Goal: Information Seeking & Learning: Check status

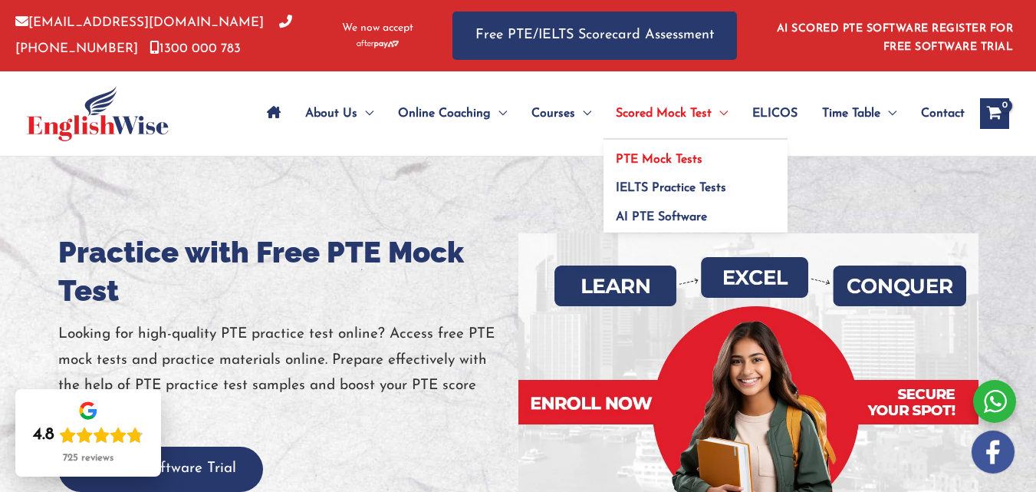
click at [636, 154] on span "PTE Mock Tests" at bounding box center [659, 159] width 87 height 12
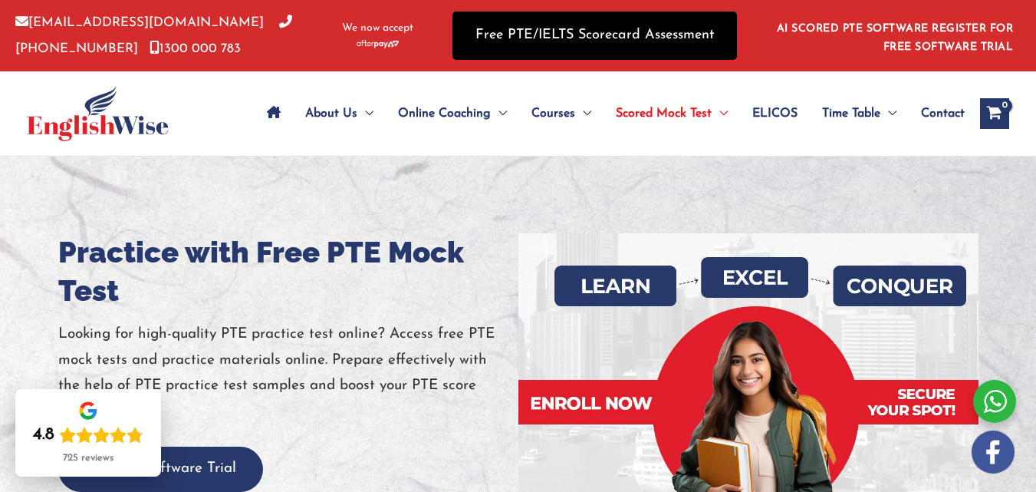
click at [534, 43] on link "Free PTE/IELTS Scorecard Assessment" at bounding box center [595, 36] width 285 height 48
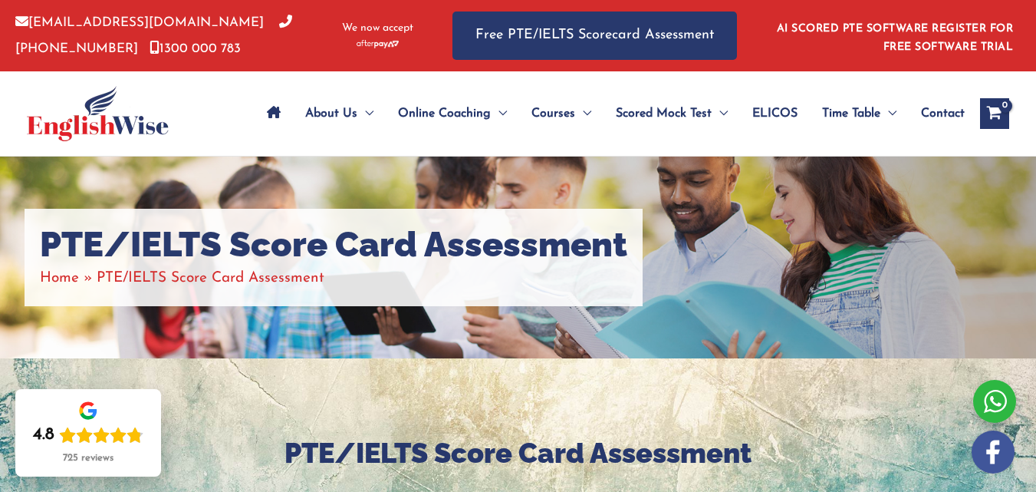
click at [267, 112] on icon "Site Navigation: Main Menu" at bounding box center [274, 112] width 14 height 12
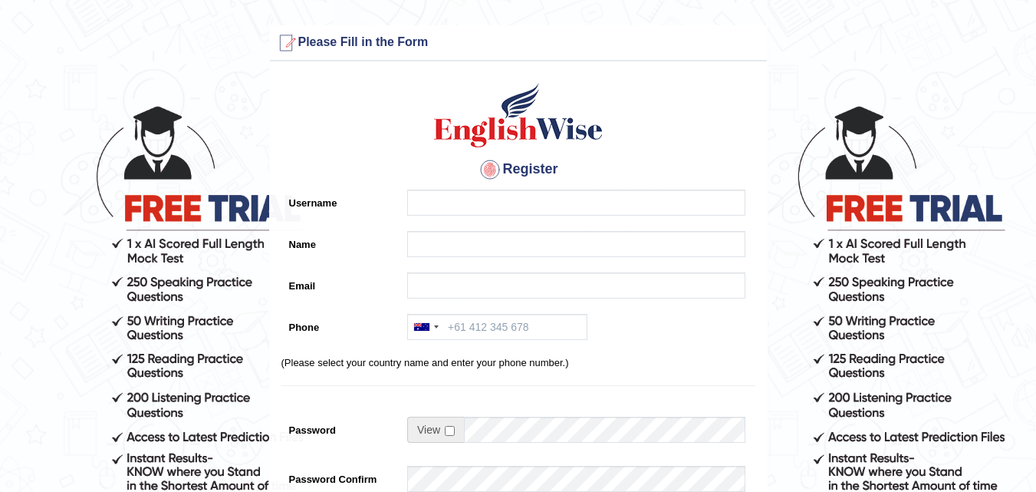
click at [424, 181] on h4 "Register" at bounding box center [519, 169] width 474 height 25
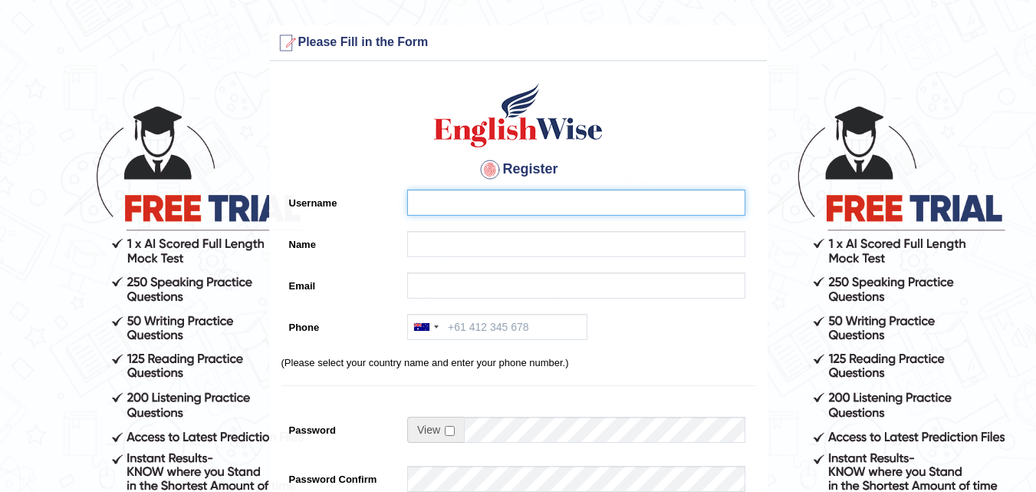
click at [420, 190] on input "Username" at bounding box center [576, 202] width 338 height 26
type input "RADHIKA"
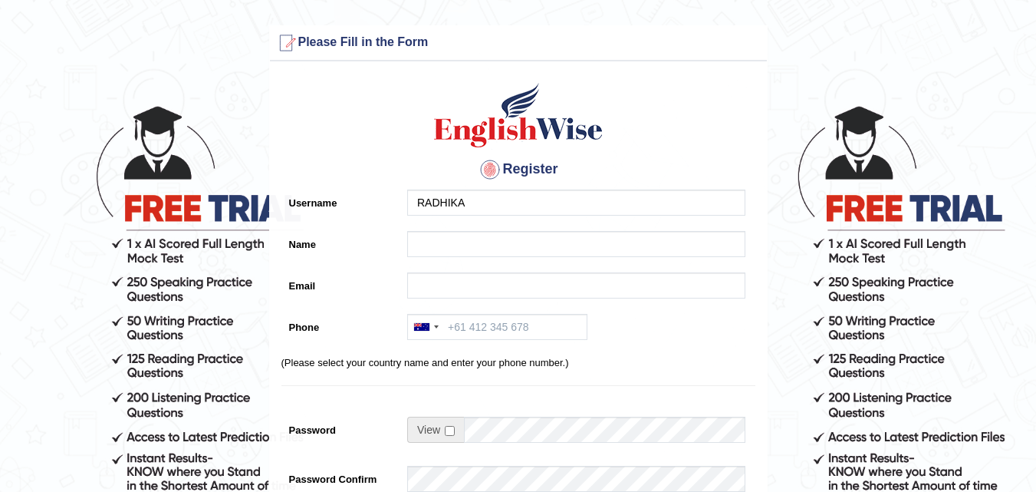
click at [466, 229] on div "Register Username RADHIKA Name Email Phone Australia +61 India (भारत) +91 New Z…" at bounding box center [518, 389] width 497 height 641
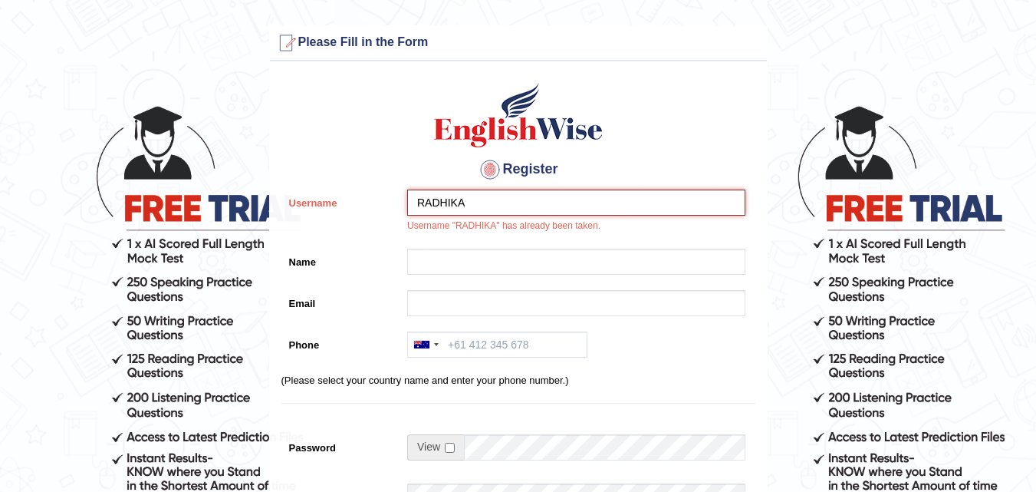
drag, startPoint x: 484, startPoint y: 204, endPoint x: 260, endPoint y: 213, distance: 224.2
click at [260, 213] on form "Please fix the following errors: Please Fill in the Form Register Username RADH…" at bounding box center [518, 439] width 1032 height 829
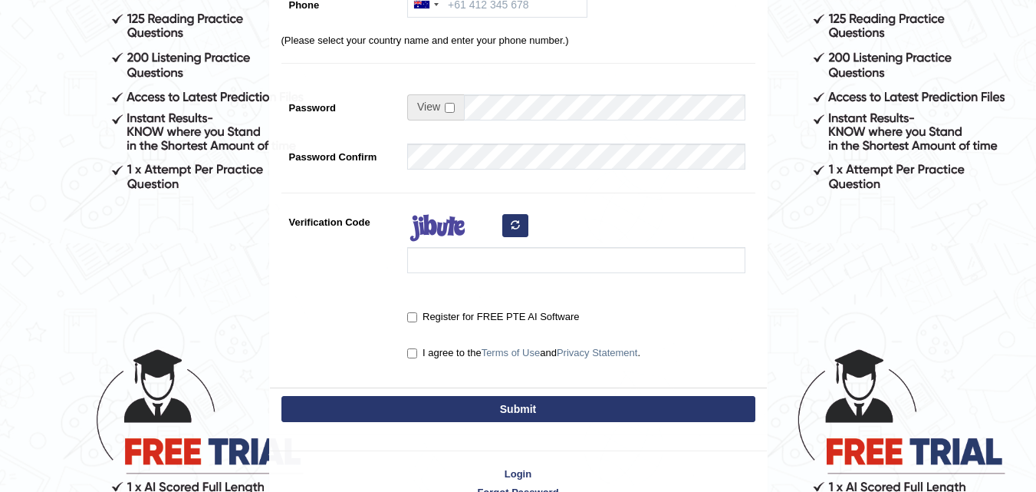
scroll to position [384, 0]
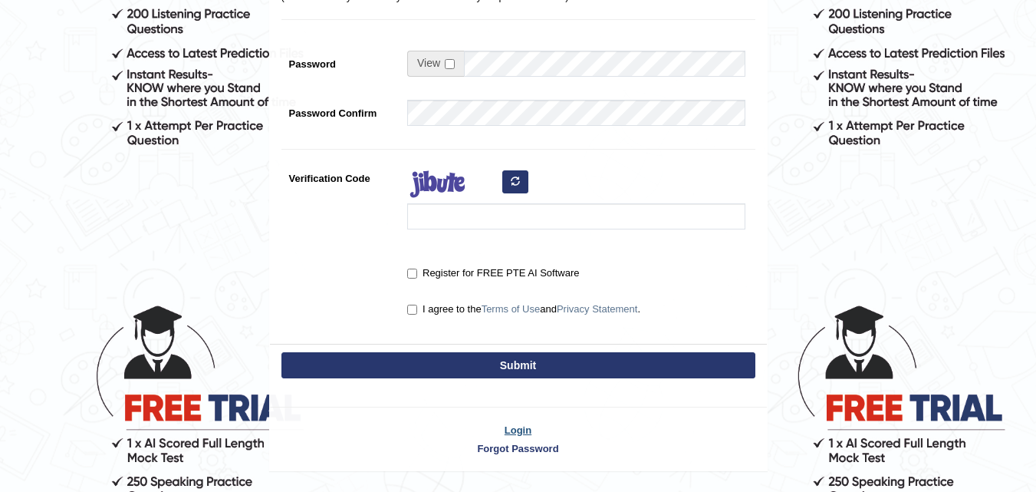
click at [529, 433] on link "Login" at bounding box center [518, 430] width 497 height 15
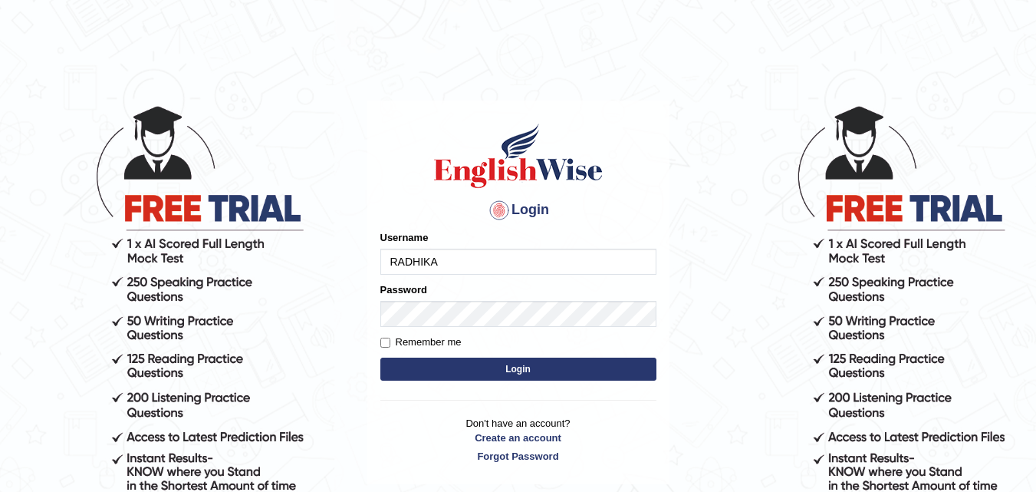
type input "RADHIKA"
click at [477, 366] on button "Login" at bounding box center [519, 368] width 276 height 23
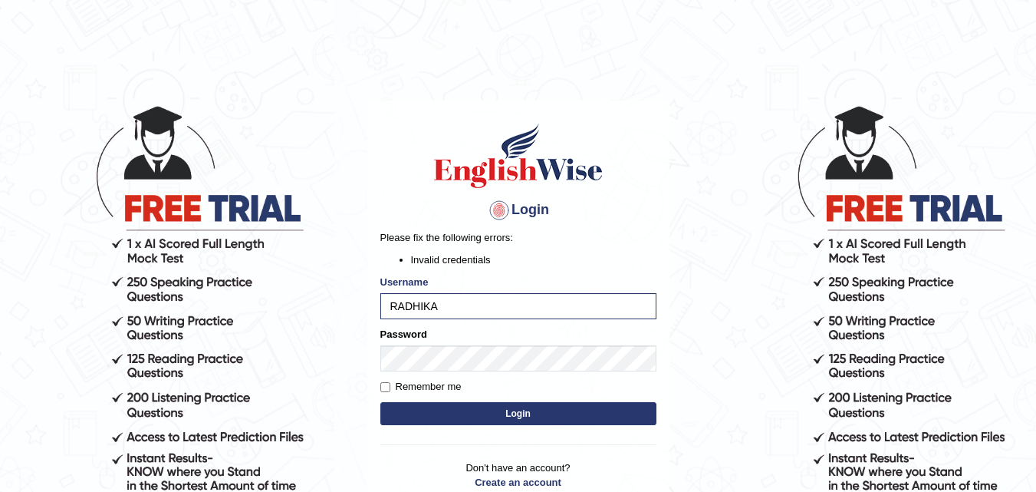
click at [477, 407] on button "Login" at bounding box center [519, 413] width 276 height 23
click at [463, 298] on input "RADHIKA" at bounding box center [519, 306] width 276 height 26
type input "RADHIKA KUNDU"
click at [481, 405] on button "Login" at bounding box center [519, 413] width 276 height 23
drag, startPoint x: 392, startPoint y: 306, endPoint x: 595, endPoint y: 328, distance: 203.7
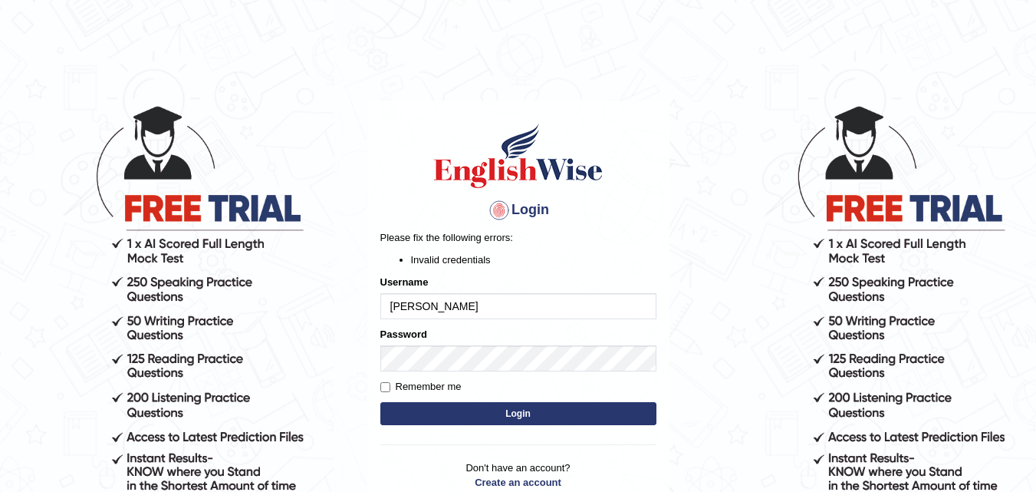
click at [595, 328] on form "Please fix the following errors: Invalid credentials Username RADHIKA KUNDU Pas…" at bounding box center [519, 329] width 276 height 199
type input "r"
type input "radhika"
click at [453, 404] on button "Login" at bounding box center [519, 413] width 276 height 23
click at [437, 309] on input "radhika" at bounding box center [519, 306] width 276 height 26
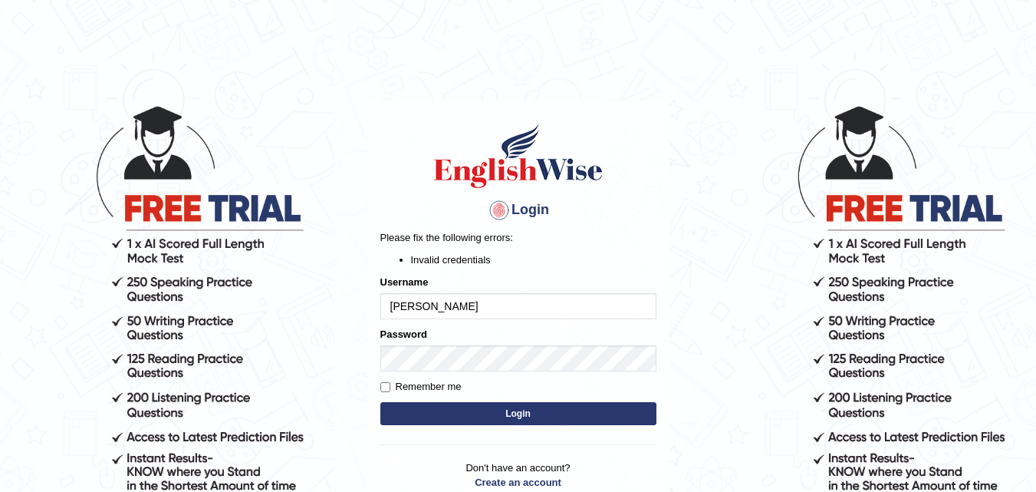
type input "radhika kundu"
click at [515, 415] on button "Login" at bounding box center [519, 413] width 276 height 23
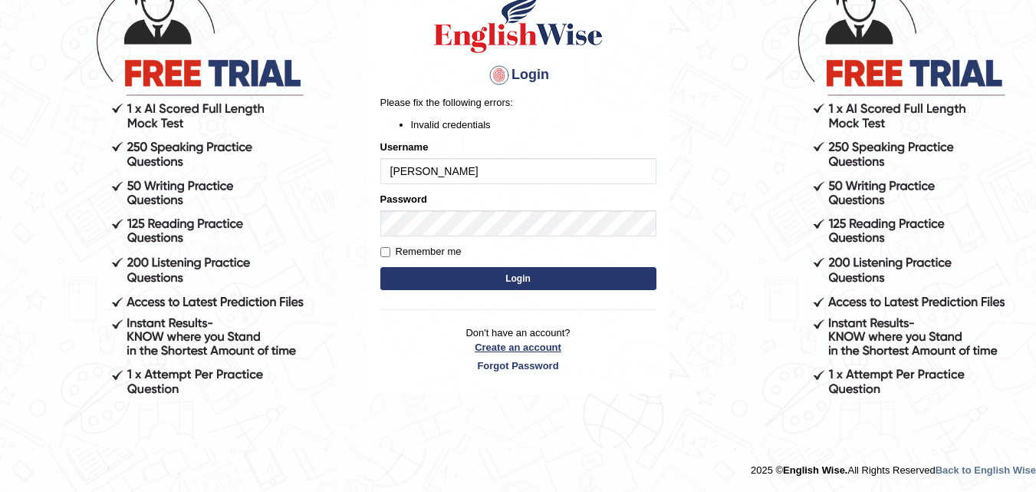
click at [516, 344] on link "Create an account" at bounding box center [519, 347] width 276 height 15
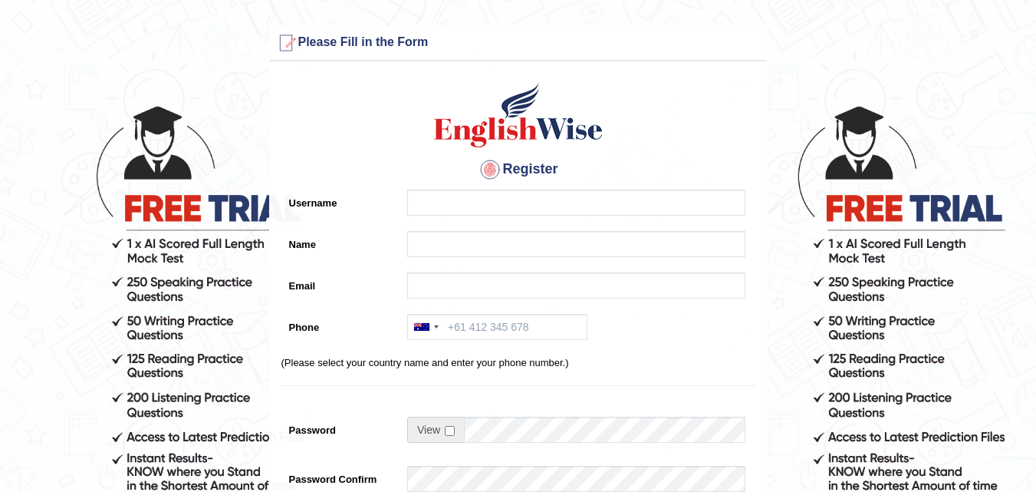
click at [424, 174] on h4 "Register" at bounding box center [519, 169] width 474 height 25
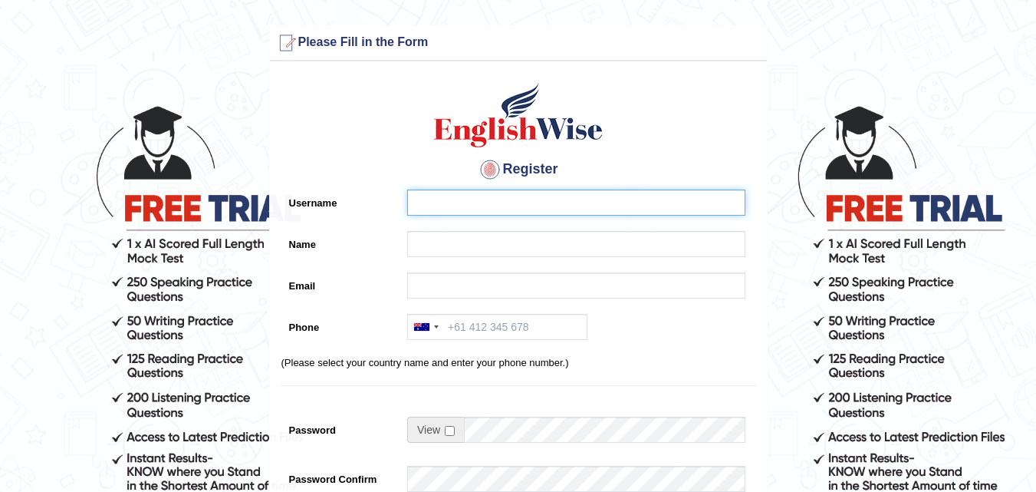
click at [426, 203] on input "Username" at bounding box center [576, 202] width 338 height 26
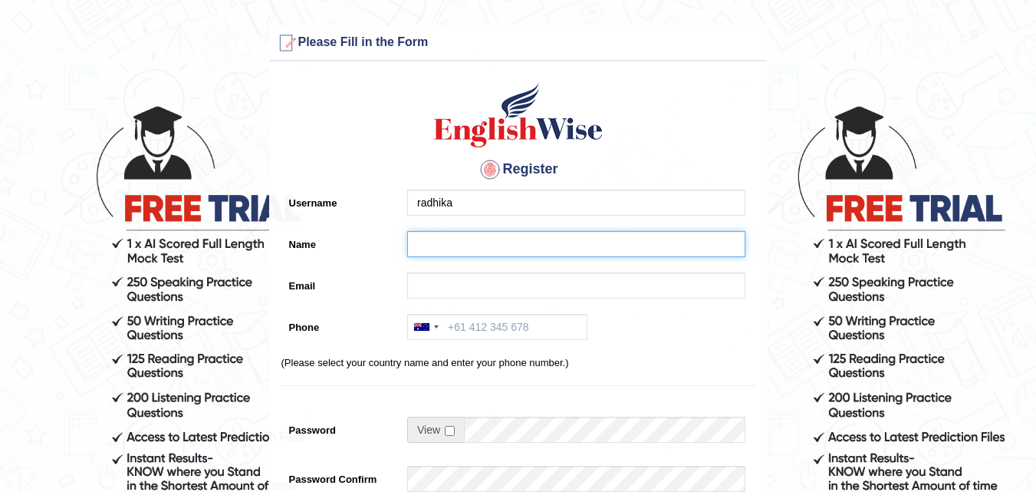
click at [453, 248] on input "Name" at bounding box center [576, 244] width 338 height 26
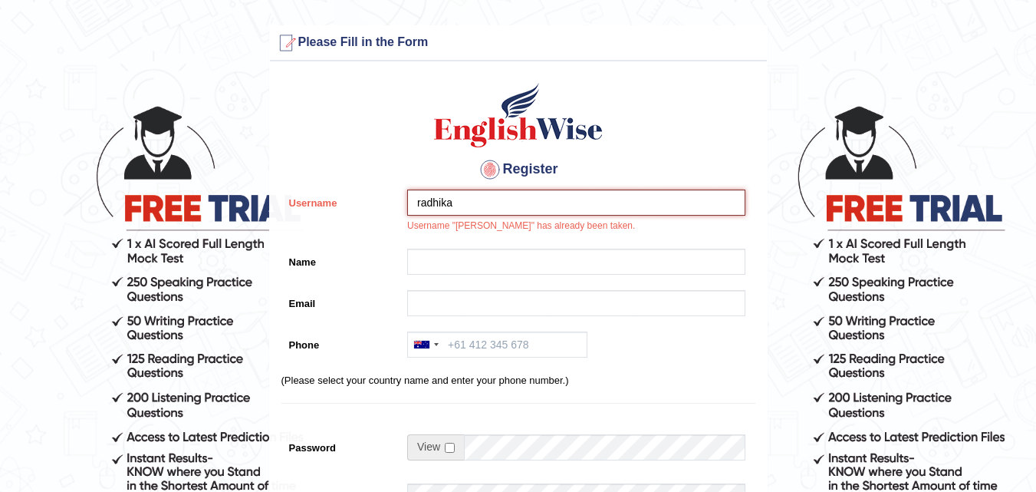
click at [462, 205] on input "radhika" at bounding box center [576, 202] width 338 height 26
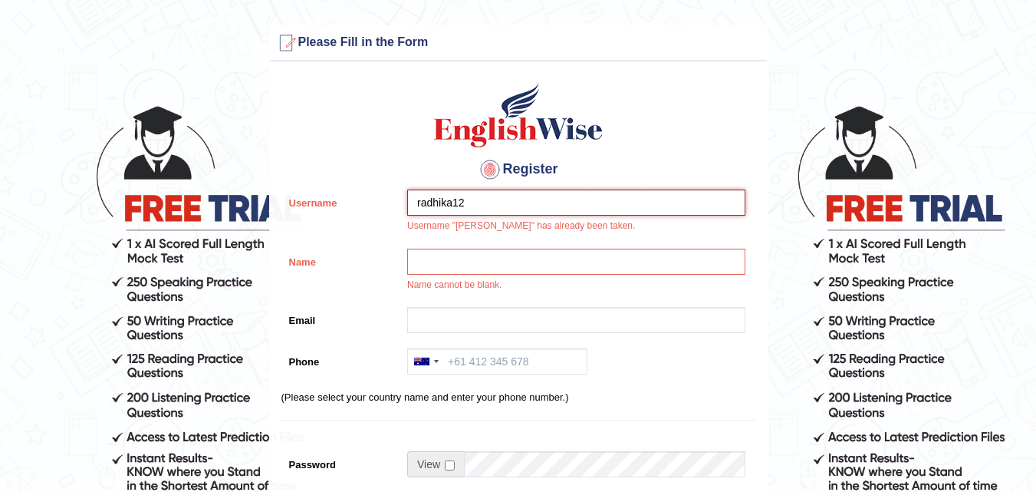
type input "radhika12"
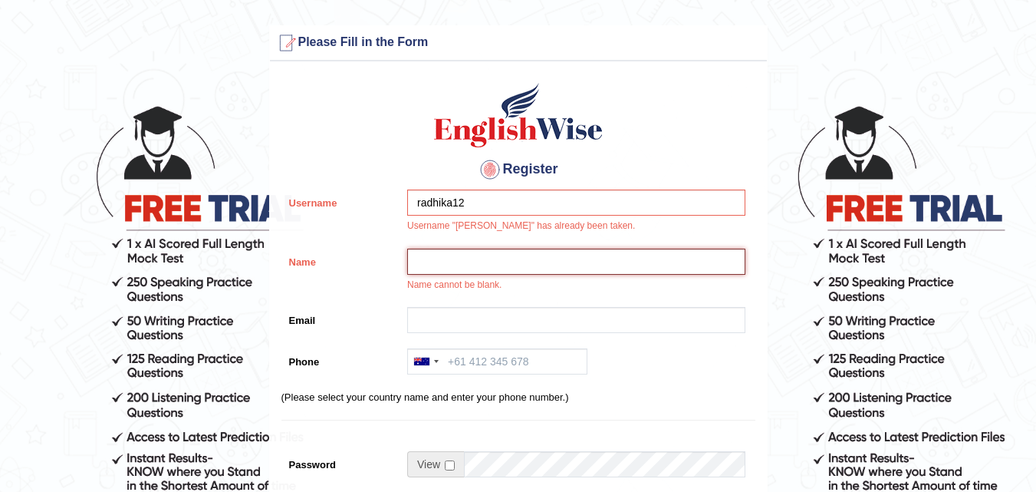
click at [462, 262] on input "Name" at bounding box center [576, 262] width 338 height 26
type input "radhika"
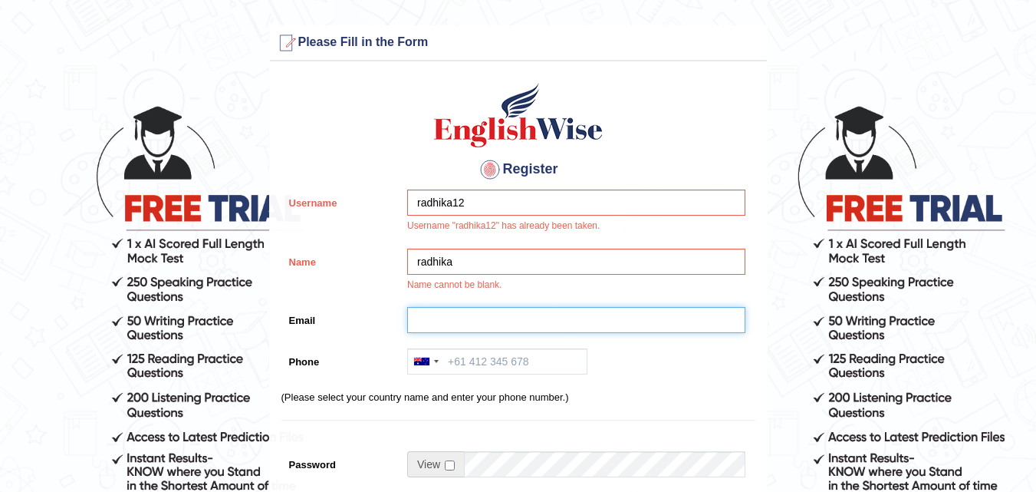
click at [458, 316] on input "Email" at bounding box center [576, 320] width 338 height 26
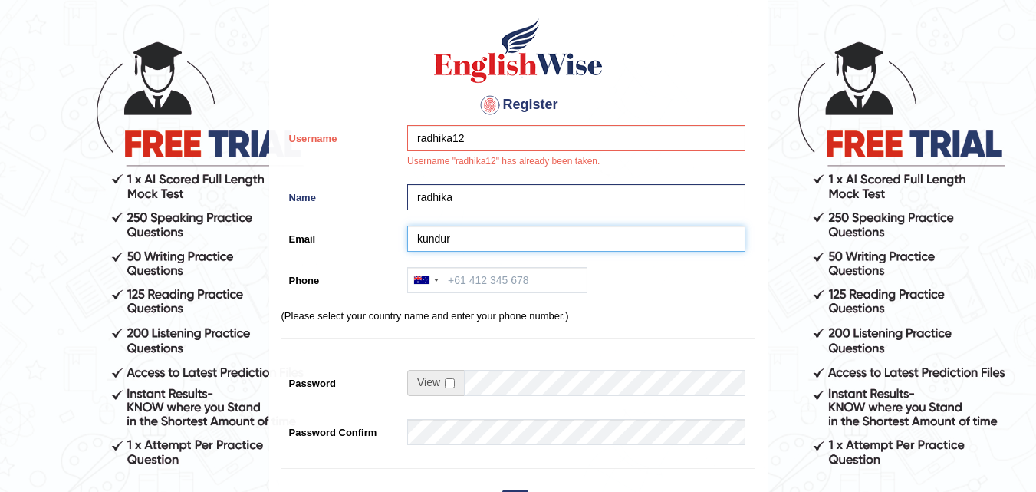
scroll to position [153, 0]
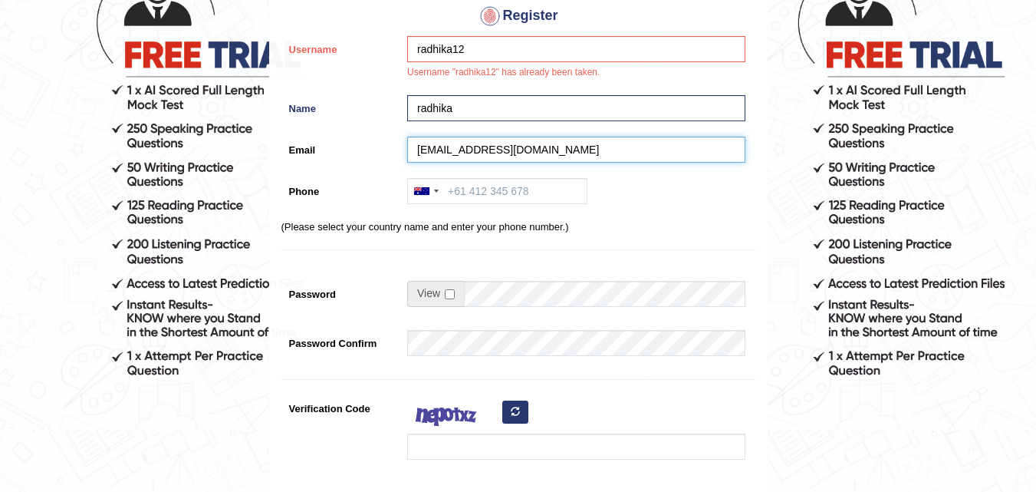
type input "kunduradhika528@gmail.com"
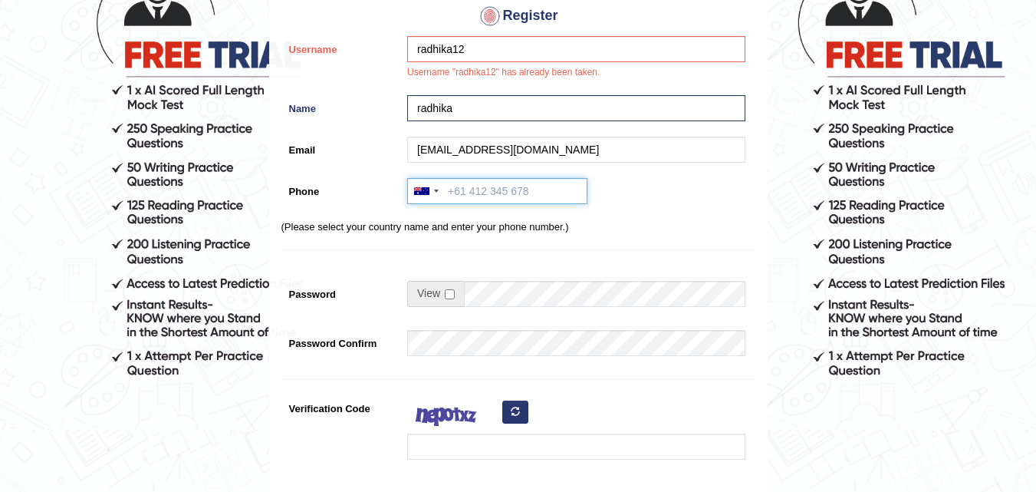
click at [479, 194] on input "Phone" at bounding box center [497, 191] width 180 height 26
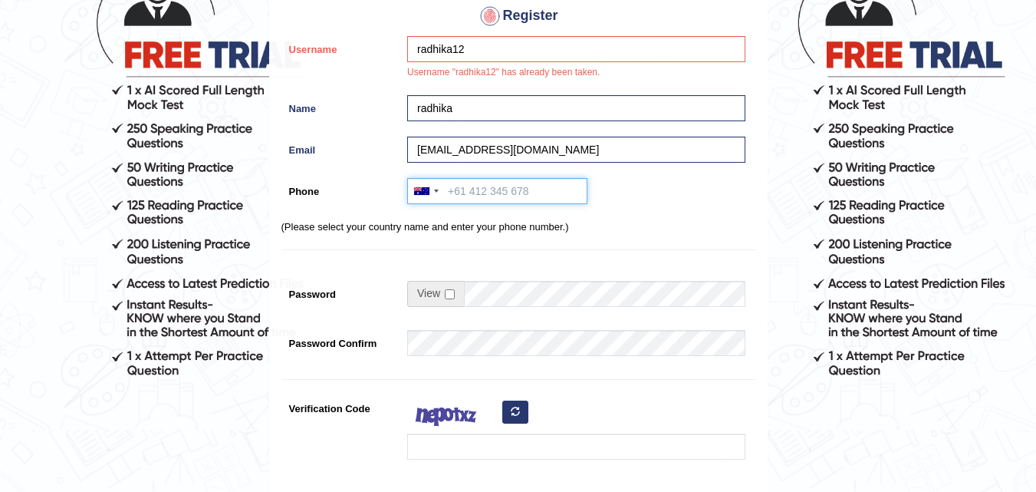
click at [479, 194] on input "Phone" at bounding box center [497, 191] width 180 height 26
click at [432, 183] on div at bounding box center [425, 191] width 35 height 25
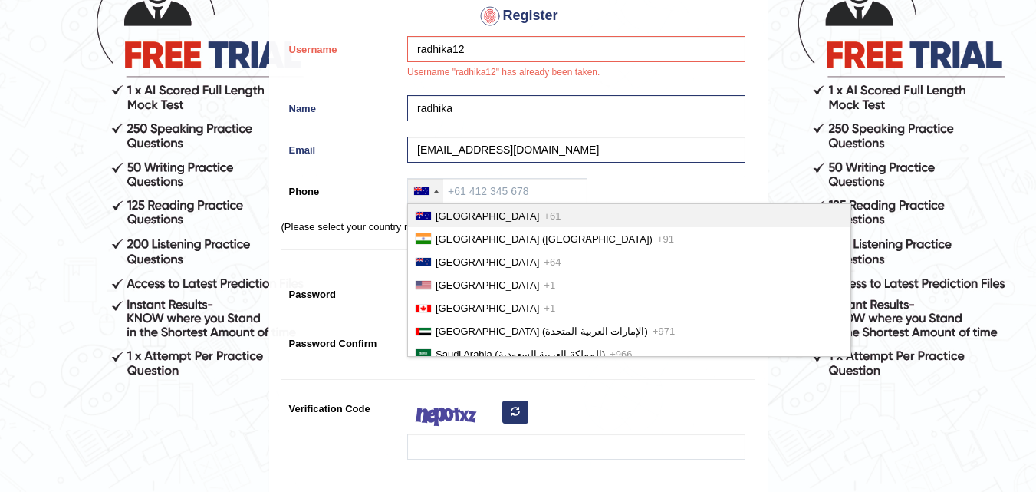
click at [425, 190] on div at bounding box center [421, 191] width 15 height 8
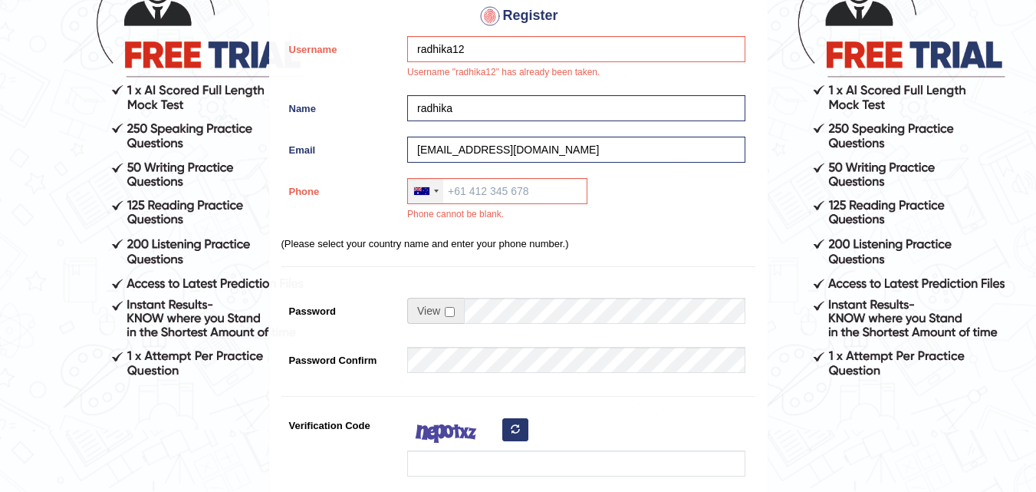
click at [425, 190] on div at bounding box center [421, 191] width 15 height 8
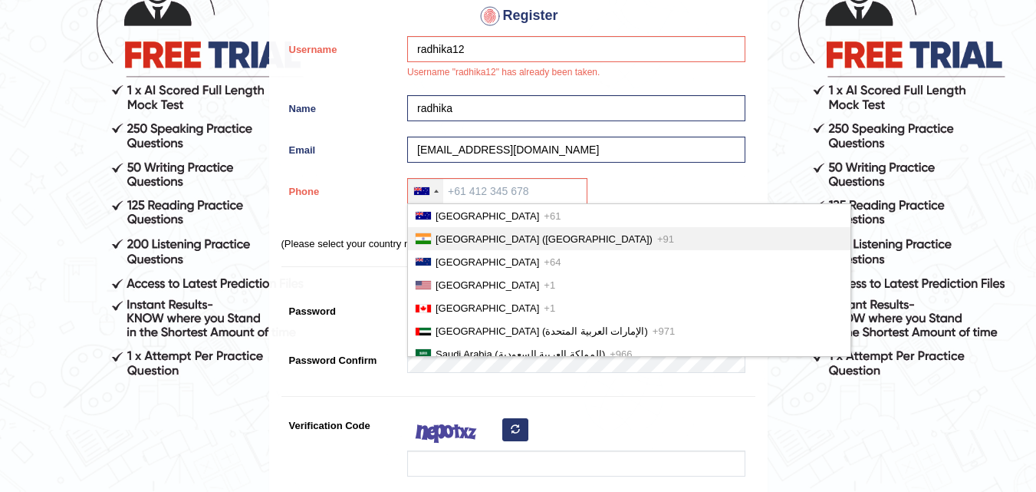
click at [436, 234] on span "India (भारत)" at bounding box center [544, 239] width 217 height 12
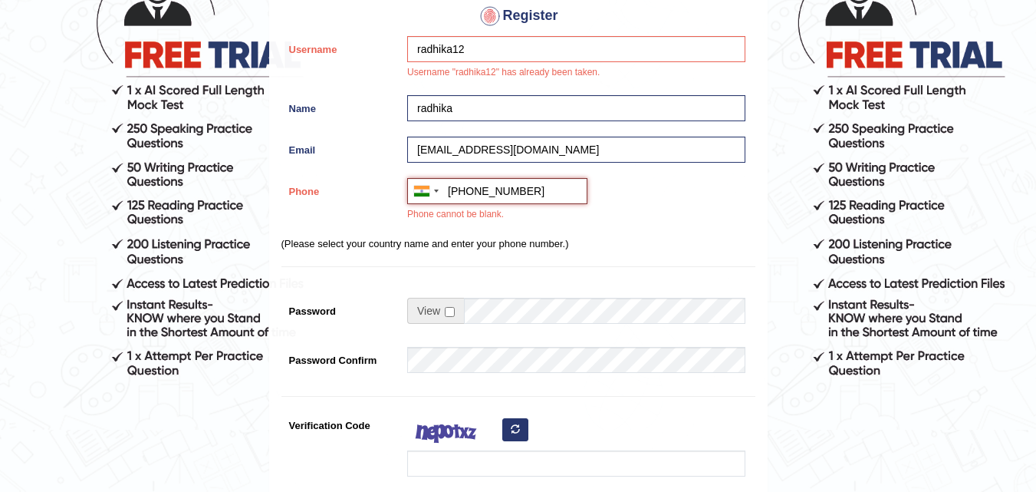
type input "+919817145036"
click at [450, 315] on input "checkbox" at bounding box center [450, 312] width 10 height 10
checkbox input "true"
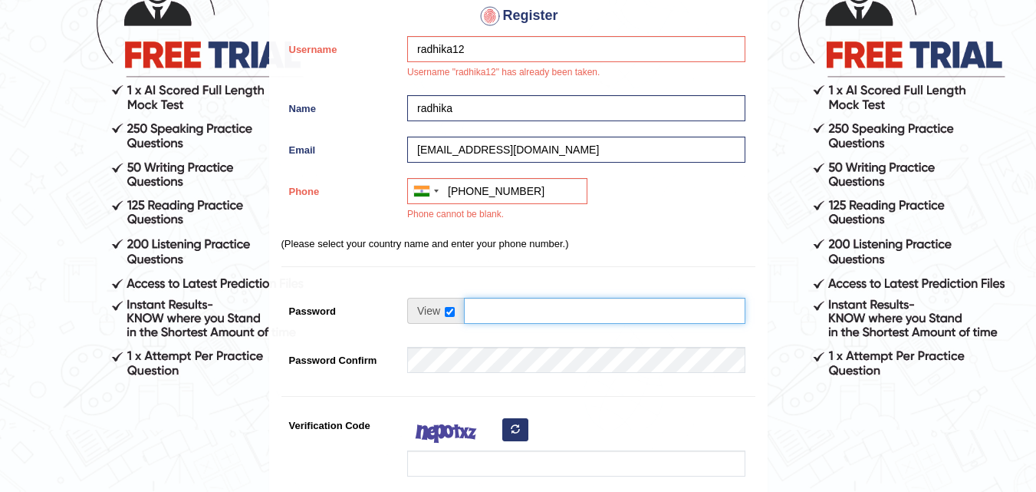
click at [466, 304] on input "Password" at bounding box center [605, 311] width 282 height 26
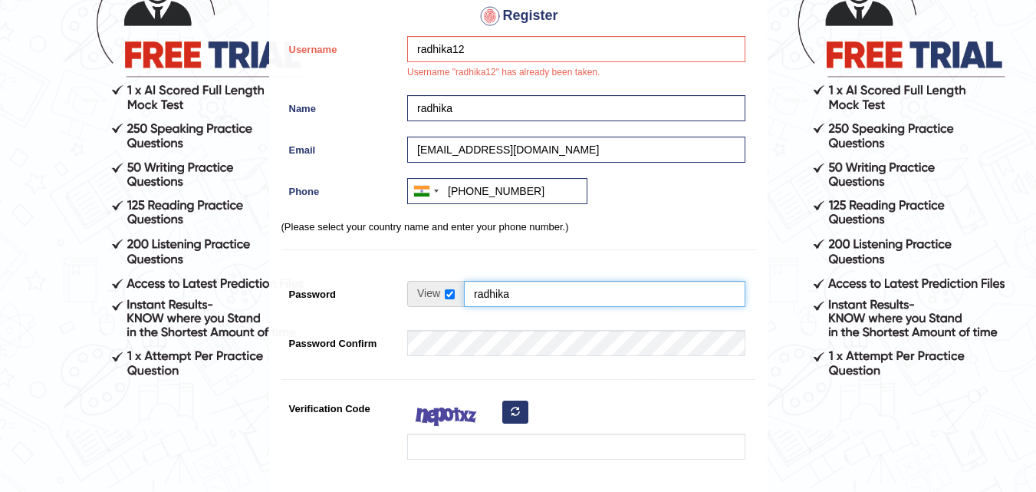
type input "radhika"
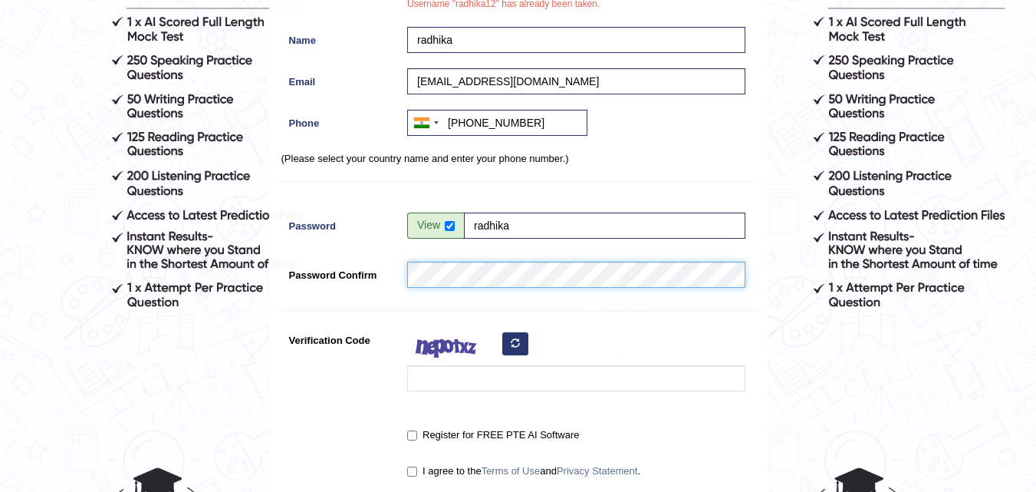
scroll to position [307, 0]
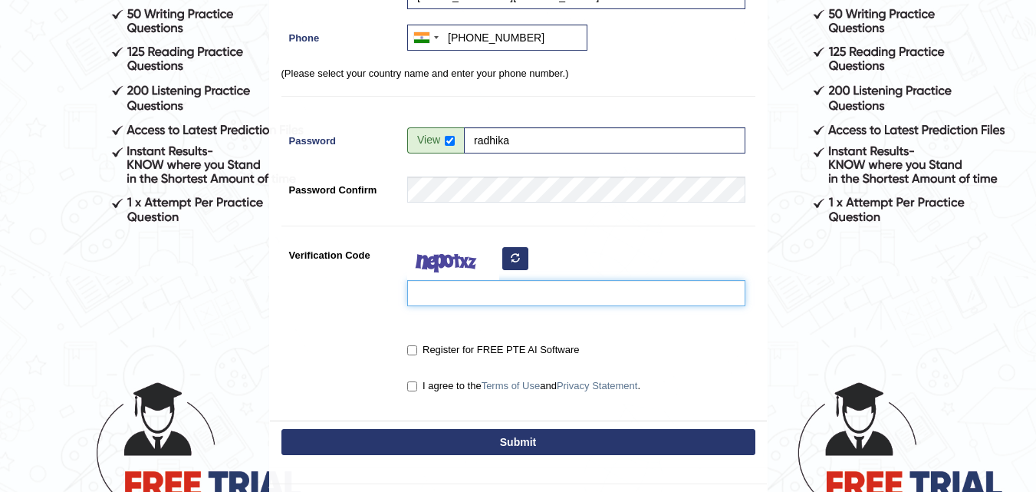
click at [464, 293] on input "Verification Code" at bounding box center [576, 293] width 338 height 26
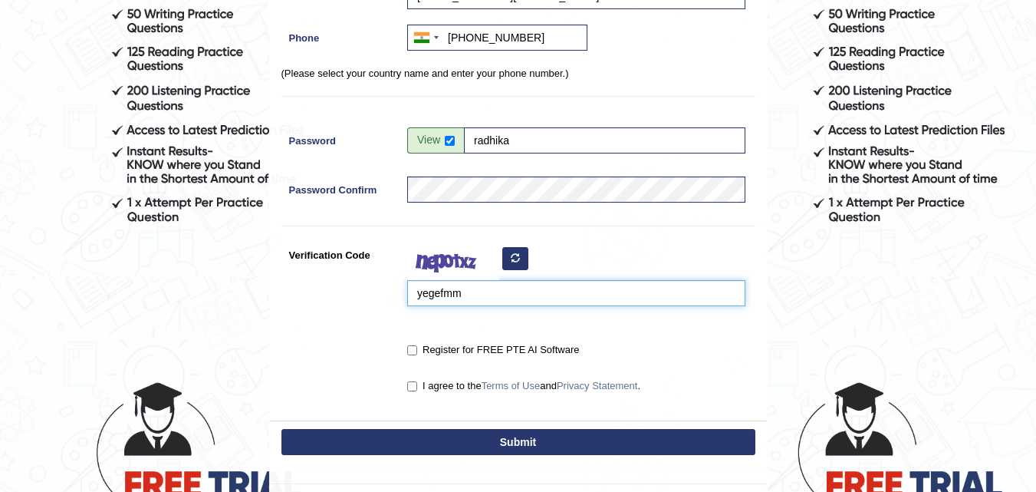
type input "yegefmm"
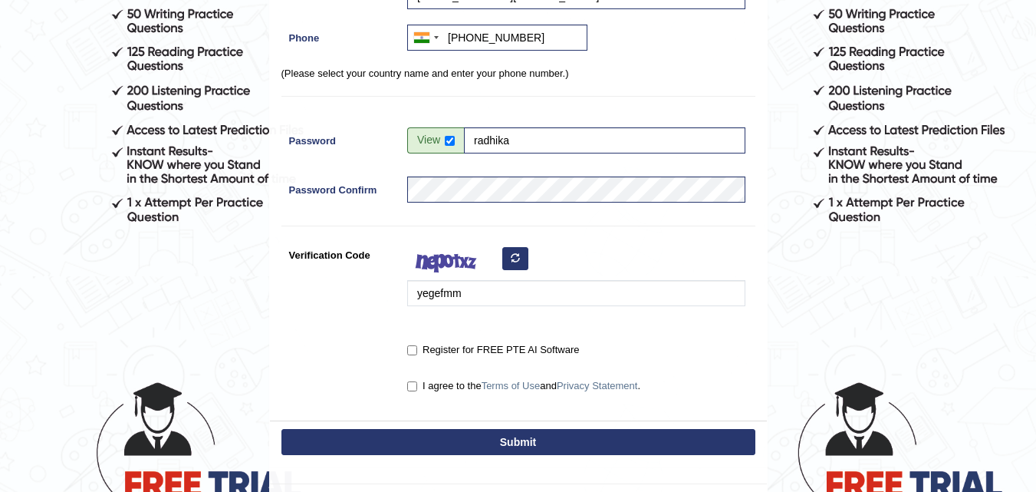
click at [421, 351] on label "Register for FREE PTE AI Software" at bounding box center [493, 349] width 172 height 15
click at [417, 351] on input "Register for FREE PTE AI Software" at bounding box center [412, 350] width 10 height 10
checkbox input "true"
click at [415, 392] on label "I agree to the Terms of Use and Privacy Statement ." at bounding box center [523, 385] width 233 height 15
click at [415, 391] on input "I agree to the Terms of Use and Privacy Statement ." at bounding box center [412, 386] width 10 height 10
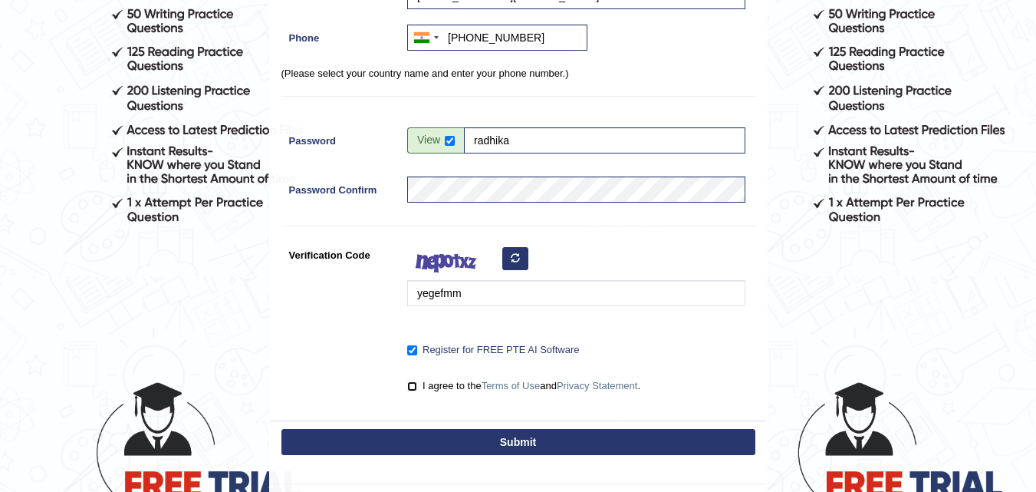
checkbox input "true"
click at [407, 439] on button "Submit" at bounding box center [519, 442] width 474 height 26
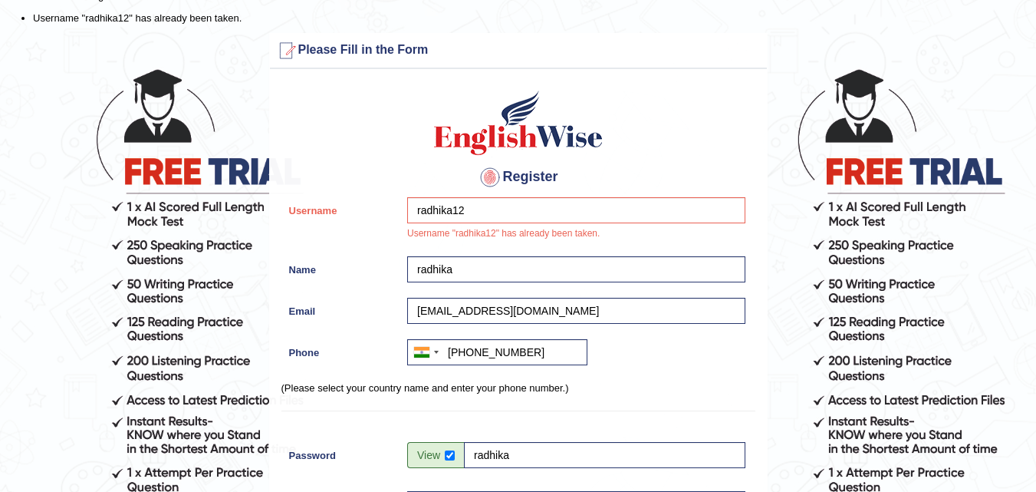
scroll to position [4, 0]
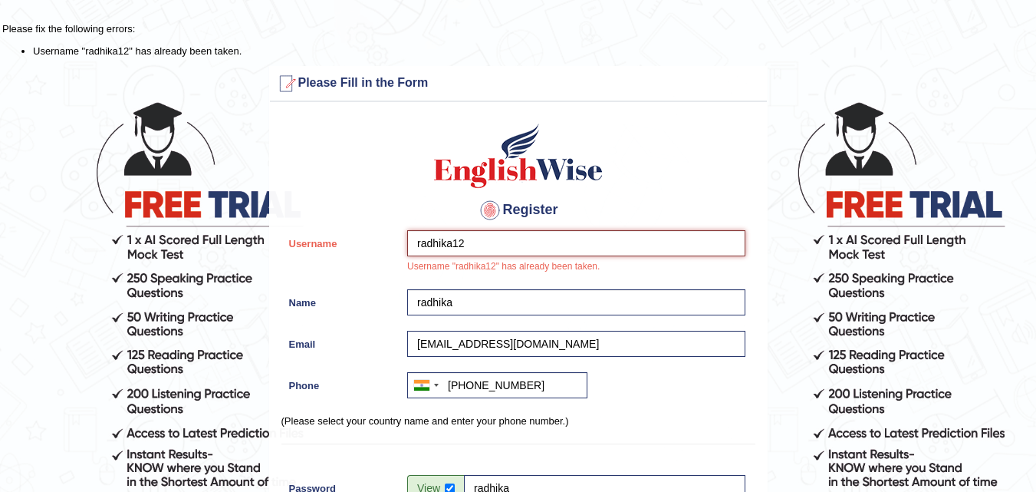
click at [468, 256] on input "radhika12" at bounding box center [576, 243] width 338 height 26
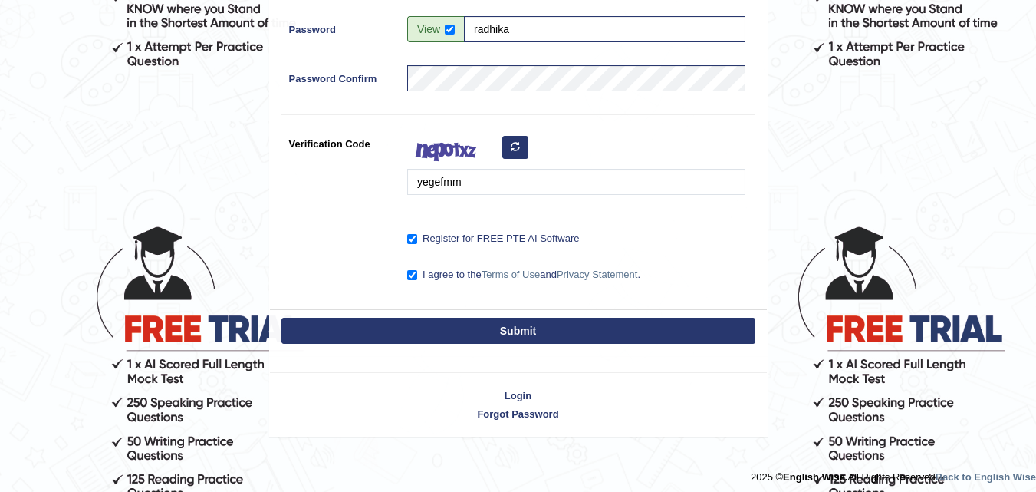
scroll to position [470, 0]
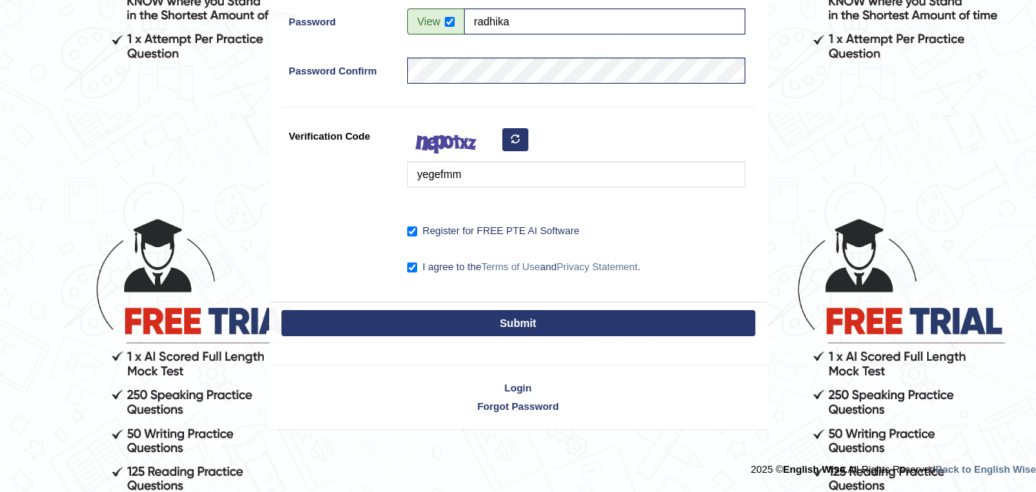
type input "radhika1256"
click at [529, 325] on button "Submit" at bounding box center [519, 323] width 474 height 26
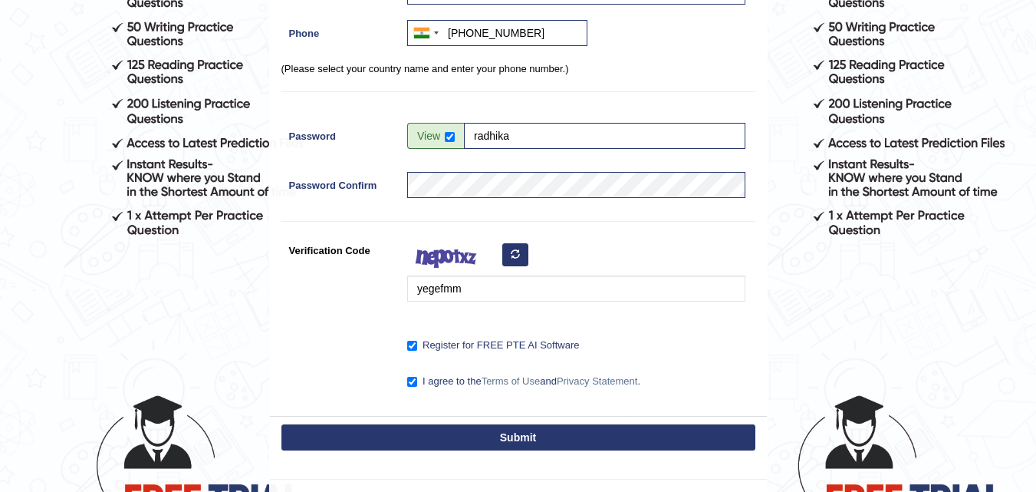
scroll to position [255, 0]
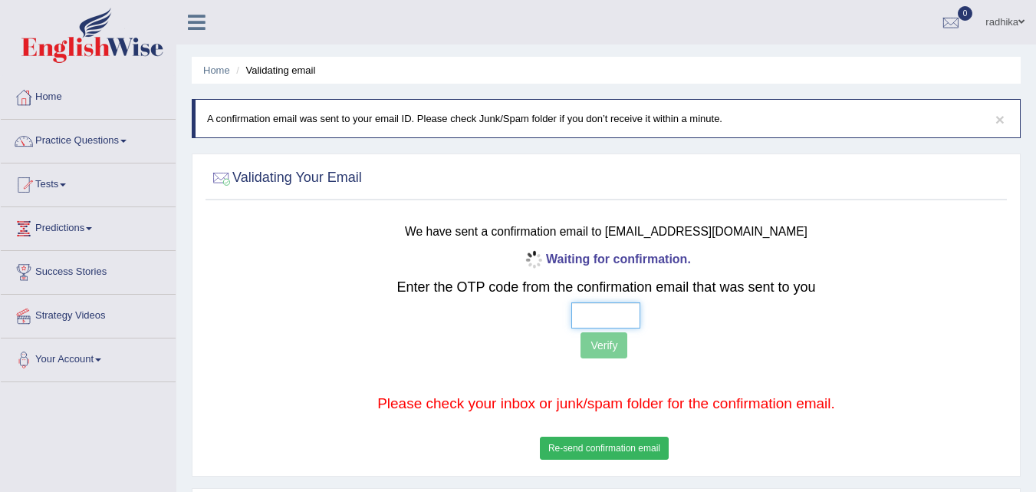
click at [590, 315] on input "text" at bounding box center [606, 315] width 69 height 26
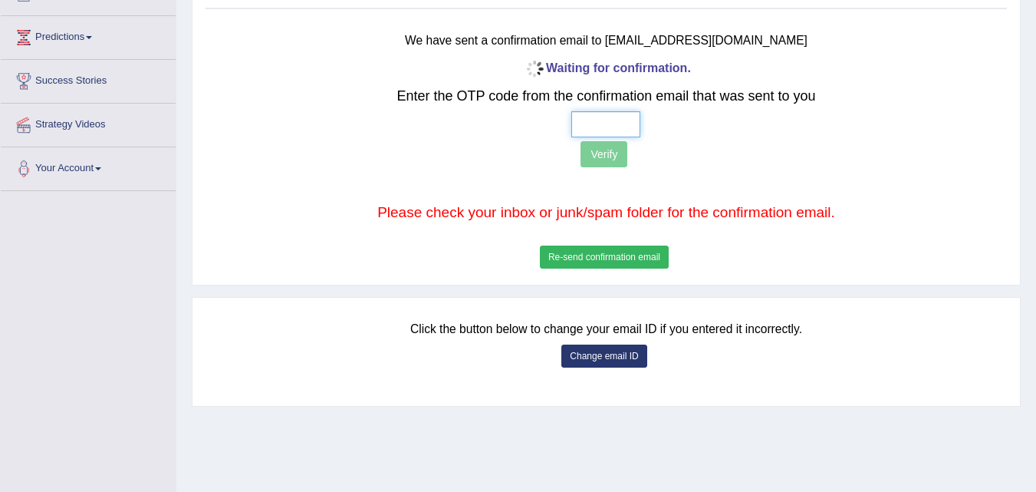
scroll to position [230, 0]
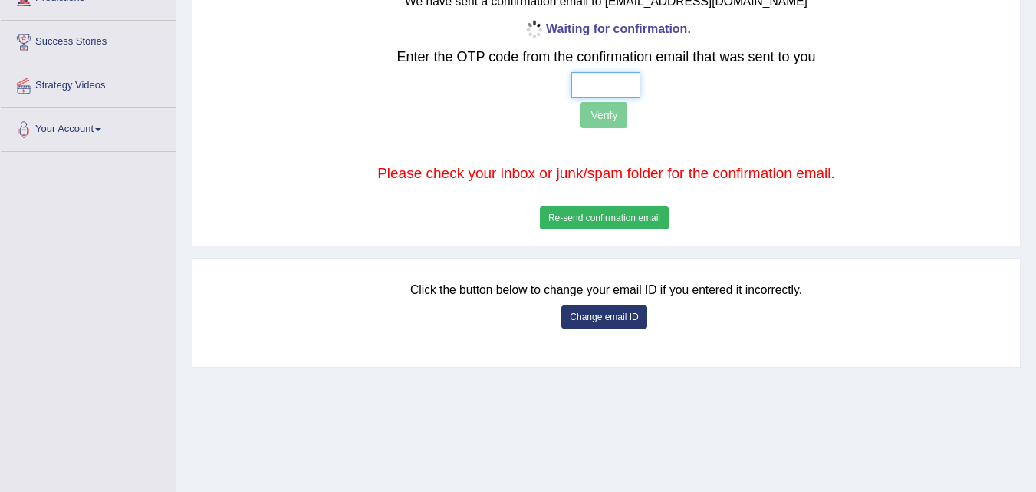
click at [586, 93] on input "text" at bounding box center [606, 85] width 69 height 26
click at [576, 88] on input "text" at bounding box center [606, 85] width 69 height 26
type input "8 7 7 2"
click at [602, 114] on button "Verify" at bounding box center [604, 115] width 47 height 26
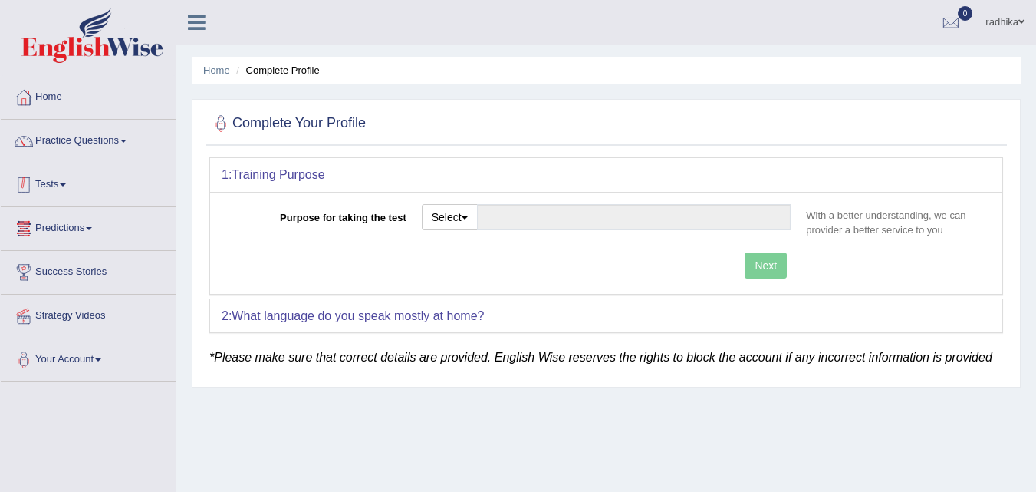
click at [66, 185] on span at bounding box center [63, 184] width 6 height 3
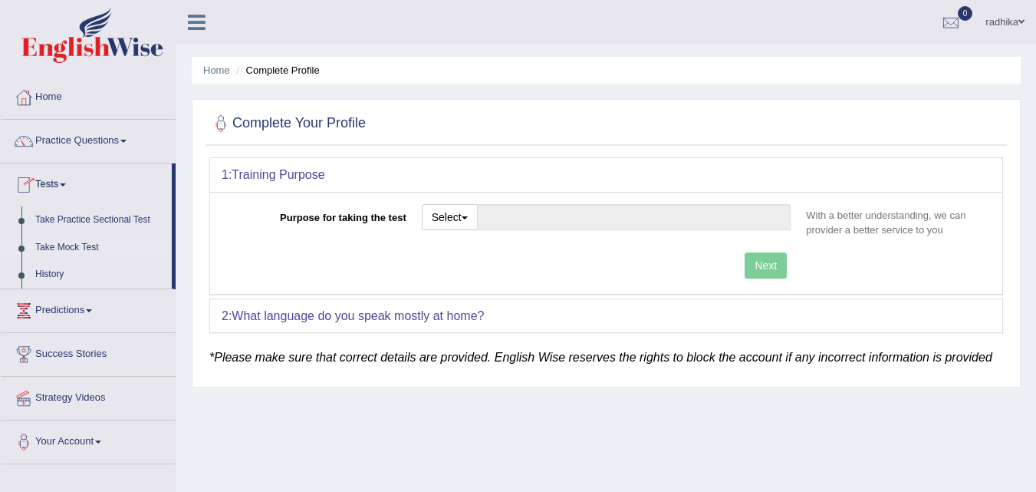
click at [72, 246] on link "Take Mock Test" at bounding box center [99, 248] width 143 height 28
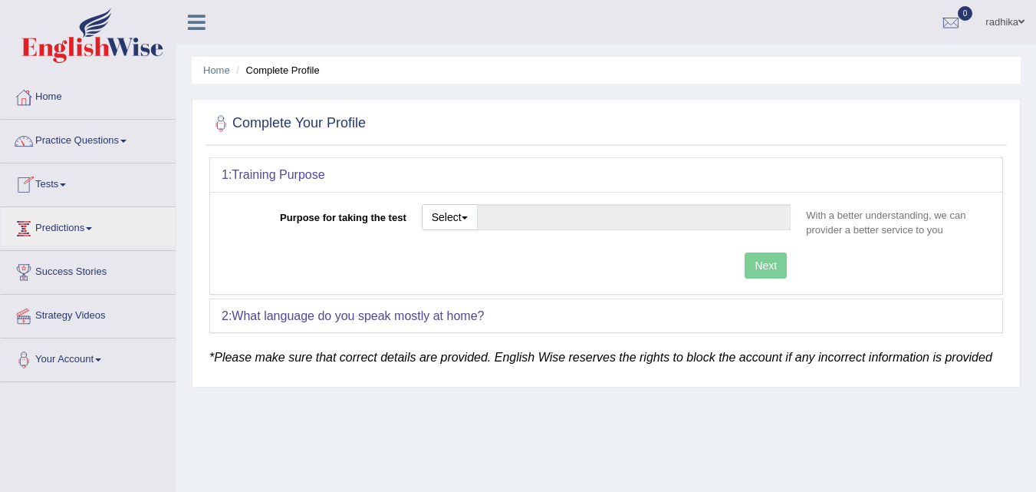
click at [97, 170] on link "Tests" at bounding box center [88, 182] width 175 height 38
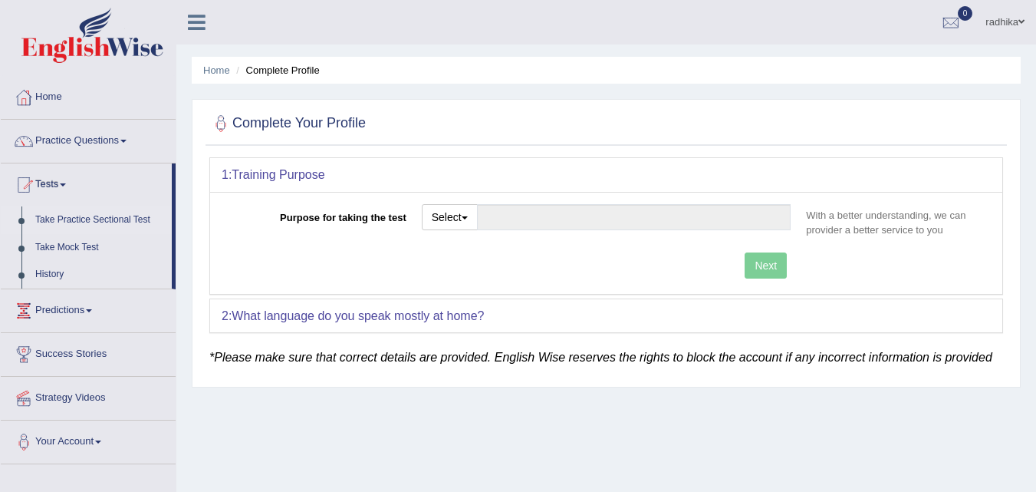
click at [93, 209] on link "Take Practice Sectional Test" at bounding box center [99, 220] width 143 height 28
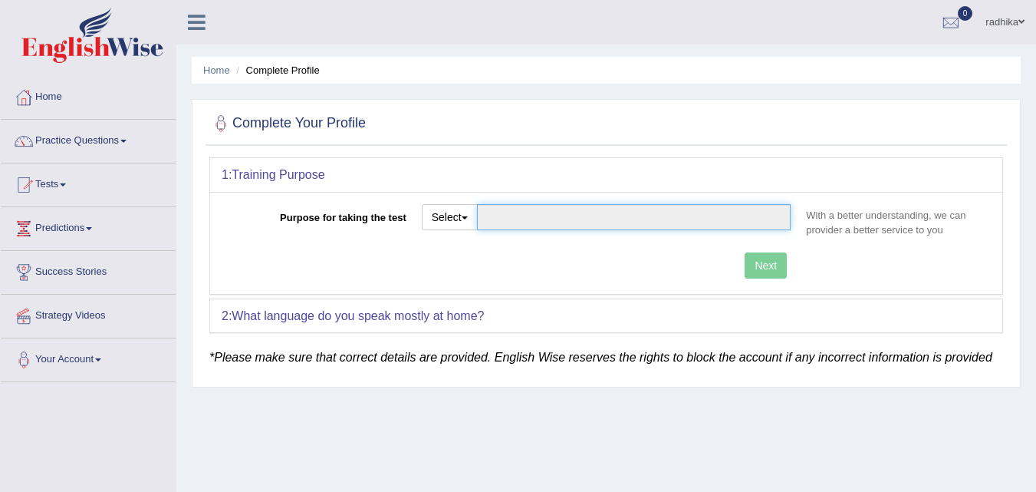
click at [497, 220] on input "Purpose for taking the test" at bounding box center [634, 217] width 315 height 26
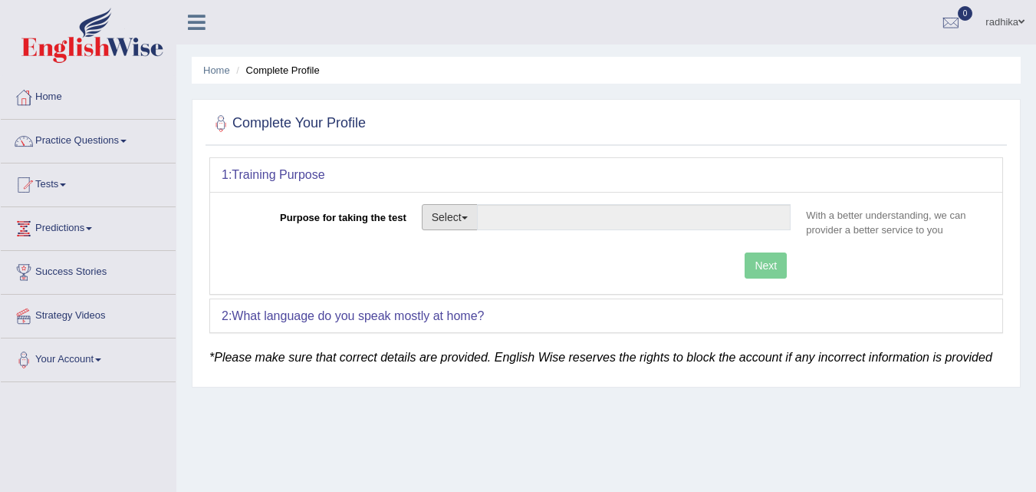
click at [455, 222] on button "Select" at bounding box center [450, 217] width 56 height 26
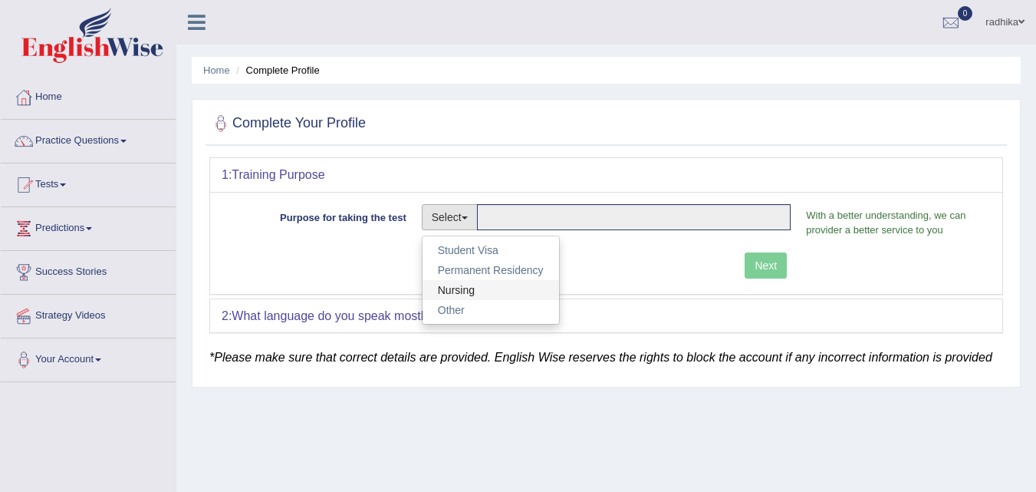
click at [466, 283] on link "Nursing" at bounding box center [491, 290] width 137 height 20
type input "Nursing"
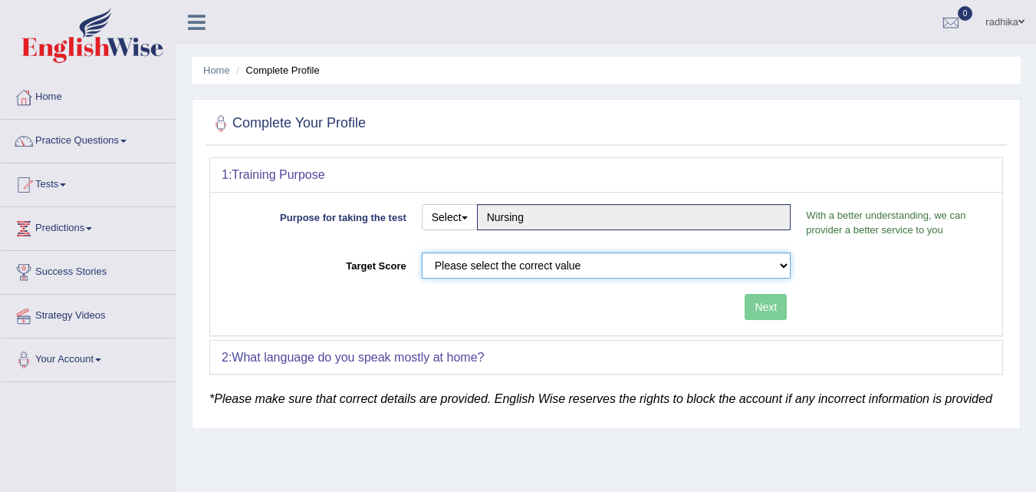
click at [461, 249] on div "Purpose for taking the test Select Student Visa Permanent Residency Nursing Oth…" at bounding box center [606, 263] width 792 height 143
click at [422, 252] on select "Please select the correct value 50 (6 bands) 58 (6.5 bands) 65 (7 bands) 79 (8 …" at bounding box center [607, 265] width 370 height 26
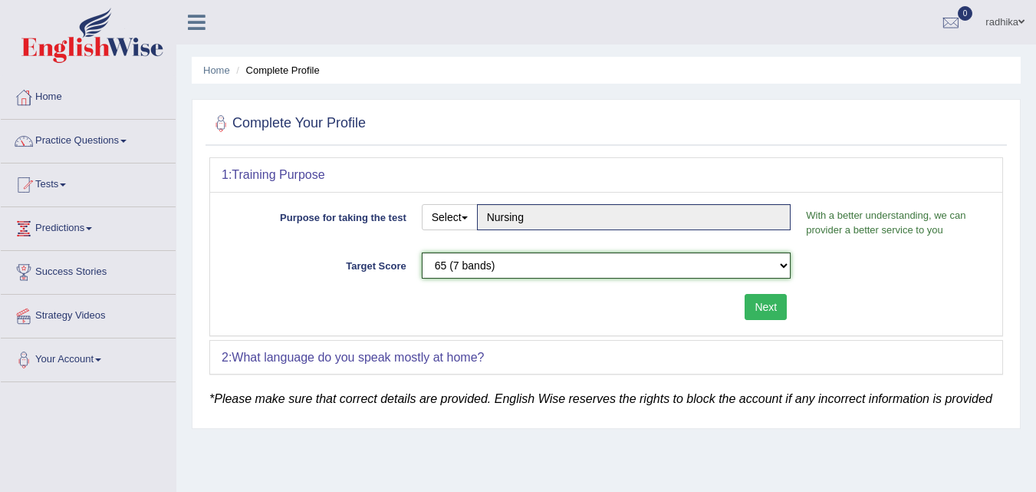
click at [491, 255] on select "Please select the correct value 50 (6 bands) 58 (6.5 bands) 65 (7 bands) 79 (8 …" at bounding box center [607, 265] width 370 height 26
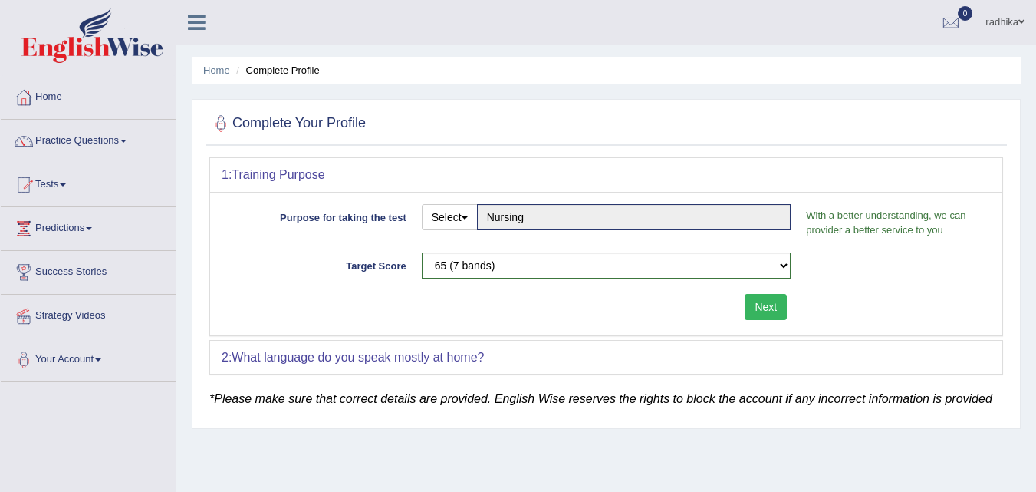
click at [327, 317] on div "Next" at bounding box center [510, 309] width 577 height 30
click at [325, 354] on b "What language do you speak mostly at home?" at bounding box center [358, 357] width 252 height 13
click at [552, 350] on div "2: What language do you speak mostly at home?" at bounding box center [606, 358] width 792 height 34
click at [513, 349] on div "2: What language do you speak mostly at home?" at bounding box center [606, 358] width 792 height 34
drag, startPoint x: 513, startPoint y: 349, endPoint x: 495, endPoint y: 361, distance: 22.1
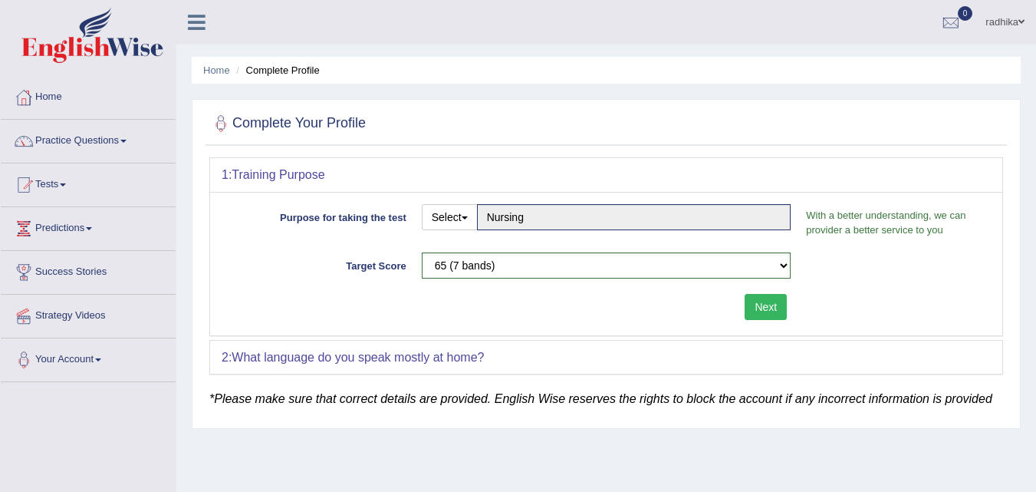
click at [511, 352] on div "2: What language do you speak mostly at home?" at bounding box center [606, 358] width 792 height 34
click at [475, 347] on div "2: What language do you speak mostly at home?" at bounding box center [606, 358] width 792 height 34
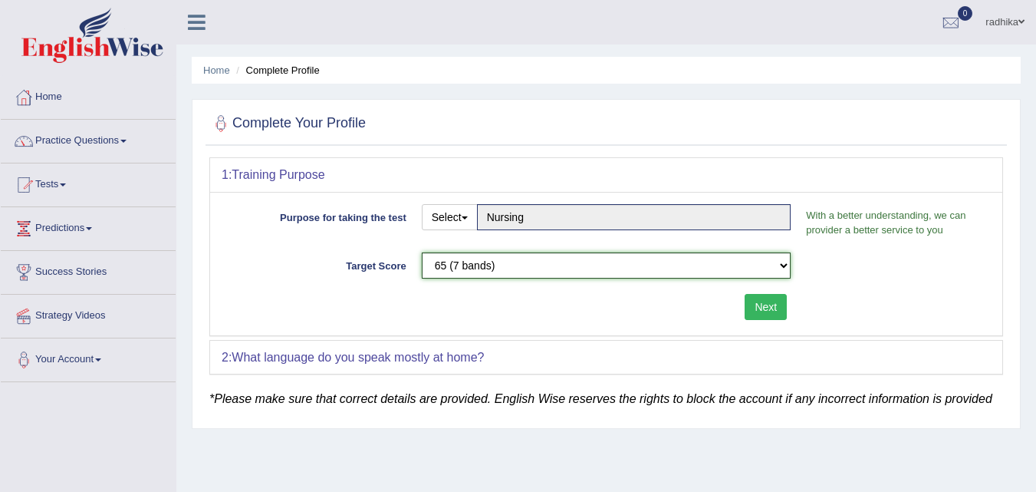
click at [715, 259] on select "Please select the correct value 50 (6 bands) 58 (6.5 bands) 65 (7 bands) 79 (8 …" at bounding box center [607, 265] width 370 height 26
select select "79"
click at [422, 252] on select "Please select the correct value 50 (6 bands) 58 (6.5 bands) 65 (7 bands) 79 (8 …" at bounding box center [607, 265] width 370 height 26
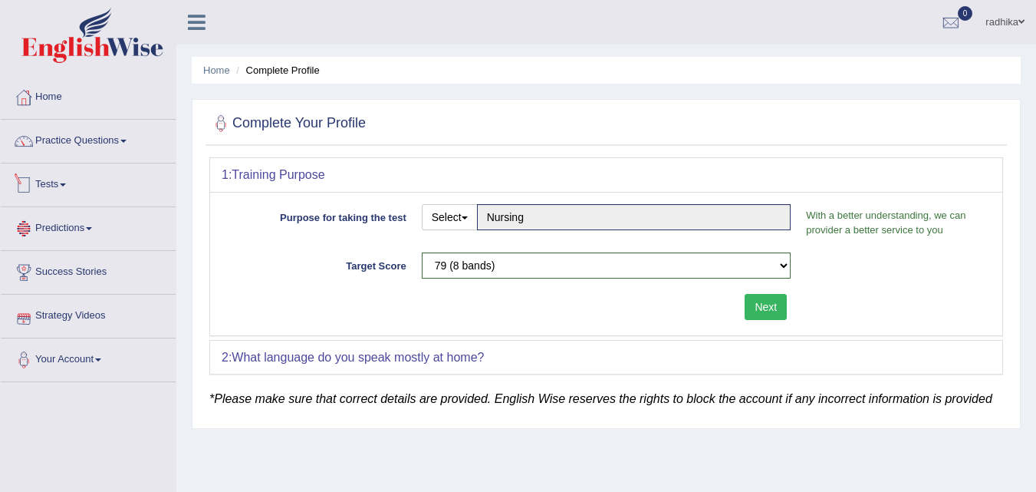
click at [61, 182] on link "Tests" at bounding box center [88, 182] width 175 height 38
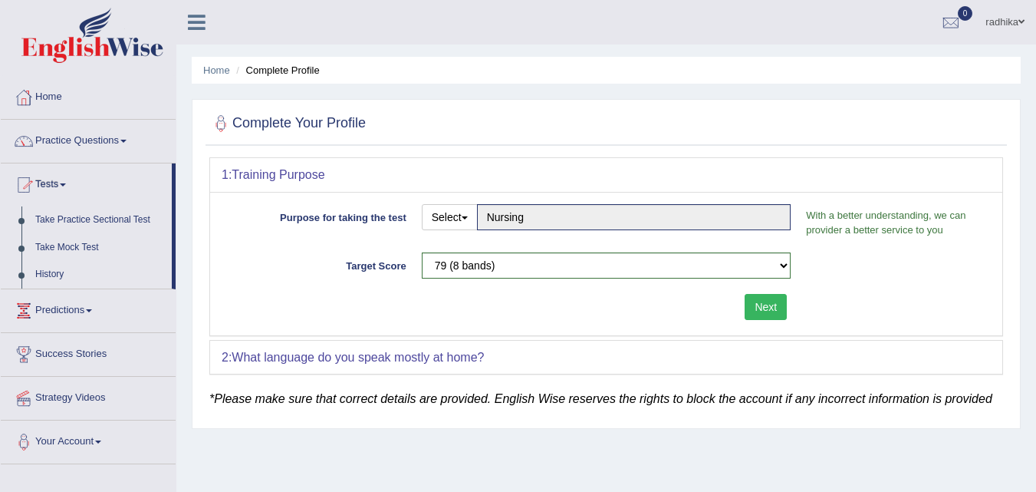
click at [61, 205] on li "Tests Take Practice Sectional Test Take Mock Test History" at bounding box center [88, 226] width 175 height 126
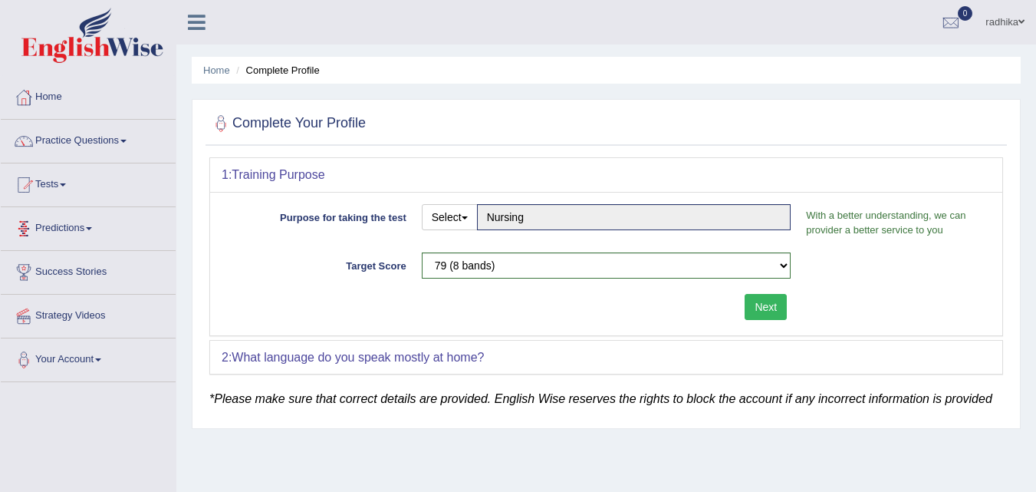
click at [65, 212] on link "Predictions" at bounding box center [88, 226] width 175 height 38
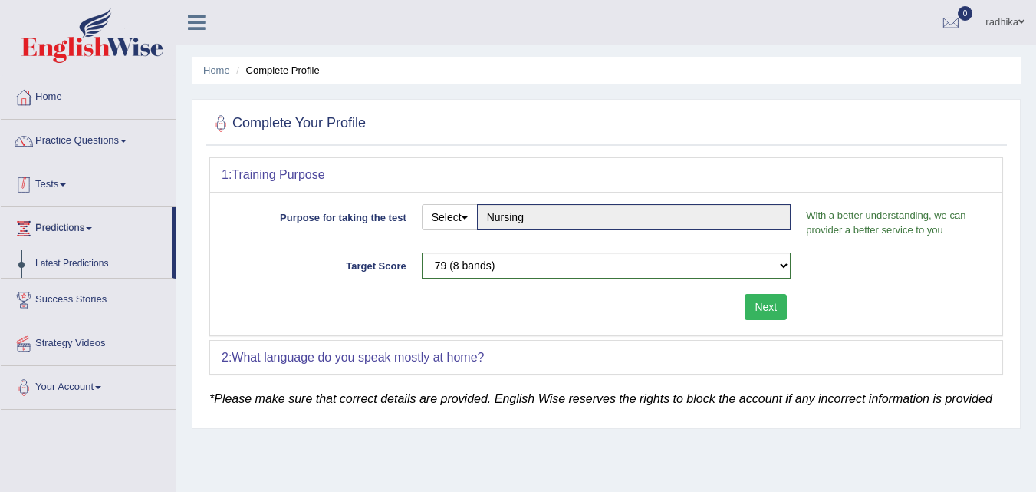
click at [94, 181] on link "Tests" at bounding box center [88, 182] width 175 height 38
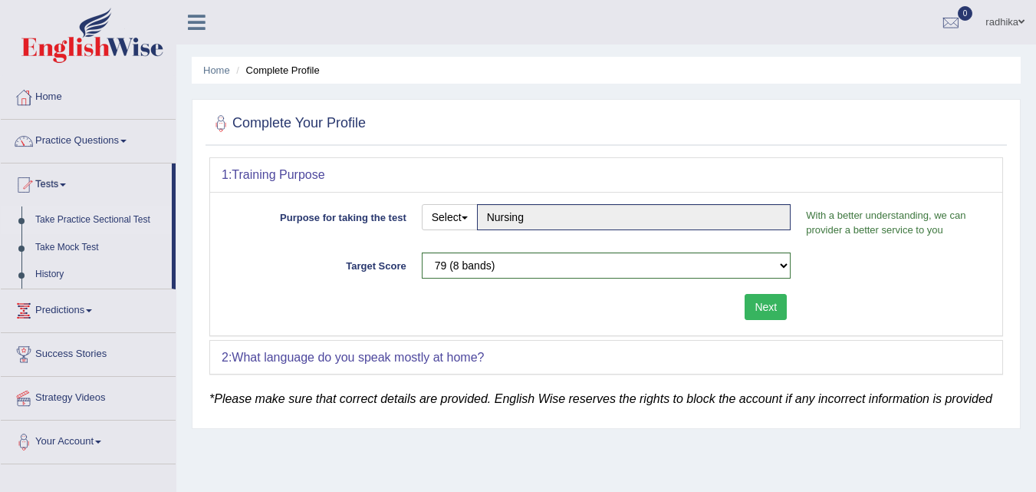
click at [21, 219] on li "Take Practice Sectional Test" at bounding box center [86, 220] width 171 height 28
click at [21, 216] on li "Take Practice Sectional Test" at bounding box center [86, 220] width 171 height 28
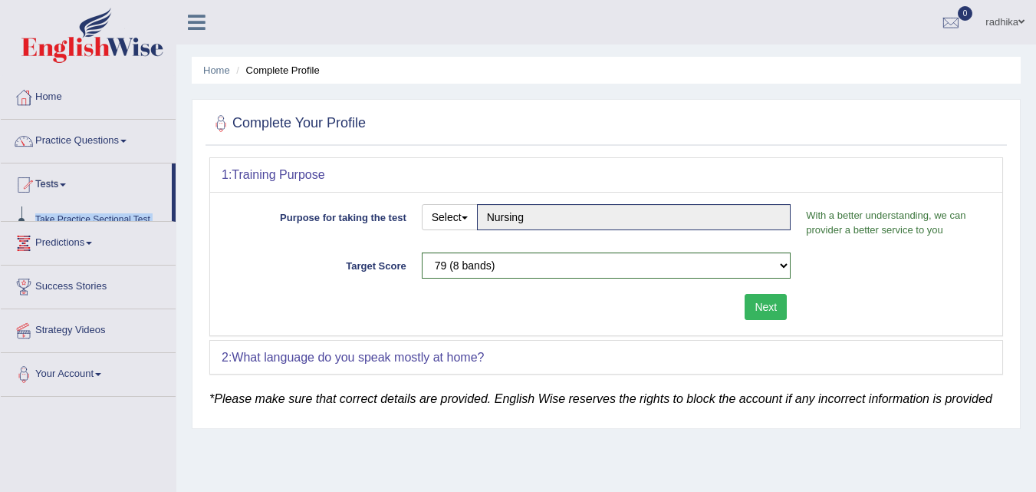
click at [21, 216] on ul "Home Practice Questions Speaking Practice Read Aloud Repeat Sentence Describe I…" at bounding box center [88, 236] width 175 height 321
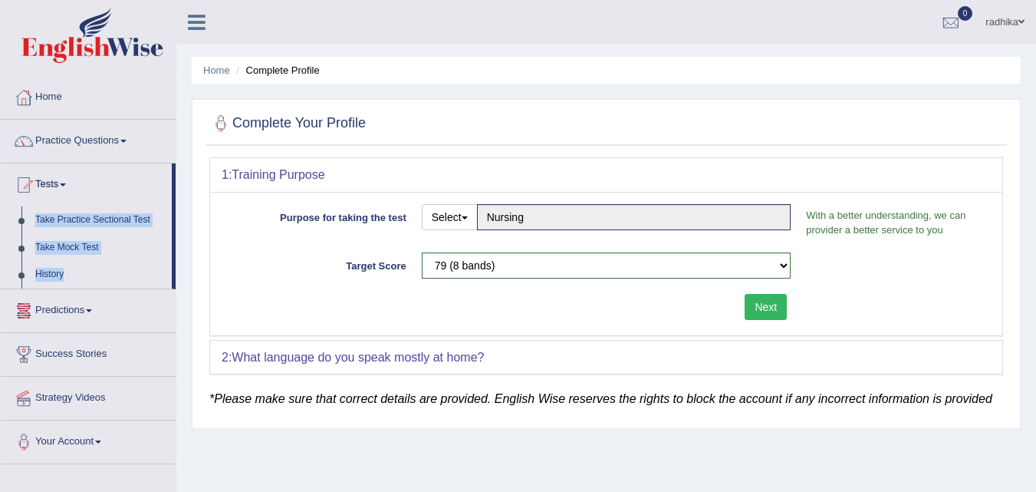
click at [21, 216] on li "Take Practice Sectional Test" at bounding box center [86, 220] width 171 height 28
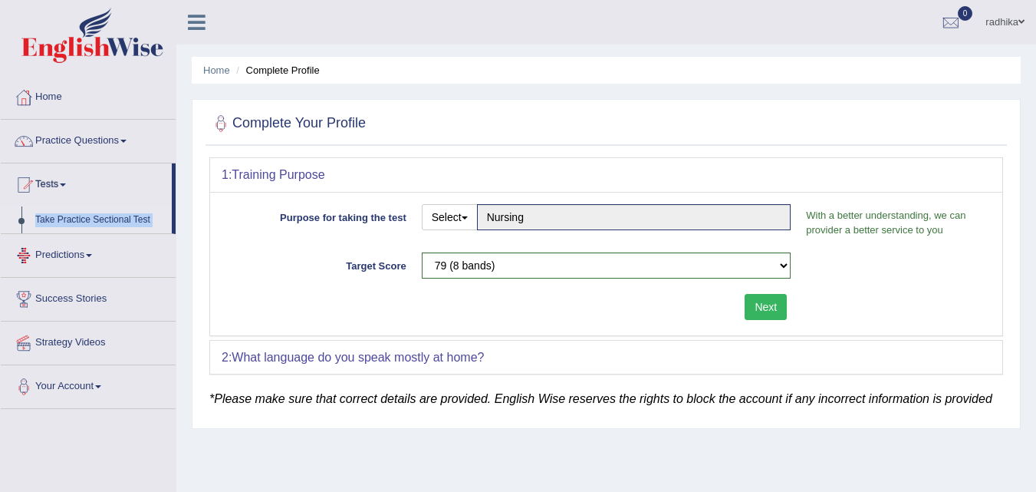
click at [22, 216] on li "Take Practice Sectional Test" at bounding box center [86, 220] width 171 height 28
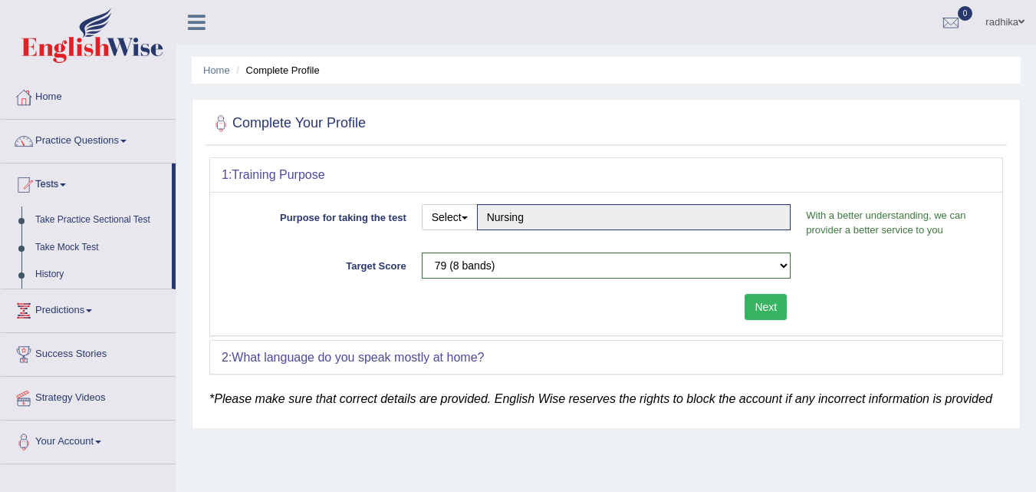
click at [21, 219] on li "Take Practice Sectional Test" at bounding box center [86, 220] width 171 height 28
click at [34, 241] on link "Take Mock Test" at bounding box center [99, 248] width 143 height 28
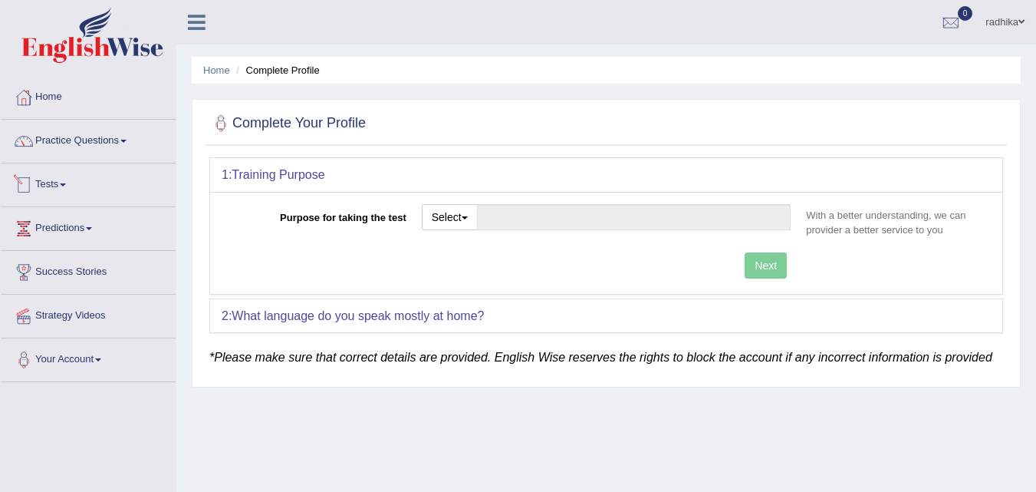
click at [77, 189] on link "Tests" at bounding box center [88, 182] width 175 height 38
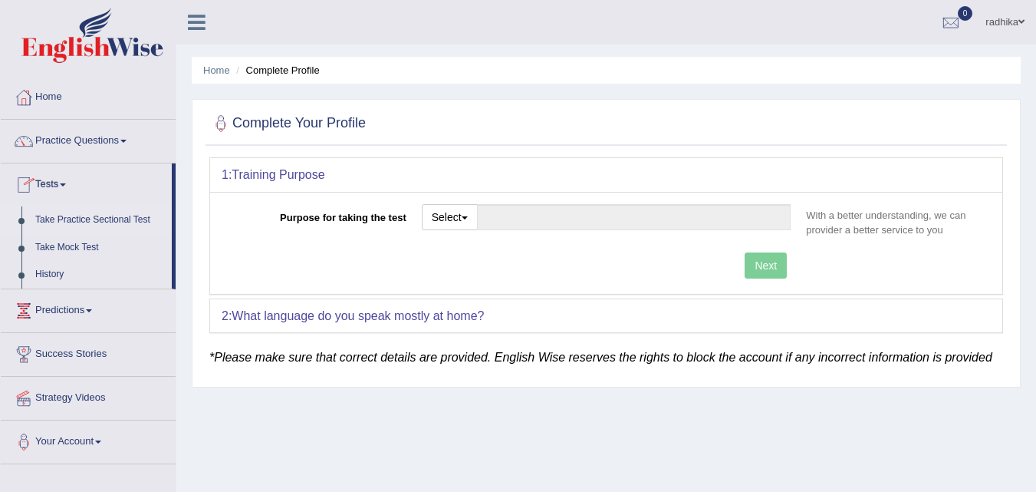
click at [48, 217] on link "Take Practice Sectional Test" at bounding box center [99, 220] width 143 height 28
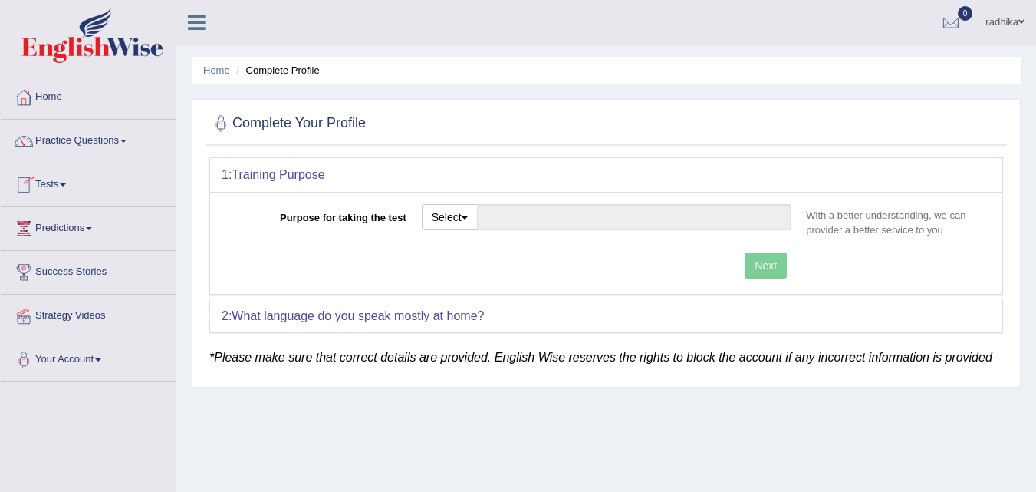
click at [294, 71] on li "Complete Profile" at bounding box center [275, 70] width 87 height 15
click at [513, 201] on div "Purpose for taking the test Select Student Visa Permanent Residency Nursing Oth…" at bounding box center [606, 243] width 792 height 102
click at [512, 203] on div "Purpose for taking the test Select Student Visa Permanent Residency Nursing Oth…" at bounding box center [606, 243] width 792 height 102
click at [400, 245] on div "Purpose for taking the test Select Student Visa Permanent Residency Nursing Oth…" at bounding box center [606, 243] width 792 height 102
click at [434, 218] on button "Select" at bounding box center [450, 217] width 56 height 26
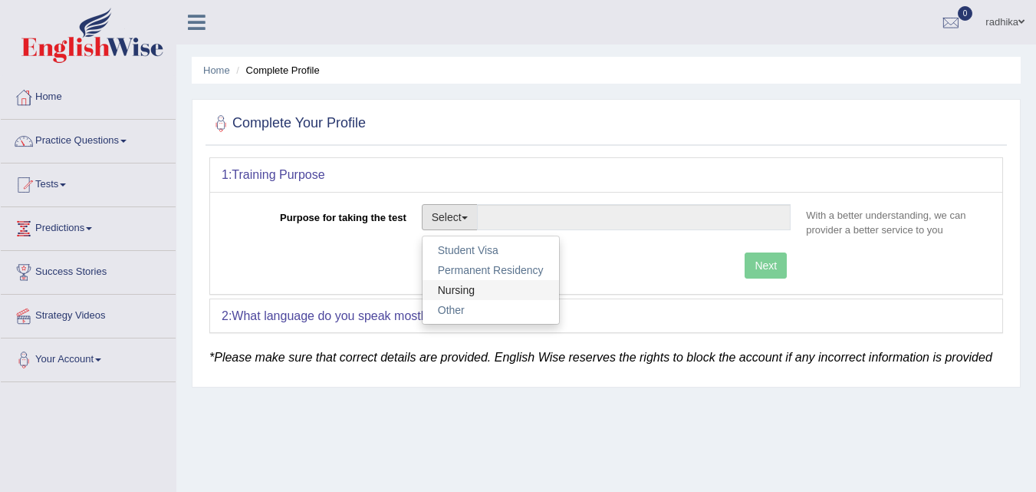
click at [482, 295] on link "Nursing" at bounding box center [491, 290] width 137 height 20
type input "Nursing"
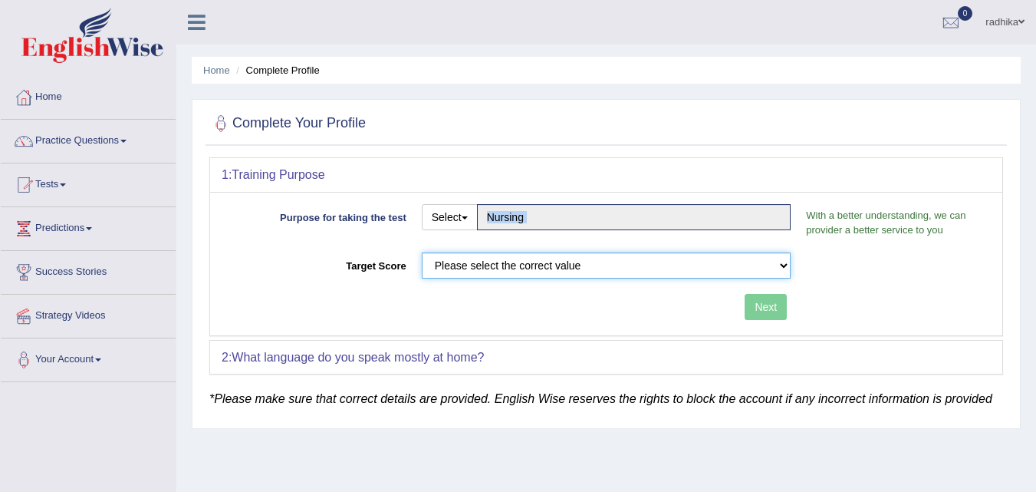
click at [628, 265] on select "Please select the correct value 50 (6 bands) 58 (6.5 bands) 65 (7 bands) 79 (8 …" at bounding box center [607, 265] width 370 height 26
select select "65"
click at [422, 252] on select "Please select the correct value 50 (6 bands) 58 (6.5 bands) 65 (7 bands) 79 (8 …" at bounding box center [607, 265] width 370 height 26
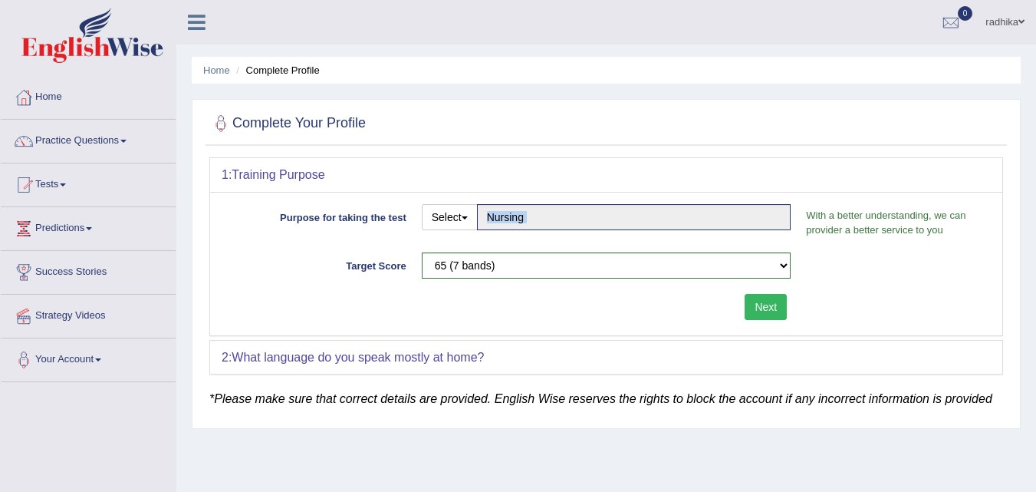
click at [771, 301] on button "Next" at bounding box center [766, 307] width 42 height 26
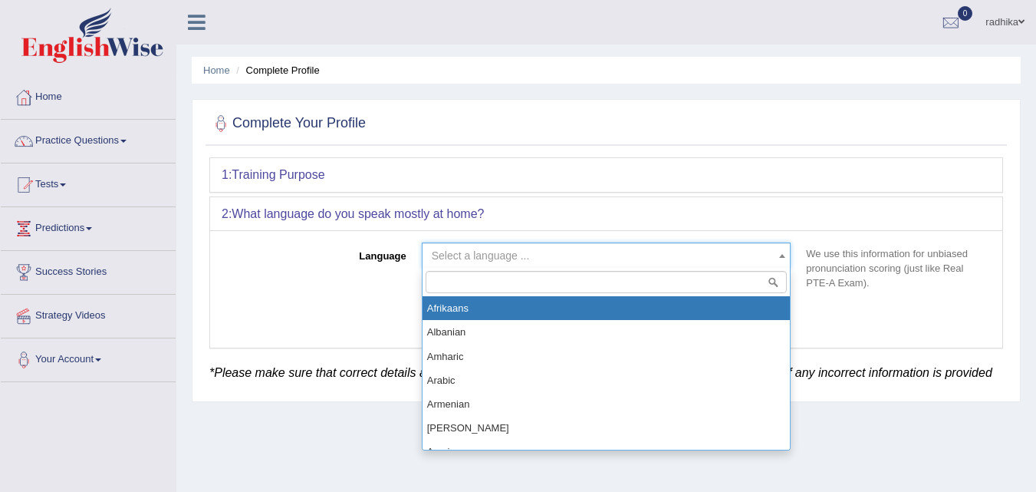
click at [570, 259] on span "Select a language ..." at bounding box center [602, 255] width 341 height 15
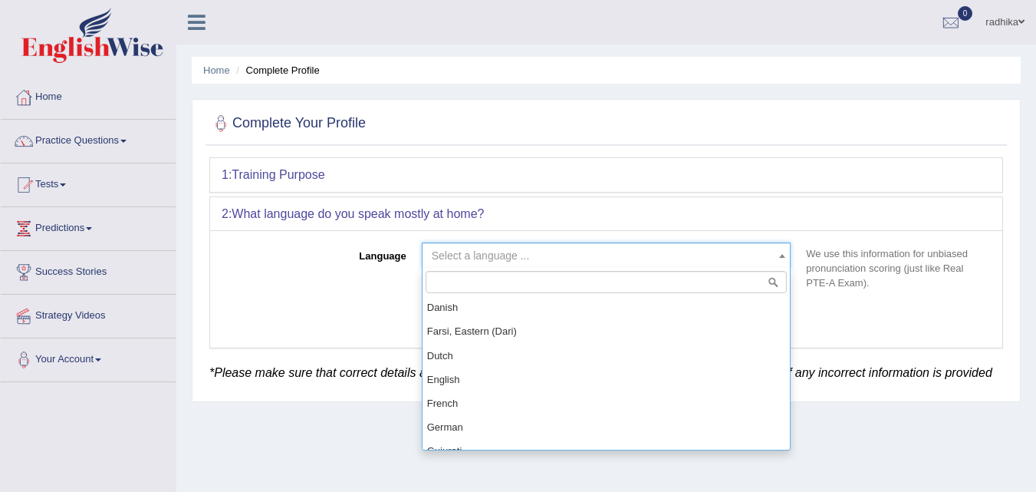
scroll to position [537, 0]
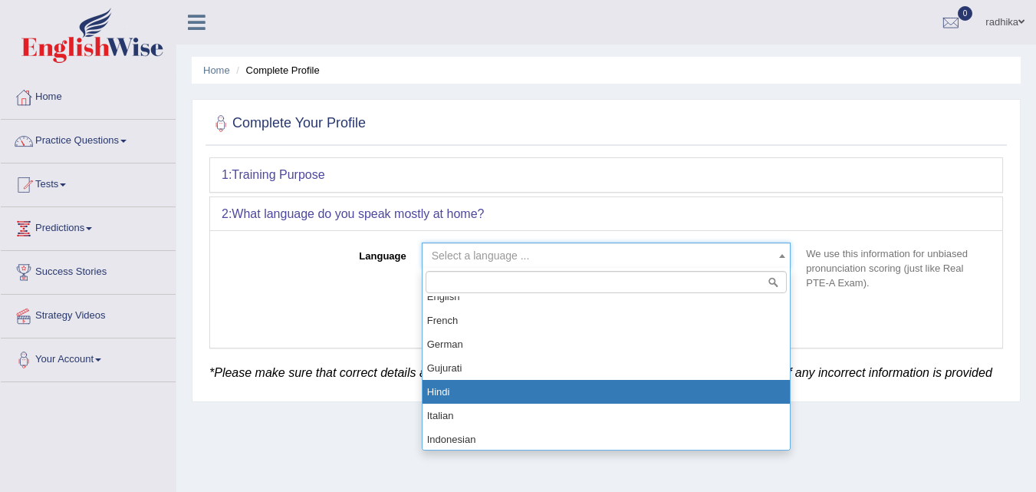
select select "Hindi"
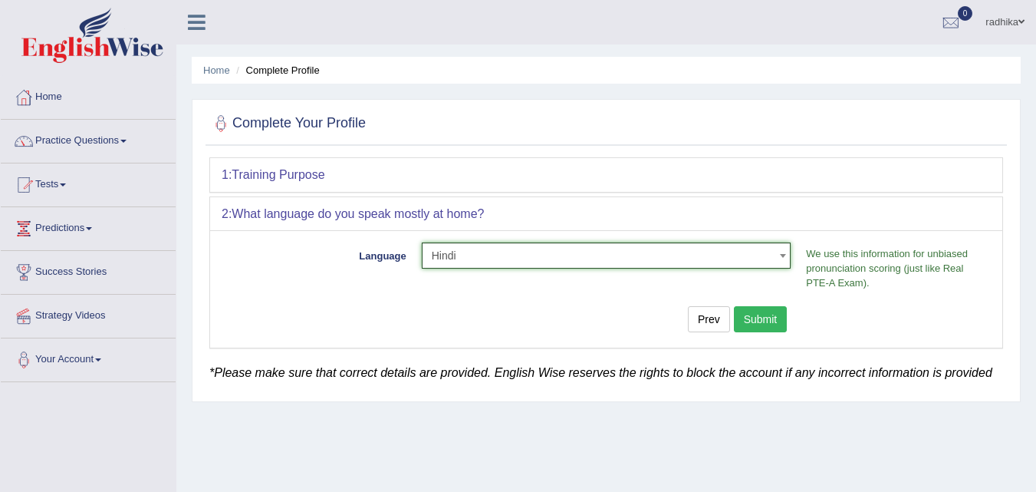
click at [766, 311] on button "Submit" at bounding box center [761, 319] width 54 height 26
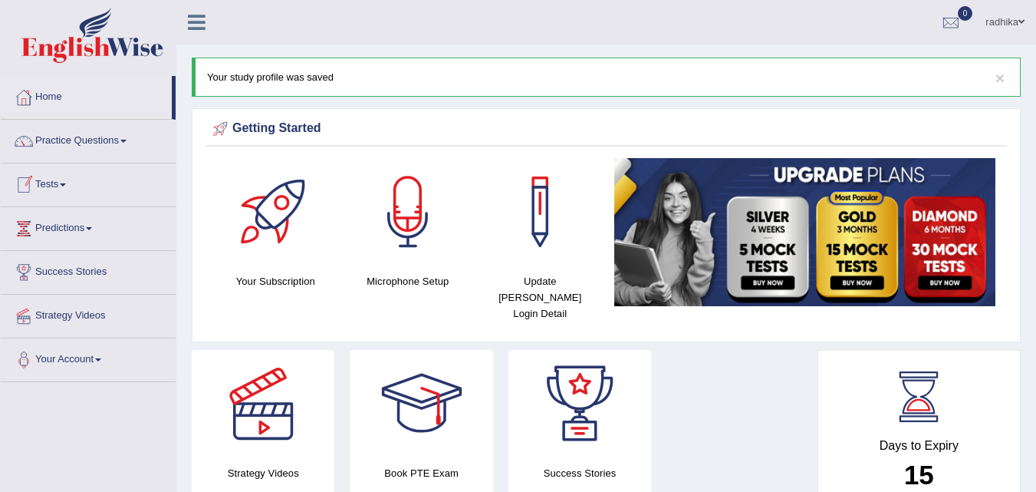
drag, startPoint x: 0, startPoint y: 0, endPoint x: 81, endPoint y: 186, distance: 202.4
click at [81, 186] on link "Tests" at bounding box center [88, 182] width 175 height 38
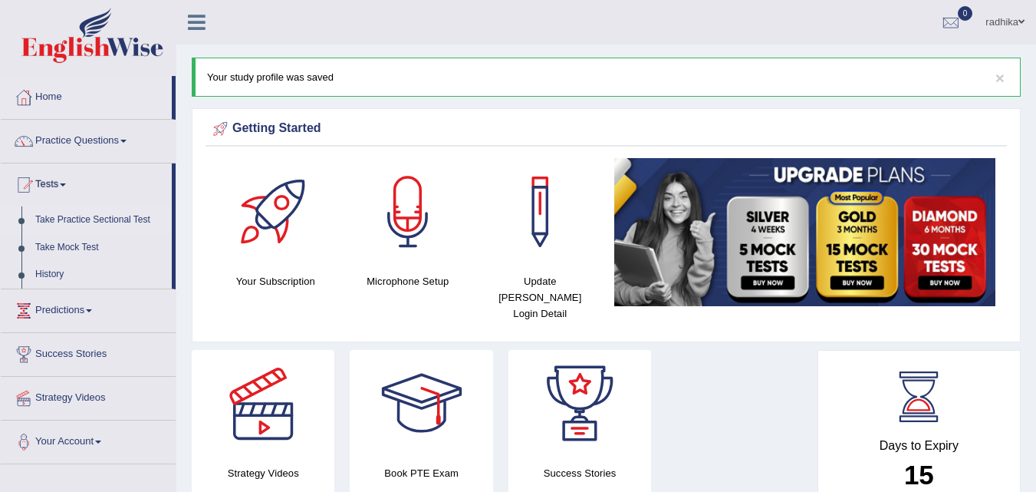
click at [55, 219] on link "Take Practice Sectional Test" at bounding box center [99, 220] width 143 height 28
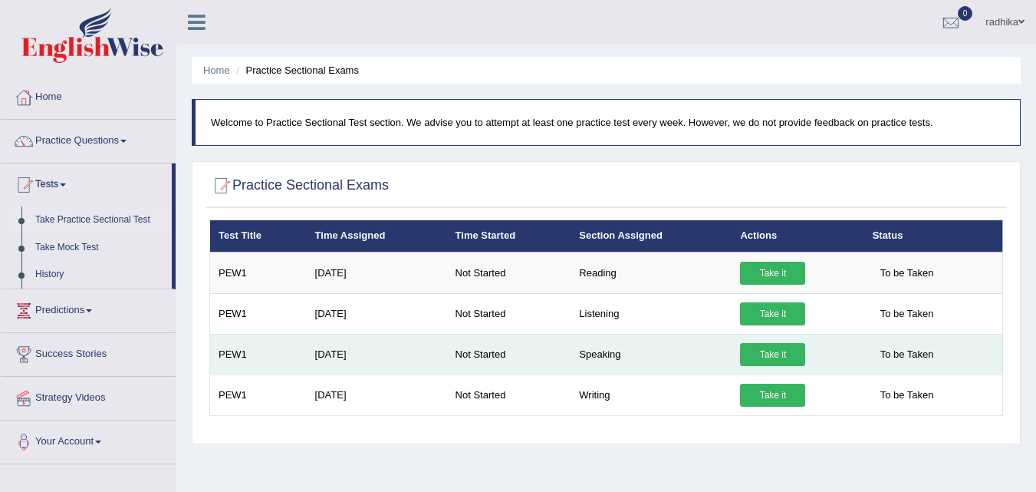
click at [790, 361] on link "Take it" at bounding box center [772, 354] width 65 height 23
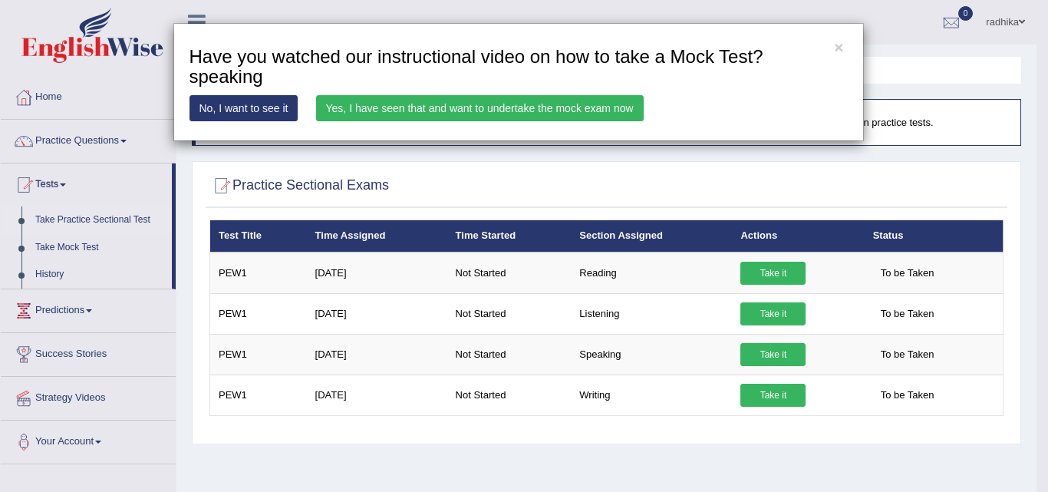
click at [512, 104] on link "Yes, I have seen that and want to undertake the mock exam now" at bounding box center [480, 108] width 328 height 26
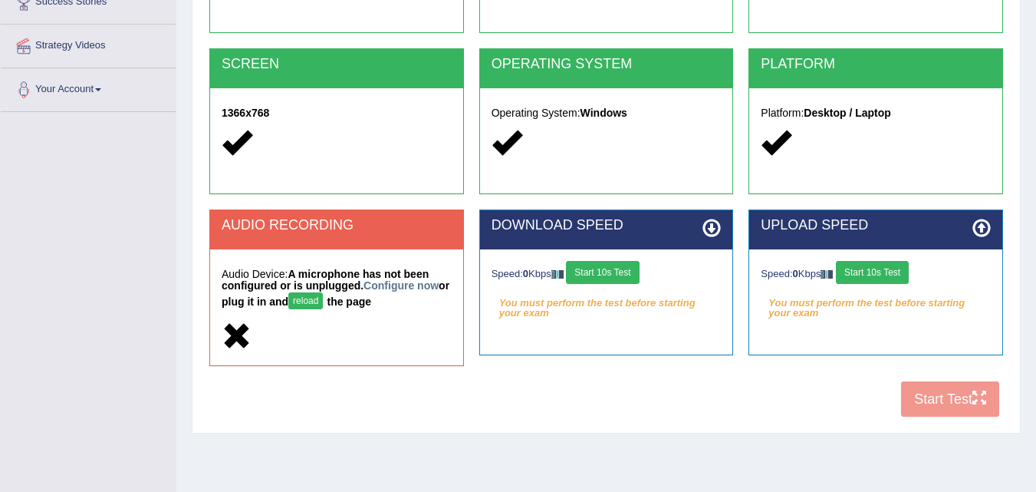
scroll to position [314, 0]
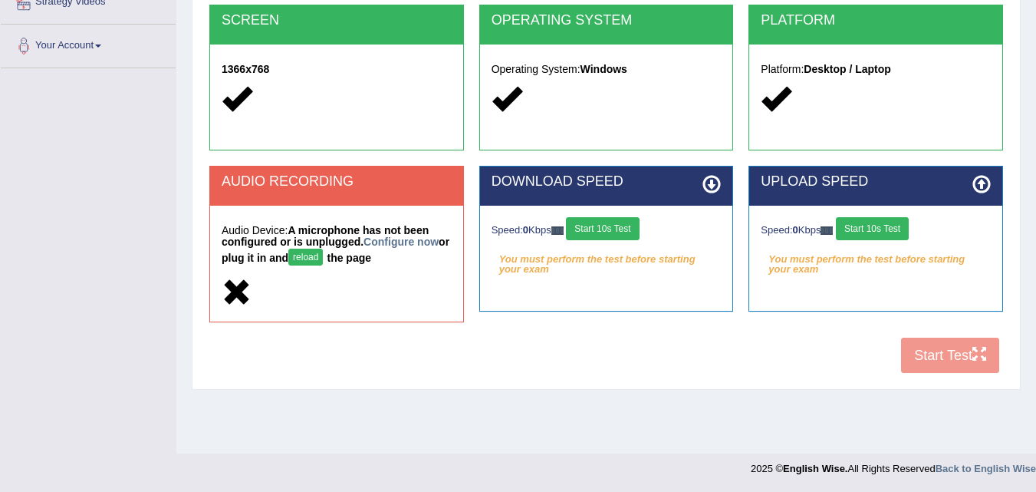
click at [946, 354] on div "COOKIES Cookies Enabled JAVASCRIPT Javascript Enabled BROWSER Browser: Chrome S…" at bounding box center [607, 113] width 802 height 538
click at [361, 24] on h2 "SCREEN" at bounding box center [337, 20] width 230 height 15
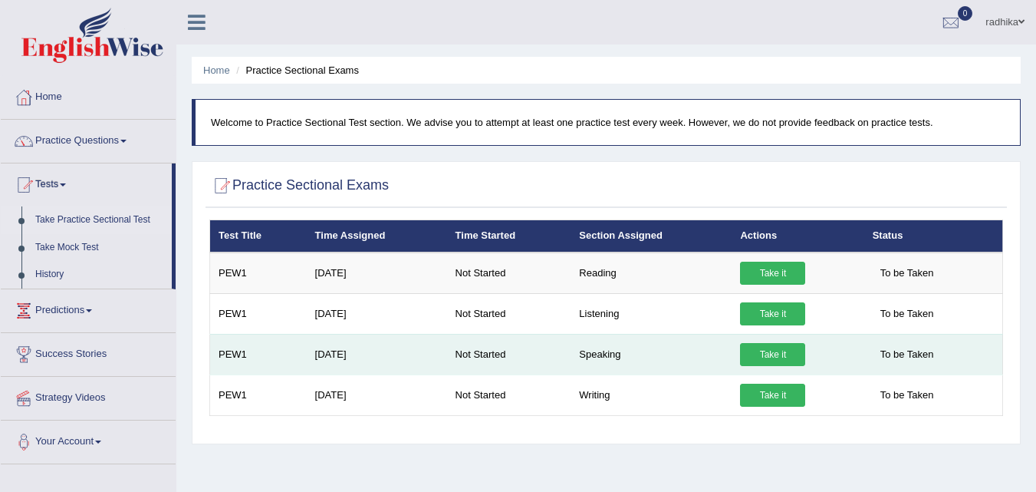
click at [746, 354] on link "Take it" at bounding box center [772, 354] width 65 height 23
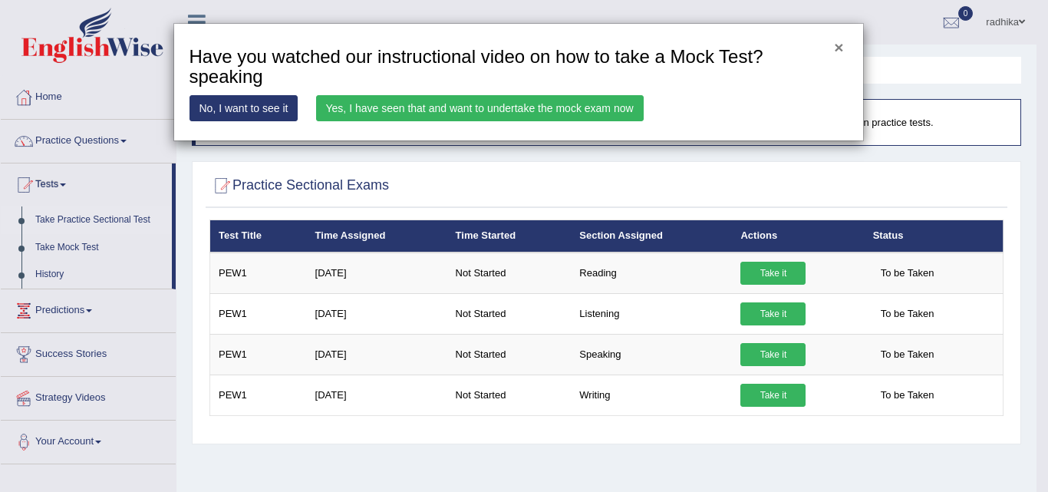
click at [838, 47] on button "×" at bounding box center [838, 47] width 9 height 16
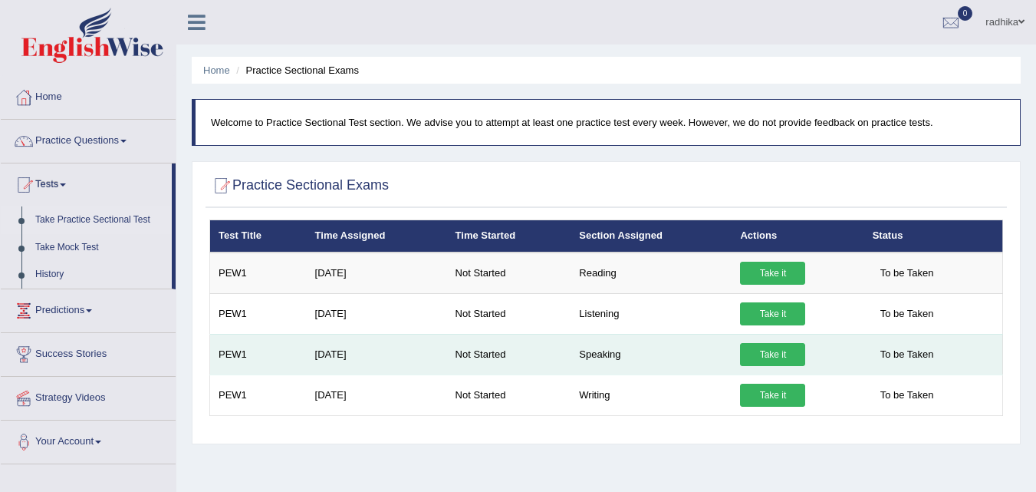
click at [763, 349] on link "Take it" at bounding box center [772, 354] width 65 height 23
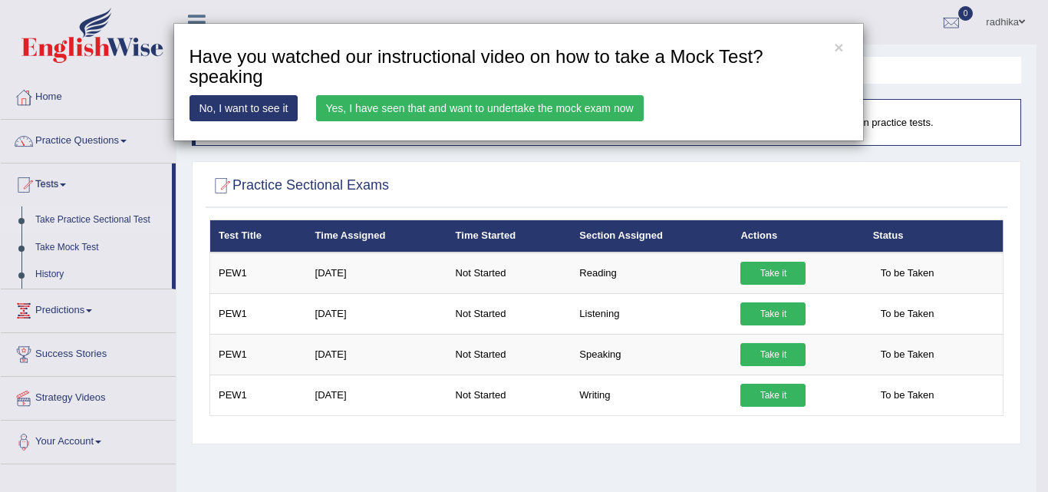
click at [443, 97] on link "Yes, I have seen that and want to undertake the mock exam now" at bounding box center [480, 108] width 328 height 26
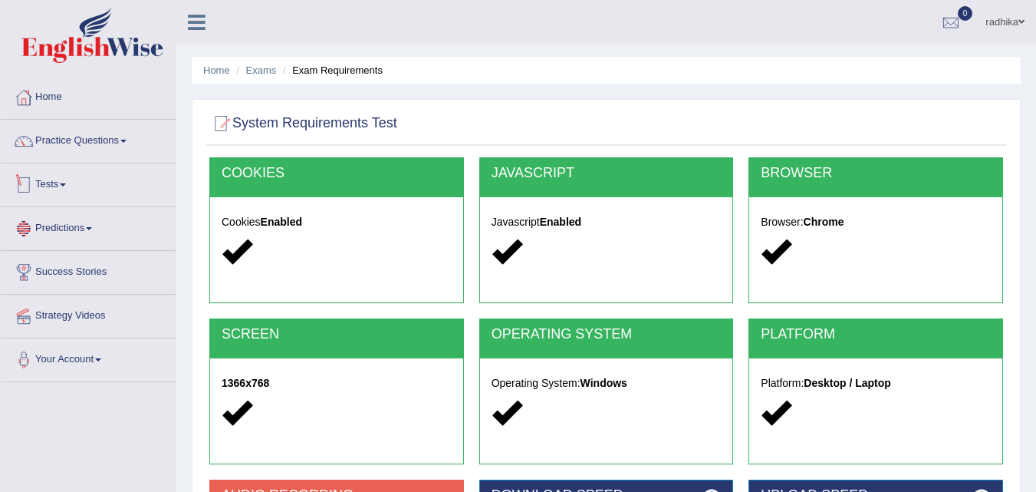
click at [380, 281] on div "COOKIES Cookies Enabled" at bounding box center [336, 230] width 255 height 146
click at [216, 116] on div at bounding box center [220, 123] width 23 height 23
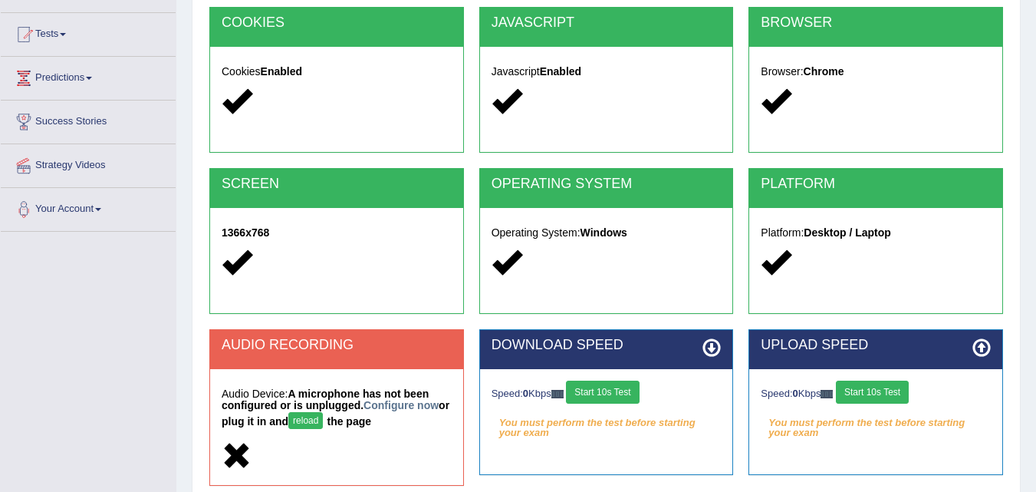
scroll to position [314, 0]
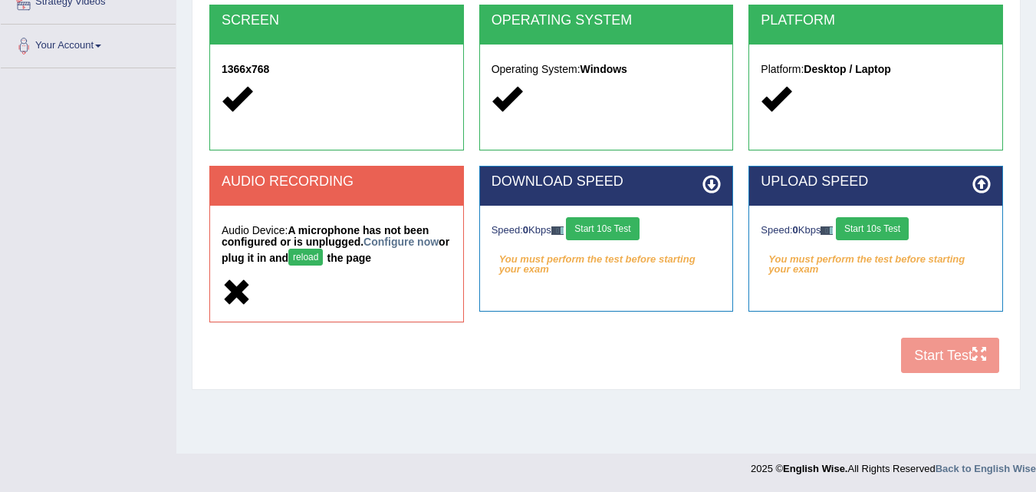
click at [918, 354] on div "COOKIES Cookies Enabled JAVASCRIPT Javascript Enabled BROWSER Browser: Chrome S…" at bounding box center [607, 113] width 802 height 538
click at [308, 251] on button "reload" at bounding box center [305, 257] width 35 height 17
click at [600, 265] on em "You must perform the test before starting your exam" at bounding box center [607, 259] width 230 height 23
drag, startPoint x: 841, startPoint y: 252, endPoint x: 892, endPoint y: 387, distance: 144.5
click at [845, 262] on em "You must perform the test before starting your exam" at bounding box center [876, 259] width 230 height 23
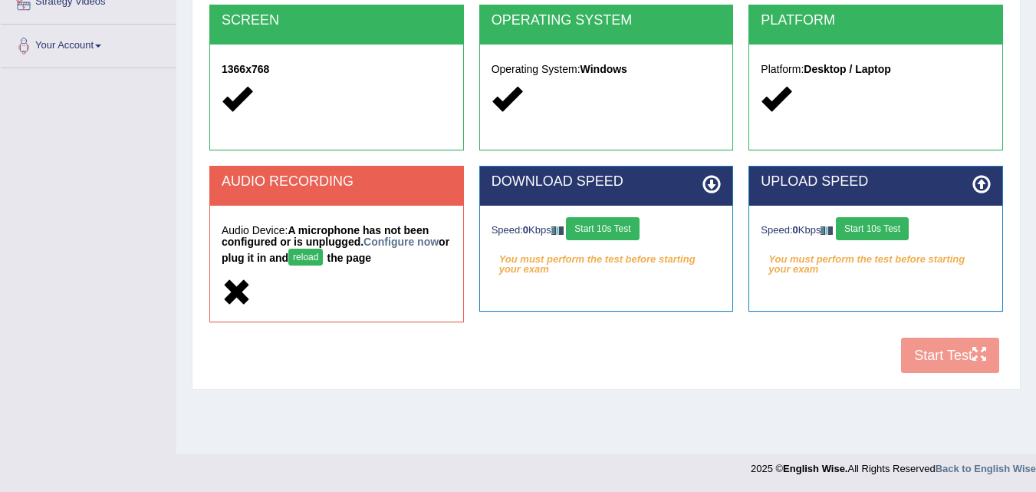
click at [980, 351] on div "COOKIES Cookies Enabled JAVASCRIPT Javascript Enabled BROWSER Browser: Chrome S…" at bounding box center [607, 113] width 802 height 538
click at [891, 221] on button "Start 10s Test" at bounding box center [872, 228] width 73 height 23
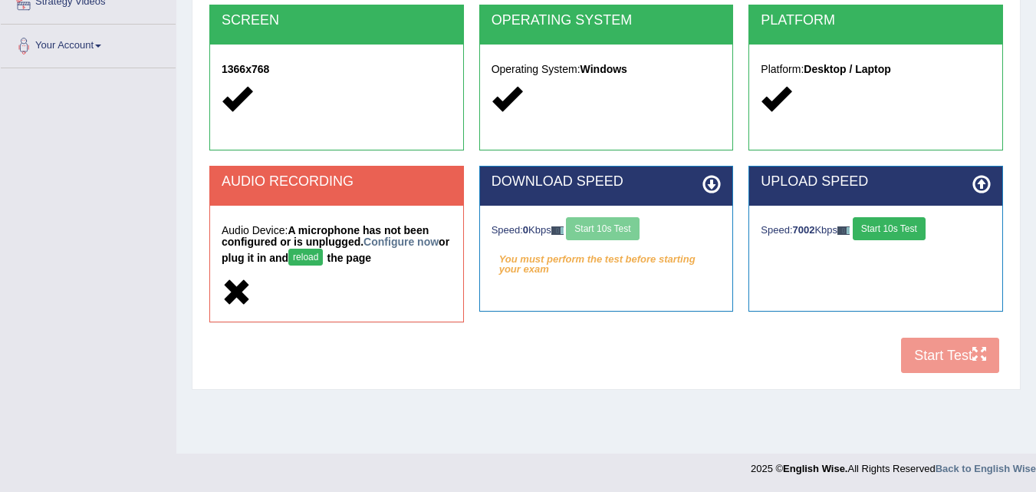
click at [597, 230] on div "Speed: 0 Kbps Start 10s Test" at bounding box center [607, 230] width 230 height 27
click at [602, 226] on button "Start 10s Test" at bounding box center [602, 228] width 73 height 23
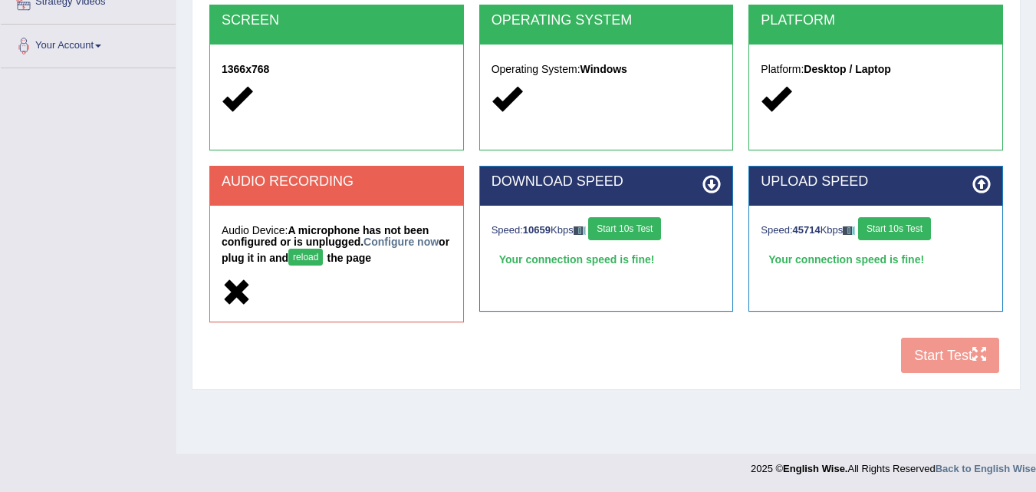
click at [628, 225] on button "Start 10s Test" at bounding box center [624, 228] width 73 height 23
drag, startPoint x: 318, startPoint y: 252, endPoint x: 347, endPoint y: 258, distance: 28.9
click at [319, 252] on button "reload" at bounding box center [305, 257] width 35 height 17
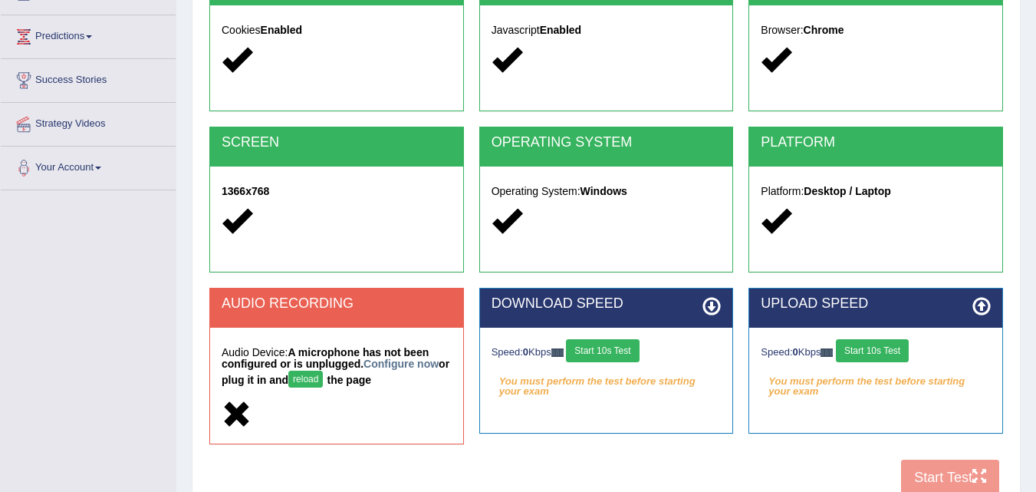
scroll to position [307, 0]
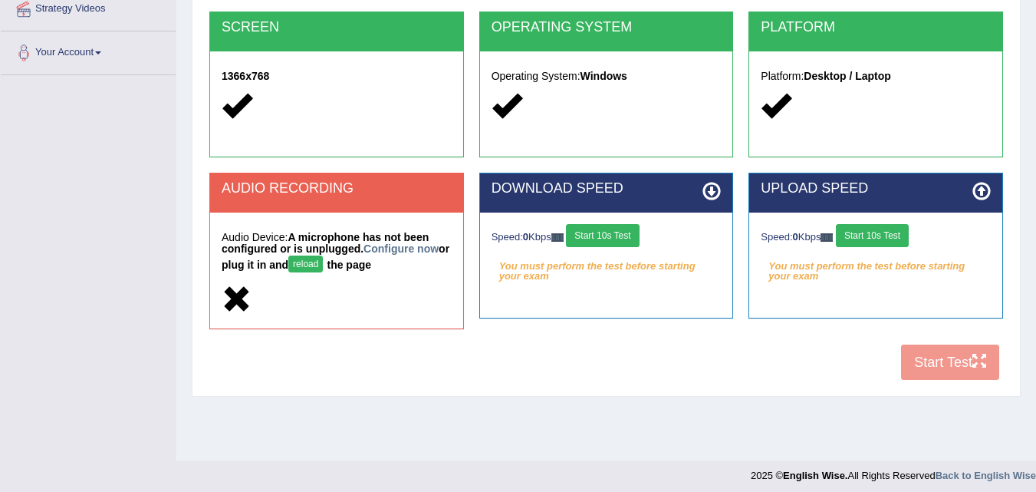
drag, startPoint x: 874, startPoint y: 143, endPoint x: 853, endPoint y: 218, distance: 78.0
click at [874, 143] on div "PLATFORM Platform: Desktop / Laptop" at bounding box center [876, 85] width 255 height 146
click at [607, 219] on div "Speed: 0 Kbps Start 10s Test You must perform the test before starting your exa…" at bounding box center [606, 251] width 253 height 77
click at [323, 255] on button "reload" at bounding box center [305, 263] width 35 height 17
click at [323, 258] on button "reload" at bounding box center [305, 263] width 35 height 17
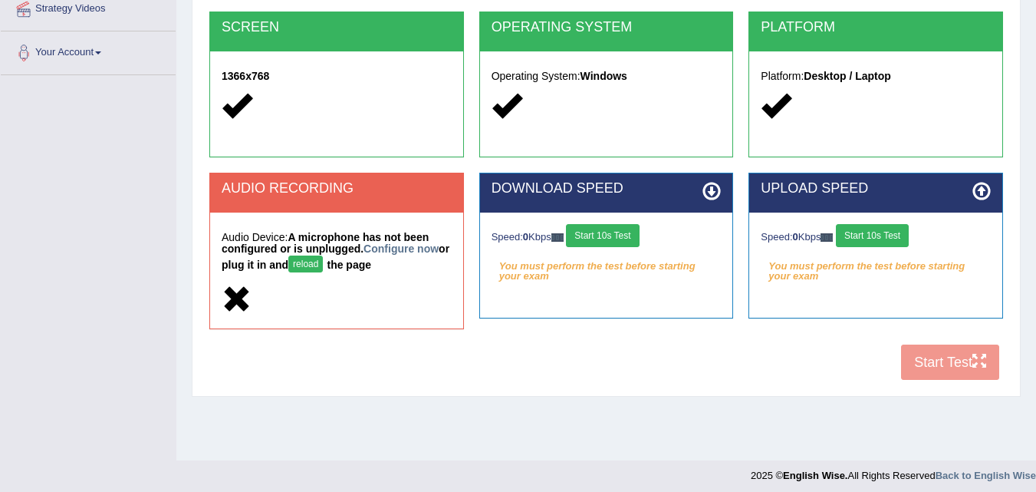
click at [323, 258] on button "reload" at bounding box center [305, 263] width 35 height 17
click at [867, 240] on button "Start 10s Test" at bounding box center [872, 235] width 73 height 23
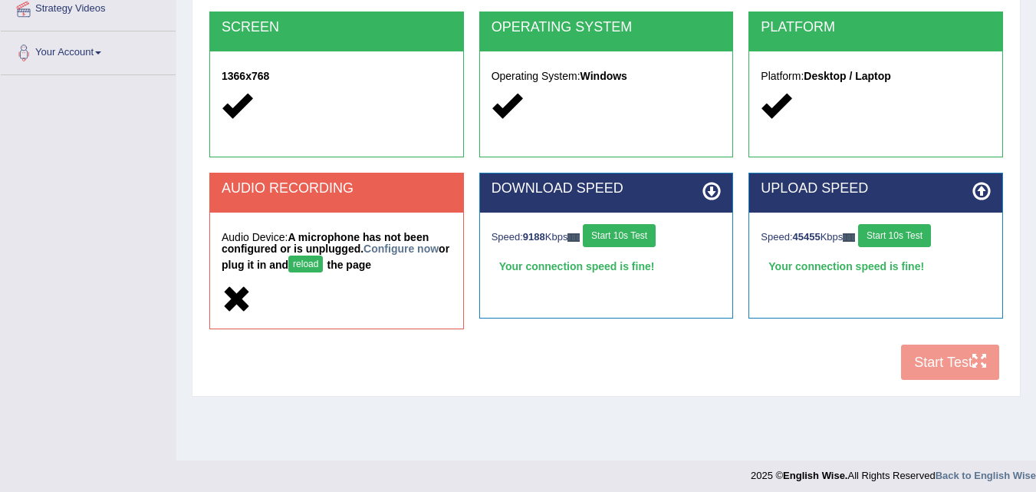
click at [942, 363] on div "COOKIES Cookies Enabled JAVASCRIPT Javascript Enabled BROWSER Browser: Chrome S…" at bounding box center [607, 119] width 802 height 538
click at [936, 361] on div "COOKIES Cookies Enabled JAVASCRIPT Javascript Enabled BROWSER Browser: Chrome S…" at bounding box center [607, 119] width 802 height 538
click at [213, 210] on div "AUDIO RECORDING" at bounding box center [336, 192] width 253 height 39
click at [213, 209] on div "AUDIO RECORDING" at bounding box center [336, 192] width 253 height 39
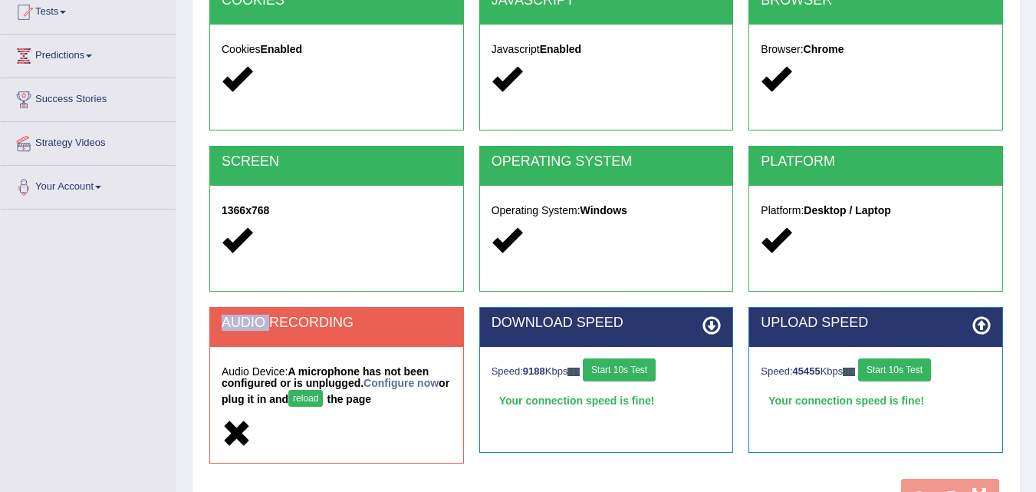
scroll to position [314, 0]
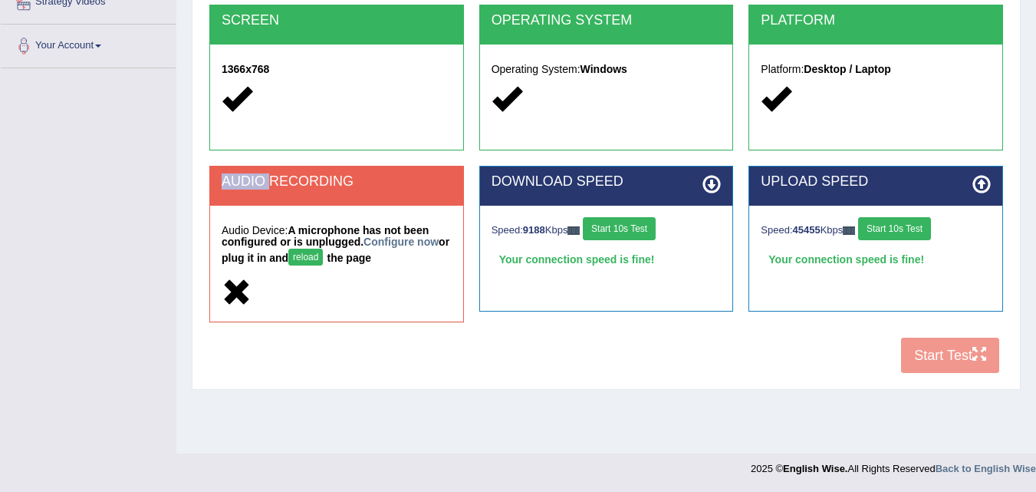
click at [323, 264] on button "reload" at bounding box center [305, 257] width 35 height 17
click at [323, 251] on button "reload" at bounding box center [305, 257] width 35 height 17
drag, startPoint x: 325, startPoint y: 251, endPoint x: 450, endPoint y: 318, distance: 141.4
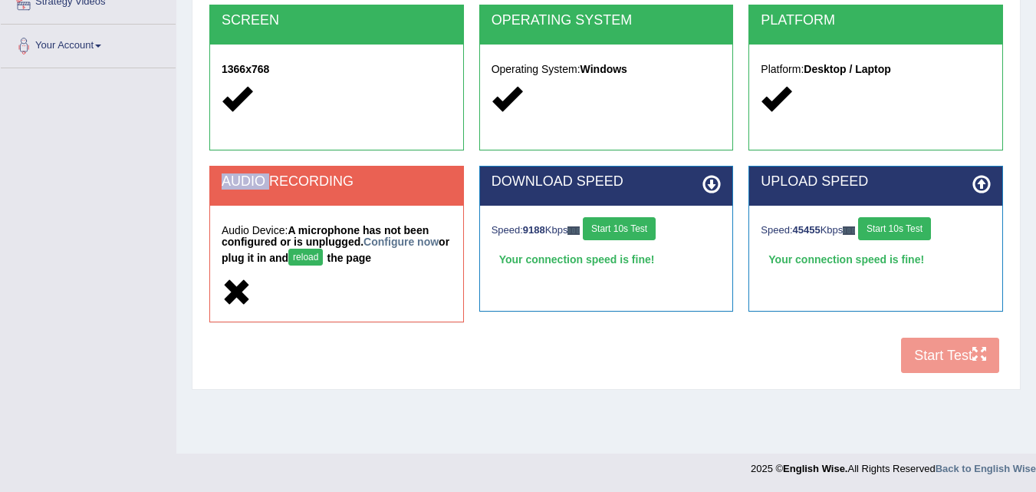
click at [323, 251] on button "reload" at bounding box center [305, 257] width 35 height 17
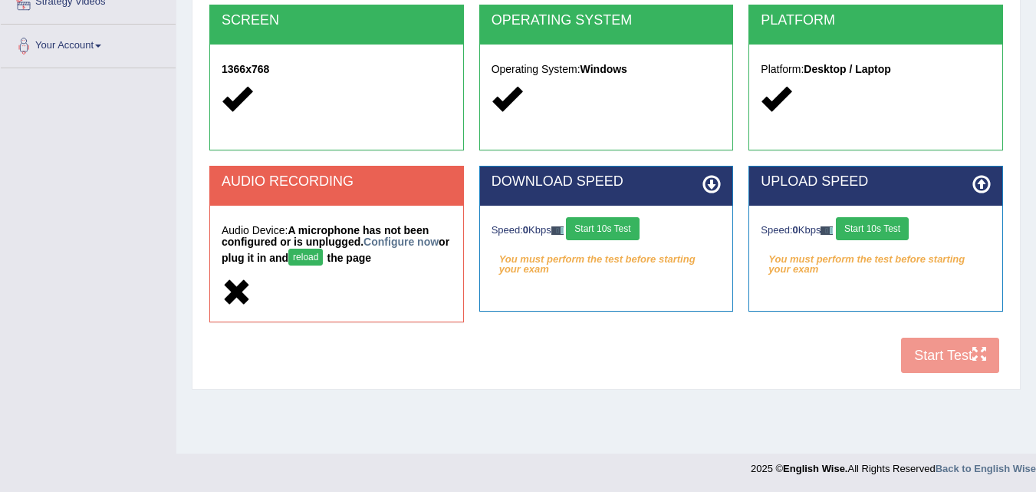
click at [931, 338] on div "COOKIES Cookies Enabled JAVASCRIPT Javascript Enabled BROWSER Browser: Chrome S…" at bounding box center [607, 113] width 802 height 538
drag, startPoint x: 925, startPoint y: 348, endPoint x: 931, endPoint y: 358, distance: 12.0
click at [931, 358] on div "COOKIES Cookies Enabled JAVASCRIPT Javascript Enabled BROWSER Browser: Chrome S…" at bounding box center [607, 113] width 802 height 538
click at [935, 357] on div "COOKIES Cookies Enabled JAVASCRIPT Javascript Enabled BROWSER Browser: Chrome S…" at bounding box center [607, 113] width 802 height 538
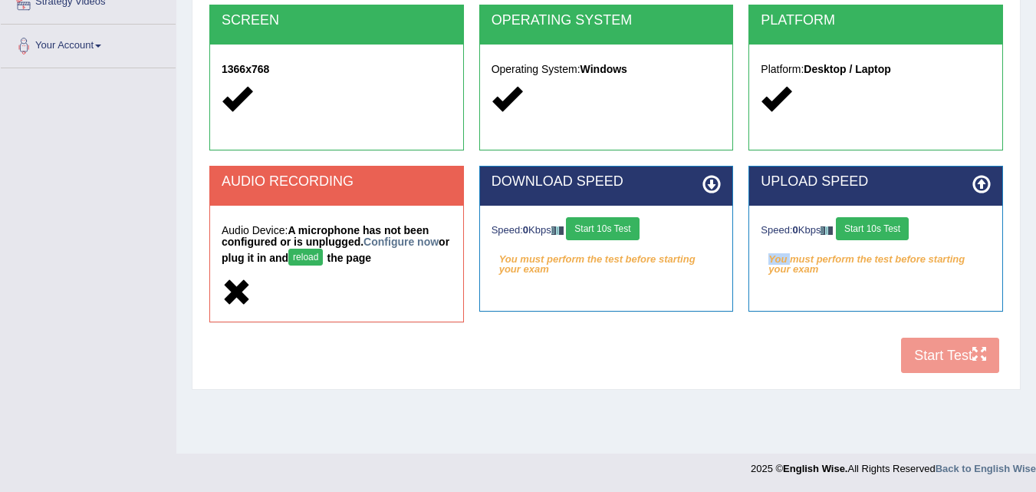
click at [935, 357] on div "COOKIES Cookies Enabled JAVASCRIPT Javascript Enabled BROWSER Browser: Chrome S…" at bounding box center [607, 113] width 802 height 538
click at [914, 357] on div "COOKIES Cookies Enabled JAVASCRIPT Javascript Enabled BROWSER Browser: Chrome S…" at bounding box center [607, 113] width 802 height 538
click at [911, 356] on div "COOKIES Cookies Enabled JAVASCRIPT Javascript Enabled BROWSER Browser: Chrome S…" at bounding box center [607, 113] width 802 height 538
click at [911, 355] on div "COOKIES Cookies Enabled JAVASCRIPT Javascript Enabled BROWSER Browser: Chrome S…" at bounding box center [607, 113] width 802 height 538
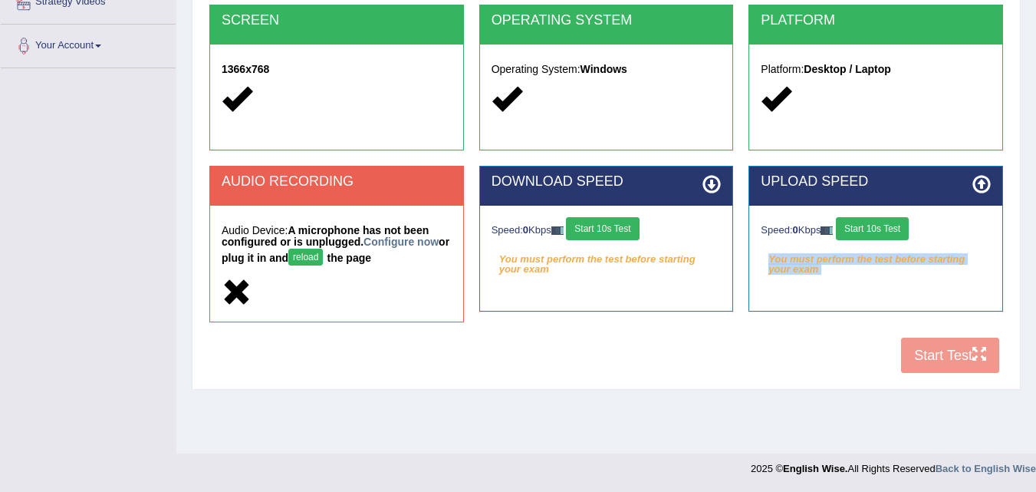
click at [911, 355] on div "COOKIES Cookies Enabled JAVASCRIPT Javascript Enabled BROWSER Browser: Chrome S…" at bounding box center [607, 113] width 802 height 538
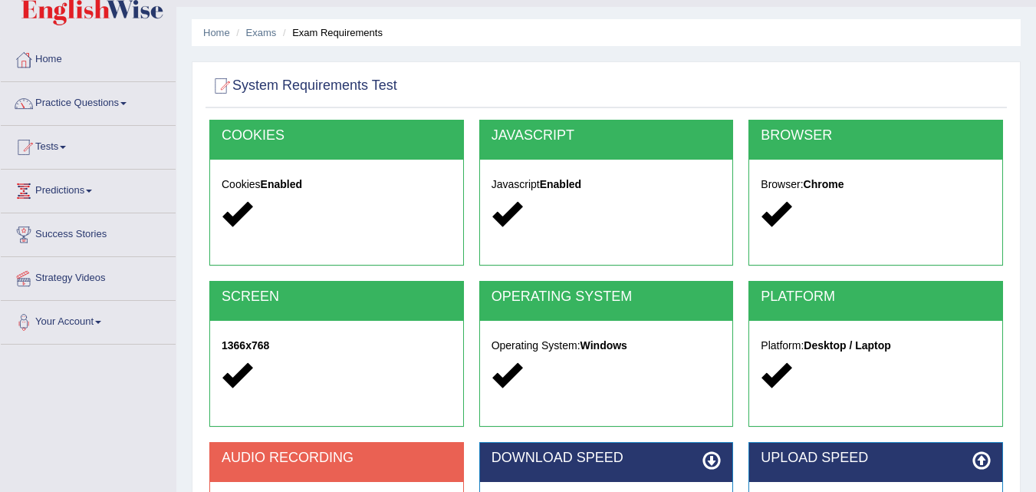
scroll to position [7, 0]
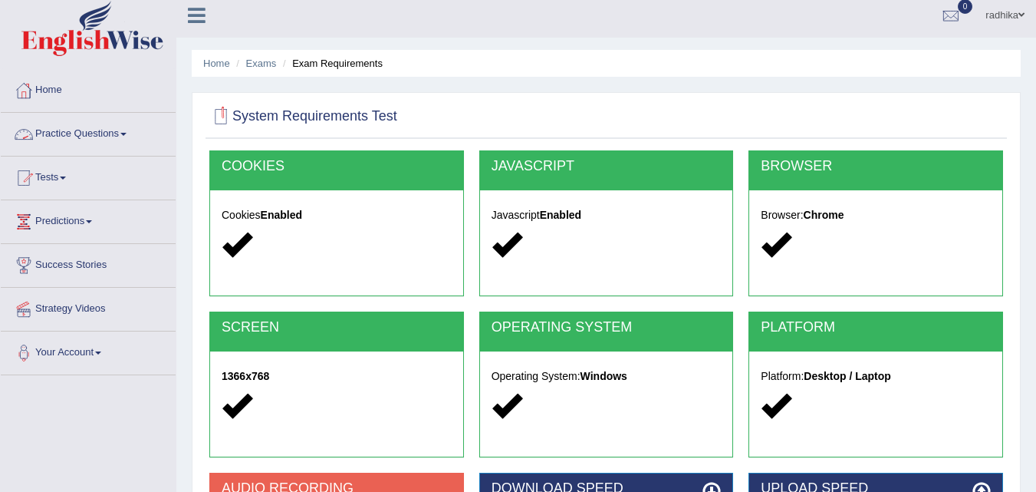
click at [216, 118] on div at bounding box center [220, 116] width 23 height 23
click at [220, 116] on div at bounding box center [220, 116] width 23 height 23
click at [254, 55] on ul "Home Exams Exam Requirements" at bounding box center [606, 63] width 829 height 27
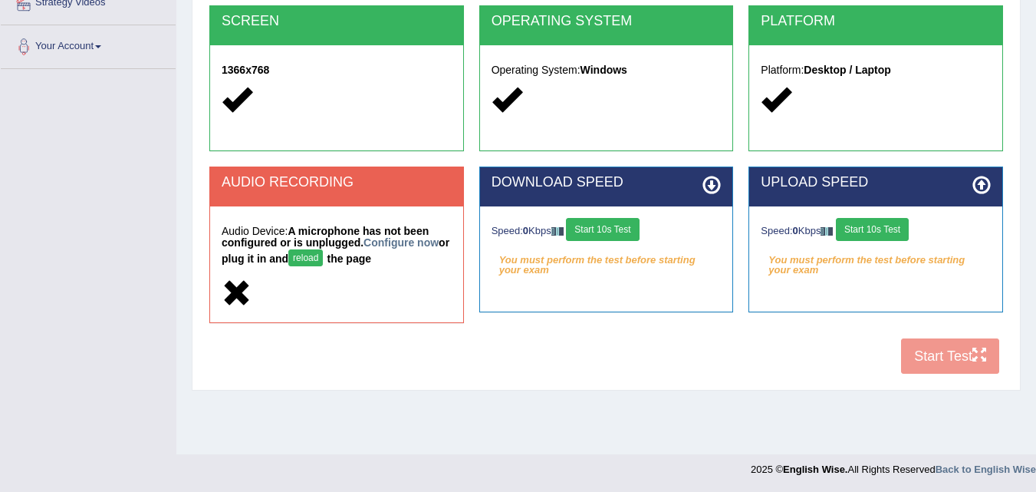
scroll to position [314, 0]
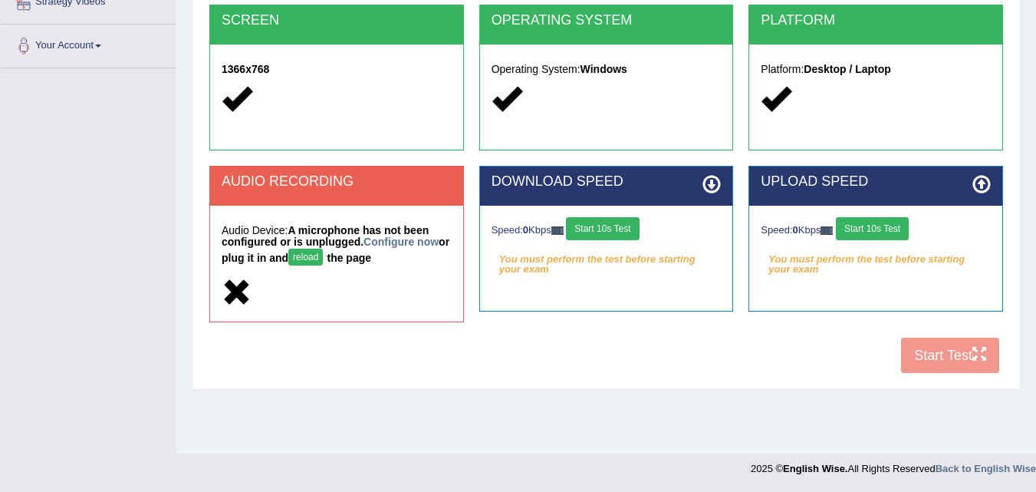
click at [943, 354] on div "COOKIES Cookies Enabled JAVASCRIPT Javascript Enabled BROWSER Browser: Chrome S…" at bounding box center [607, 113] width 802 height 538
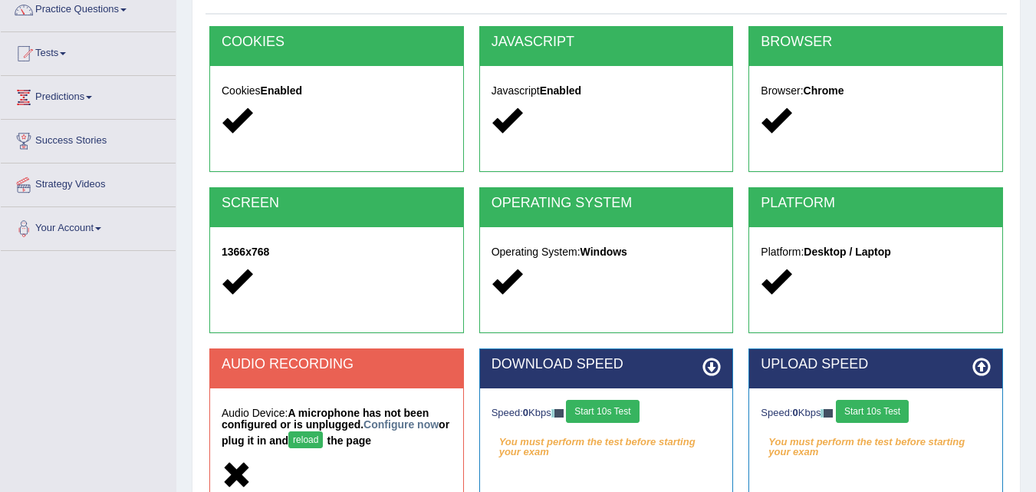
scroll to position [84, 0]
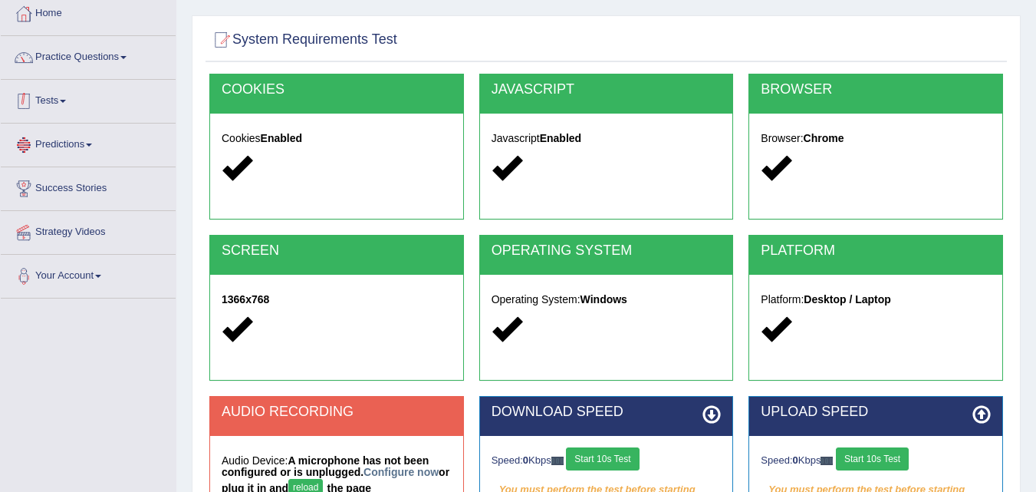
click at [83, 97] on link "Tests" at bounding box center [88, 99] width 175 height 38
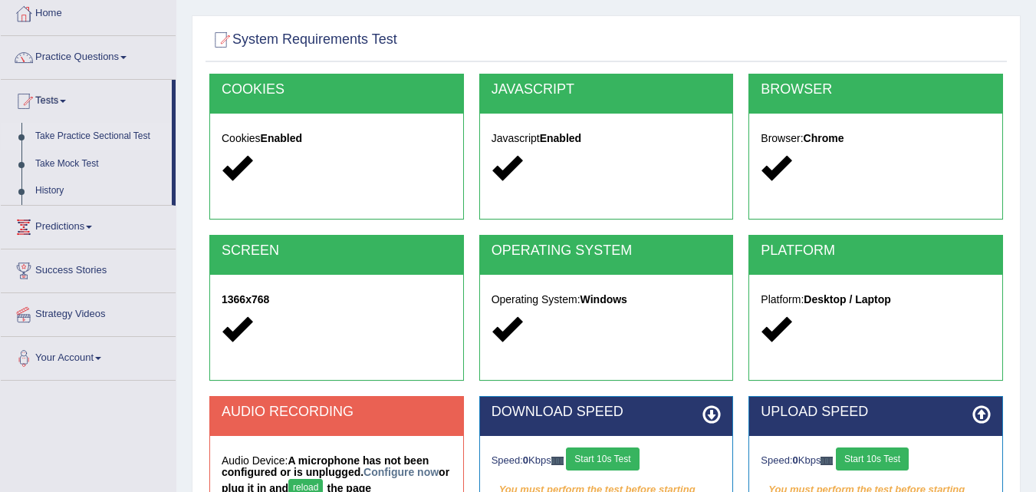
click at [73, 131] on link "Take Practice Sectional Test" at bounding box center [99, 137] width 143 height 28
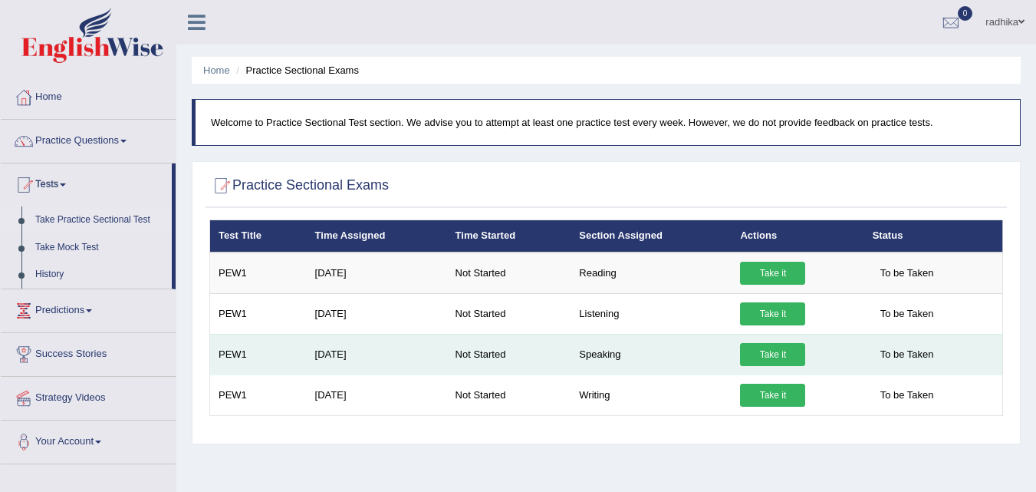
click at [787, 348] on link "Take it" at bounding box center [772, 354] width 65 height 23
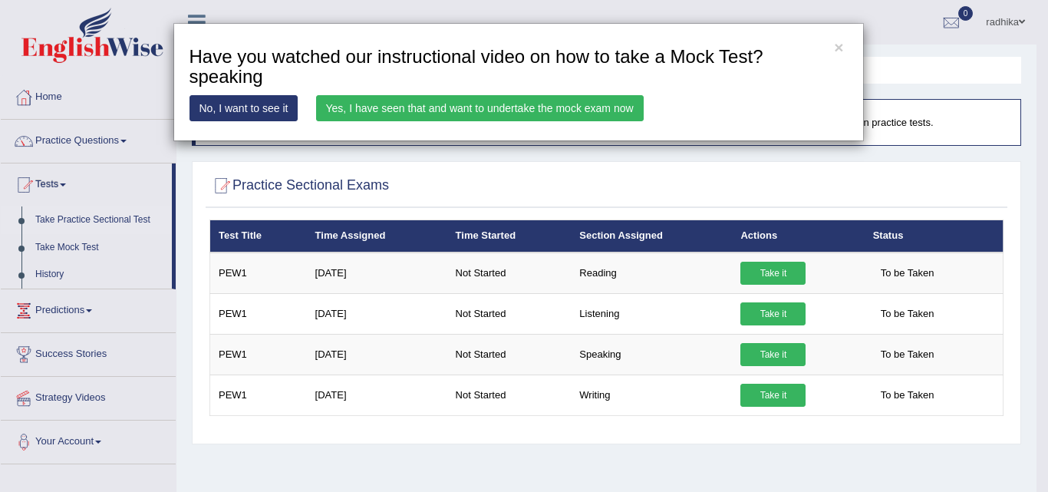
click at [451, 97] on link "Yes, I have seen that and want to undertake the mock exam now" at bounding box center [480, 108] width 328 height 26
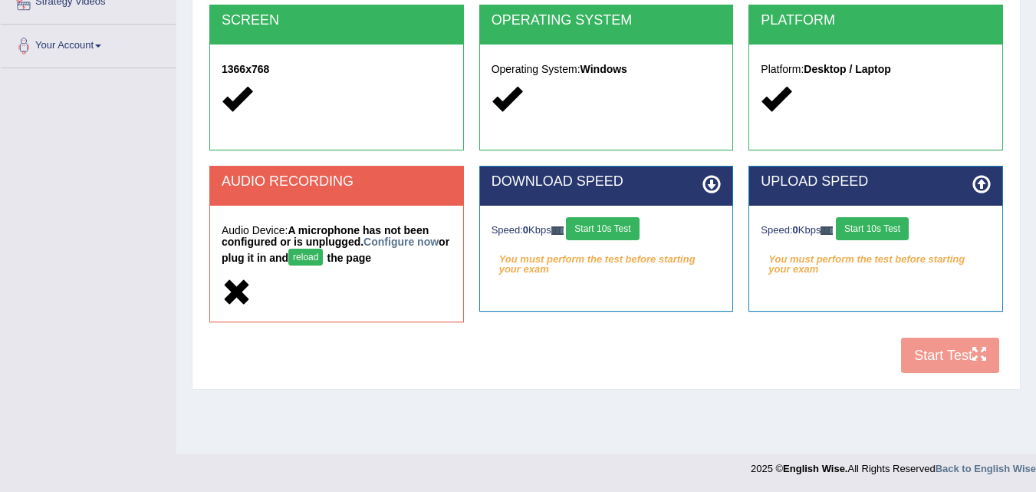
click at [318, 252] on button "reload" at bounding box center [305, 257] width 35 height 17
click at [323, 259] on button "reload" at bounding box center [305, 257] width 35 height 17
click at [319, 262] on button "reload" at bounding box center [305, 257] width 35 height 17
click at [323, 259] on button "reload" at bounding box center [305, 257] width 35 height 17
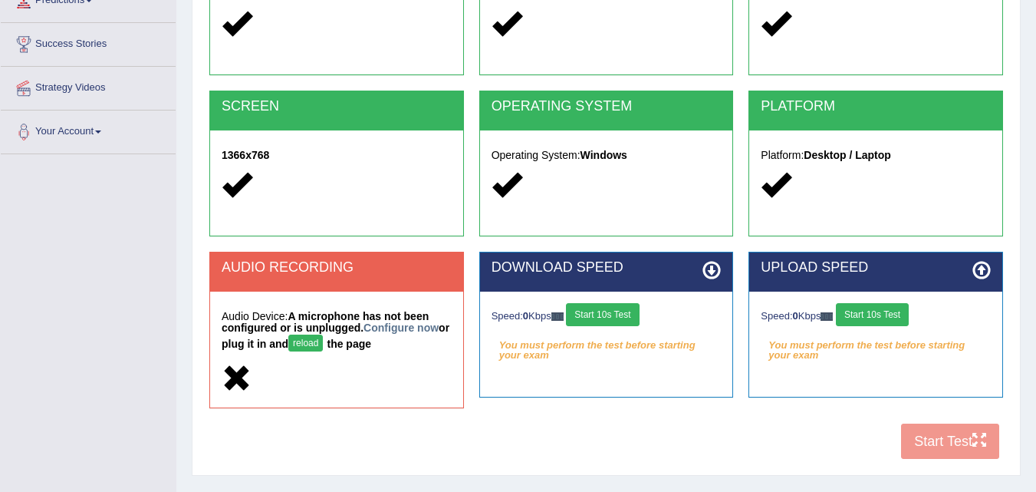
scroll to position [237, 0]
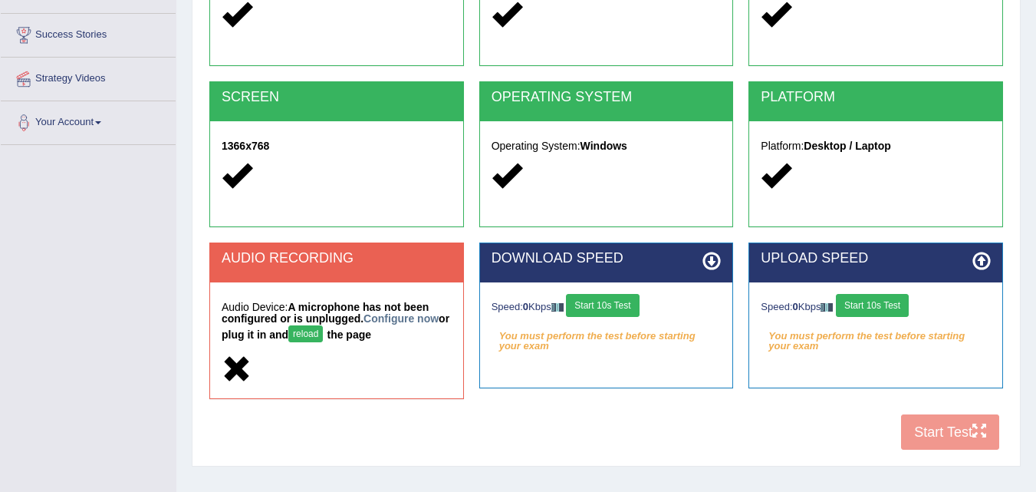
click at [924, 413] on div "AUDIO RECORDING Audio Device: A microphone has not been configured or is unplug…" at bounding box center [606, 328] width 809 height 172
click at [318, 328] on button "reload" at bounding box center [305, 333] width 35 height 17
click at [321, 292] on div "Audio Device: A microphone has not been configured or is unplugged. Configure n…" at bounding box center [336, 340] width 253 height 116
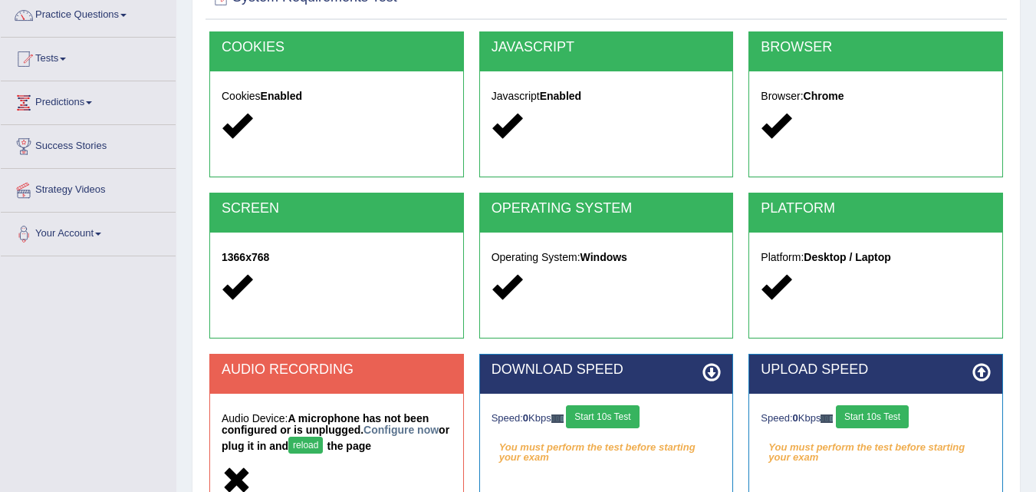
scroll to position [7, 0]
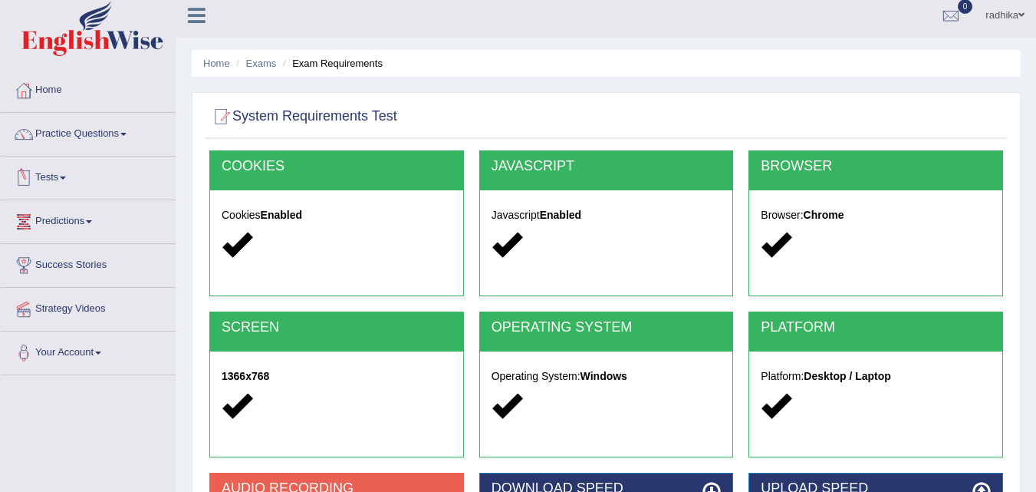
click at [82, 187] on link "Tests" at bounding box center [88, 175] width 175 height 38
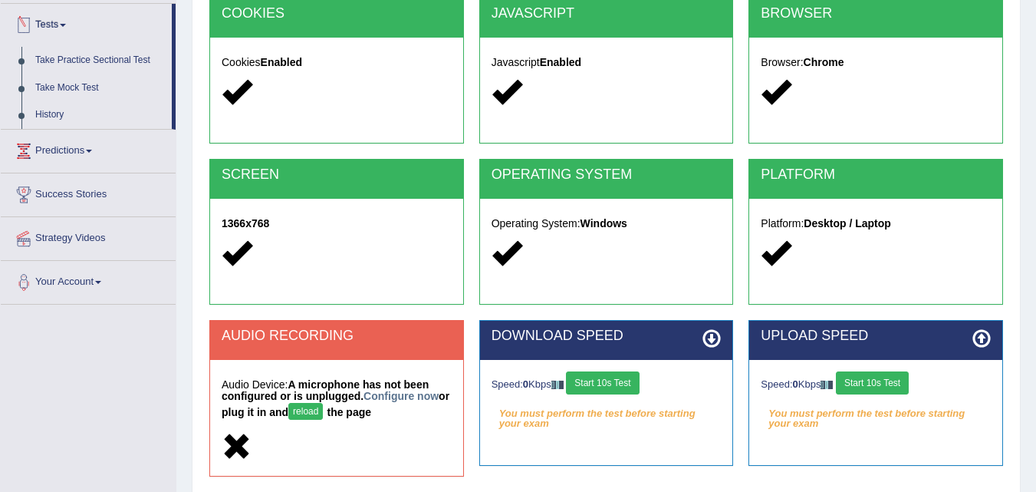
scroll to position [237, 0]
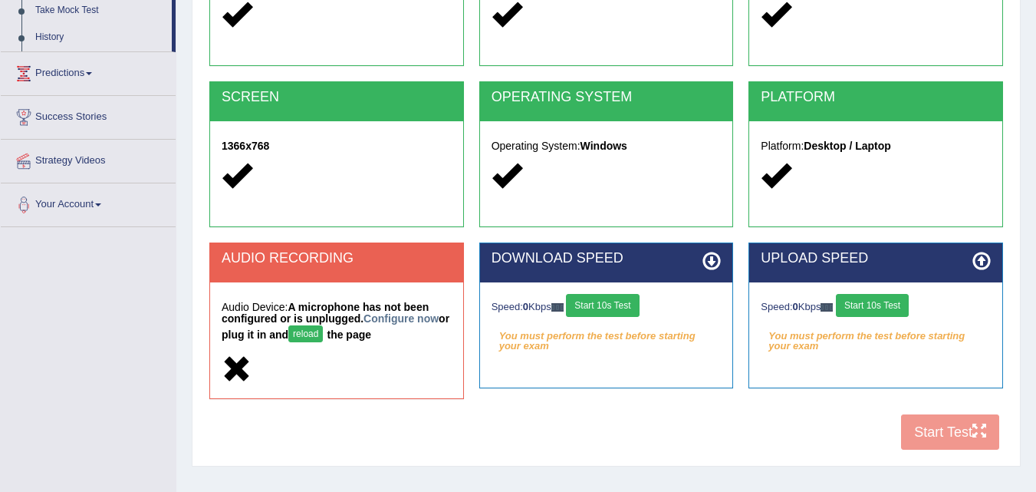
click at [323, 325] on button "reload" at bounding box center [305, 333] width 35 height 17
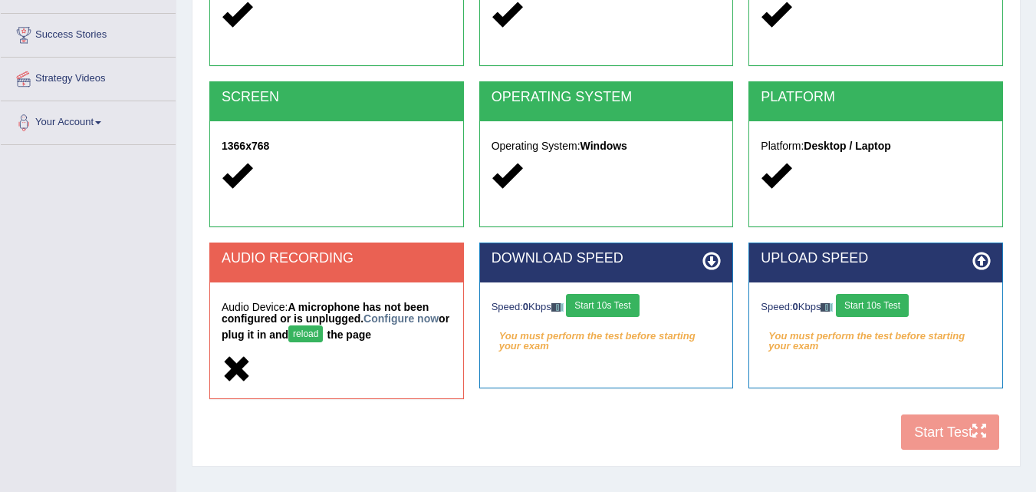
click at [902, 427] on div "COOKIES Cookies Enabled JAVASCRIPT Javascript Enabled BROWSER Browser: Chrome S…" at bounding box center [607, 189] width 802 height 538
click at [980, 431] on div "COOKIES Cookies Enabled JAVASCRIPT Javascript Enabled BROWSER Browser: Chrome S…" at bounding box center [607, 189] width 802 height 538
click at [948, 432] on div "COOKIES Cookies Enabled JAVASCRIPT Javascript Enabled BROWSER Browser: Chrome S…" at bounding box center [607, 189] width 802 height 538
drag, startPoint x: 618, startPoint y: 305, endPoint x: 701, endPoint y: 297, distance: 84.0
click at [618, 303] on button "Start 10s Test" at bounding box center [602, 305] width 73 height 23
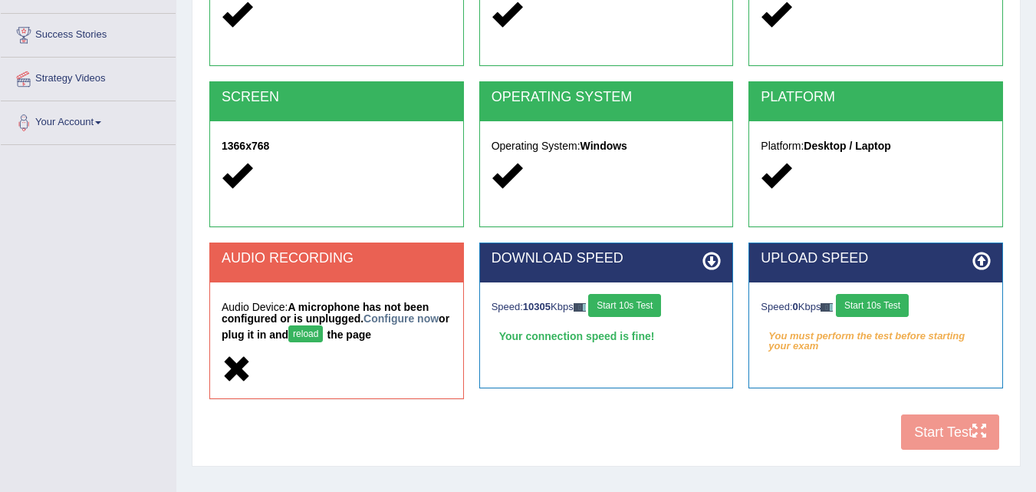
click at [317, 336] on button "reload" at bounding box center [305, 333] width 35 height 17
click at [307, 344] on h5 "Audio Device: A microphone has not been configured or is unplugged. Configure n…" at bounding box center [337, 323] width 230 height 44
click at [301, 336] on strong "A microphone has not been configured or is unplugged. Configure now or plug it …" at bounding box center [336, 321] width 228 height 40
click at [315, 334] on button "reload" at bounding box center [305, 333] width 35 height 17
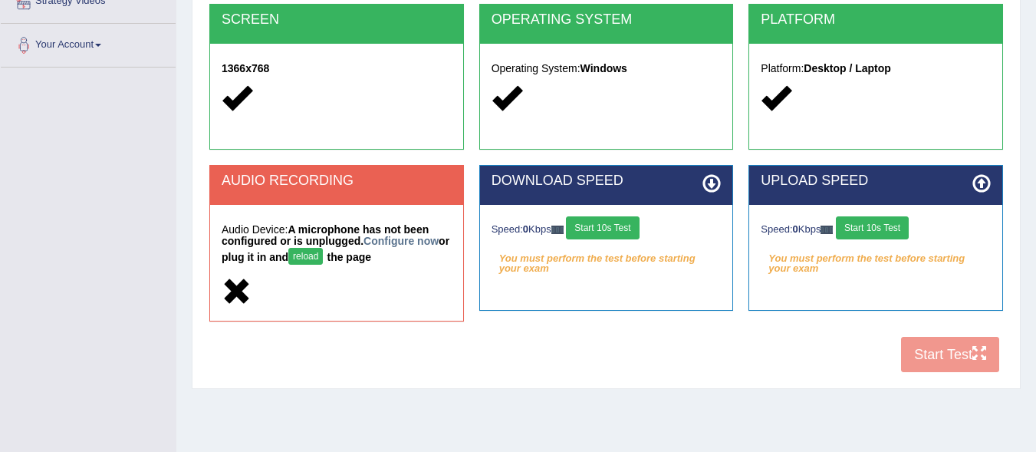
scroll to position [354, 0]
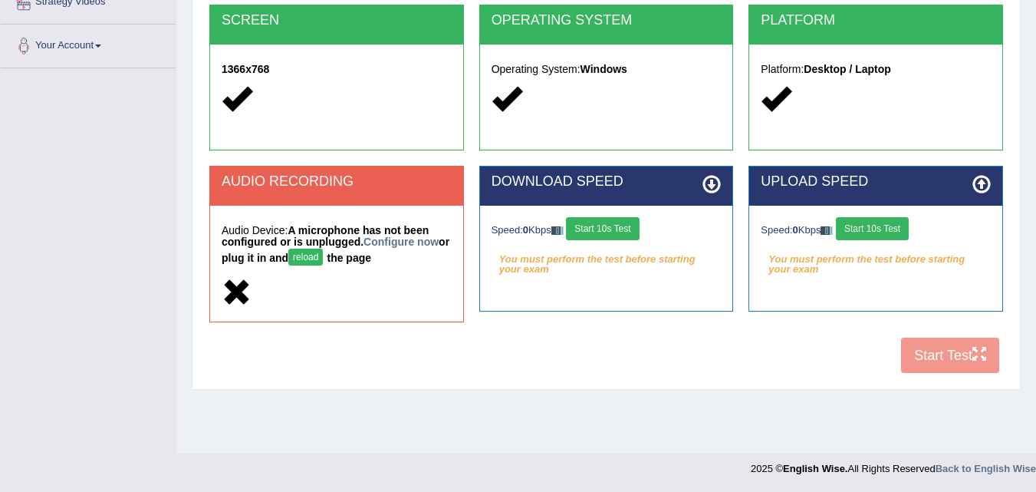
click at [929, 348] on div "COOKIES Cookies Enabled JAVASCRIPT Javascript Enabled BROWSER Browser: Chrome S…" at bounding box center [607, 113] width 802 height 538
click at [928, 348] on div "COOKIES Cookies Enabled JAVASCRIPT Javascript Enabled BROWSER Browser: Chrome S…" at bounding box center [607, 113] width 802 height 538
drag, startPoint x: 921, startPoint y: 349, endPoint x: 787, endPoint y: 321, distance: 136.3
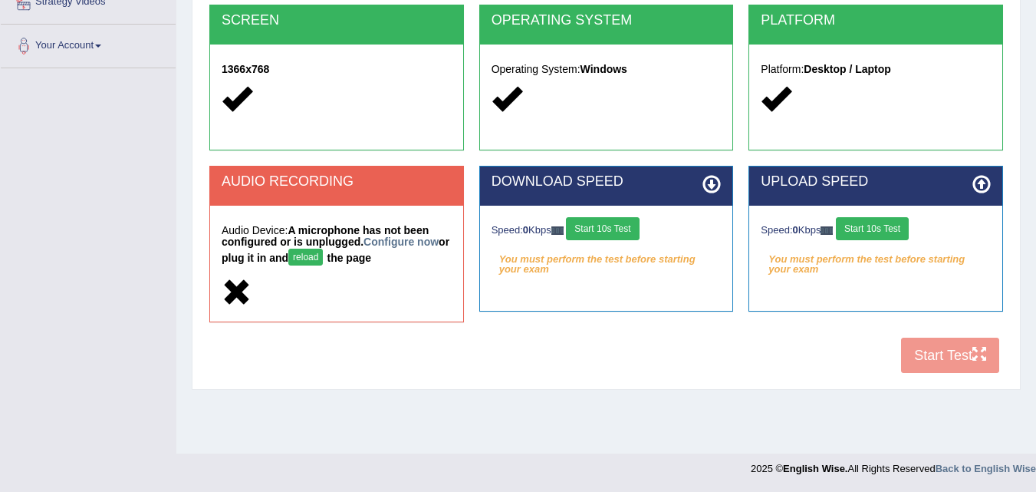
click at [920, 349] on div "COOKIES Cookies Enabled JAVASCRIPT Javascript Enabled BROWSER Browser: Chrome S…" at bounding box center [607, 113] width 802 height 538
click at [721, 315] on div "DOWNLOAD SPEED Speed: 0 Kbps Start 10s Test You must perform the test before st…" at bounding box center [607, 246] width 270 height 161
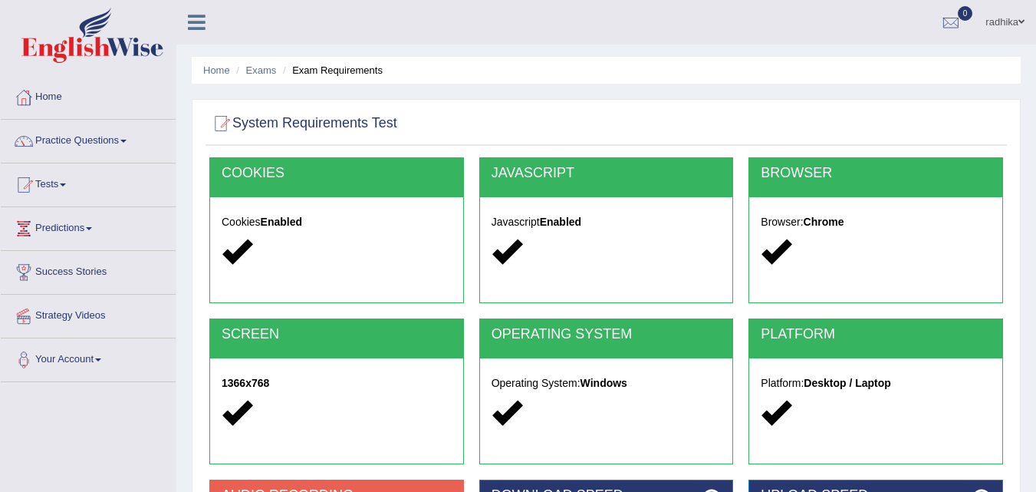
click at [962, 9] on span "0" at bounding box center [965, 13] width 15 height 15
drag, startPoint x: 513, startPoint y: 50, endPoint x: 321, endPoint y: 131, distance: 209.0
click at [476, 80] on div "Home Exams Exam Requirements System Requirements Test COOKIES Cookies Enabled J…" at bounding box center [606, 383] width 860 height 767
click at [217, 68] on link "Home" at bounding box center [216, 70] width 27 height 12
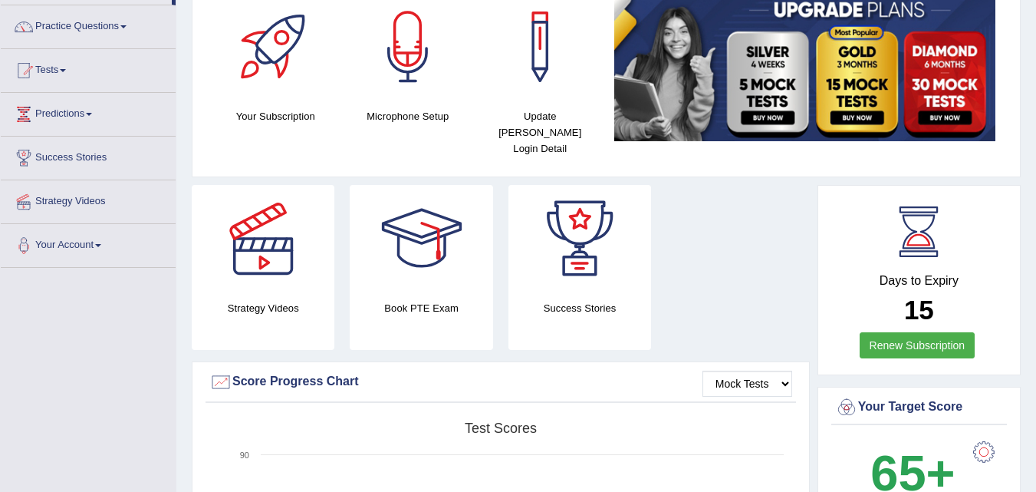
scroll to position [77, 0]
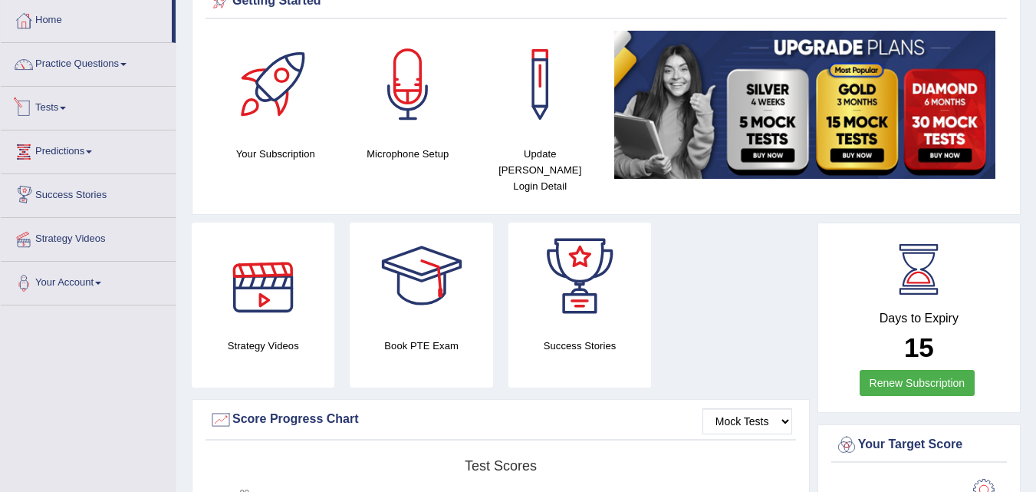
click at [32, 113] on div at bounding box center [23, 108] width 23 height 23
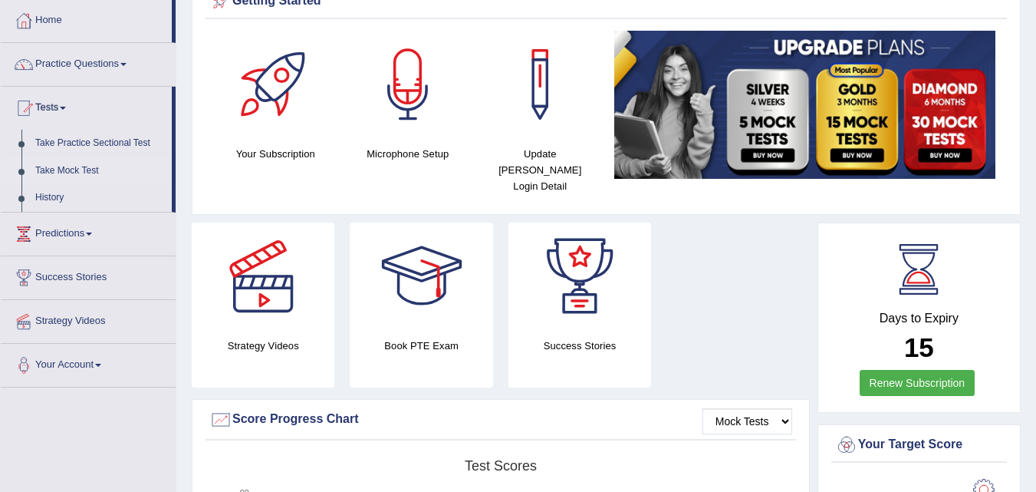
click at [60, 163] on link "Take Mock Test" at bounding box center [99, 171] width 143 height 28
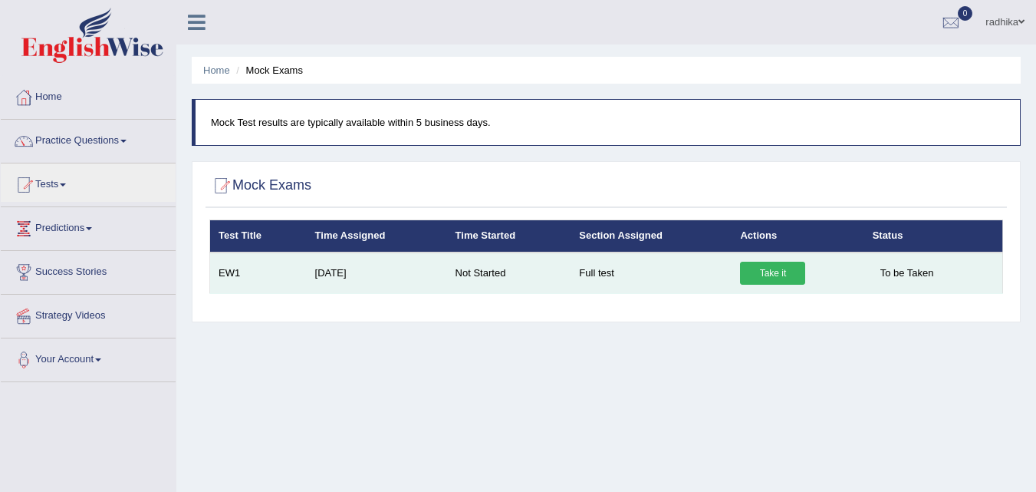
click at [755, 263] on link "Take it" at bounding box center [772, 273] width 65 height 23
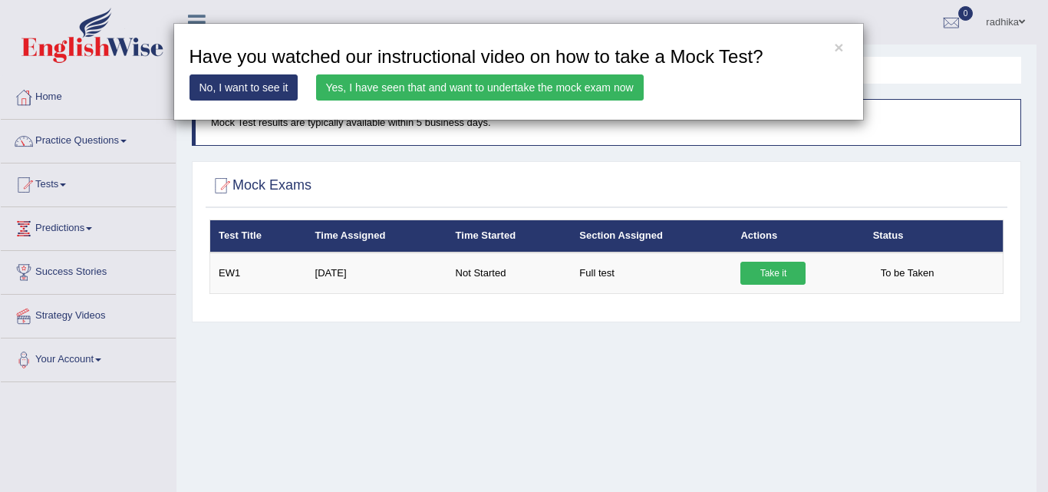
click at [416, 80] on link "Yes, I have seen that and want to undertake the mock exam now" at bounding box center [480, 87] width 328 height 26
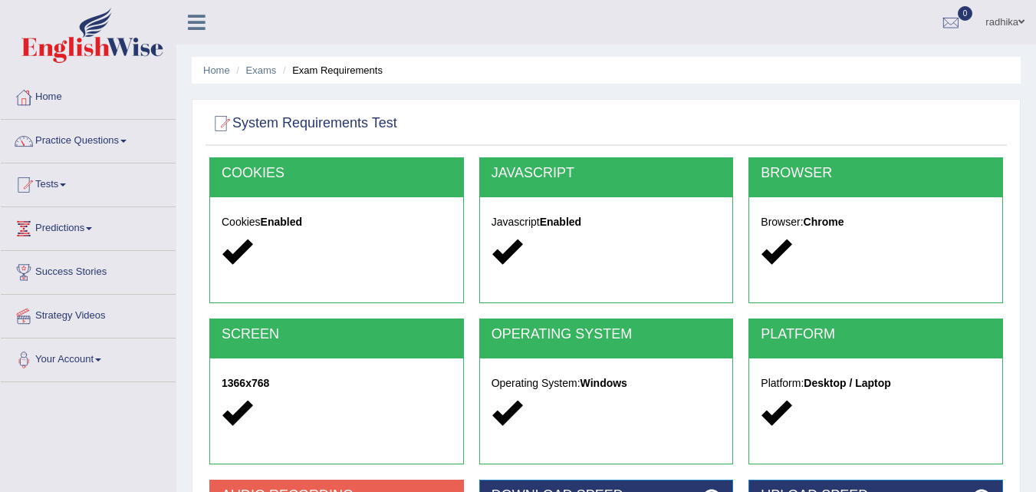
scroll to position [307, 0]
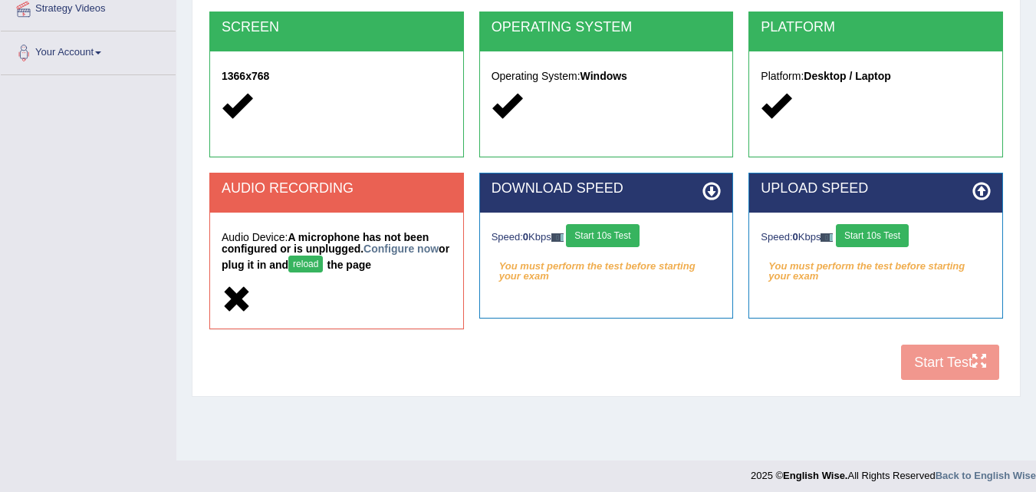
click at [410, 255] on h5 "Audio Device: A microphone has not been configured or is unplugged. Configure n…" at bounding box center [337, 254] width 230 height 44
click at [371, 269] on strong "A microphone has not been configured or is unplugged. Configure now or plug it …" at bounding box center [336, 251] width 228 height 40
drag, startPoint x: 389, startPoint y: 199, endPoint x: 347, endPoint y: 174, distance: 48.8
click at [384, 201] on div "AUDIO RECORDING" at bounding box center [336, 192] width 253 height 39
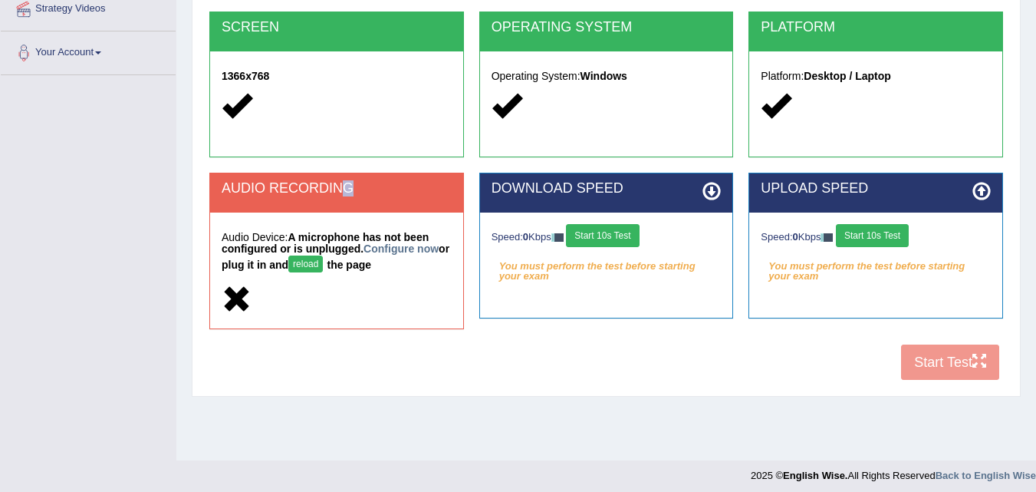
click at [349, 176] on div "AUDIO RECORDING Audio Device: A microphone has not been configured or is unplug…" at bounding box center [336, 251] width 255 height 156
click at [350, 178] on div "AUDIO RECORDING" at bounding box center [336, 192] width 253 height 39
drag, startPoint x: 336, startPoint y: 186, endPoint x: 338, endPoint y: 194, distance: 8.7
click at [338, 194] on h2 "AUDIO RECORDING" at bounding box center [337, 188] width 230 height 15
drag, startPoint x: 320, startPoint y: 213, endPoint x: 229, endPoint y: 242, distance: 94.9
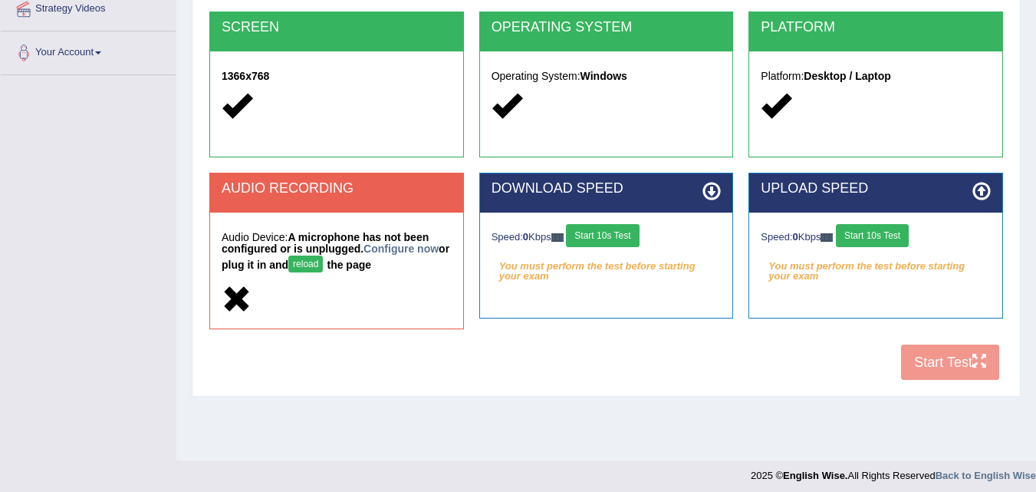
click at [317, 217] on div "AUDIO RECORDING Audio Device: A microphone has not been configured or is unplug…" at bounding box center [336, 251] width 255 height 156
click at [419, 242] on strong "A microphone has not been configured or is unplugged. Configure now or plug it …" at bounding box center [336, 251] width 228 height 40
click at [407, 252] on link "Configure now" at bounding box center [401, 248] width 75 height 12
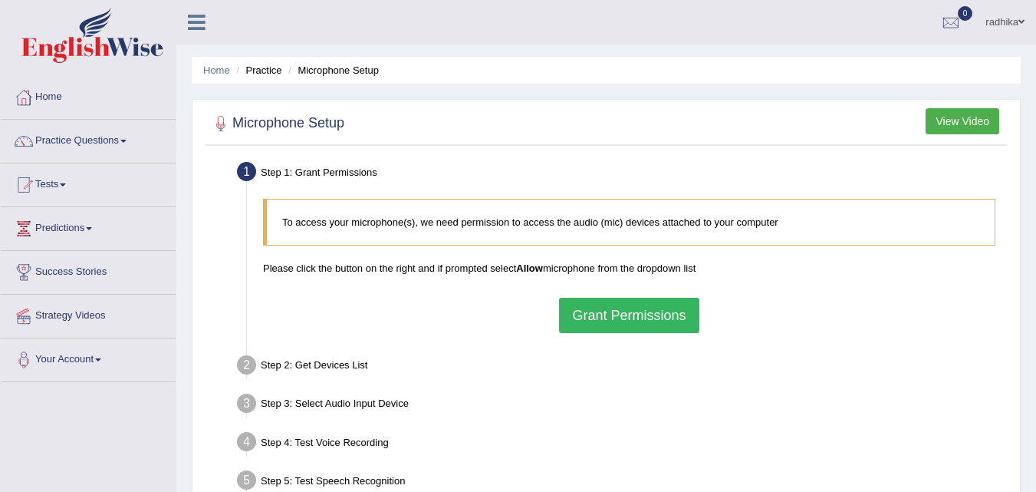
drag, startPoint x: 649, startPoint y: 316, endPoint x: 637, endPoint y: 297, distance: 22.8
click at [648, 317] on button "Grant Permissions" at bounding box center [629, 315] width 140 height 35
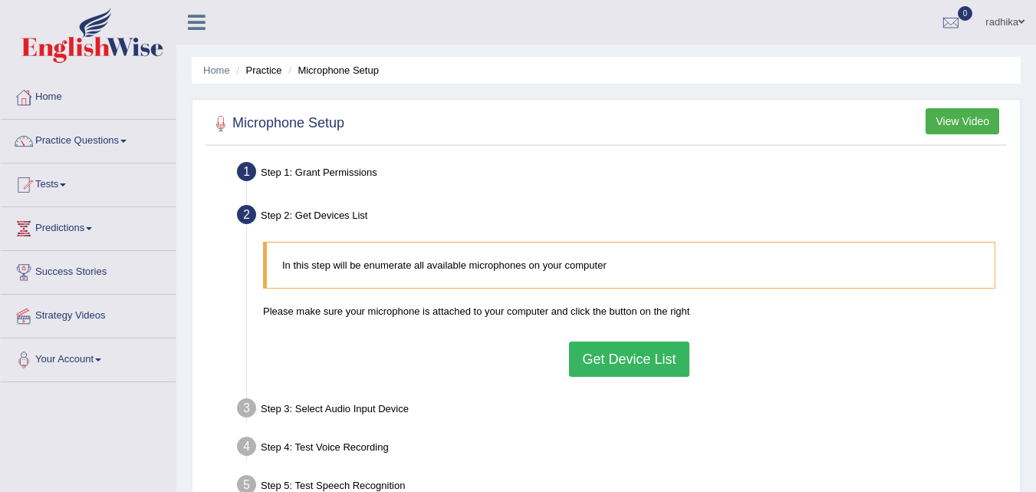
click at [648, 357] on button "Get Device List" at bounding box center [629, 358] width 120 height 35
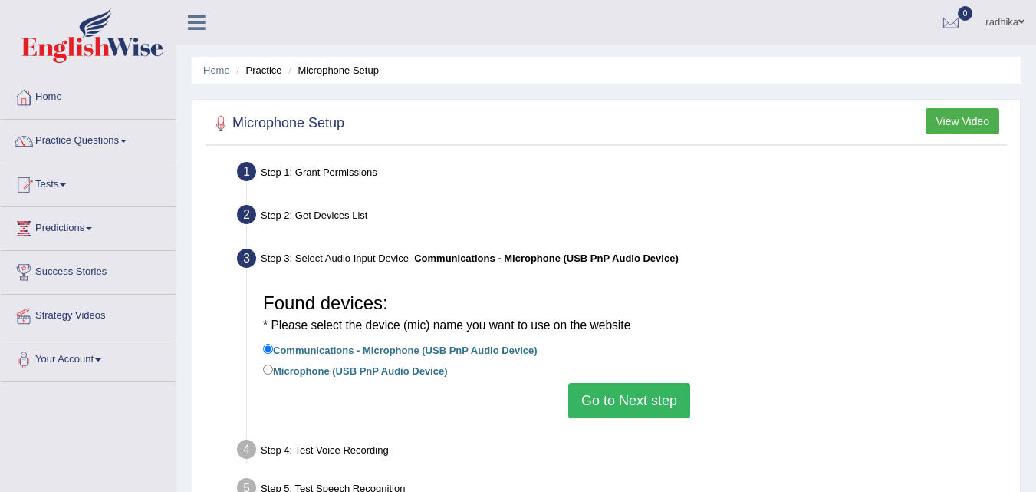
click at [587, 400] on button "Go to Next step" at bounding box center [629, 400] width 122 height 35
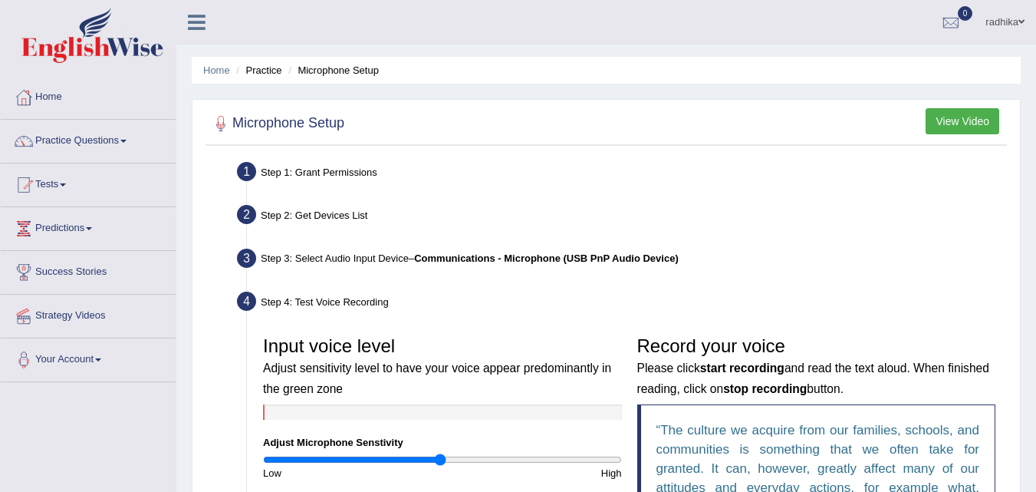
scroll to position [307, 0]
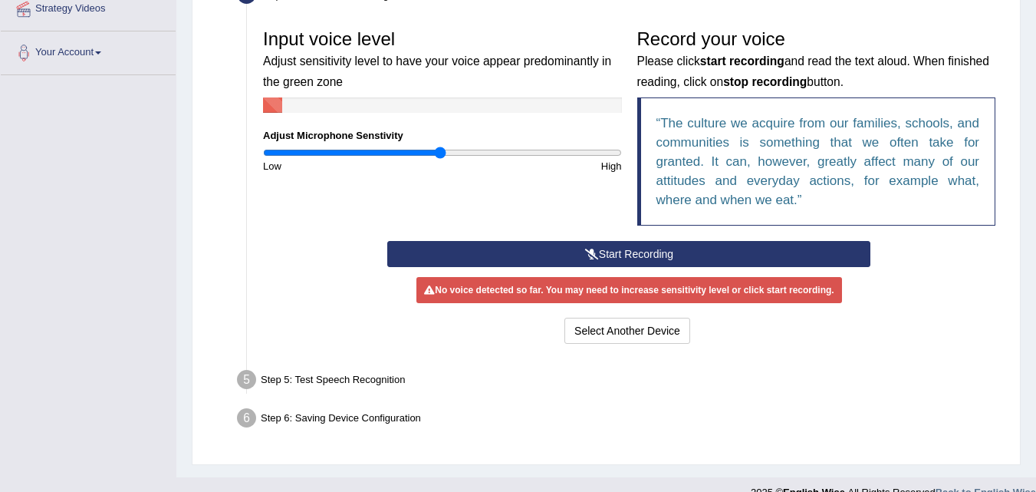
click at [589, 253] on icon at bounding box center [592, 254] width 14 height 11
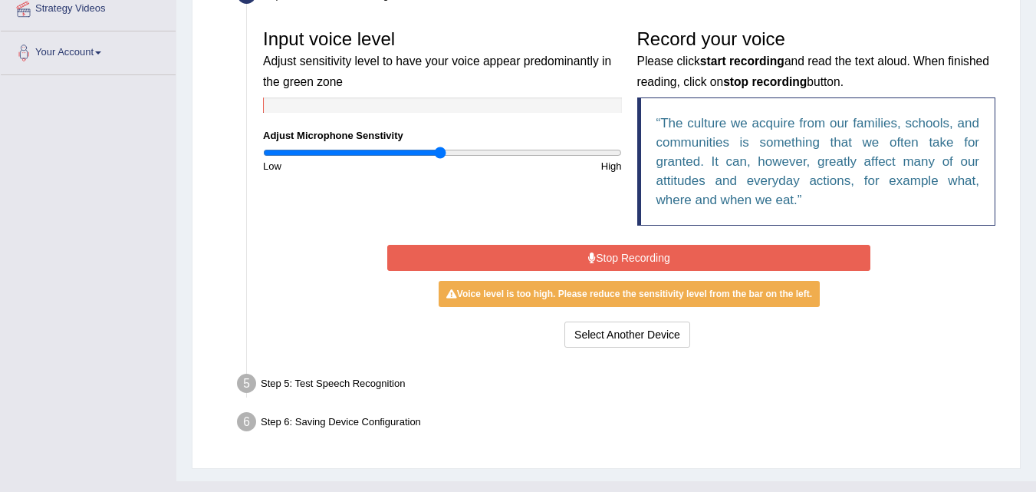
click at [589, 253] on icon at bounding box center [592, 257] width 8 height 11
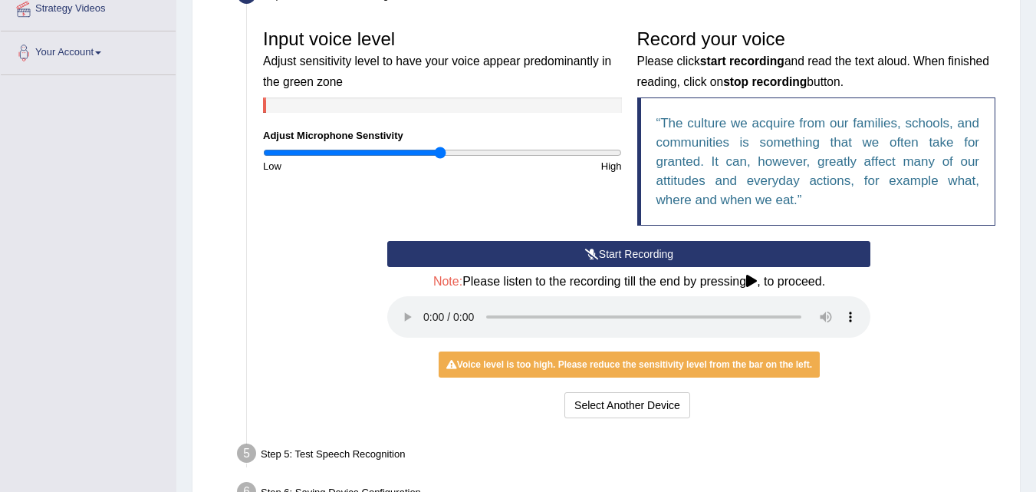
click at [502, 364] on div "Voice level is too high. Please reduce the sensitivity level from the bar on th…" at bounding box center [629, 364] width 381 height 26
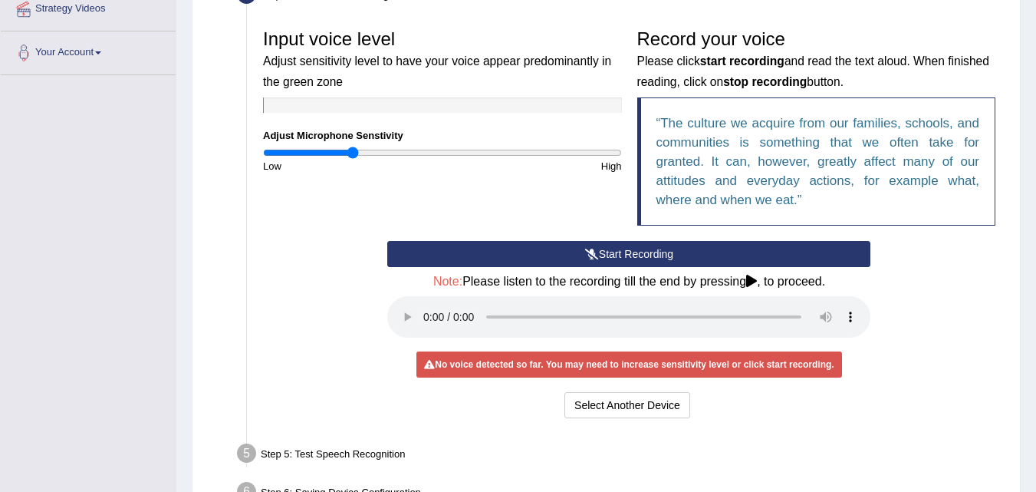
click at [354, 153] on input "range" at bounding box center [442, 153] width 359 height 12
click at [375, 150] on input "range" at bounding box center [442, 153] width 359 height 12
click at [400, 156] on input "range" at bounding box center [442, 153] width 359 height 12
click at [427, 156] on input "range" at bounding box center [442, 153] width 359 height 12
click at [468, 150] on input "range" at bounding box center [442, 153] width 359 height 12
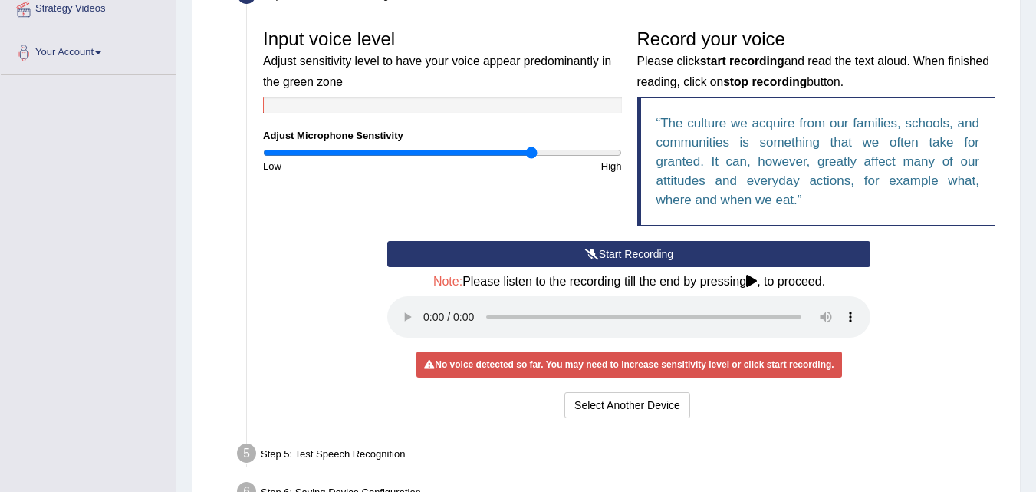
click at [532, 154] on input "range" at bounding box center [442, 153] width 359 height 12
click at [357, 160] on div "Low" at bounding box center [348, 166] width 187 height 15
click at [341, 151] on input "range" at bounding box center [442, 153] width 359 height 12
click at [301, 158] on input "range" at bounding box center [442, 153] width 359 height 12
drag, startPoint x: 279, startPoint y: 152, endPoint x: 733, endPoint y: 182, distance: 454.4
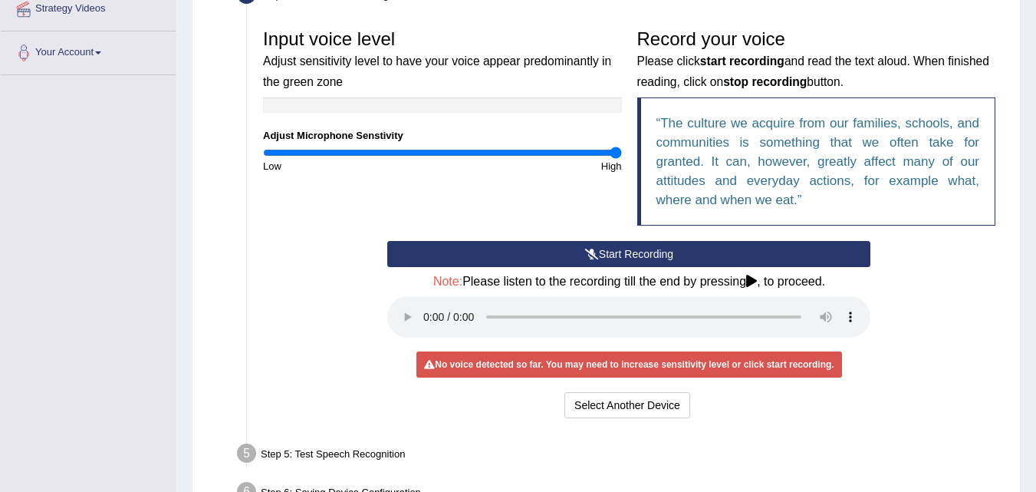
click at [622, 159] on input "range" at bounding box center [442, 153] width 359 height 12
drag, startPoint x: 21, startPoint y: 219, endPoint x: 86, endPoint y: 170, distance: 81.0
click at [21, 218] on div "Toggle navigation Home Practice Questions Speaking Practice Read Aloud Repeat S…" at bounding box center [518, 137] width 1036 height 888
click at [452, 111] on div at bounding box center [442, 104] width 359 height 15
drag, startPoint x: 364, startPoint y: 150, endPoint x: 361, endPoint y: 120, distance: 29.3
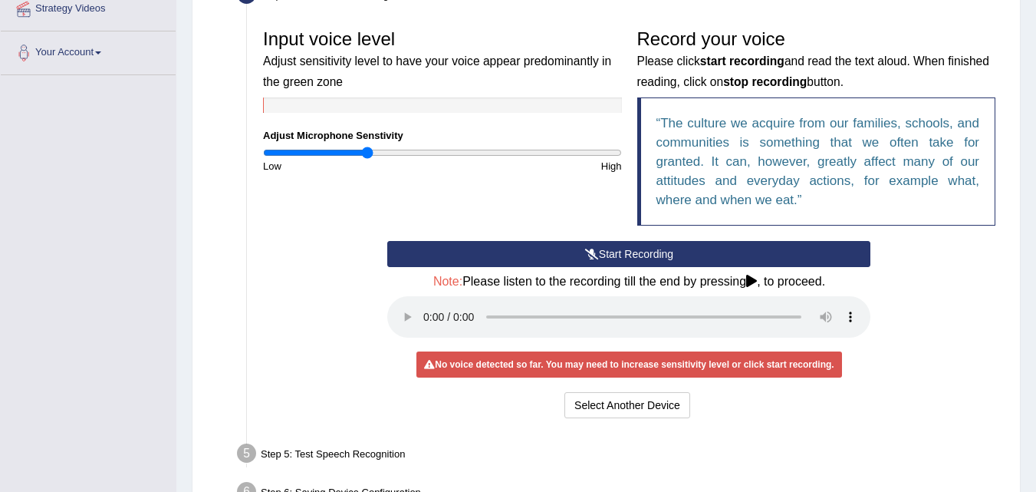
click at [366, 150] on input "range" at bounding box center [442, 153] width 359 height 12
drag, startPoint x: 278, startPoint y: 98, endPoint x: 507, endPoint y: 71, distance: 231.0
click at [507, 71] on div "Input voice level Adjust sensitivity level to have your voice appear predominan…" at bounding box center [442, 97] width 374 height 152
click at [413, 125] on div "Input voice level Adjust sensitivity level to have your voice appear predominan…" at bounding box center [442, 97] width 374 height 152
click at [549, 216] on div "Input voice level Adjust sensitivity level to have your voice appear predominan…" at bounding box center [629, 130] width 748 height 219
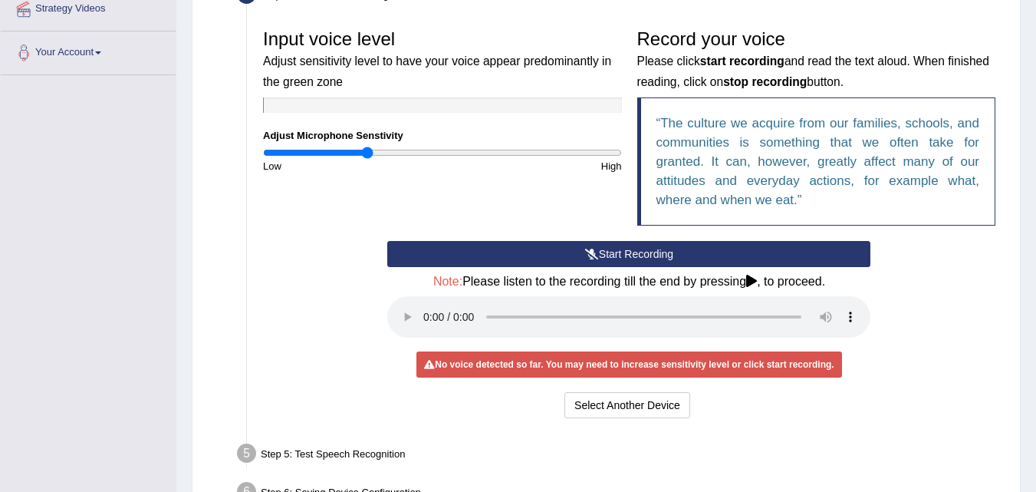
click at [647, 252] on button "Start Recording" at bounding box center [628, 254] width 483 height 26
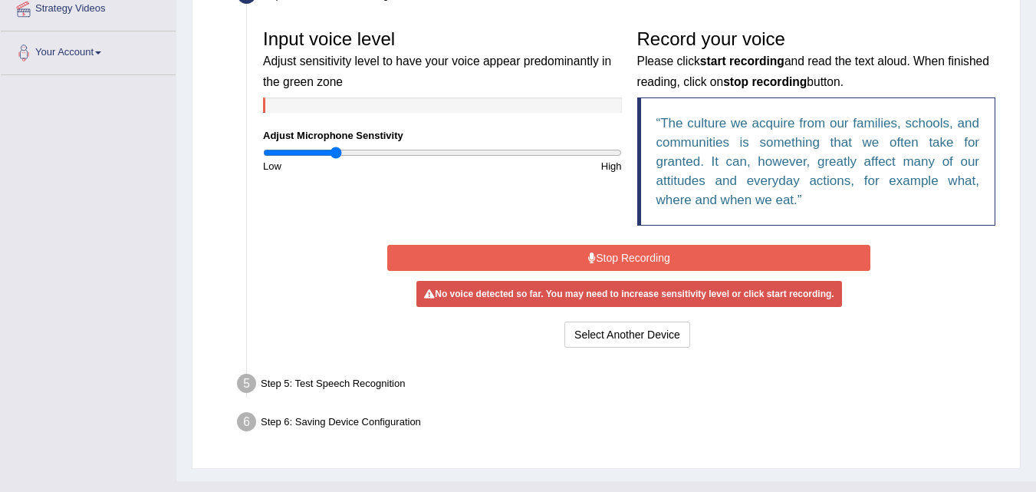
click at [336, 150] on input "range" at bounding box center [442, 153] width 359 height 12
click at [578, 253] on button "Stop Recording" at bounding box center [628, 258] width 483 height 26
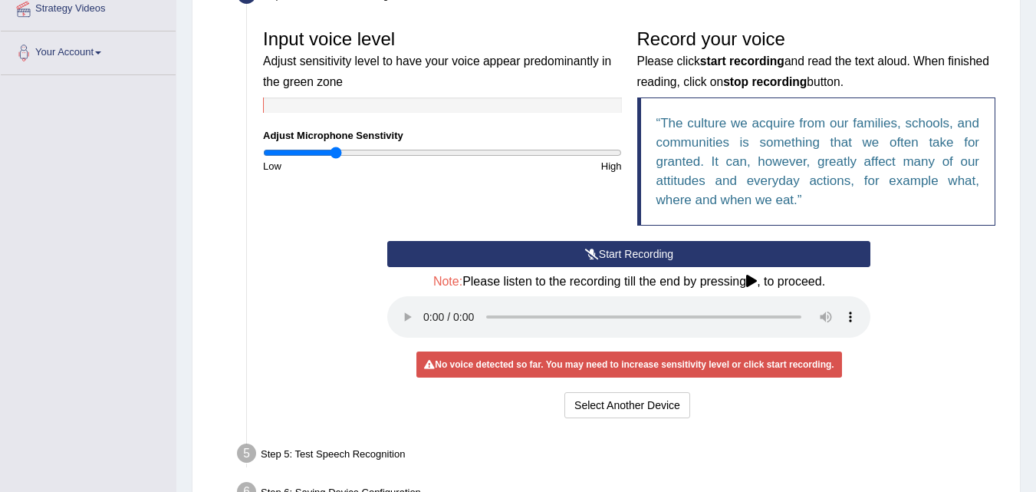
click at [578, 252] on button "Start Recording" at bounding box center [628, 254] width 483 height 26
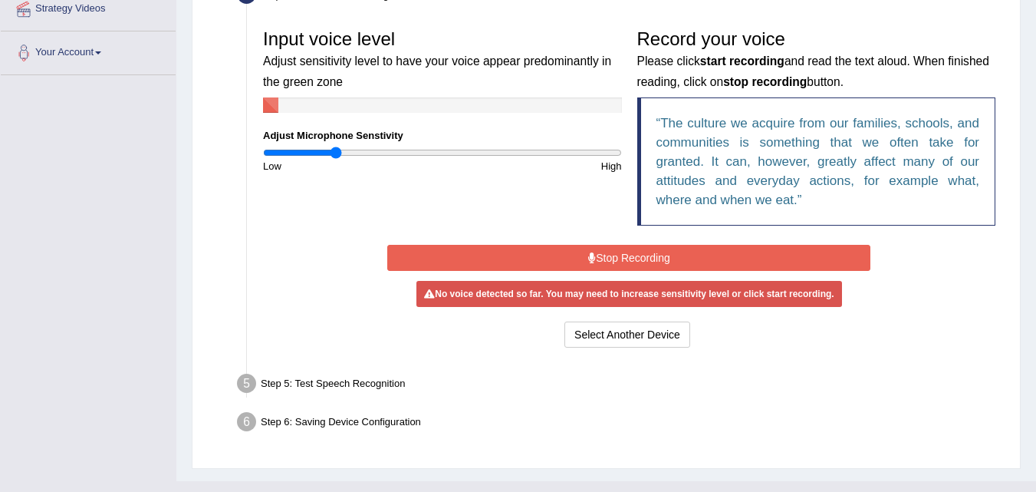
click at [578, 252] on button "Stop Recording" at bounding box center [628, 258] width 483 height 26
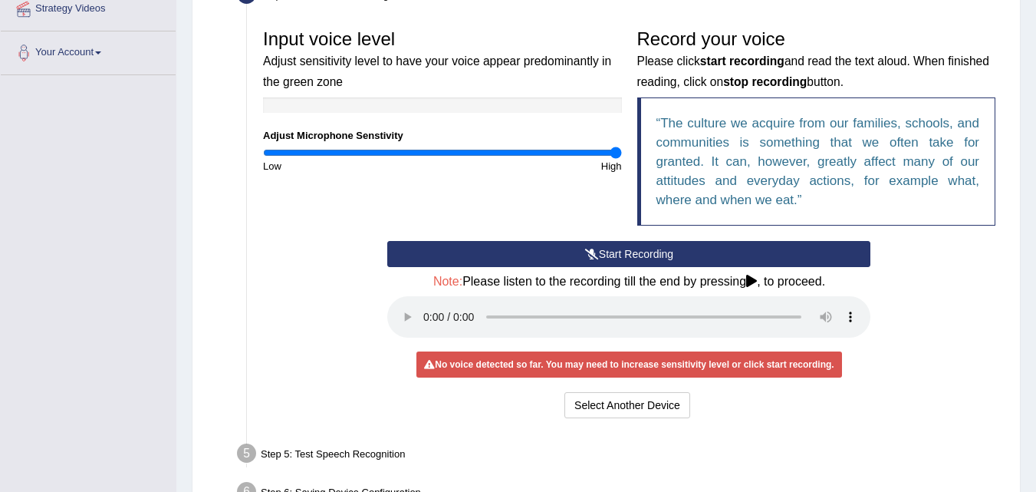
drag, startPoint x: 347, startPoint y: 147, endPoint x: 498, endPoint y: 254, distance: 185.0
click at [622, 159] on input "range" at bounding box center [442, 153] width 359 height 12
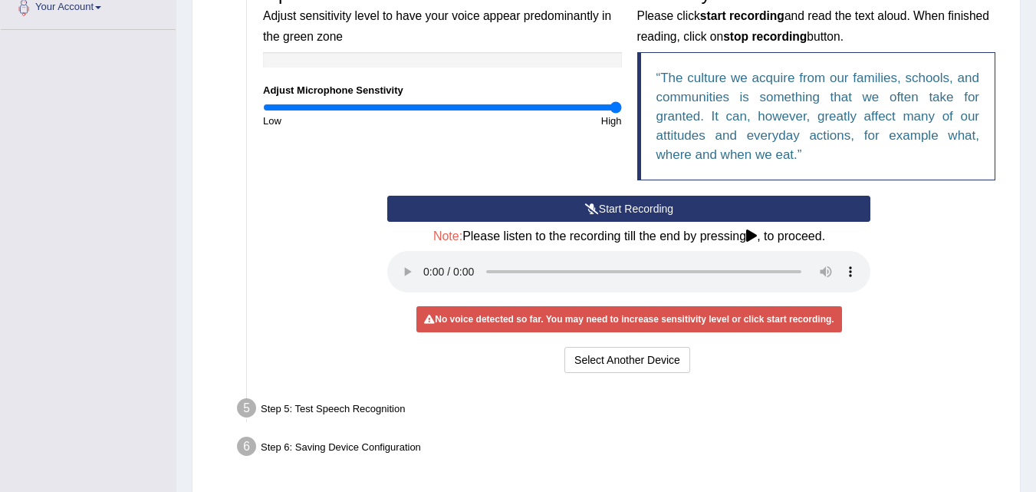
scroll to position [404, 0]
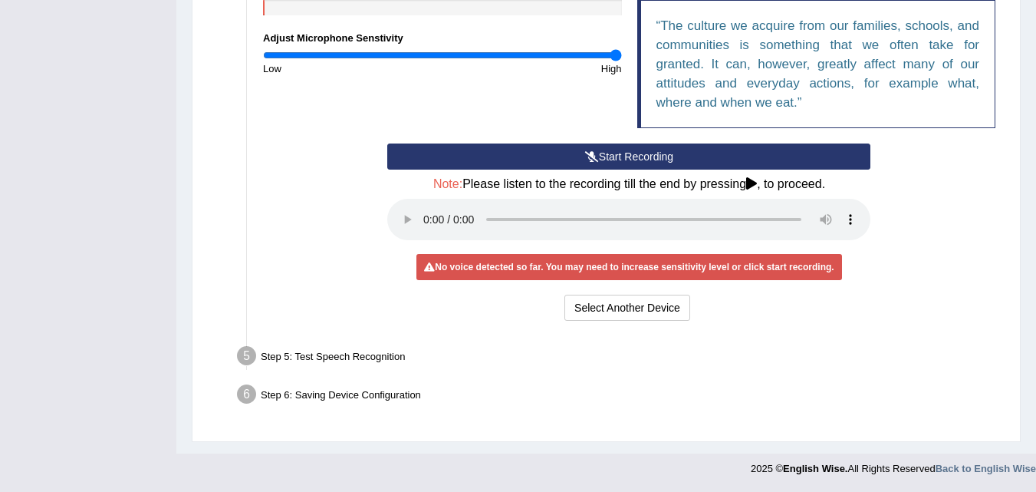
click at [407, 358] on div "Step 5: Test Speech Recognition" at bounding box center [621, 358] width 783 height 34
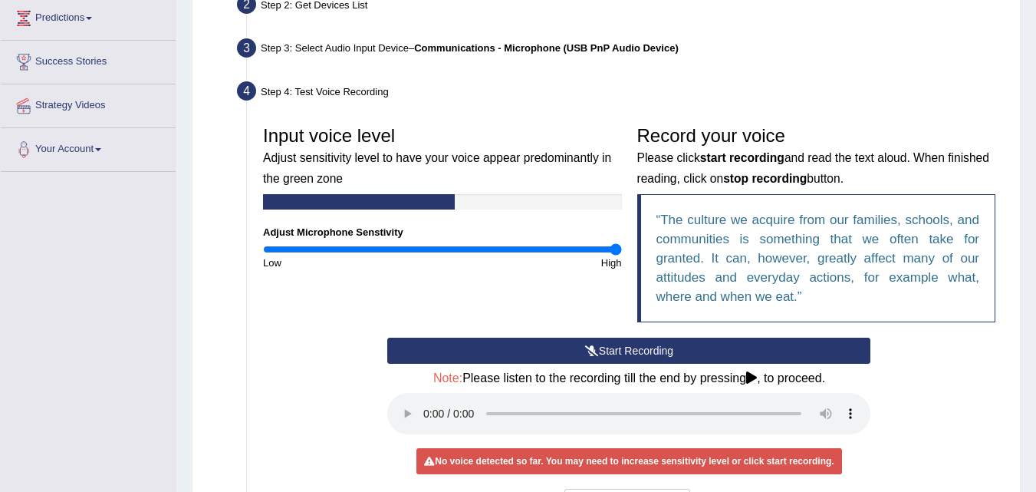
scroll to position [174, 0]
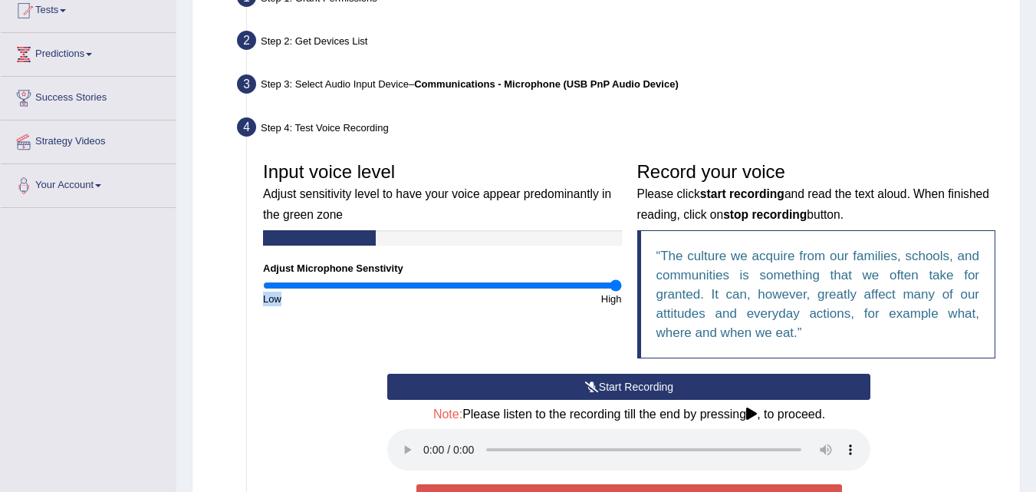
drag, startPoint x: 460, startPoint y: 278, endPoint x: 425, endPoint y: 295, distance: 38.8
click at [425, 295] on div "Input voice level Adjust sensitivity level to have your voice appear predominan…" at bounding box center [442, 230] width 374 height 152
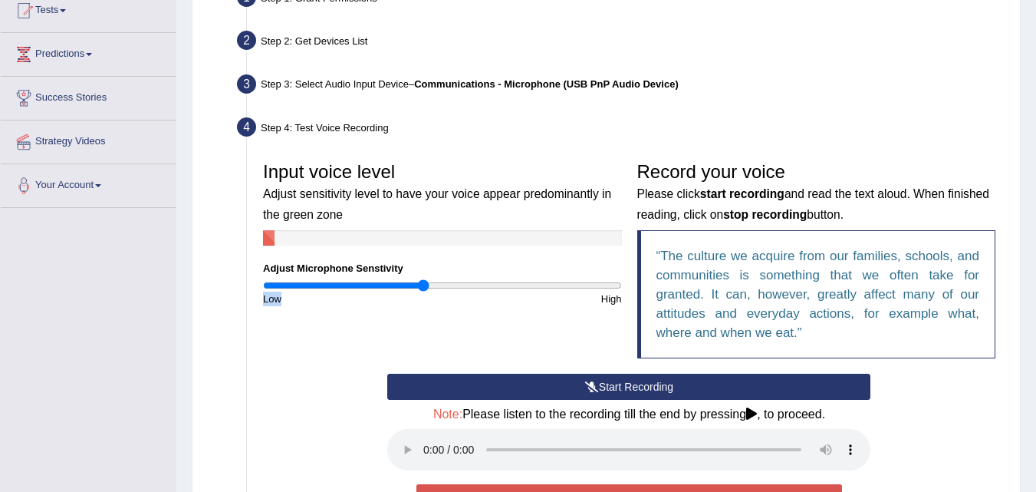
type input "0.9"
click at [423, 288] on input "range" at bounding box center [442, 285] width 359 height 12
click at [581, 382] on button "Start Recording" at bounding box center [628, 387] width 483 height 26
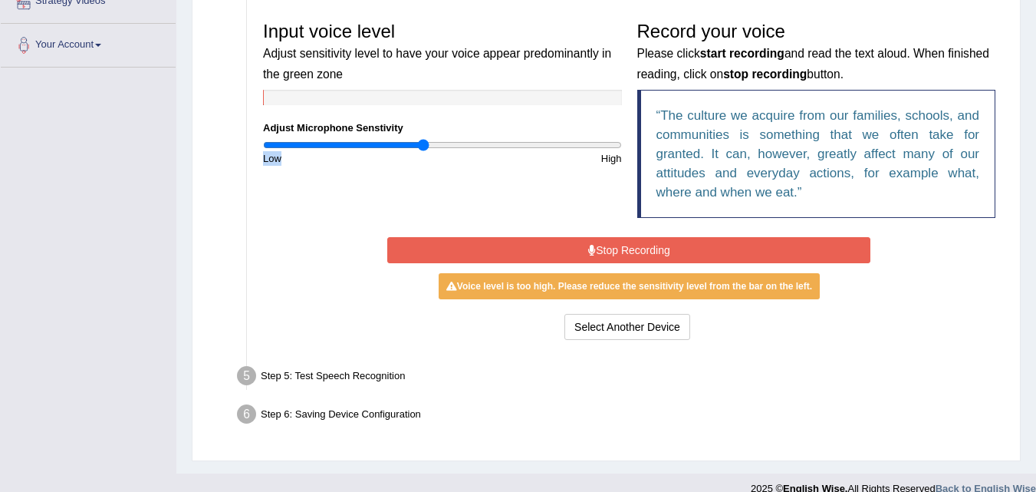
scroll to position [334, 0]
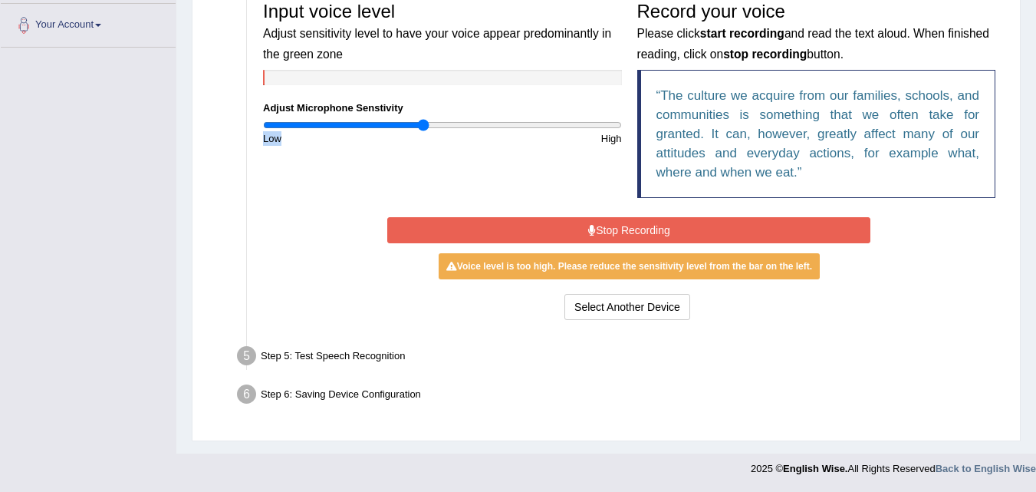
click at [628, 234] on button "Stop Recording" at bounding box center [628, 230] width 483 height 26
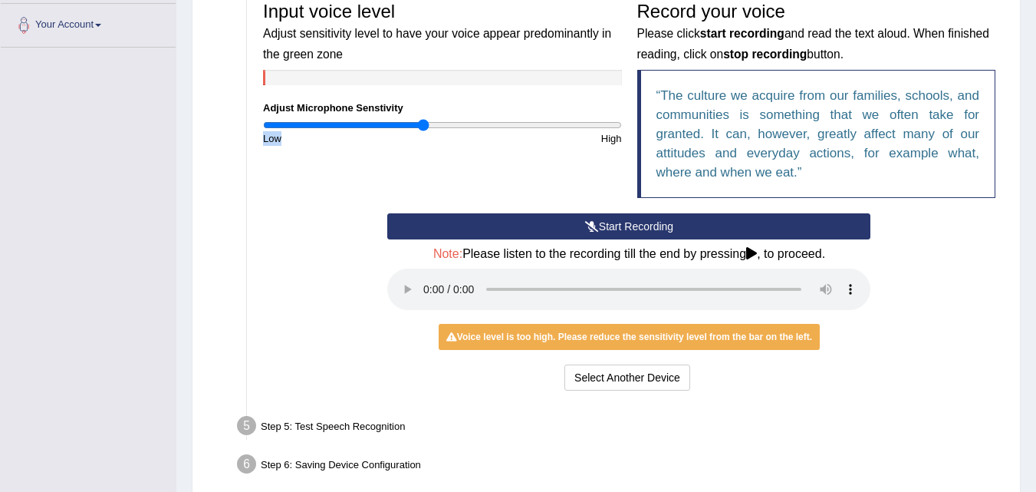
click at [625, 224] on button "Start Recording" at bounding box center [628, 226] width 483 height 26
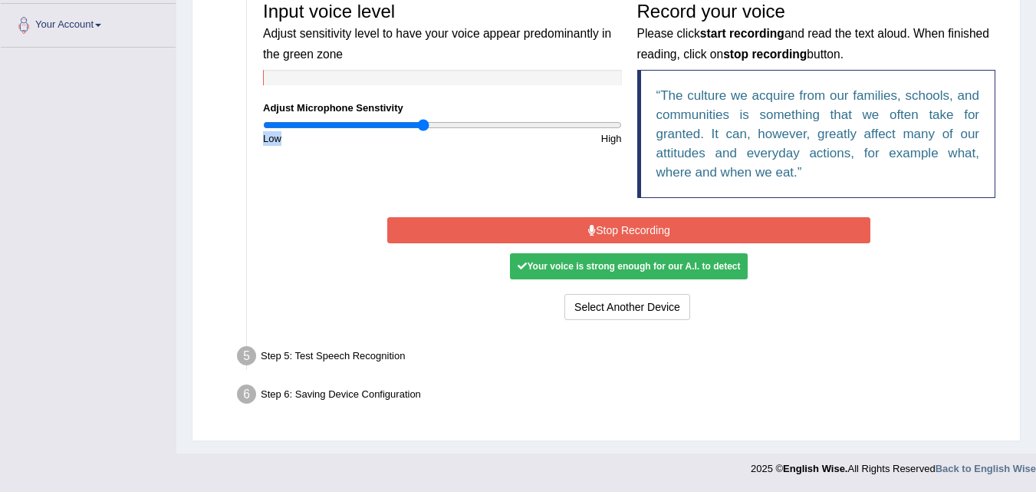
click at [625, 224] on button "Stop Recording" at bounding box center [628, 230] width 483 height 26
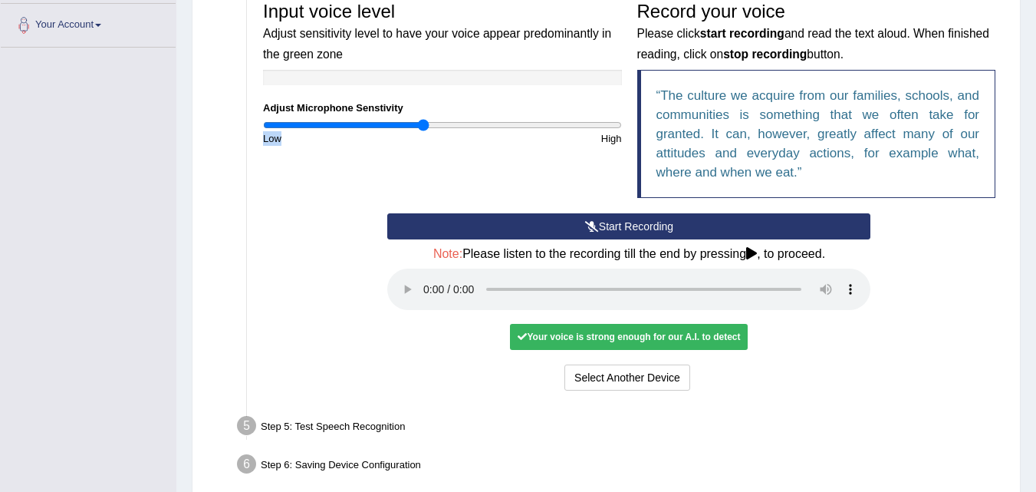
click at [562, 222] on button "Start Recording" at bounding box center [628, 226] width 483 height 26
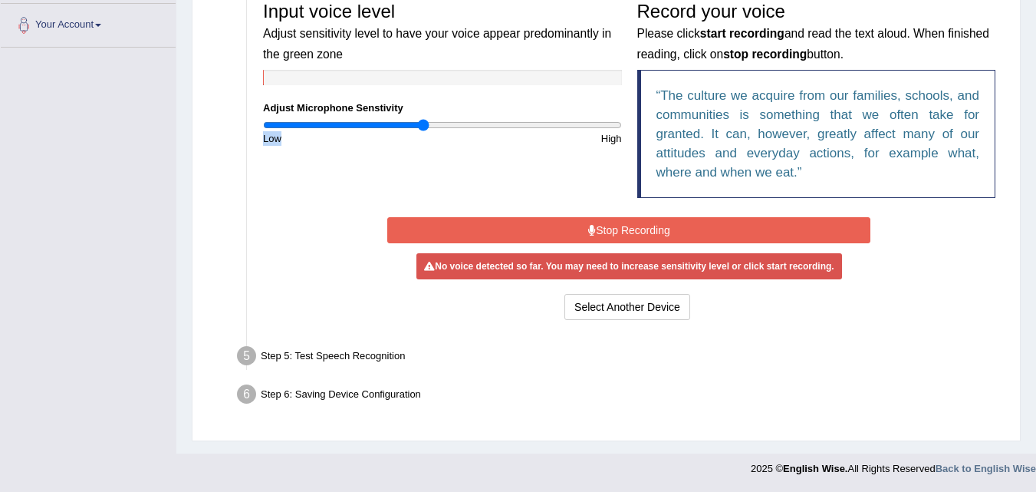
click at [562, 222] on button "Stop Recording" at bounding box center [628, 230] width 483 height 26
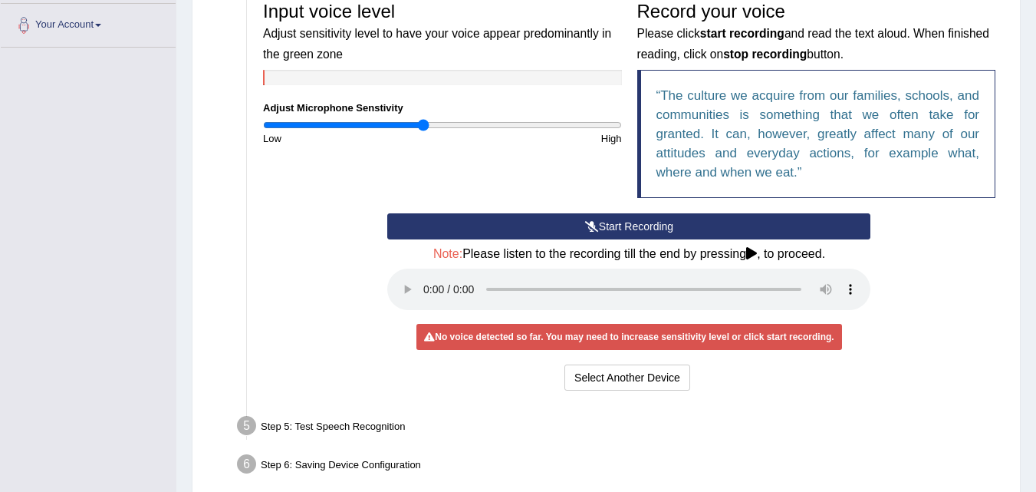
click at [609, 212] on div "Input voice level Adjust sensitivity level to have your voice appear predominan…" at bounding box center [629, 103] width 748 height 219
click at [605, 221] on button "Start Recording" at bounding box center [628, 226] width 483 height 26
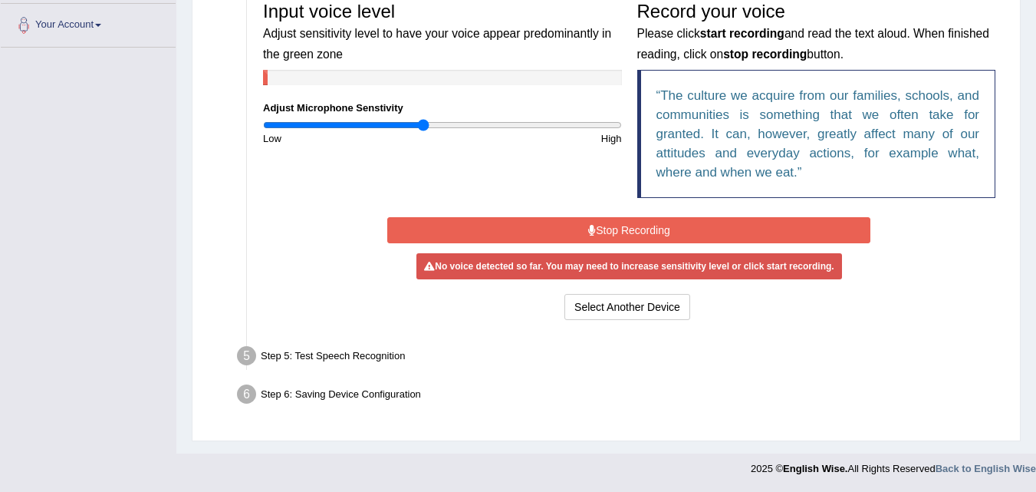
click at [605, 221] on button "Stop Recording" at bounding box center [628, 230] width 483 height 26
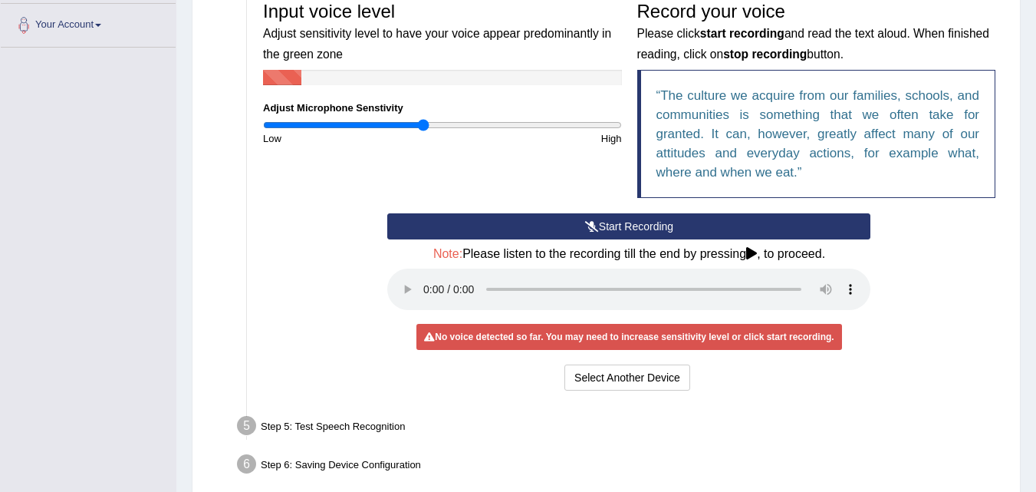
click at [604, 222] on button "Start Recording" at bounding box center [628, 226] width 483 height 26
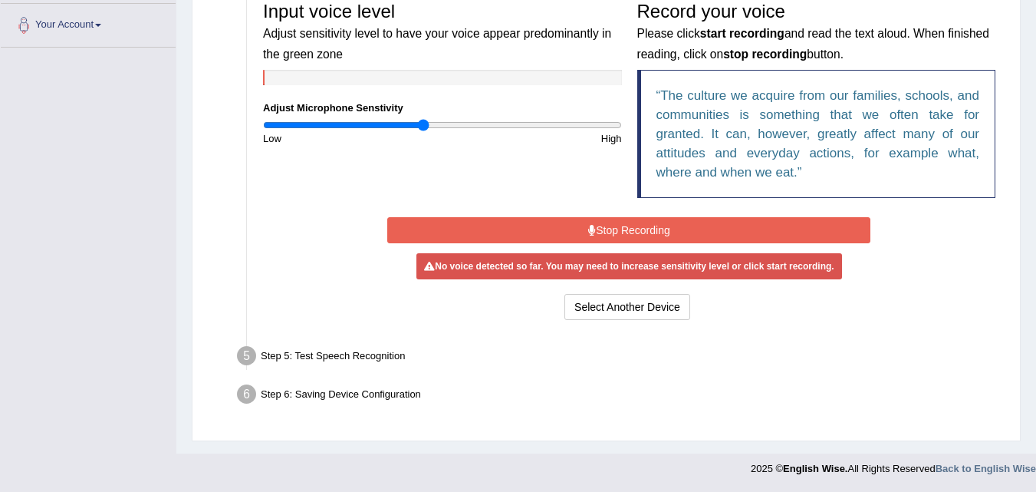
click at [620, 229] on button "Stop Recording" at bounding box center [628, 230] width 483 height 26
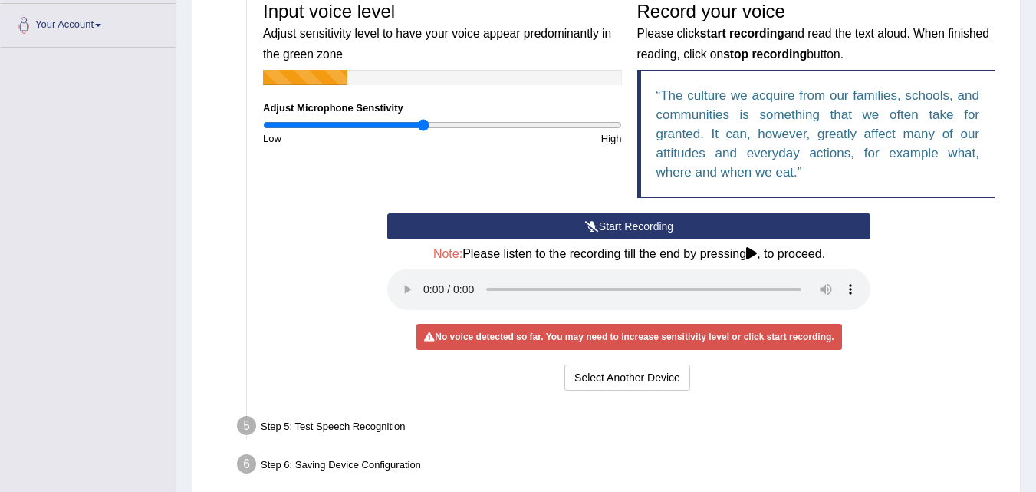
click at [620, 228] on button "Start Recording" at bounding box center [628, 226] width 483 height 26
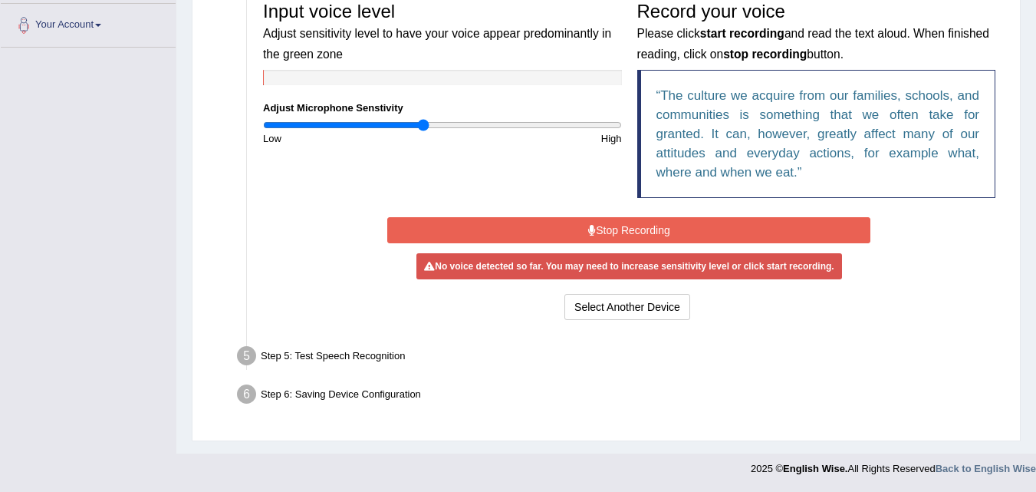
click at [619, 226] on button "Stop Recording" at bounding box center [628, 230] width 483 height 26
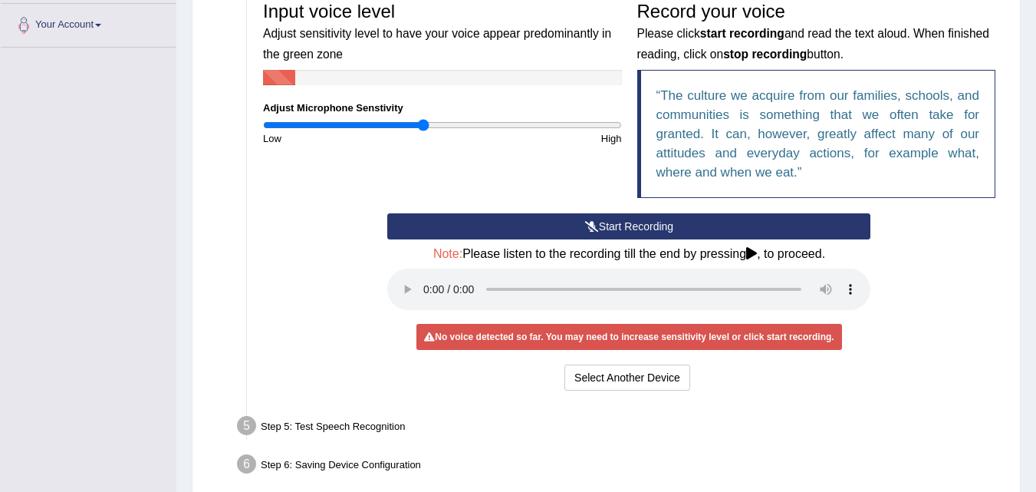
click at [585, 221] on icon at bounding box center [592, 226] width 14 height 11
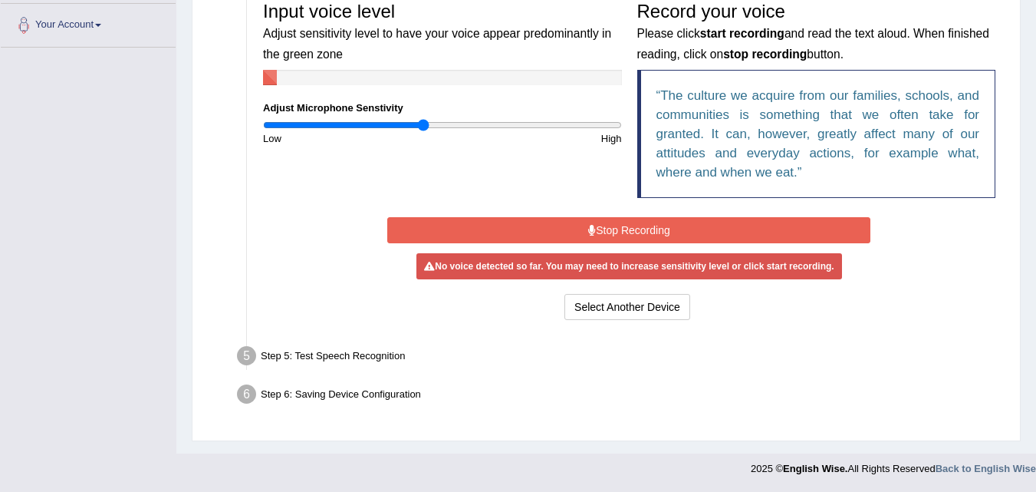
click at [585, 220] on button "Stop Recording" at bounding box center [628, 230] width 483 height 26
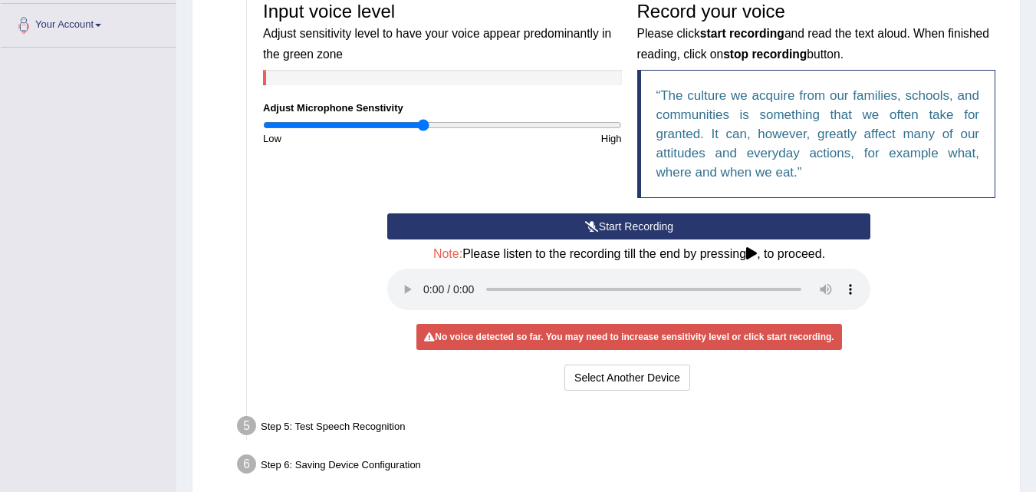
click at [573, 224] on button "Start Recording" at bounding box center [628, 226] width 483 height 26
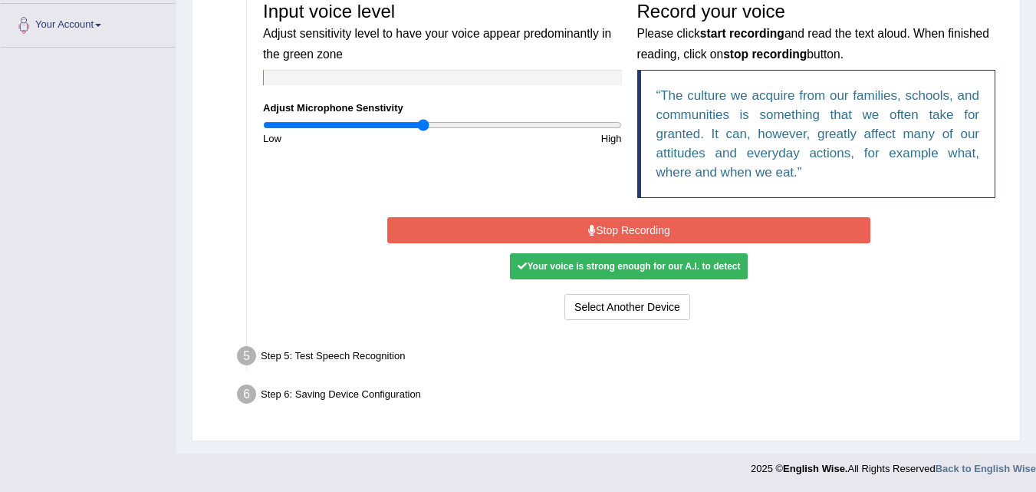
click at [586, 226] on button "Stop Recording" at bounding box center [628, 230] width 483 height 26
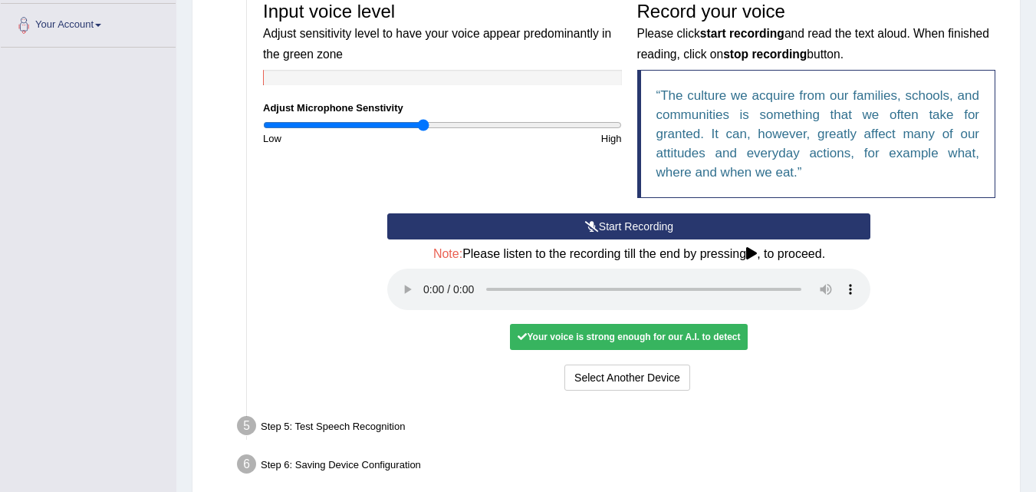
click at [591, 342] on div "Your voice is strong enough for our A.I. to detect" at bounding box center [629, 337] width 238 height 26
click at [599, 323] on div "Start Recording Stop Recording Note: Please listen to the recording till the en…" at bounding box center [629, 303] width 499 height 181
click at [362, 423] on div "Step 5: Test Speech Recognition" at bounding box center [621, 428] width 783 height 34
click at [601, 373] on button "Select Another Device" at bounding box center [628, 377] width 126 height 26
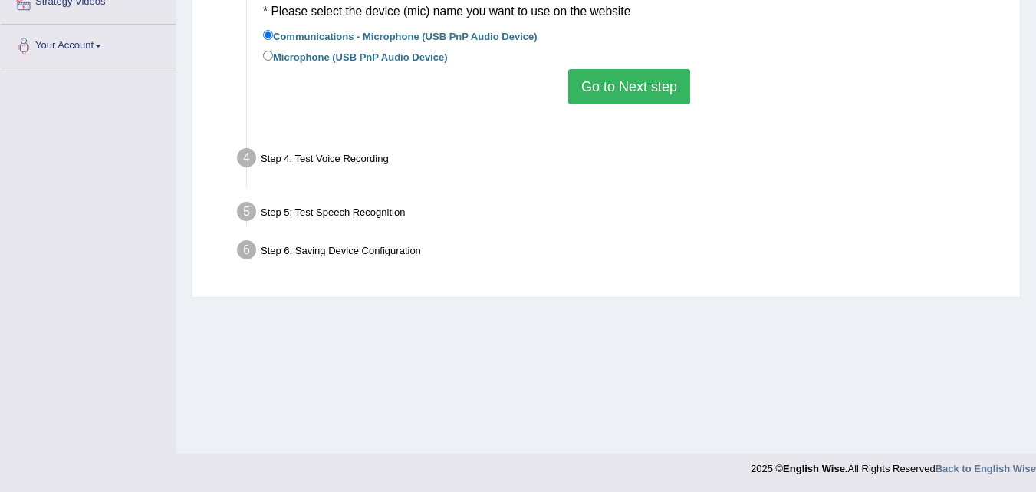
scroll to position [314, 0]
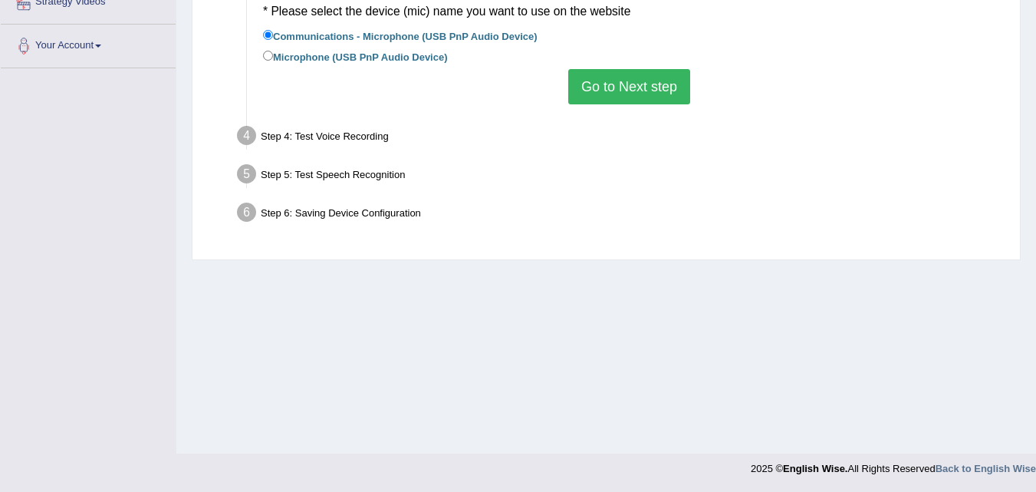
click at [660, 85] on button "Go to Next step" at bounding box center [629, 86] width 122 height 35
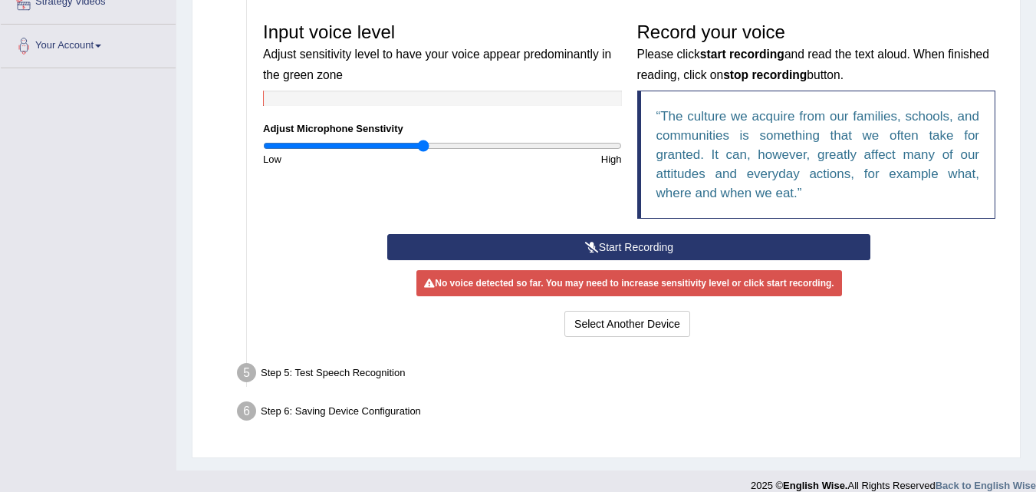
click at [351, 378] on div "Step 5: Test Speech Recognition" at bounding box center [621, 375] width 783 height 34
click at [647, 245] on button "Start Recording" at bounding box center [628, 247] width 483 height 26
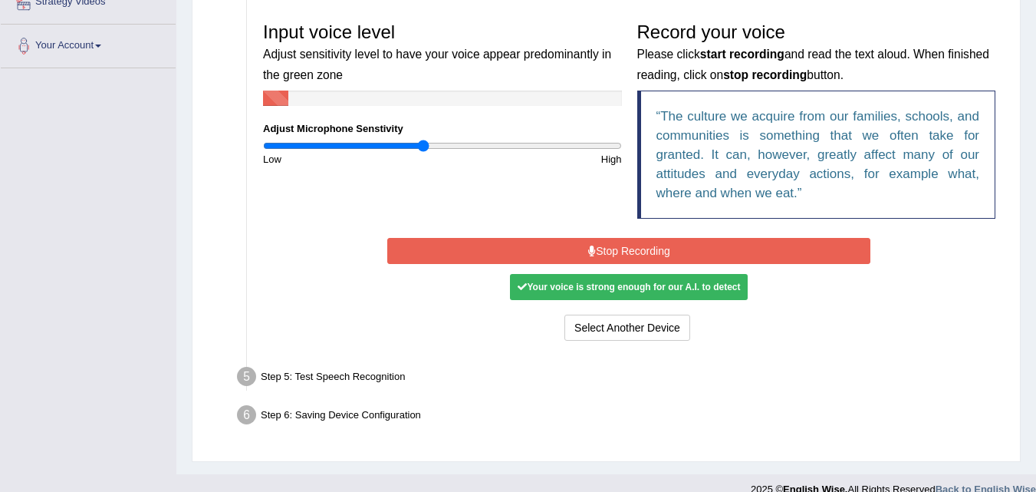
click at [647, 245] on button "Stop Recording" at bounding box center [628, 251] width 483 height 26
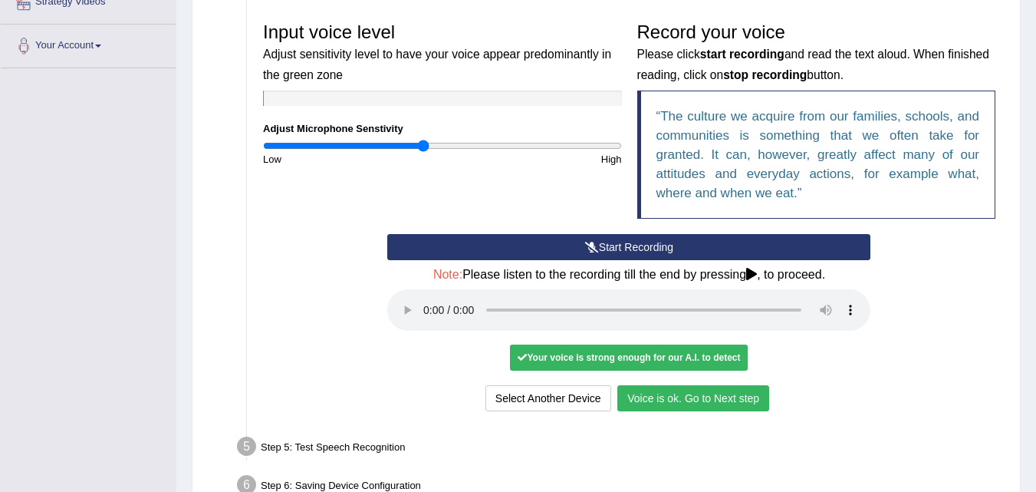
click at [658, 393] on button "Voice is ok. Go to Next step" at bounding box center [694, 398] width 152 height 26
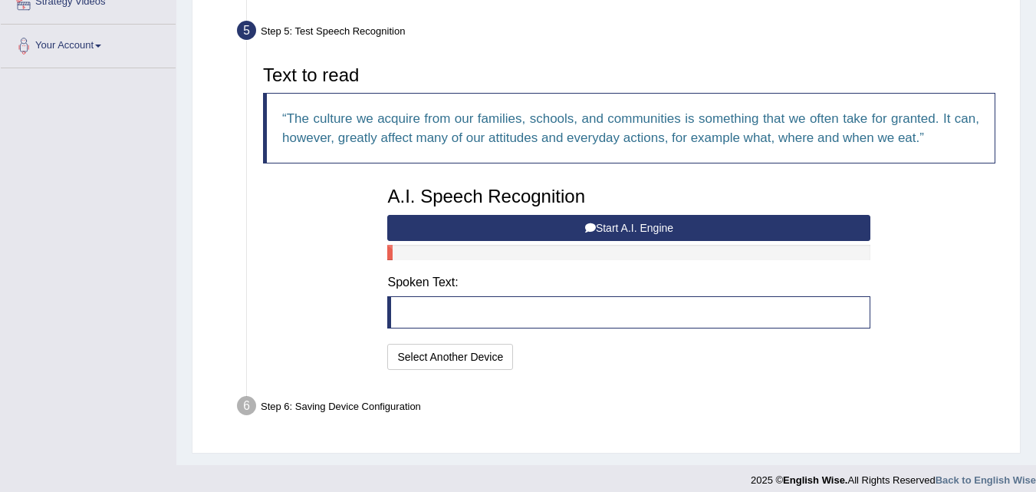
click at [652, 229] on button "Start A.I. Engine" at bounding box center [628, 228] width 483 height 26
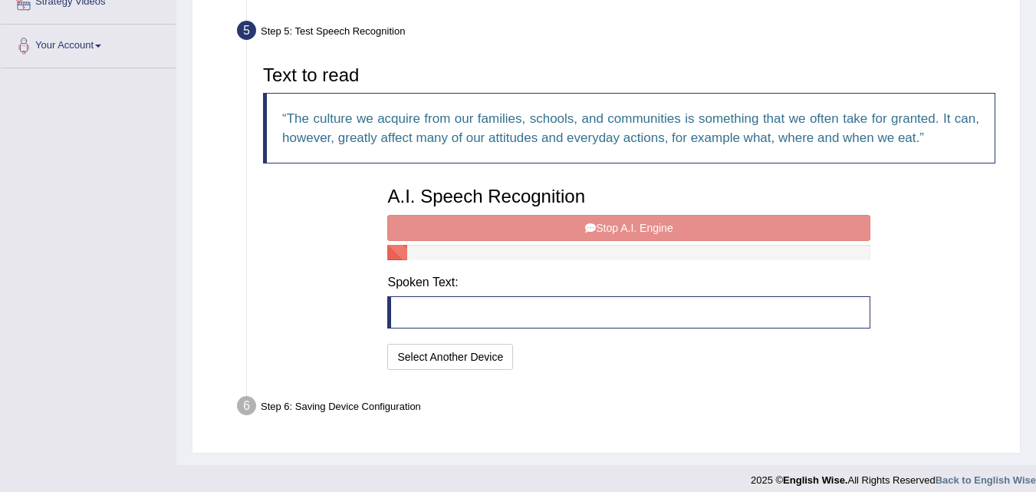
click at [651, 230] on div "A.I. Speech Recognition Start A.I. Engine Stop A.I. Engine Note: Please listen …" at bounding box center [629, 276] width 499 height 195
click at [652, 230] on div "A.I. Speech Recognition Start A.I. Engine Stop A.I. Engine Note: Please listen …" at bounding box center [629, 276] width 499 height 195
click at [628, 229] on div "A.I. Speech Recognition Start A.I. Engine Stop A.I. Engine Note: Please listen …" at bounding box center [629, 276] width 499 height 195
drag, startPoint x: 626, startPoint y: 225, endPoint x: 598, endPoint y: 245, distance: 34.5
click at [623, 229] on div "A.I. Speech Recognition Start A.I. Engine Stop A.I. Engine Note: Please listen …" at bounding box center [629, 276] width 499 height 195
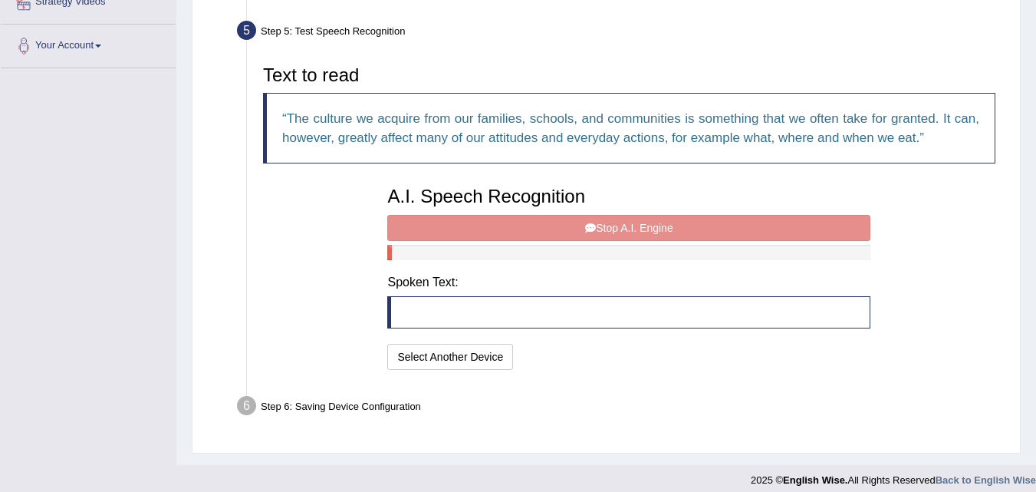
click at [598, 230] on div "A.I. Speech Recognition Start A.I. Engine Stop A.I. Engine Note: Please listen …" at bounding box center [629, 276] width 499 height 195
click at [598, 229] on div "A.I. Speech Recognition Start A.I. Engine Stop A.I. Engine Note: Please listen …" at bounding box center [629, 276] width 499 height 195
click at [730, 223] on div "A.I. Speech Recognition Start A.I. Engine Stop A.I. Engine Note: Please listen …" at bounding box center [629, 276] width 499 height 195
click at [645, 229] on div "A.I. Speech Recognition Start A.I. Engine Stop A.I. Engine Note: Please listen …" at bounding box center [629, 276] width 499 height 195
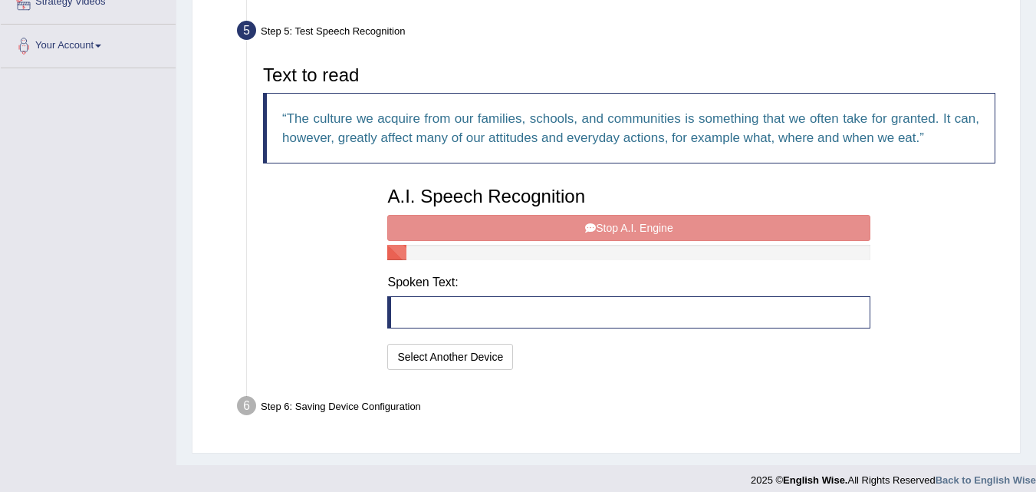
click at [594, 218] on div "A.I. Speech Recognition Start A.I. Engine Stop A.I. Engine Note: Please listen …" at bounding box center [629, 276] width 499 height 195
click at [452, 356] on button "Select Another Device" at bounding box center [450, 357] width 126 height 26
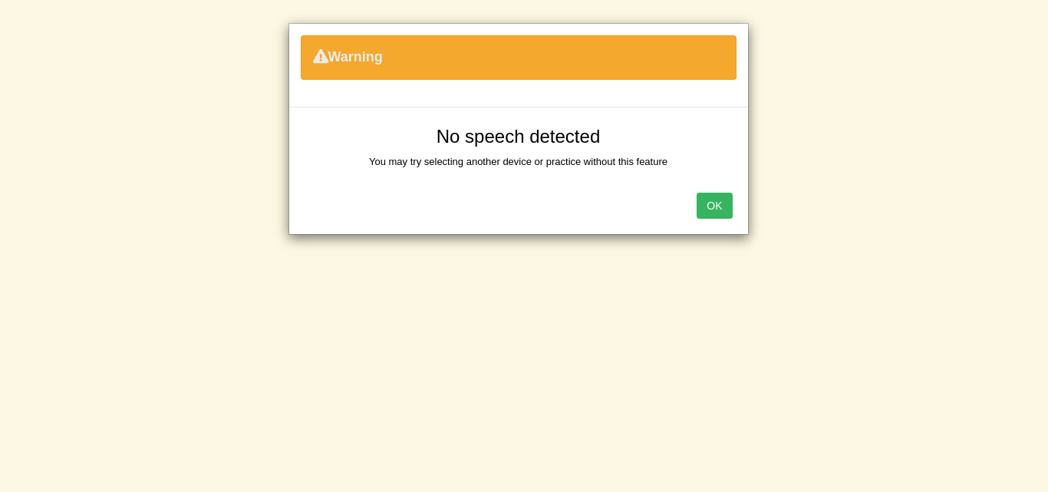
click at [716, 206] on button "OK" at bounding box center [714, 206] width 35 height 26
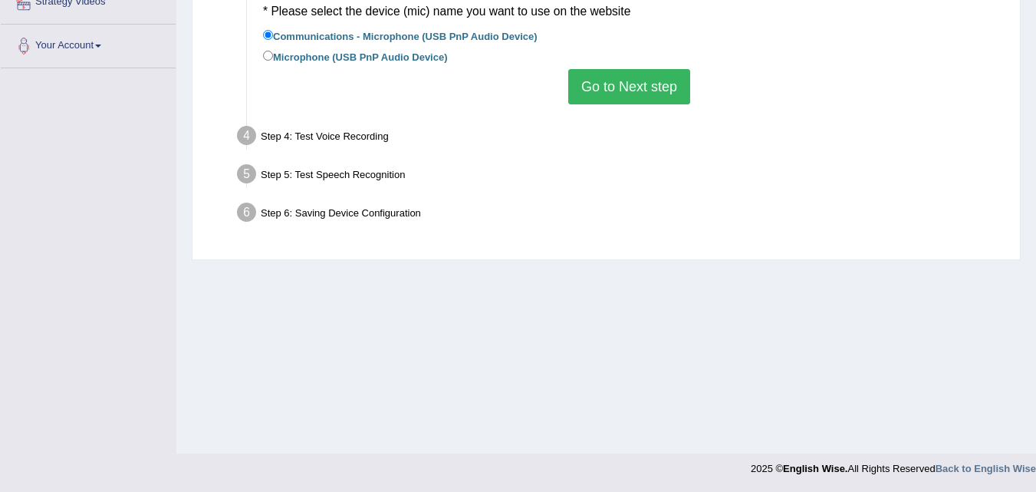
click at [647, 84] on button "Go to Next step" at bounding box center [629, 86] width 122 height 35
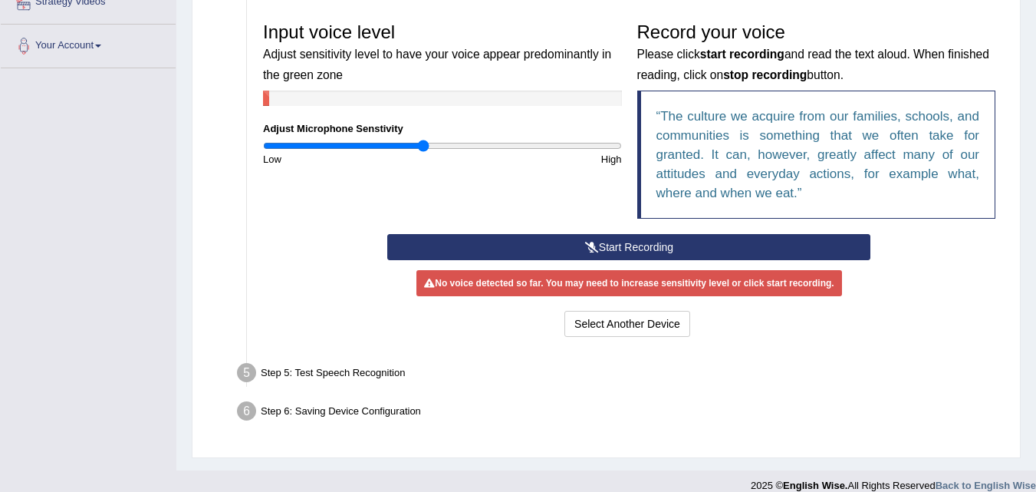
click at [609, 244] on button "Start Recording" at bounding box center [628, 247] width 483 height 26
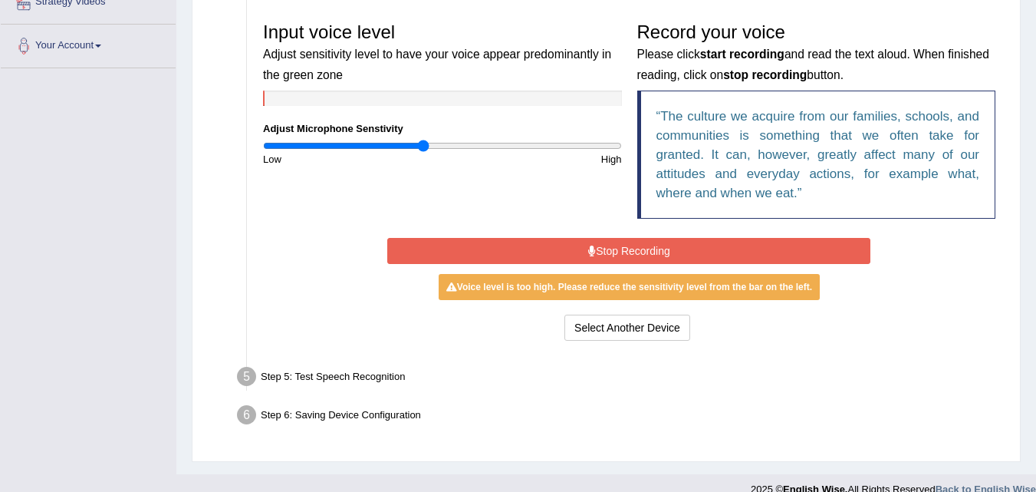
click at [612, 242] on button "Stop Recording" at bounding box center [628, 251] width 483 height 26
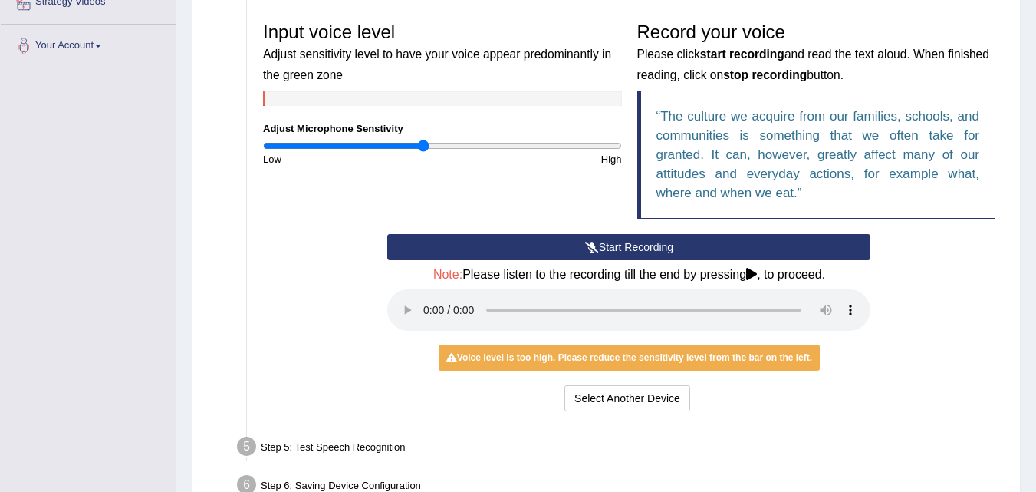
click at [612, 242] on button "Start Recording" at bounding box center [628, 247] width 483 height 26
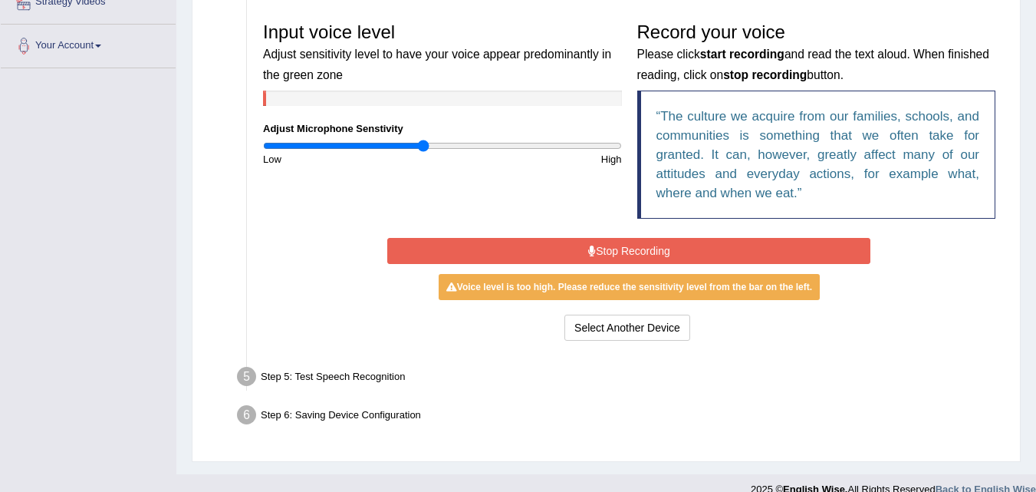
click at [596, 252] on button "Stop Recording" at bounding box center [628, 251] width 483 height 26
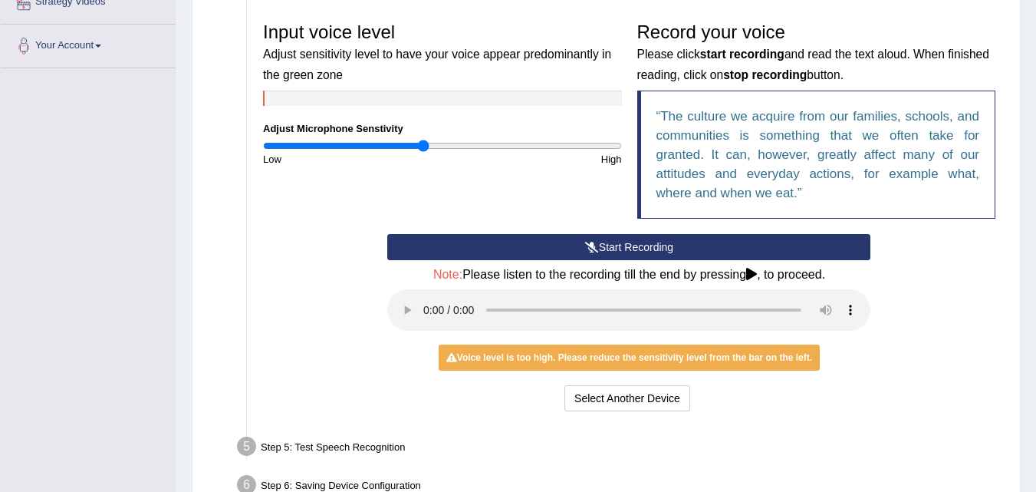
click at [549, 251] on button "Start Recording" at bounding box center [628, 247] width 483 height 26
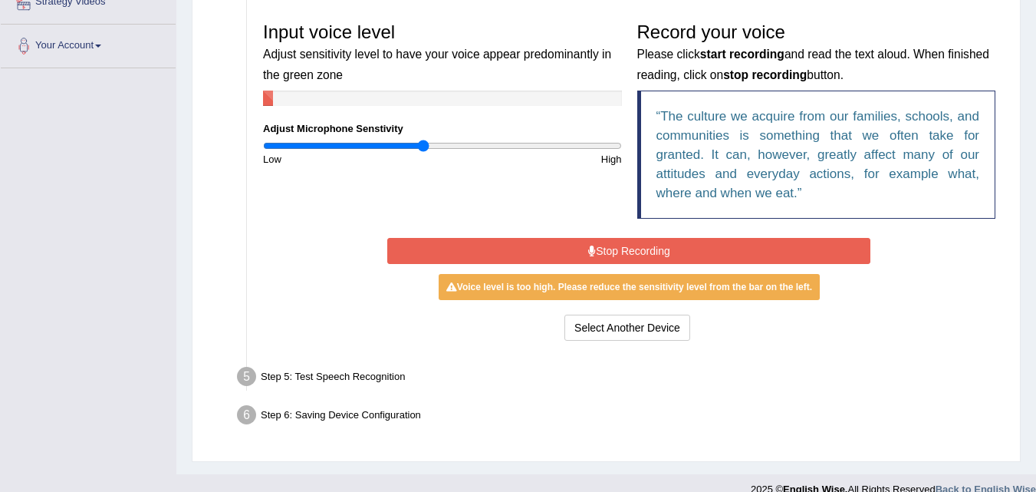
click at [628, 245] on button "Stop Recording" at bounding box center [628, 251] width 483 height 26
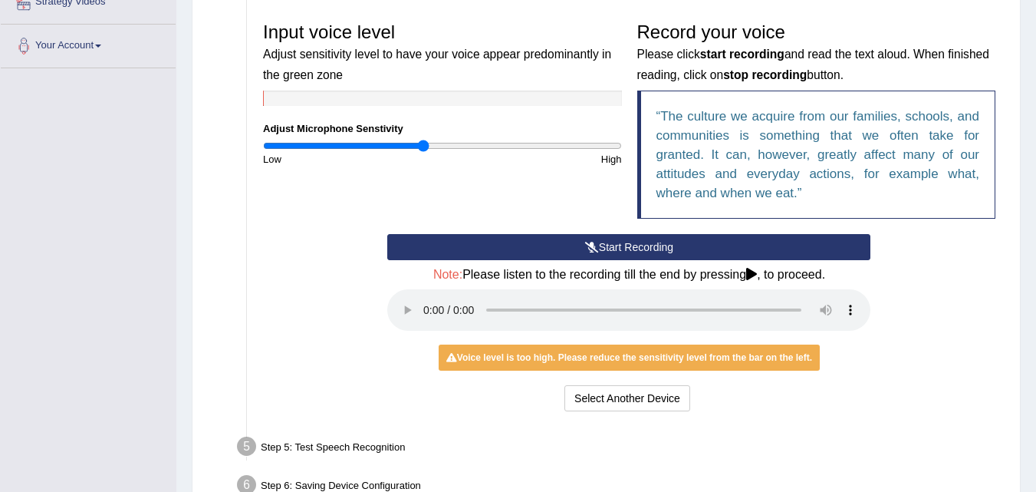
click at [628, 242] on button "Start Recording" at bounding box center [628, 247] width 483 height 26
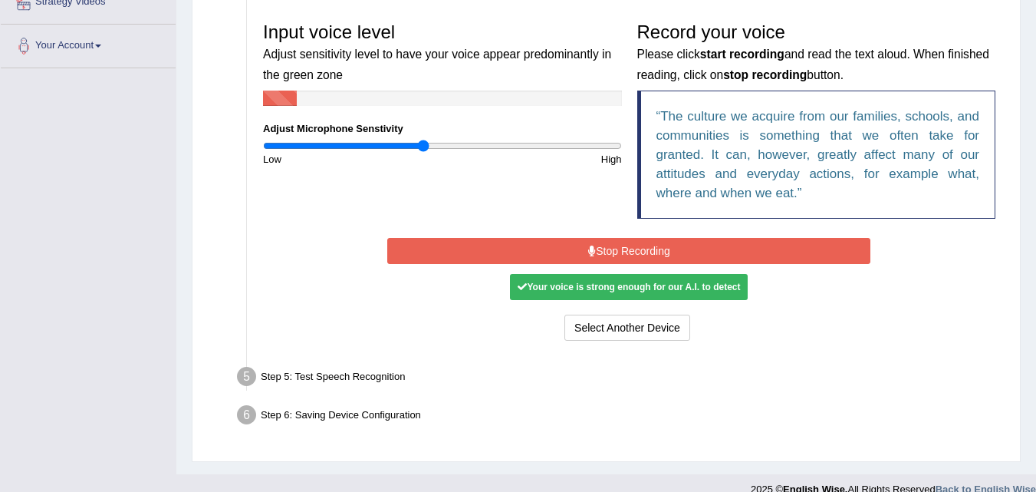
click at [628, 242] on button "Stop Recording" at bounding box center [628, 251] width 483 height 26
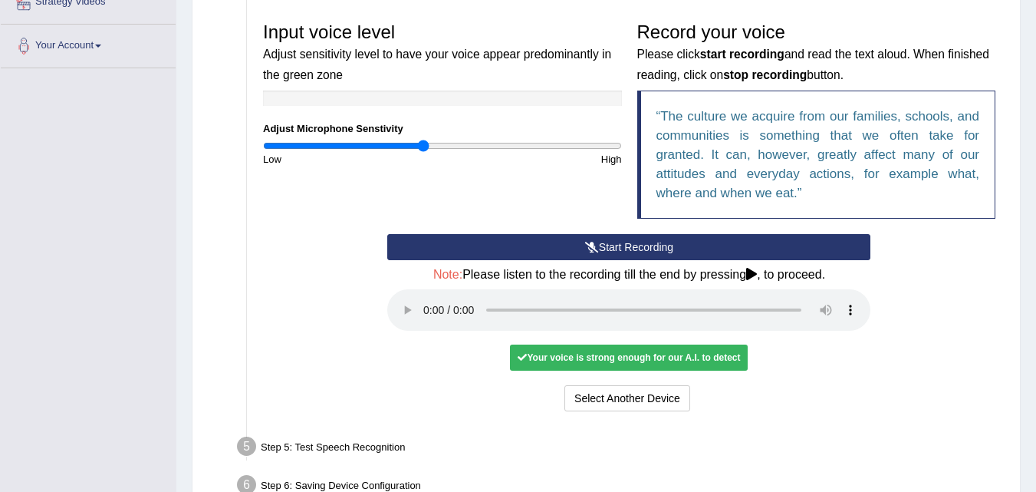
click at [641, 357] on div "Your voice is strong enough for our A.I. to detect" at bounding box center [629, 357] width 238 height 26
click at [625, 393] on button "Select Another Device" at bounding box center [628, 398] width 126 height 26
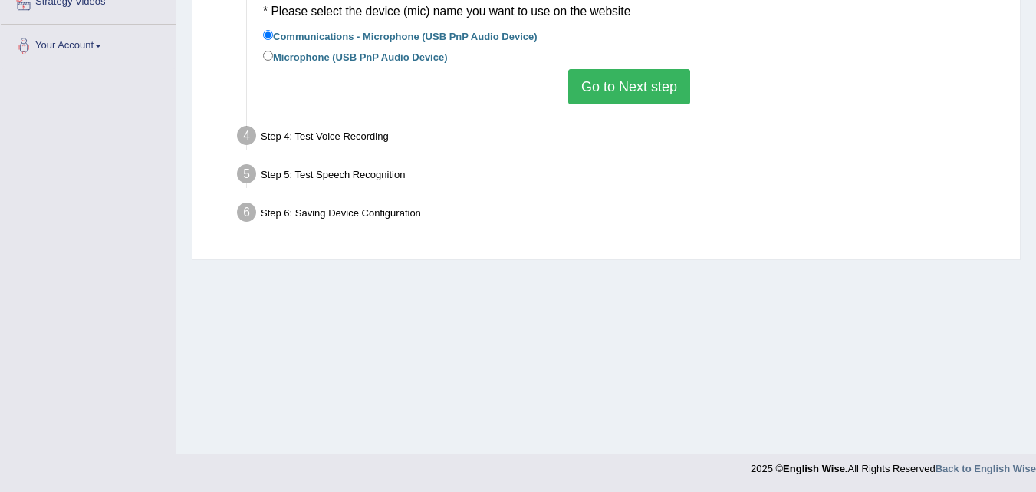
click at [634, 95] on button "Go to Next step" at bounding box center [629, 86] width 122 height 35
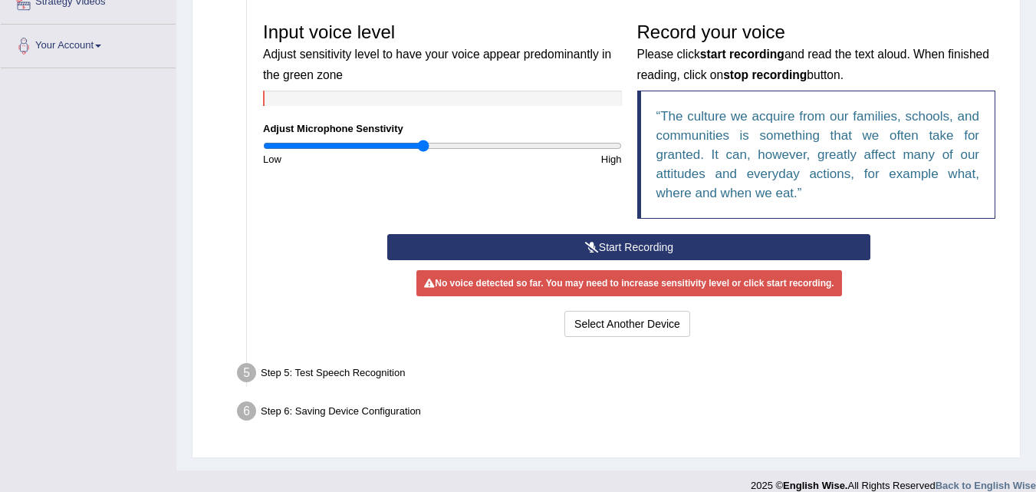
click at [643, 240] on button "Start Recording" at bounding box center [628, 247] width 483 height 26
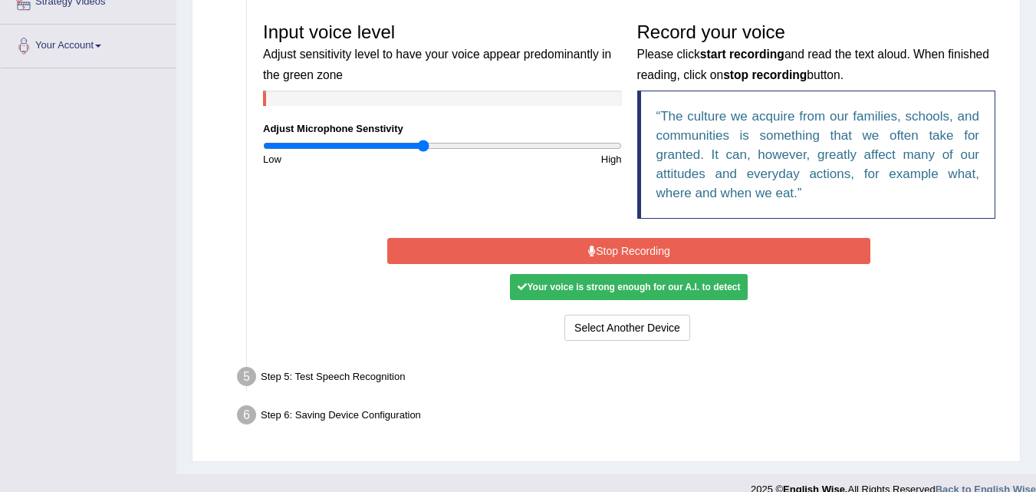
click at [644, 236] on div "Start Recording Stop Recording Note: Please listen to the recording till the en…" at bounding box center [629, 289] width 499 height 110
click at [639, 245] on button "Stop Recording" at bounding box center [628, 251] width 483 height 26
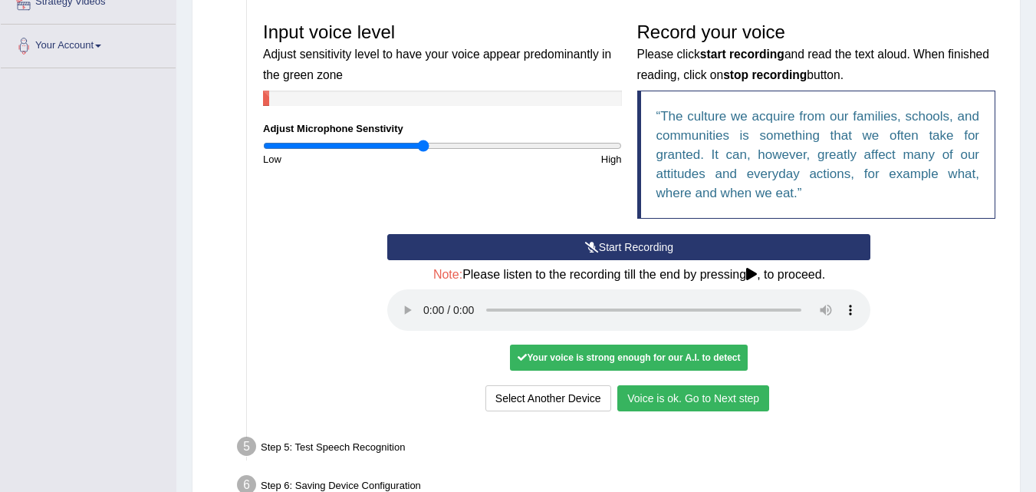
click at [687, 389] on button "Voice is ok. Go to Next step" at bounding box center [694, 398] width 152 height 26
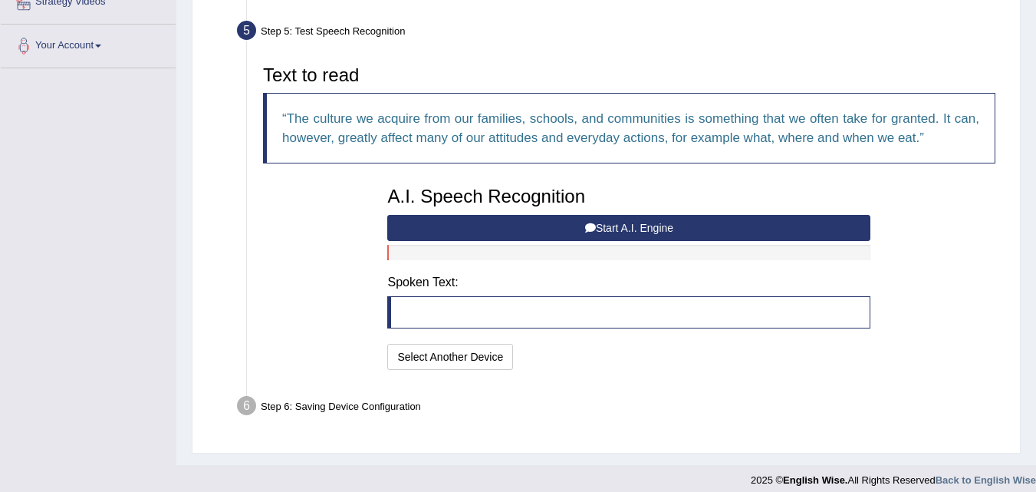
click at [628, 222] on button "Start A.I. Engine" at bounding box center [628, 228] width 483 height 26
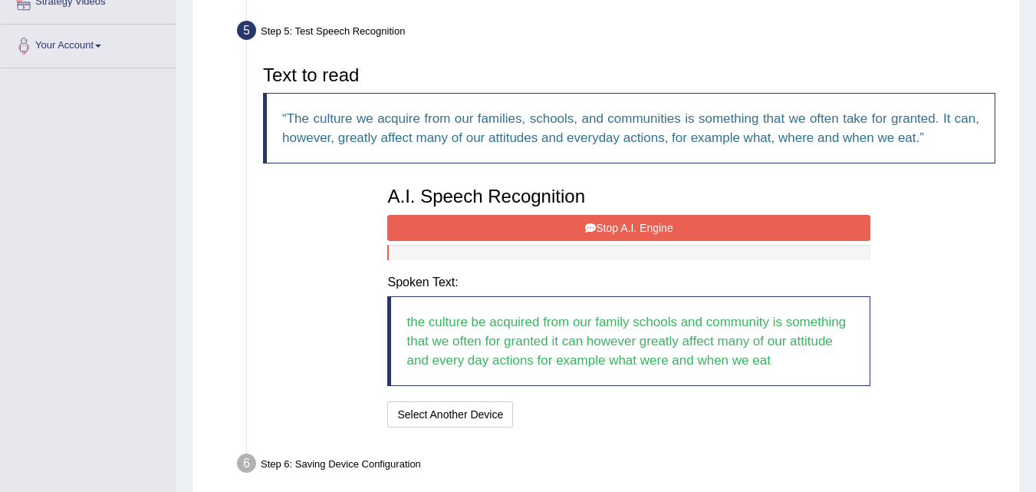
click at [626, 219] on button "Stop A.I. Engine" at bounding box center [628, 228] width 483 height 26
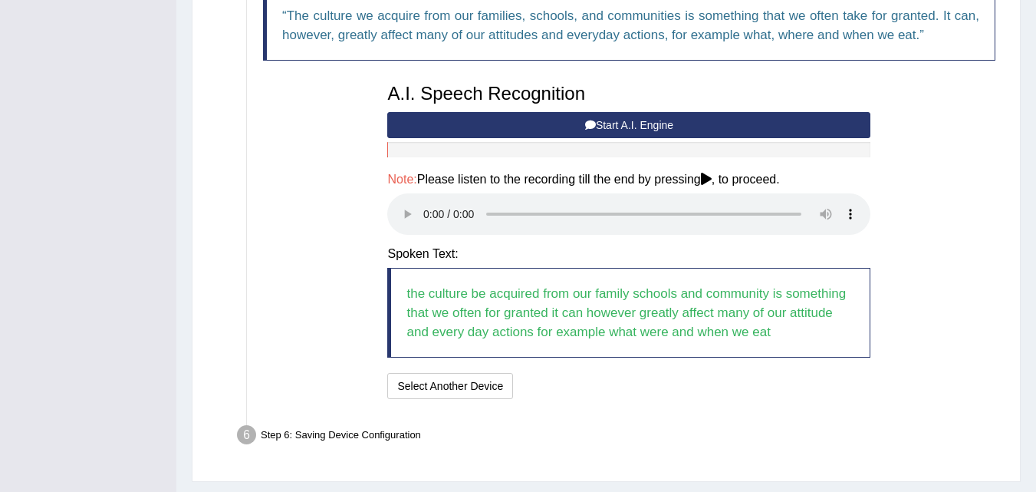
scroll to position [457, 0]
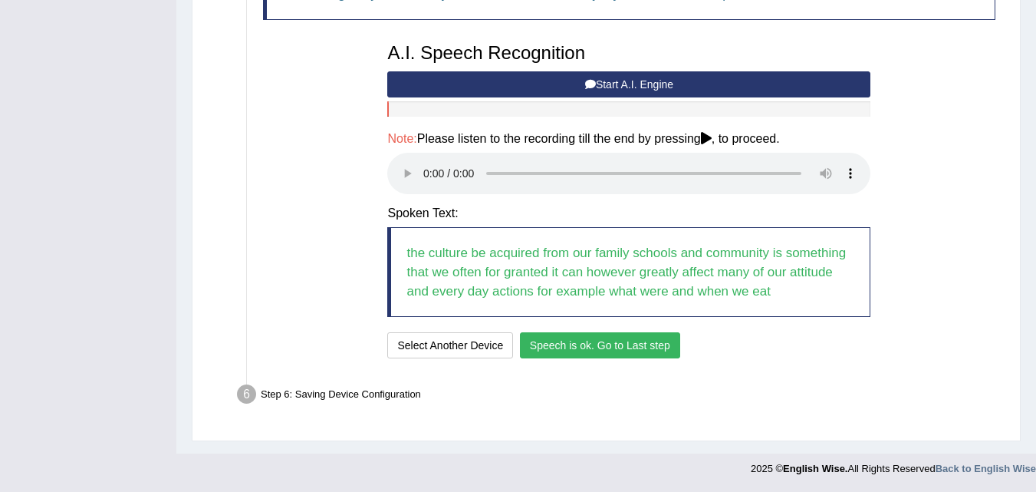
click at [578, 334] on button "Speech is ok. Go to Last step" at bounding box center [600, 345] width 160 height 26
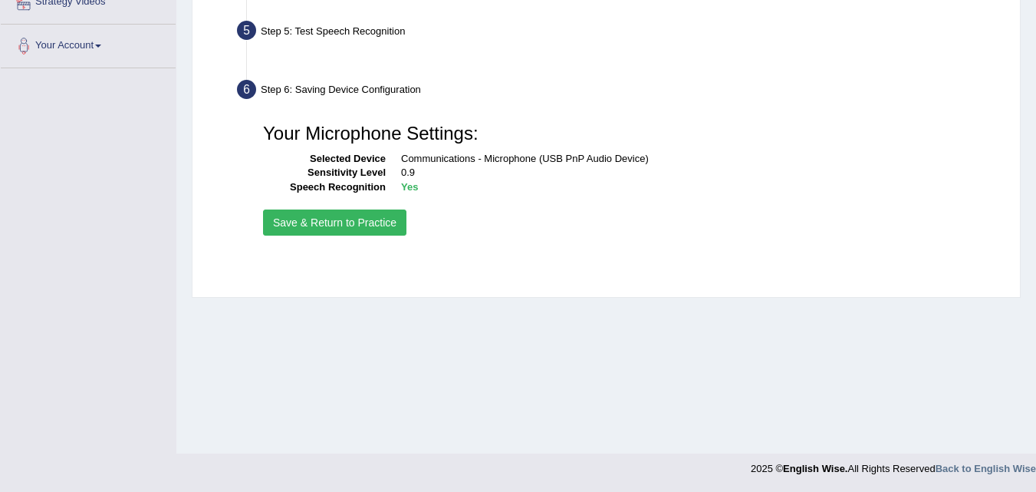
scroll to position [314, 0]
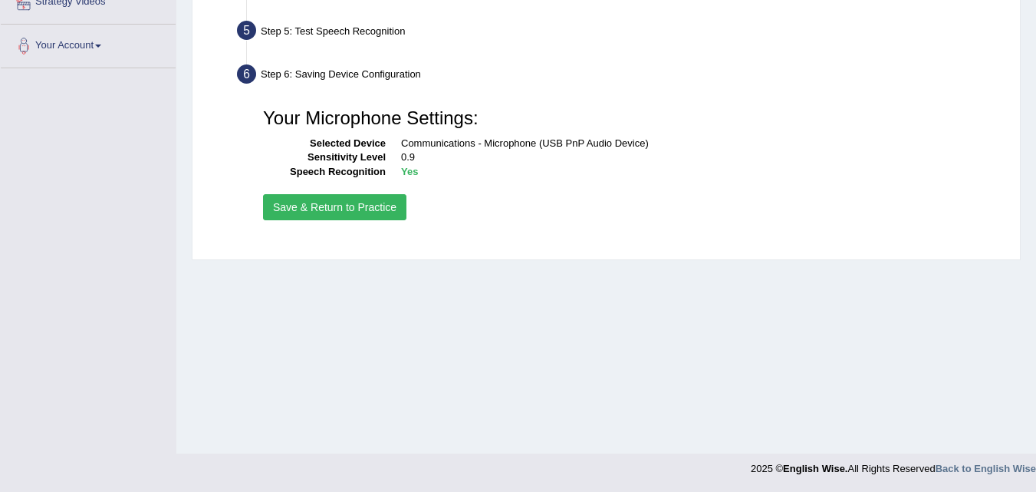
click at [343, 203] on button "Save & Return to Practice" at bounding box center [334, 207] width 143 height 26
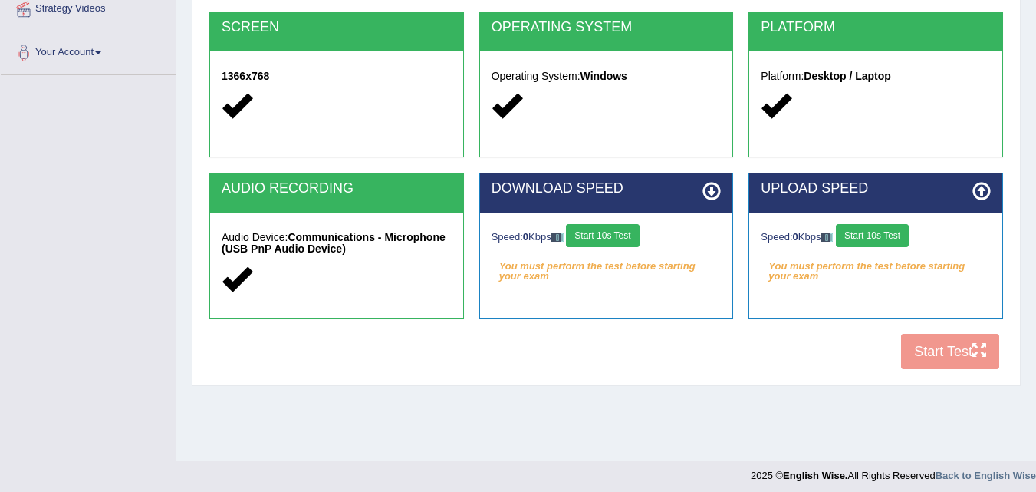
click at [597, 236] on button "Start 10s Test" at bounding box center [602, 235] width 73 height 23
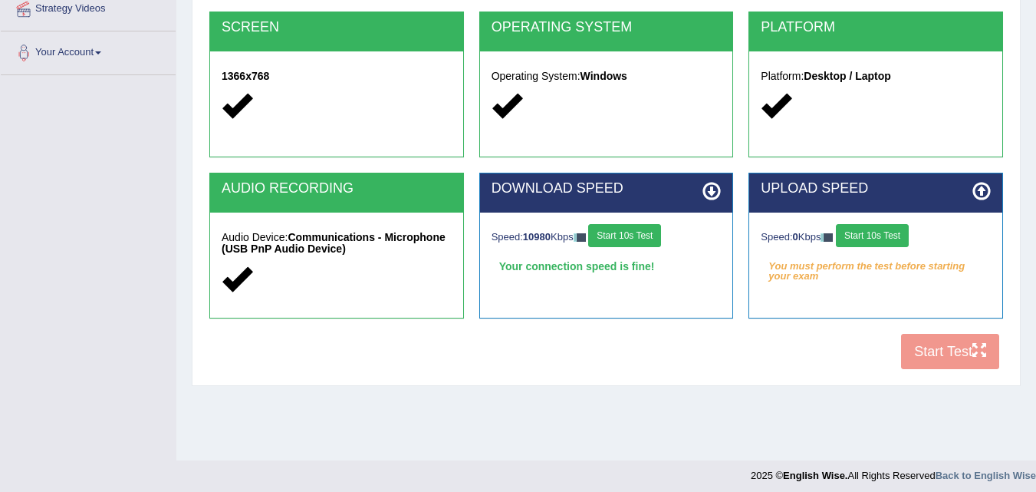
click at [654, 232] on button "Start 10s Test" at bounding box center [624, 235] width 73 height 23
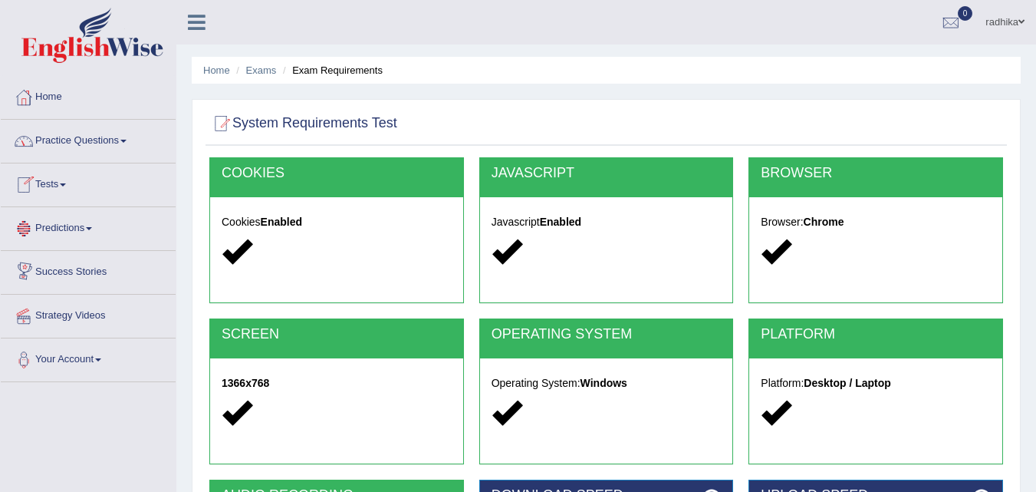
click at [81, 170] on link "Tests" at bounding box center [88, 182] width 175 height 38
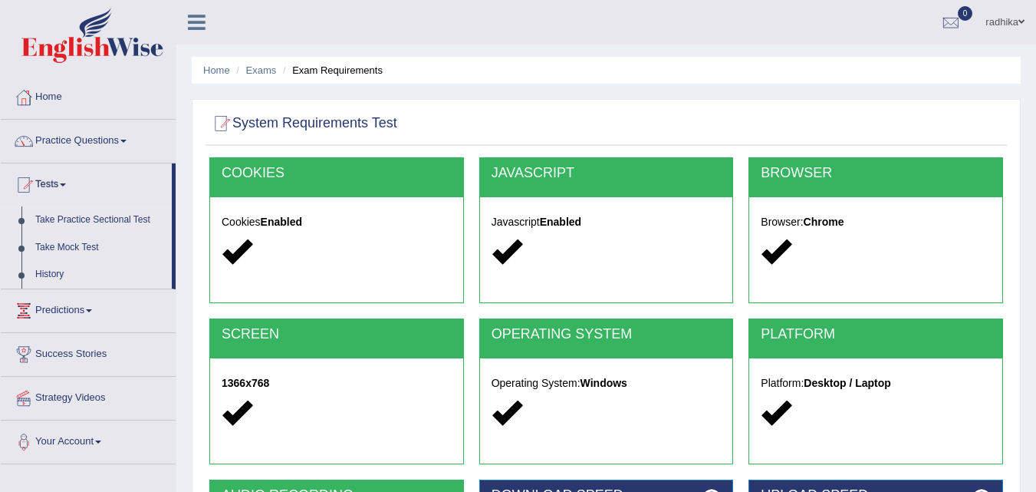
click at [77, 218] on link "Take Practice Sectional Test" at bounding box center [99, 220] width 143 height 28
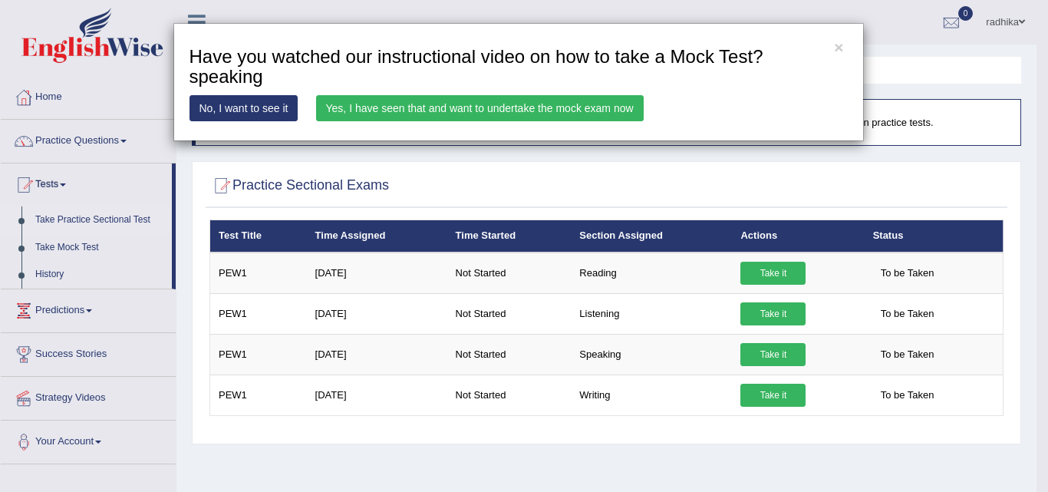
click at [513, 111] on link "Yes, I have seen that and want to undertake the mock exam now" at bounding box center [480, 108] width 328 height 26
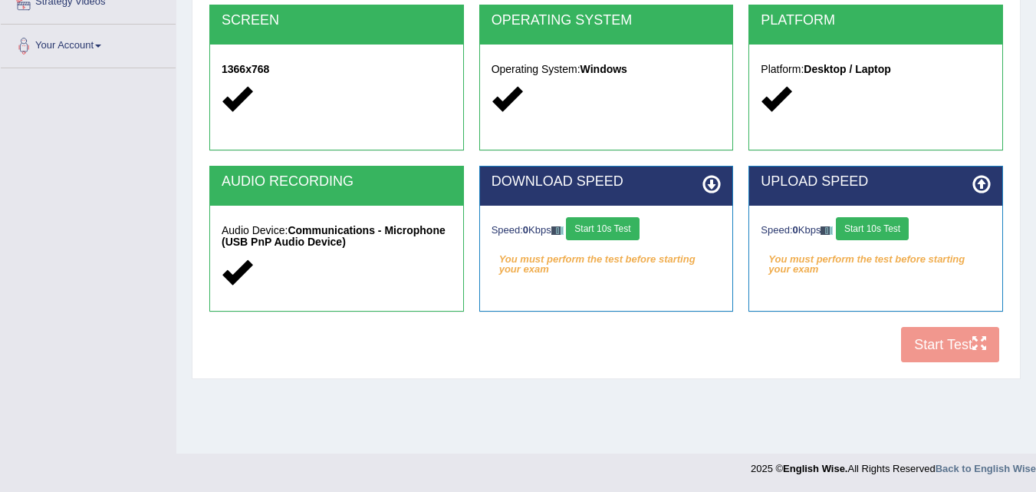
click at [620, 226] on button "Start 10s Test" at bounding box center [602, 228] width 73 height 23
click at [885, 223] on button "Start 10s Test" at bounding box center [872, 228] width 73 height 23
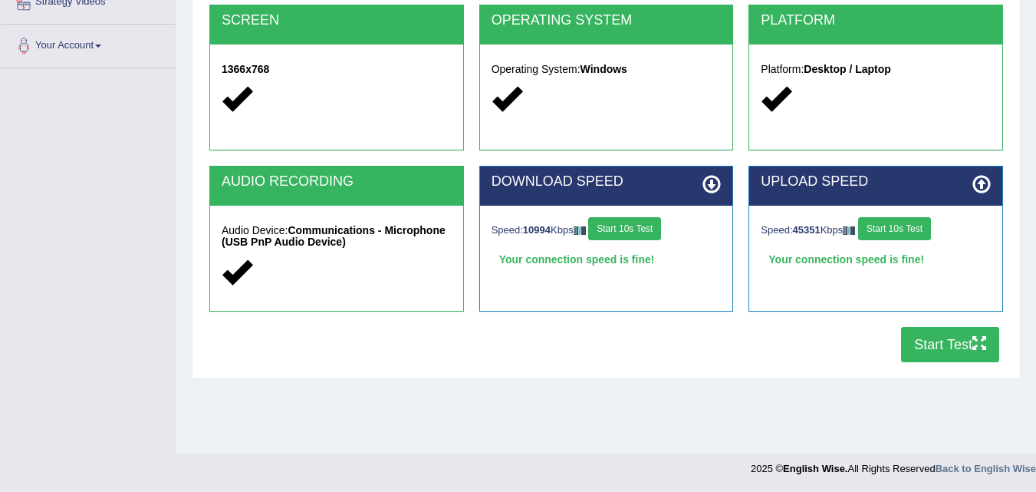
click at [918, 341] on button "Start Test" at bounding box center [950, 344] width 98 height 35
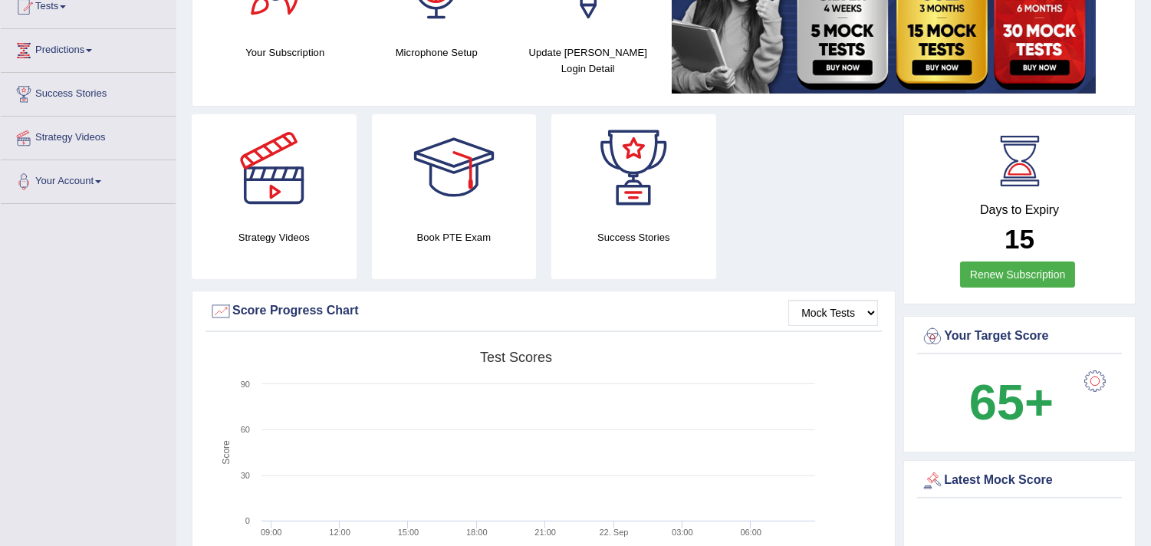
scroll to position [85, 0]
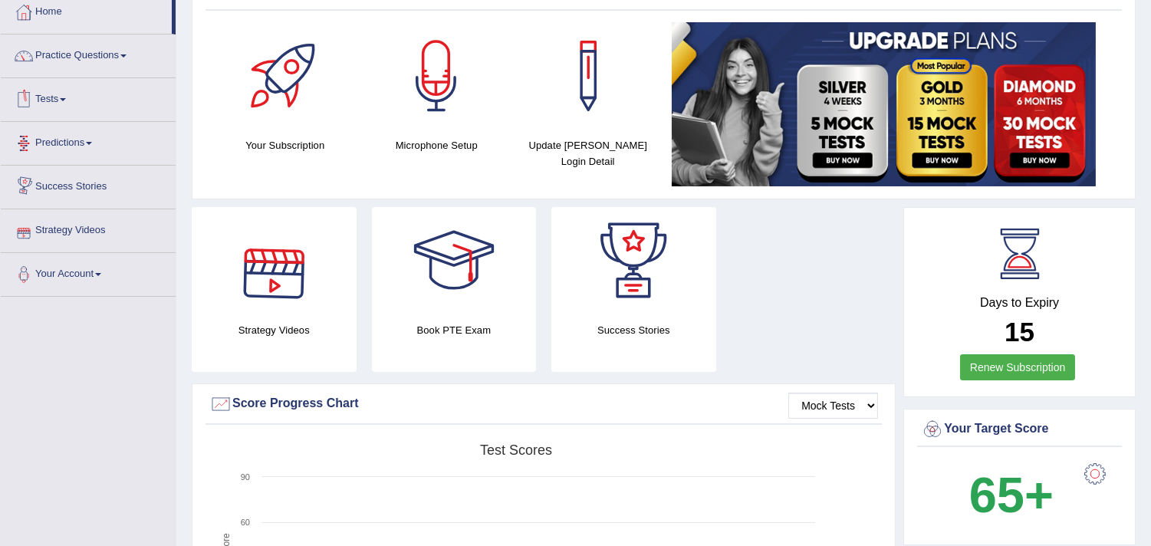
click at [79, 93] on link "Tests" at bounding box center [88, 97] width 175 height 38
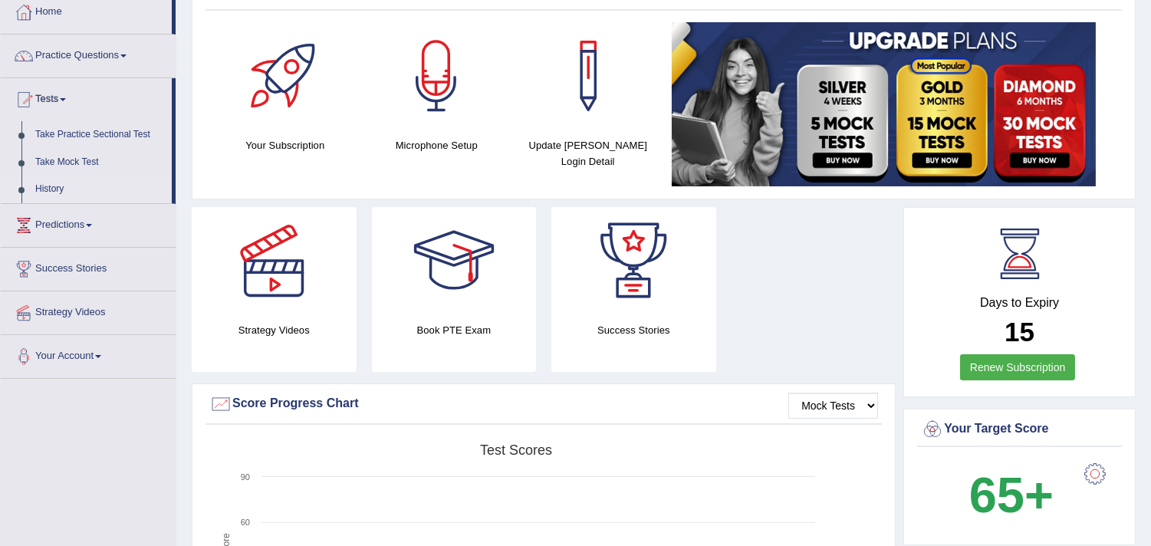
click at [86, 189] on link "History" at bounding box center [99, 190] width 143 height 28
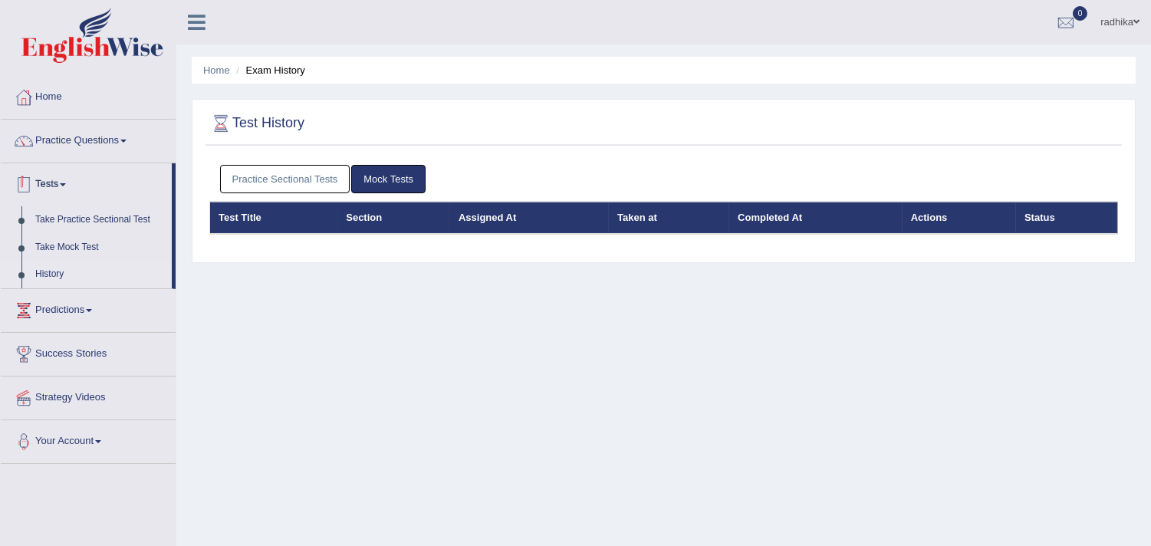
click at [236, 169] on link "Practice Sectional Tests" at bounding box center [285, 179] width 130 height 28
click at [242, 177] on link "Practice Sectional Tests" at bounding box center [285, 179] width 130 height 28
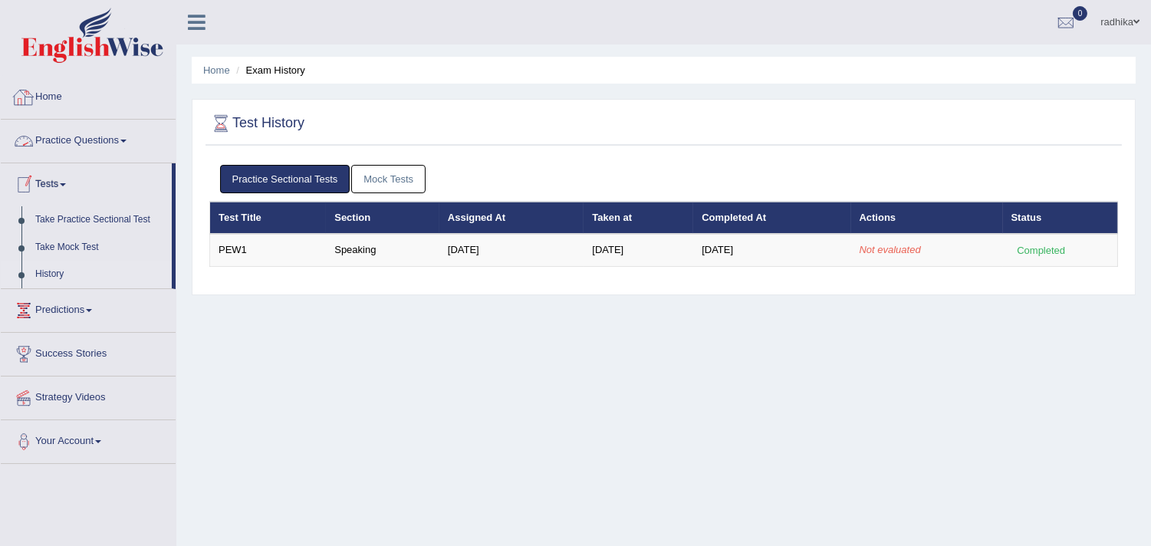
click at [44, 111] on link "Home" at bounding box center [88, 95] width 175 height 38
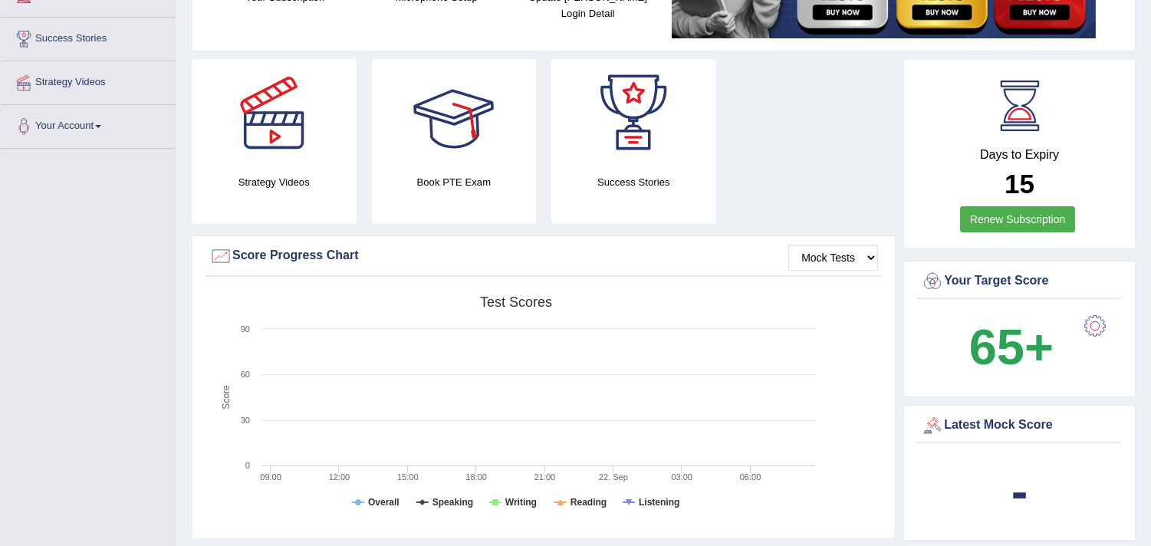
scroll to position [170, 0]
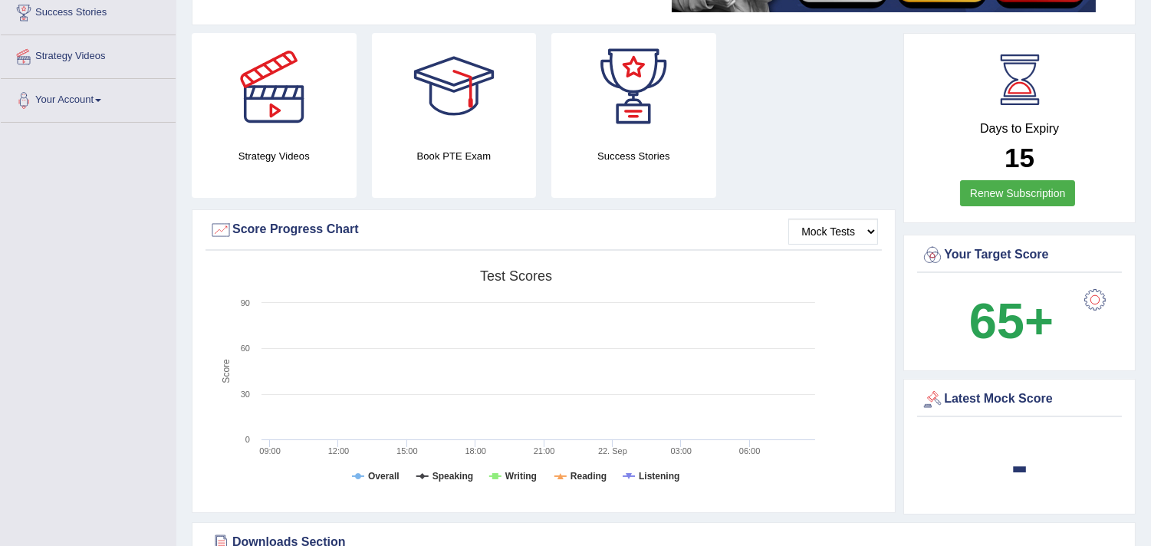
drag, startPoint x: 1026, startPoint y: 463, endPoint x: 1062, endPoint y: 469, distance: 36.6
click at [1062, 469] on div "-" at bounding box center [1019, 466] width 197 height 74
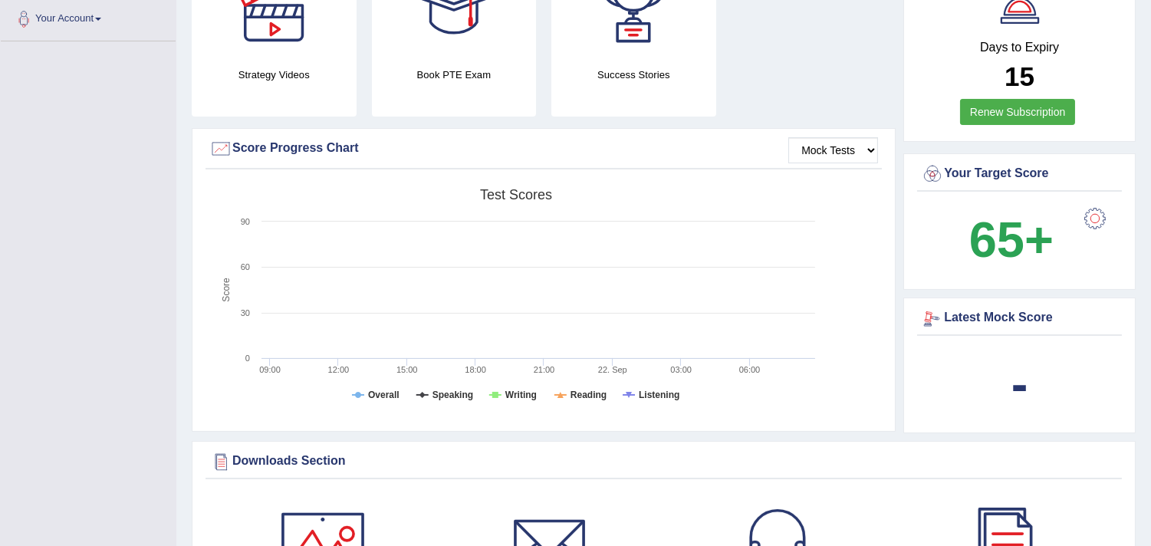
click at [1016, 371] on b "-" at bounding box center [1020, 384] width 17 height 56
click at [1016, 376] on b "-" at bounding box center [1020, 384] width 17 height 56
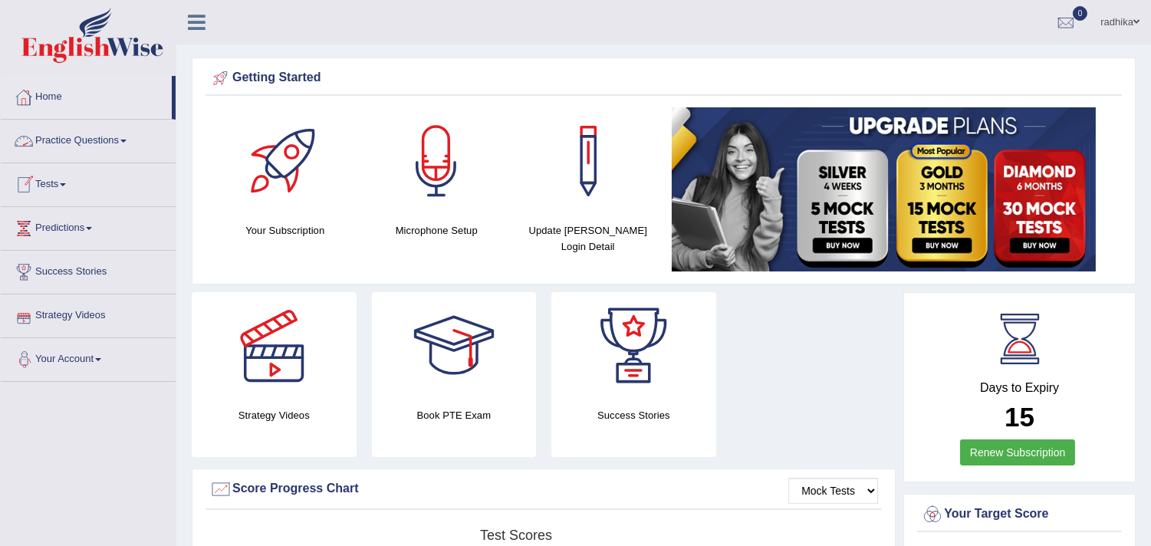
click at [64, 204] on li "Tests Take Practice Sectional Test Take Mock Test History" at bounding box center [88, 185] width 175 height 44
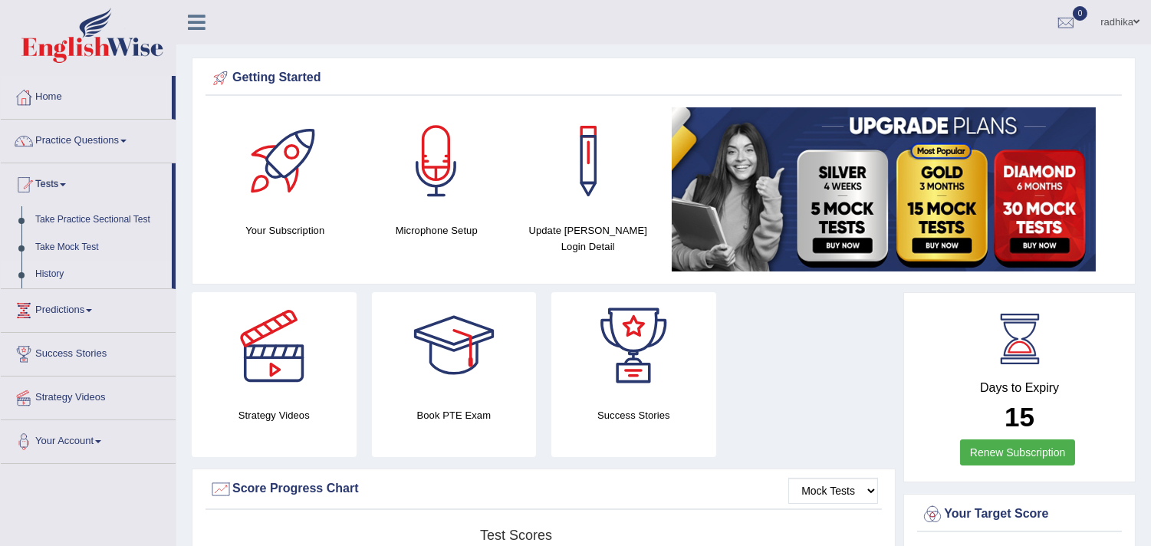
click at [57, 269] on link "History" at bounding box center [99, 275] width 143 height 28
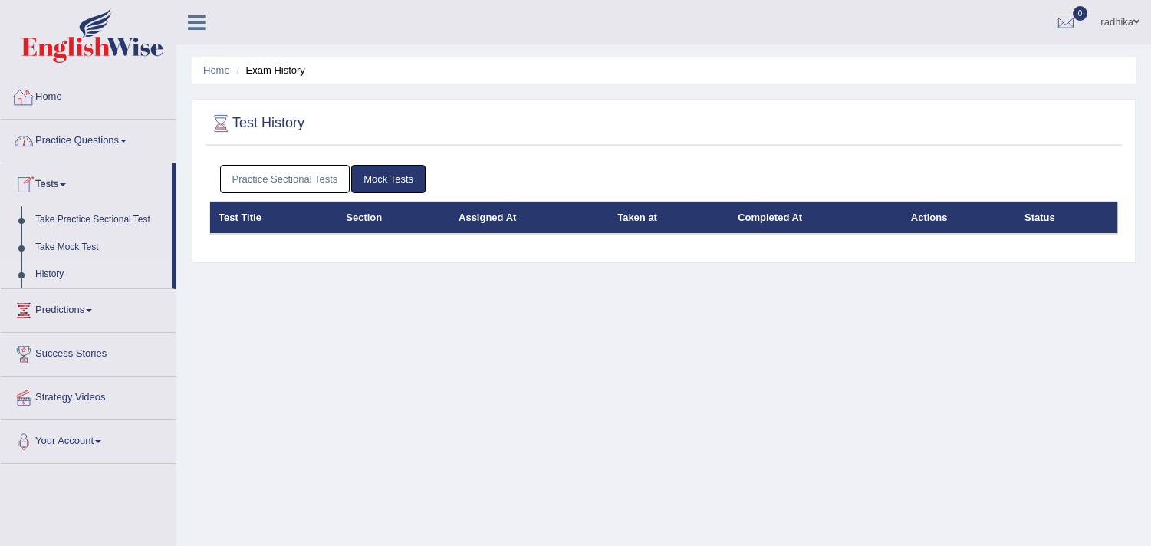
click at [241, 185] on link "Practice Sectional Tests" at bounding box center [285, 179] width 130 height 28
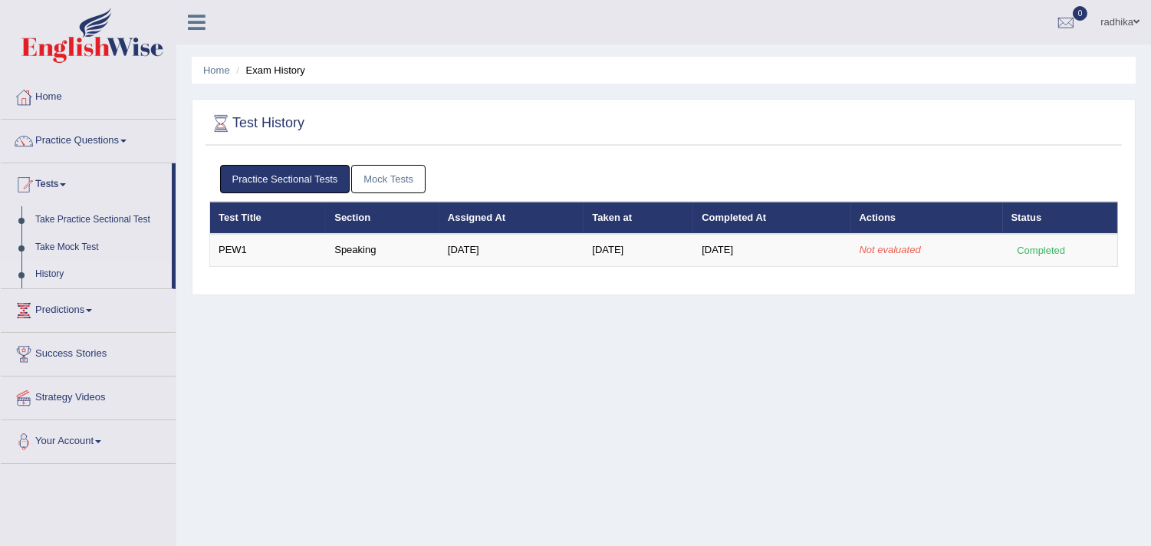
click at [44, 272] on link "History" at bounding box center [99, 275] width 143 height 28
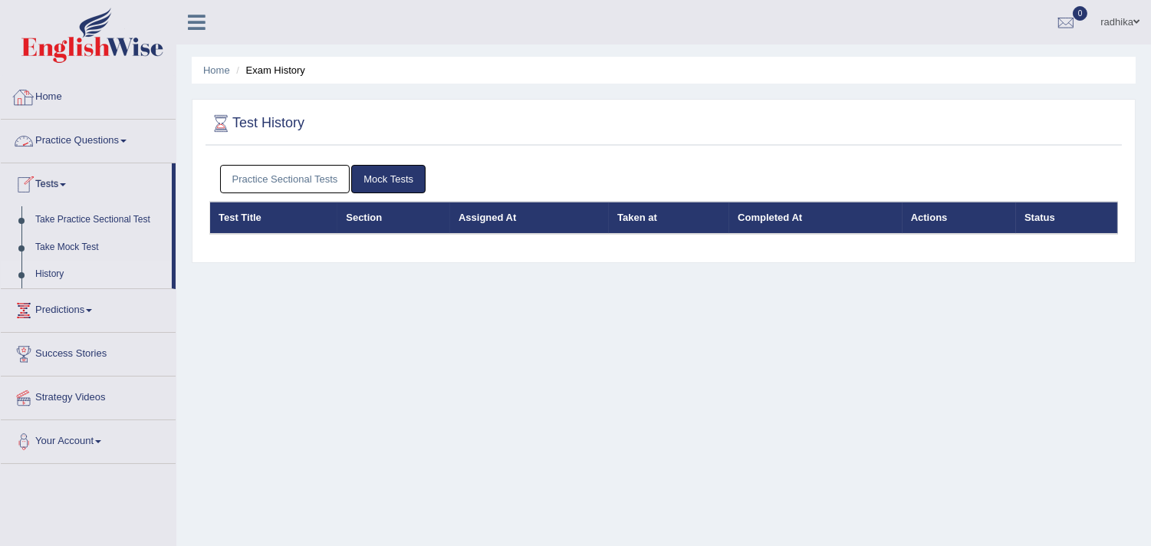
click at [77, 137] on link "Practice Questions" at bounding box center [88, 139] width 175 height 38
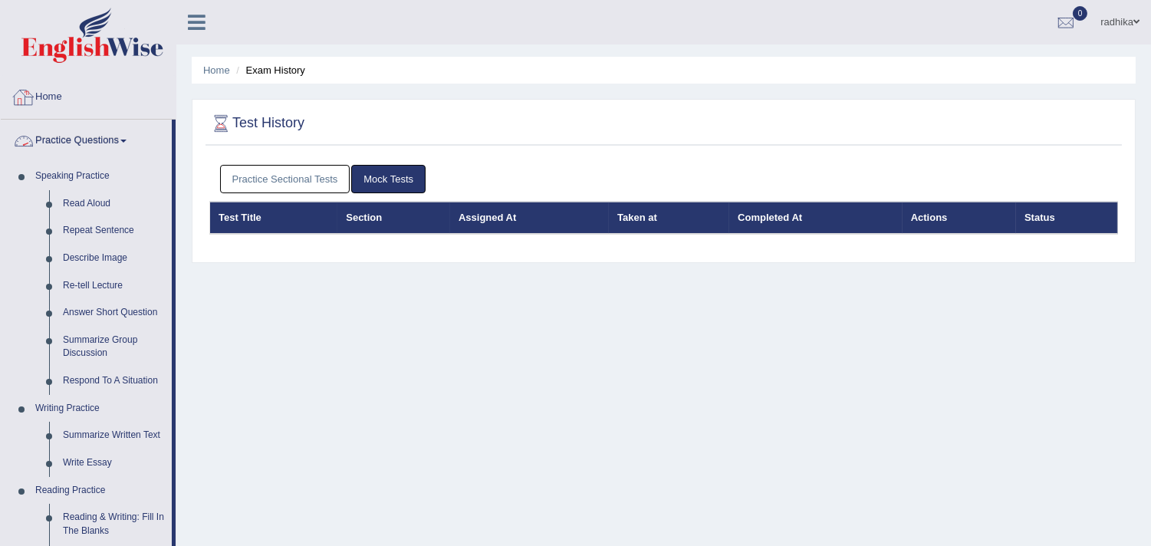
click at [54, 96] on link "Home" at bounding box center [88, 95] width 175 height 38
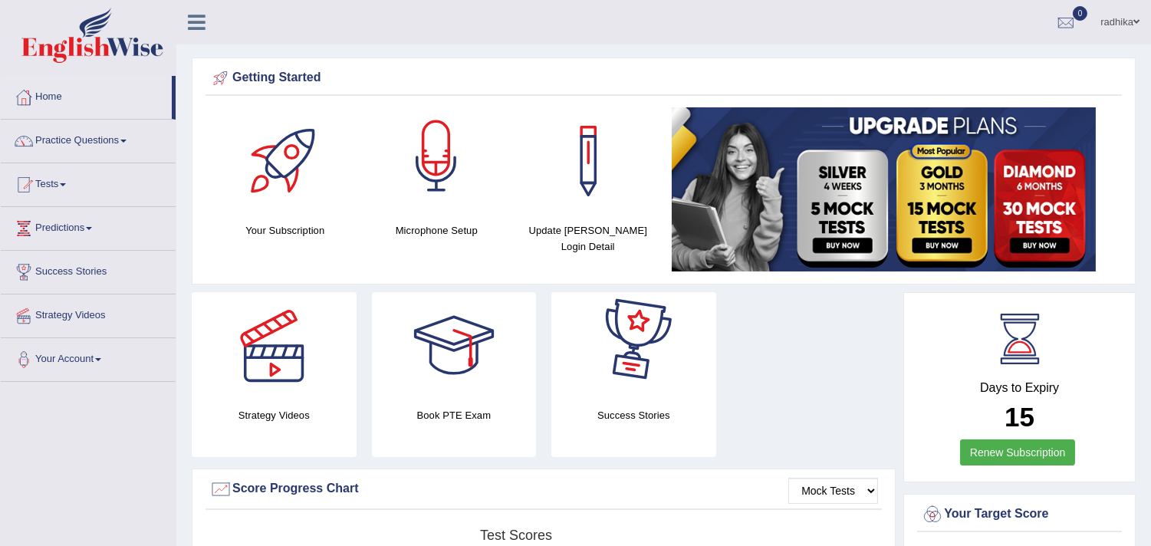
scroll to position [341, 0]
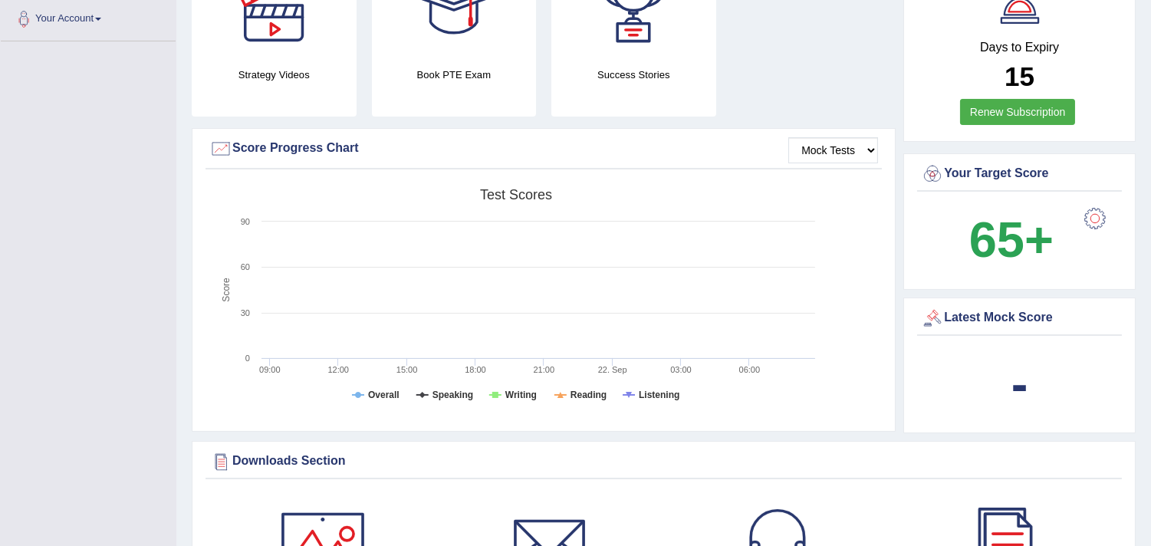
click at [983, 412] on div "-" at bounding box center [1019, 385] width 197 height 74
click at [990, 401] on div "-" at bounding box center [1019, 385] width 197 height 74
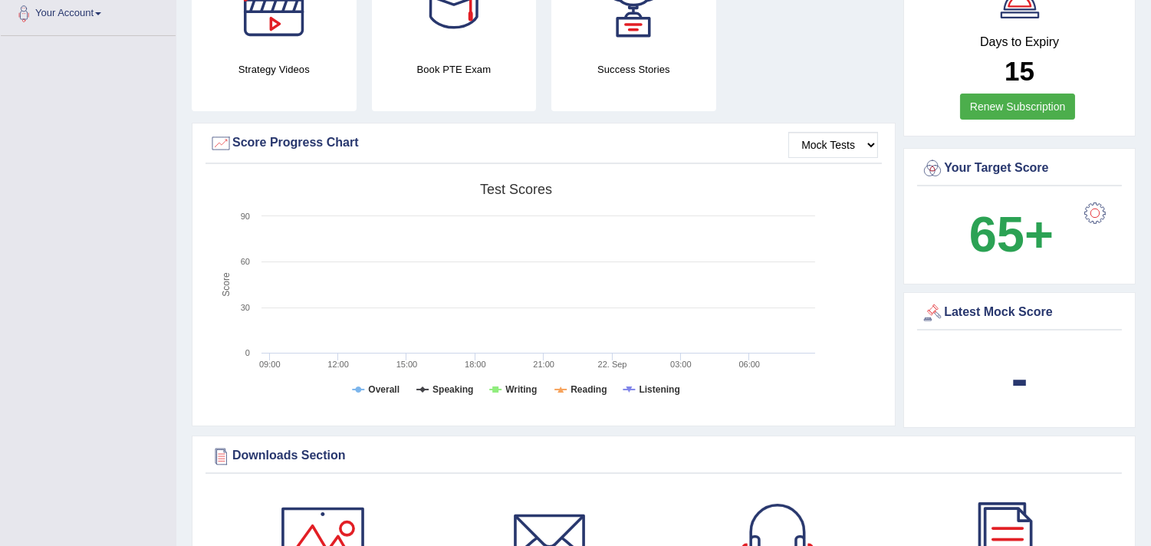
scroll to position [346, 0]
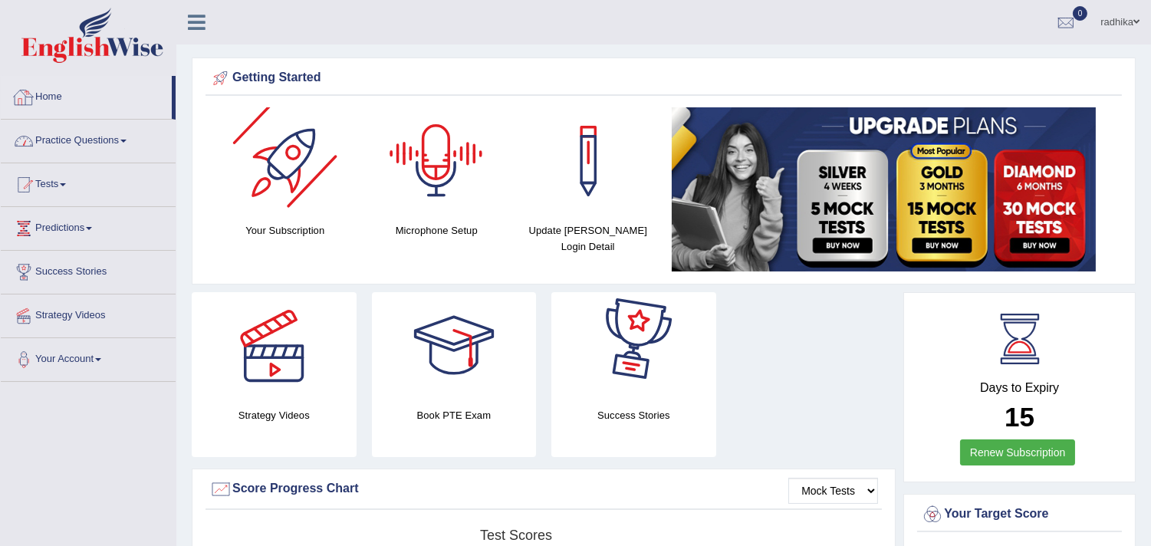
click at [105, 88] on link "Home" at bounding box center [86, 95] width 171 height 38
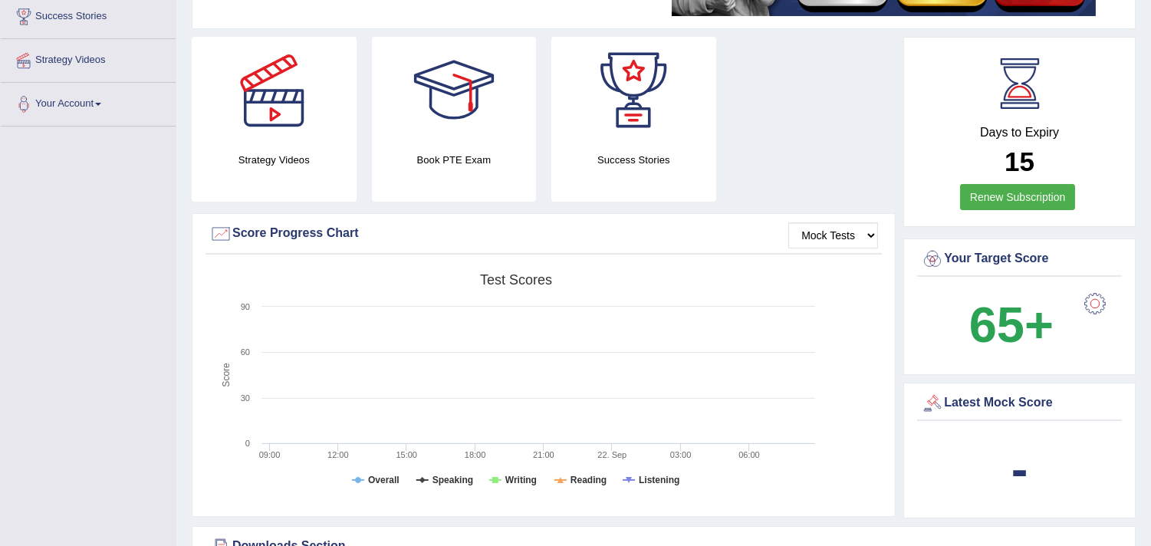
click at [1012, 477] on b "-" at bounding box center [1020, 469] width 17 height 56
drag, startPoint x: 1006, startPoint y: 473, endPoint x: 1010, endPoint y: 321, distance: 152.7
click at [1008, 466] on div "-" at bounding box center [1019, 470] width 197 height 74
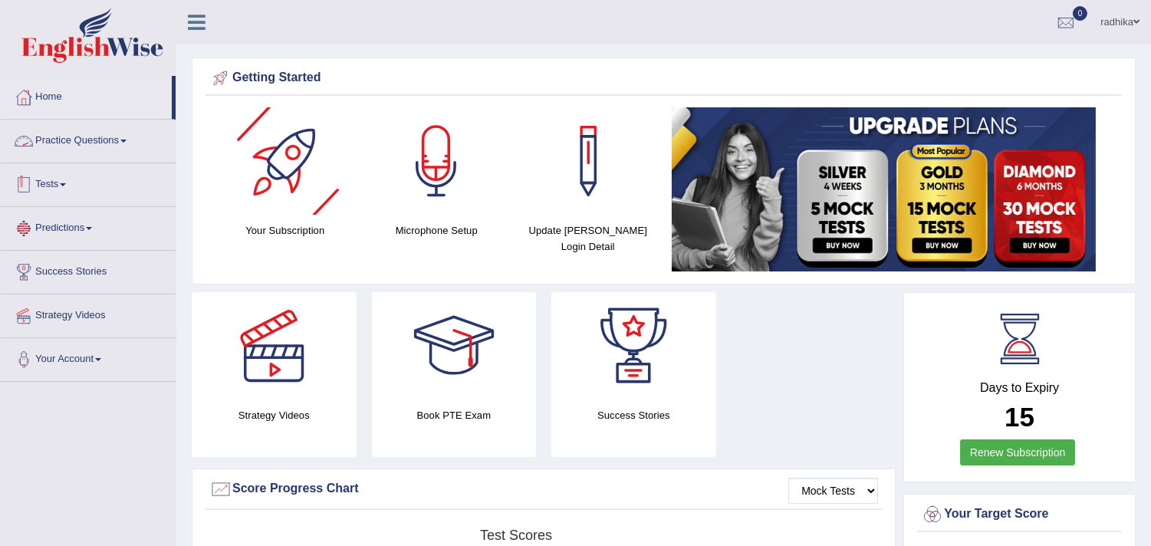
click at [35, 193] on div at bounding box center [23, 184] width 23 height 23
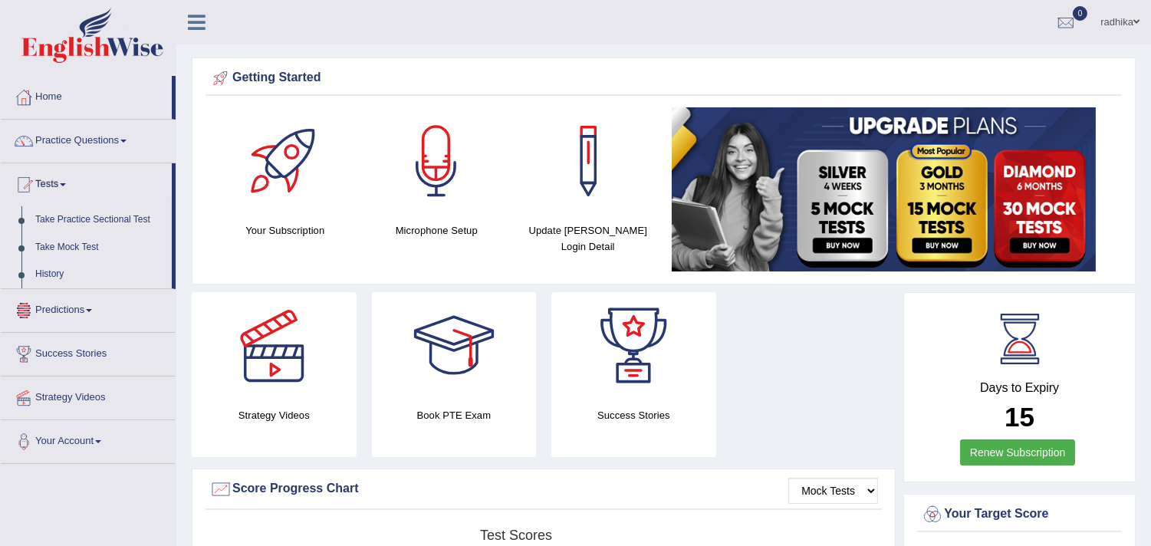
click at [48, 307] on link "Predictions" at bounding box center [88, 308] width 175 height 38
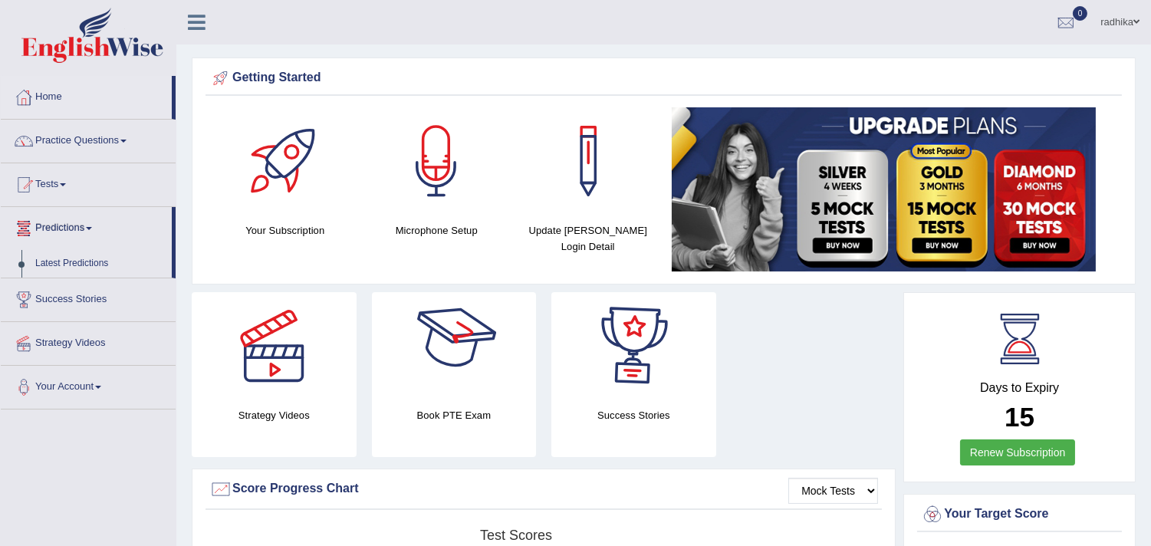
scroll to position [341, 0]
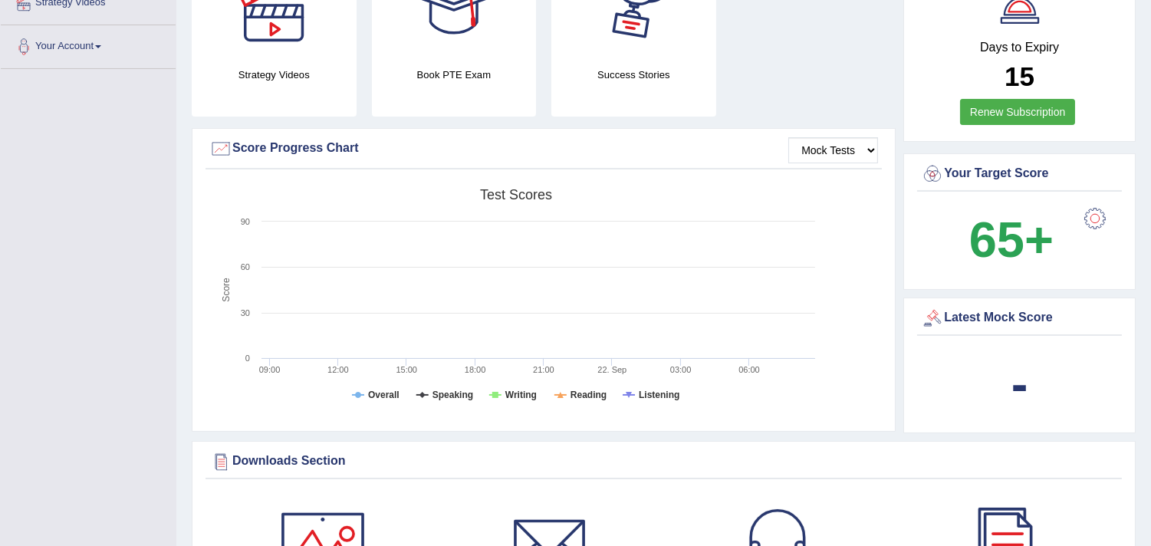
click at [990, 372] on div "-" at bounding box center [1019, 385] width 197 height 74
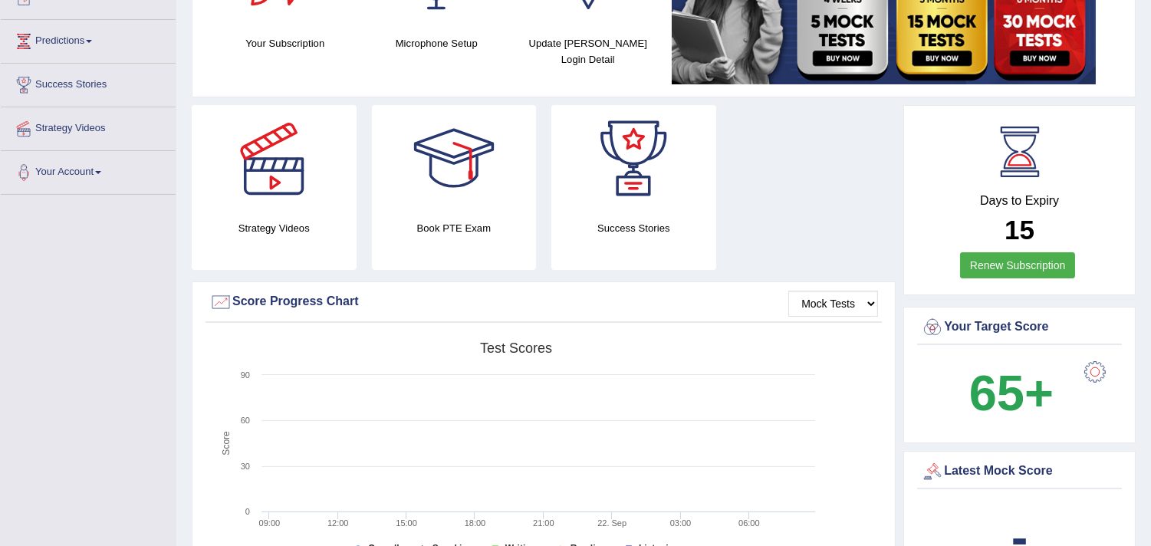
scroll to position [170, 0]
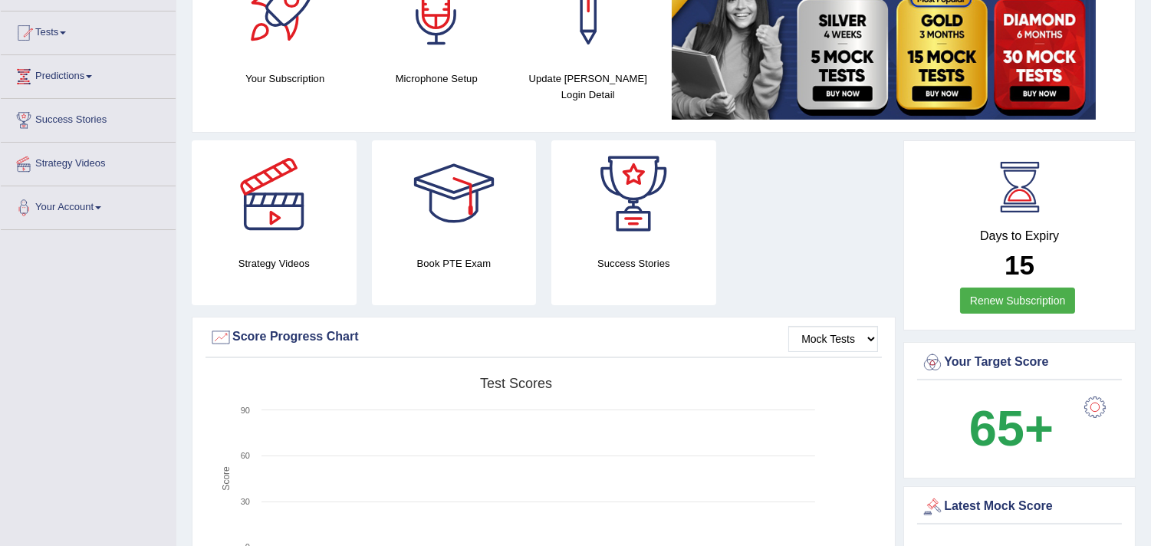
scroll to position [238, 0]
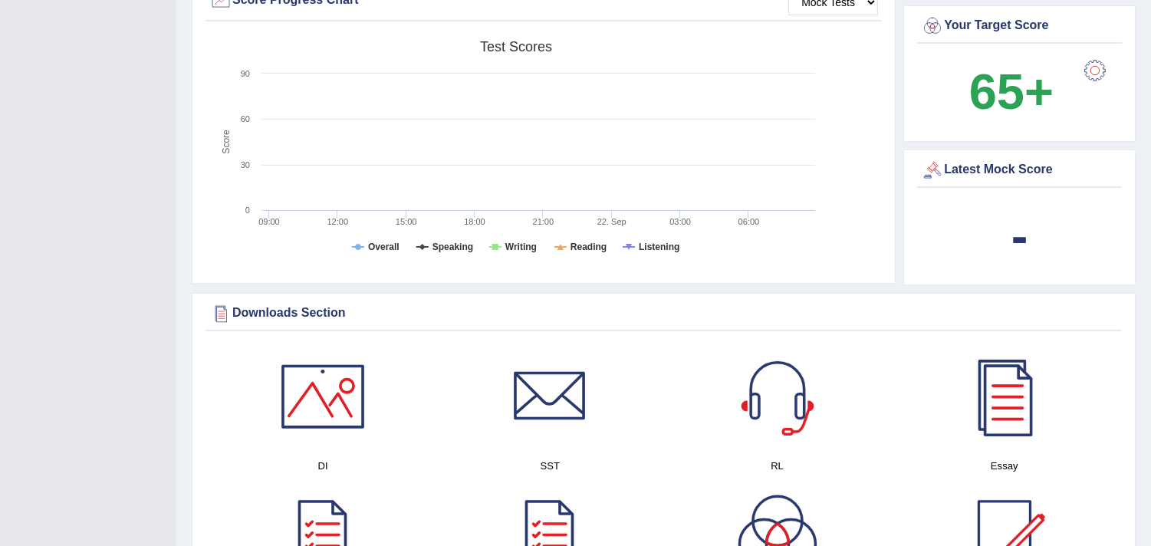
scroll to position [493, 0]
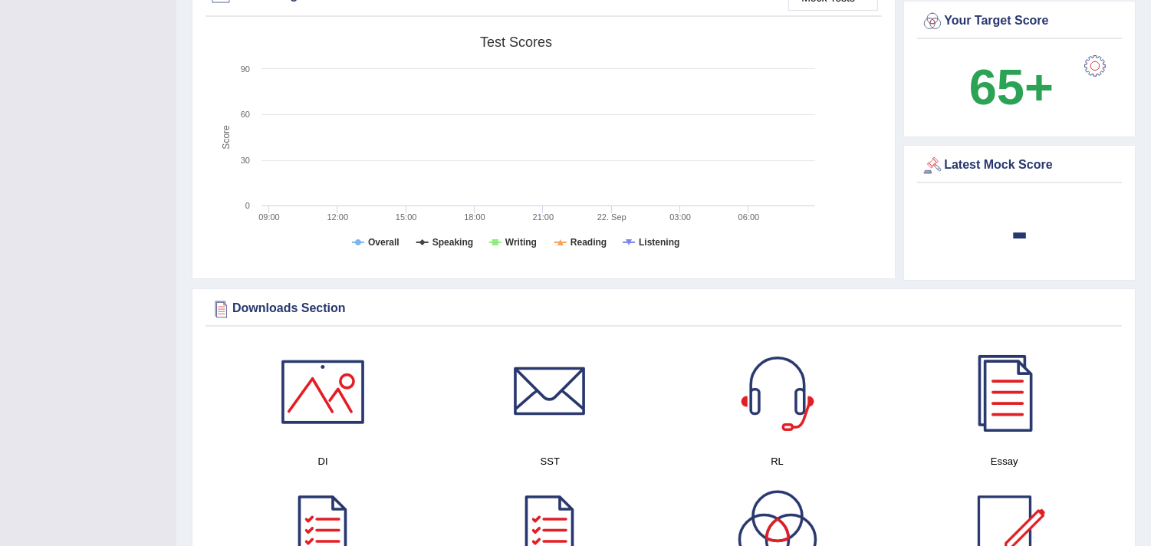
drag, startPoint x: 1014, startPoint y: 230, endPoint x: 1102, endPoint y: 238, distance: 88.6
click at [1102, 238] on div "-" at bounding box center [1019, 232] width 197 height 74
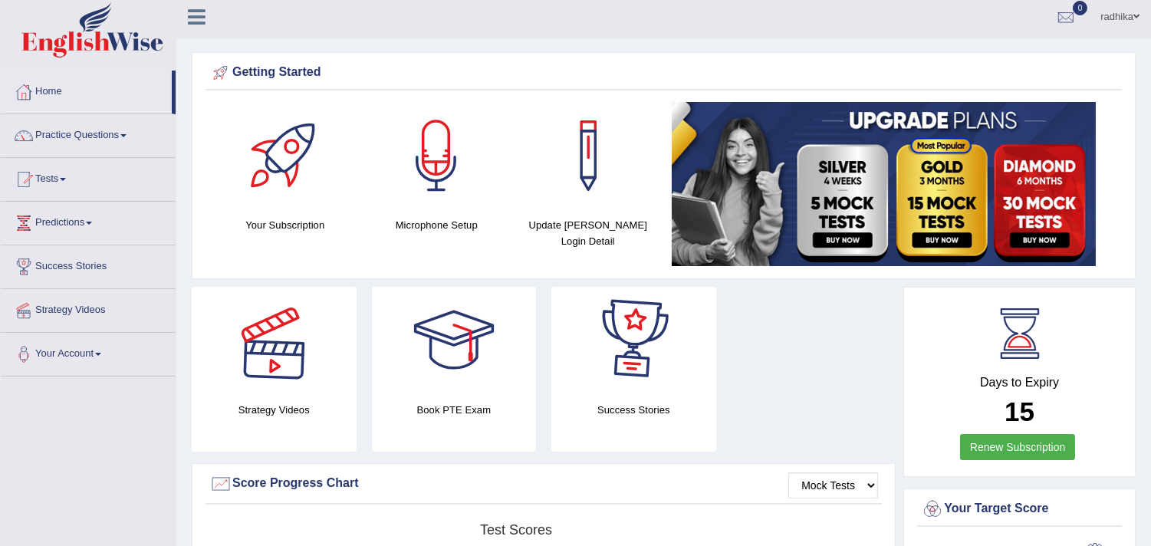
scroll to position [0, 0]
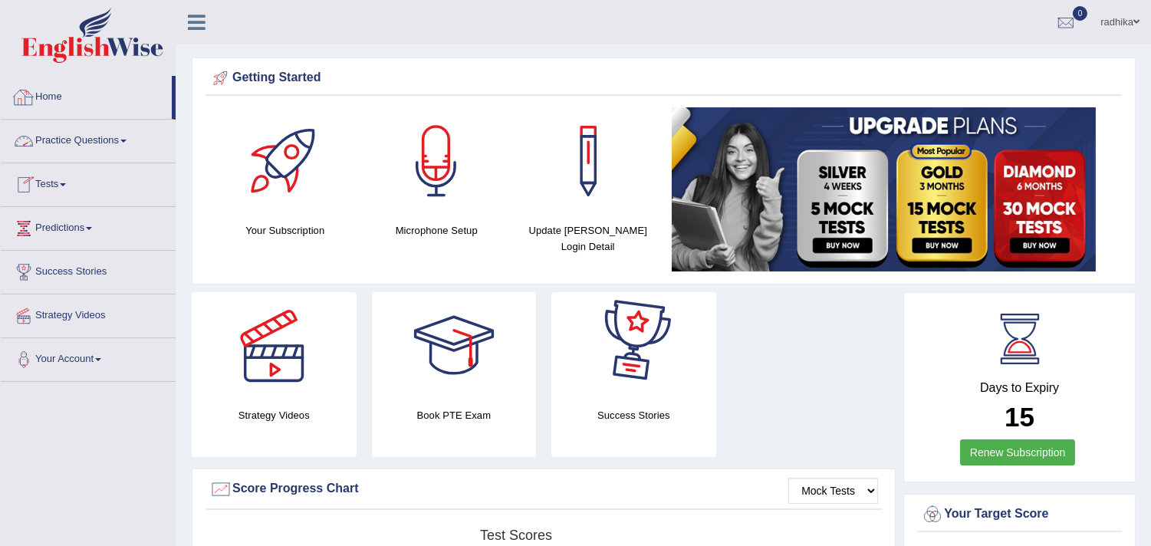
click at [47, 180] on link "Tests" at bounding box center [88, 182] width 175 height 38
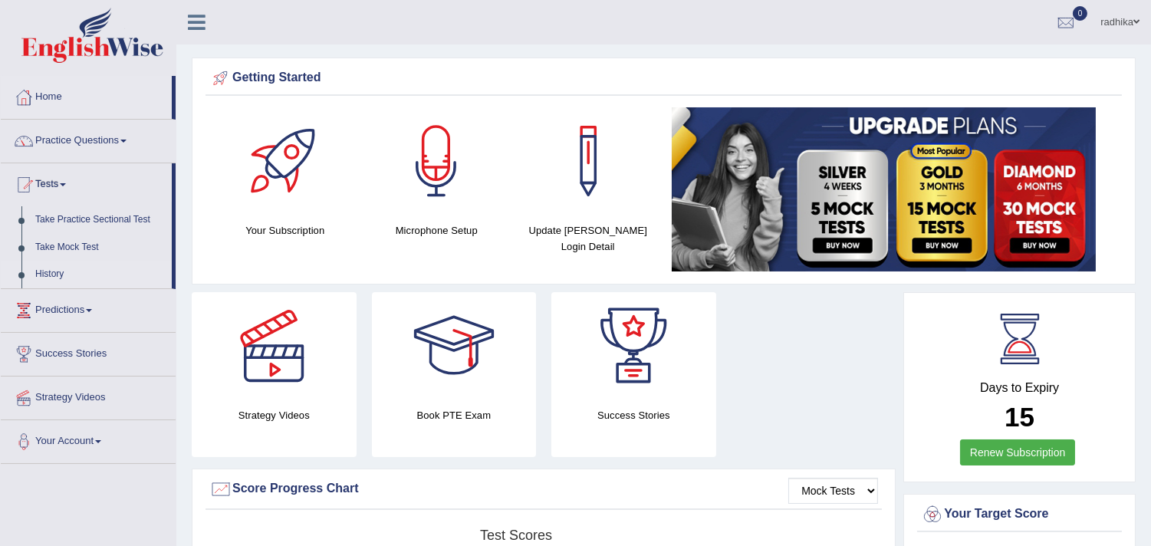
click at [48, 266] on link "History" at bounding box center [99, 275] width 143 height 28
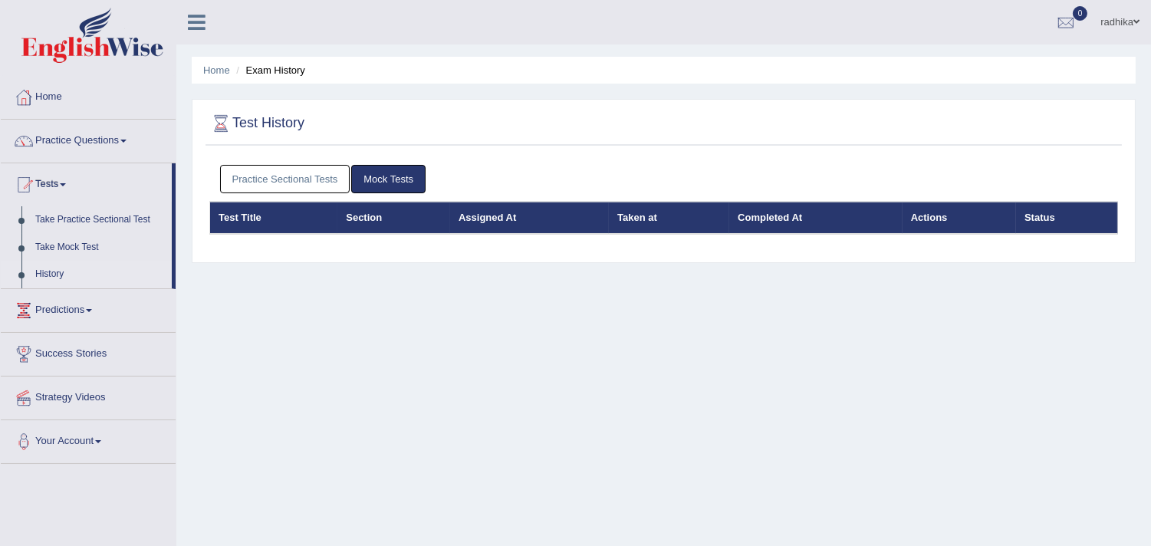
click at [216, 173] on div "Practice Sectional Tests Mock Tests" at bounding box center [663, 179] width 909 height 44
click at [219, 173] on div "Practice Sectional Tests Mock Tests" at bounding box center [663, 179] width 909 height 44
click at [257, 173] on link "Practice Sectional Tests" at bounding box center [285, 179] width 130 height 28
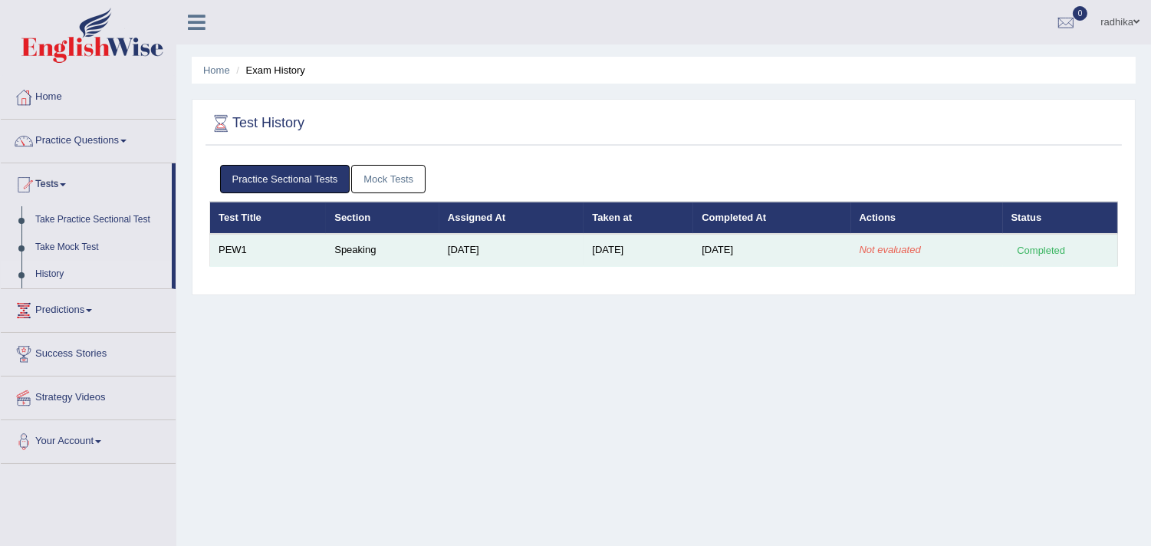
click at [891, 255] on td "Not evaluated" at bounding box center [928, 250] width 152 height 32
click at [891, 253] on em "Not evaluated" at bounding box center [890, 250] width 61 height 12
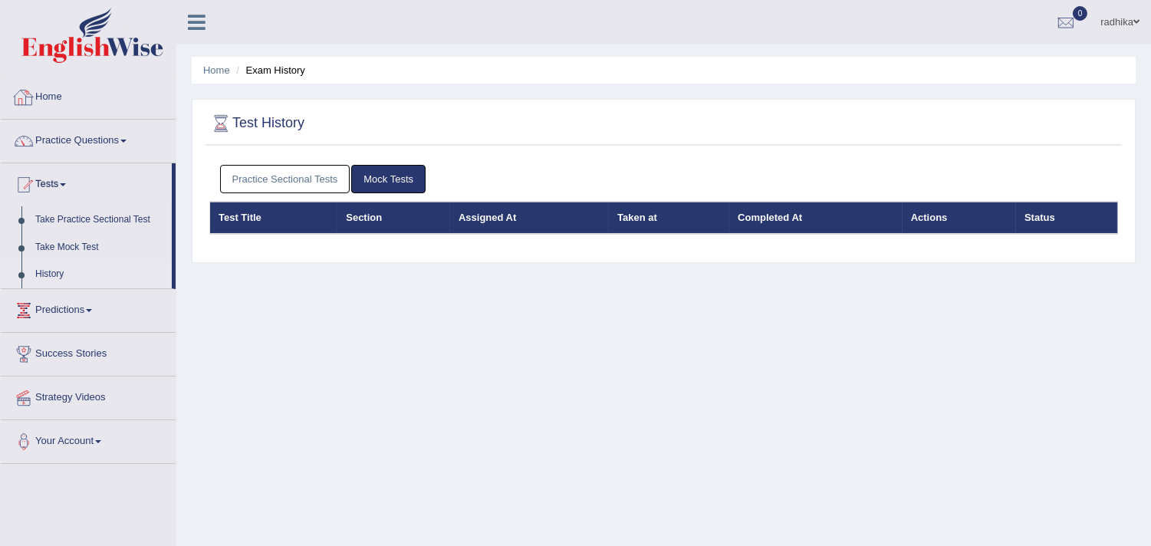
click at [31, 96] on div at bounding box center [23, 97] width 23 height 23
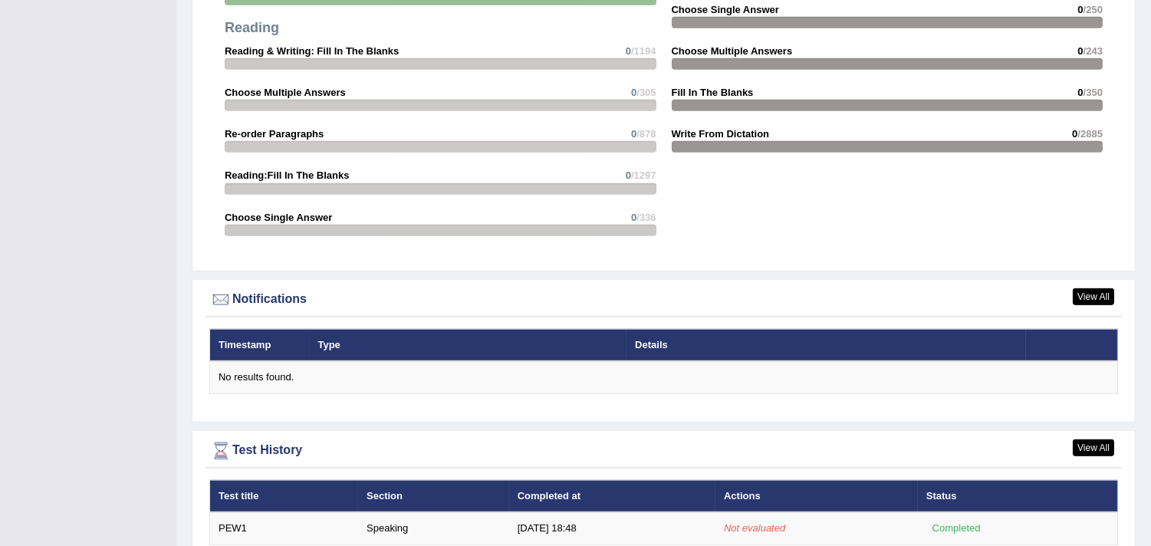
scroll to position [1667, 0]
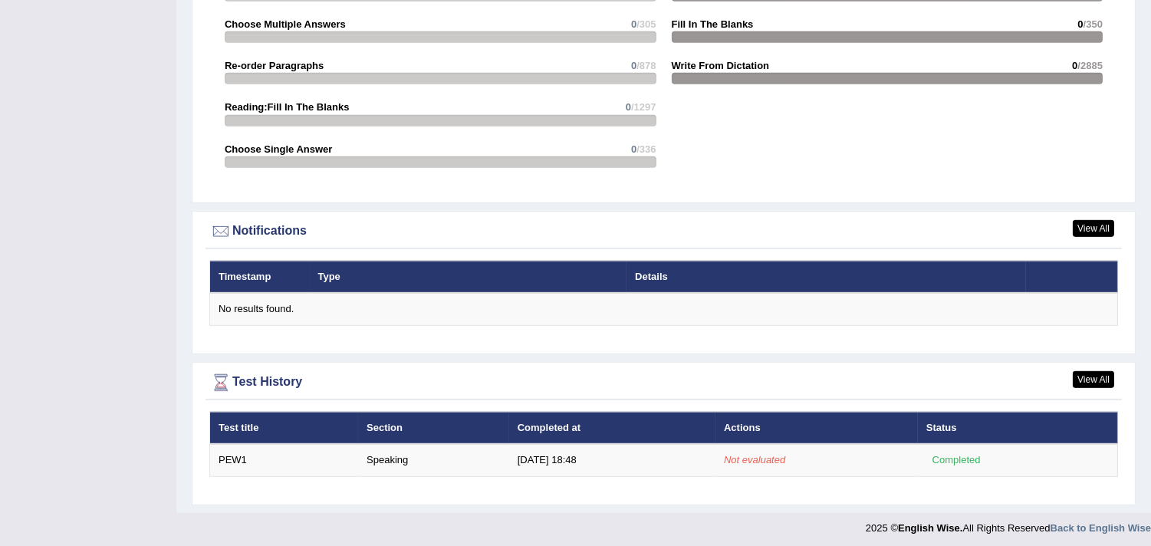
click at [1102, 364] on div "View All Test History Test title Section Completed at Actions Status PEW1 Speak…" at bounding box center [664, 433] width 944 height 143
click at [1092, 373] on link "View All" at bounding box center [1093, 379] width 41 height 17
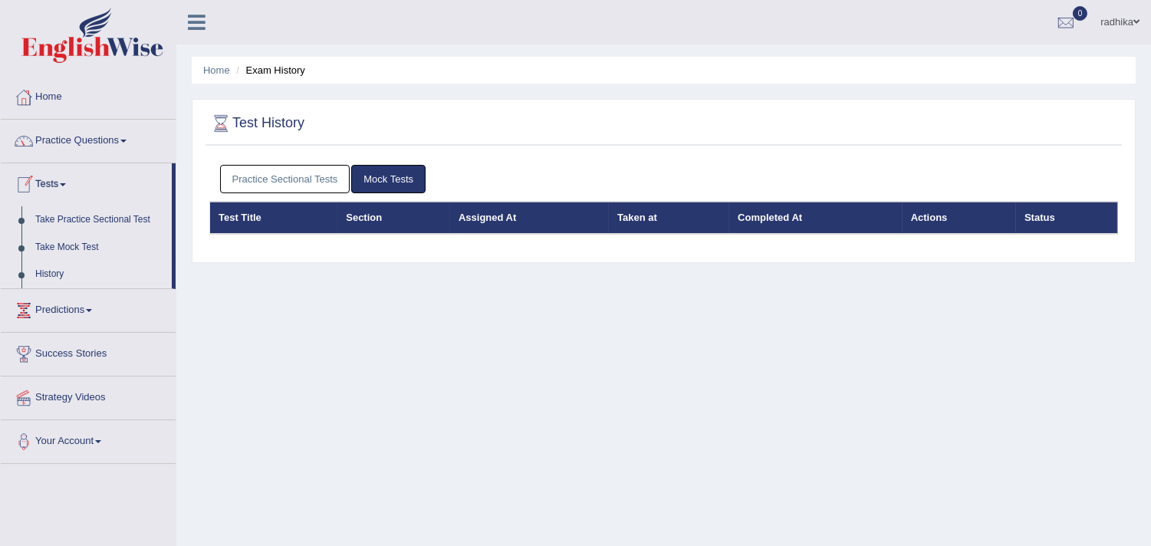
click at [288, 181] on link "Practice Sectional Tests" at bounding box center [285, 179] width 130 height 28
click at [257, 182] on link "Practice Sectional Tests" at bounding box center [285, 179] width 130 height 28
click at [94, 274] on link "History" at bounding box center [99, 275] width 143 height 28
click at [287, 165] on link "Practice Sectional Tests" at bounding box center [285, 179] width 130 height 28
click at [69, 108] on link "Home" at bounding box center [88, 95] width 175 height 38
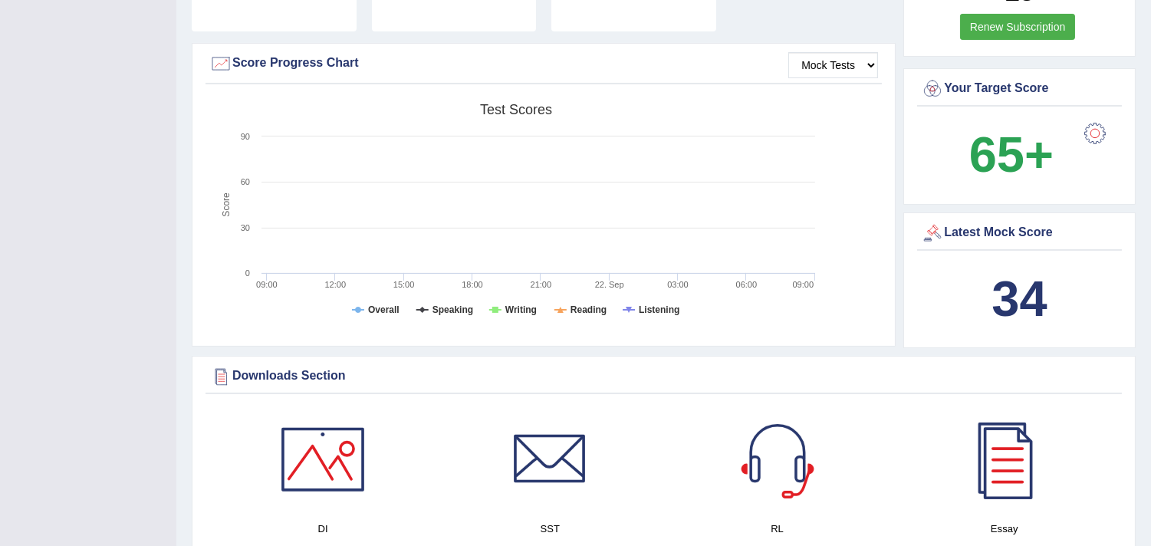
click at [1033, 292] on b "34" at bounding box center [1019, 299] width 55 height 56
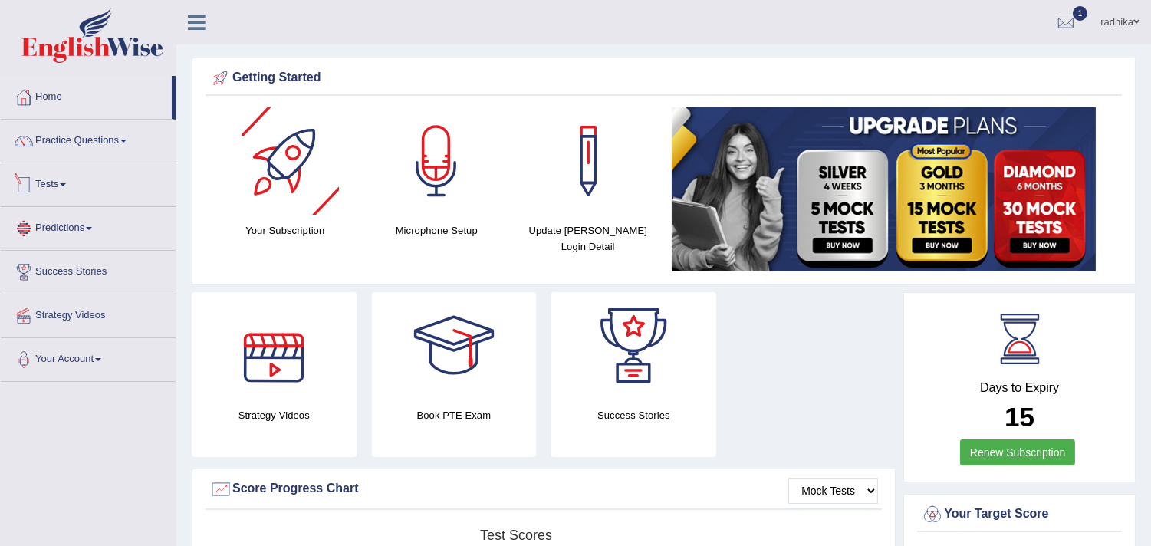
click at [68, 182] on link "Tests" at bounding box center [88, 182] width 175 height 38
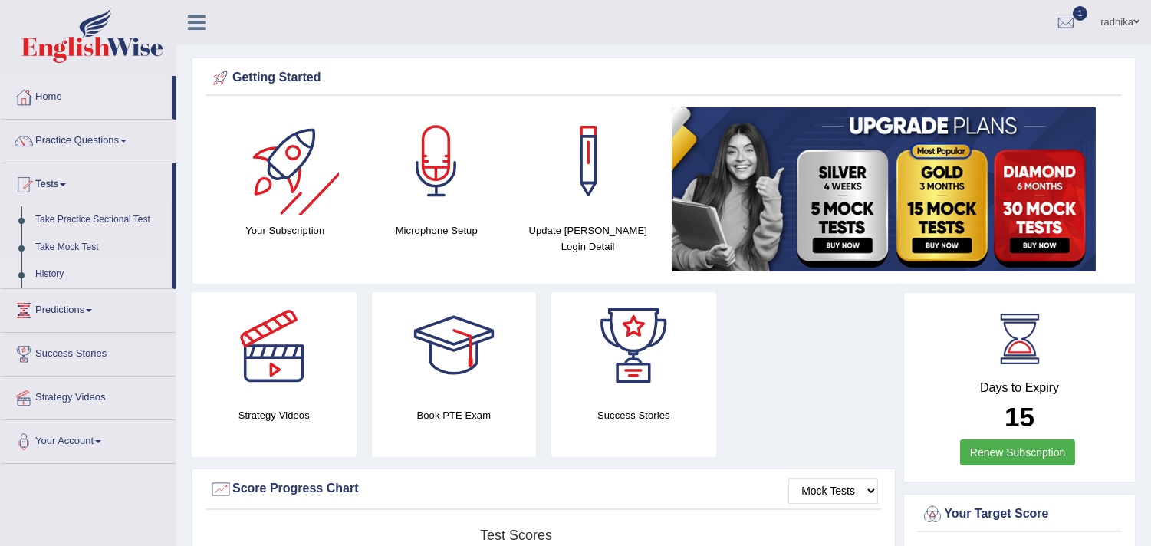
click at [87, 272] on link "History" at bounding box center [99, 275] width 143 height 28
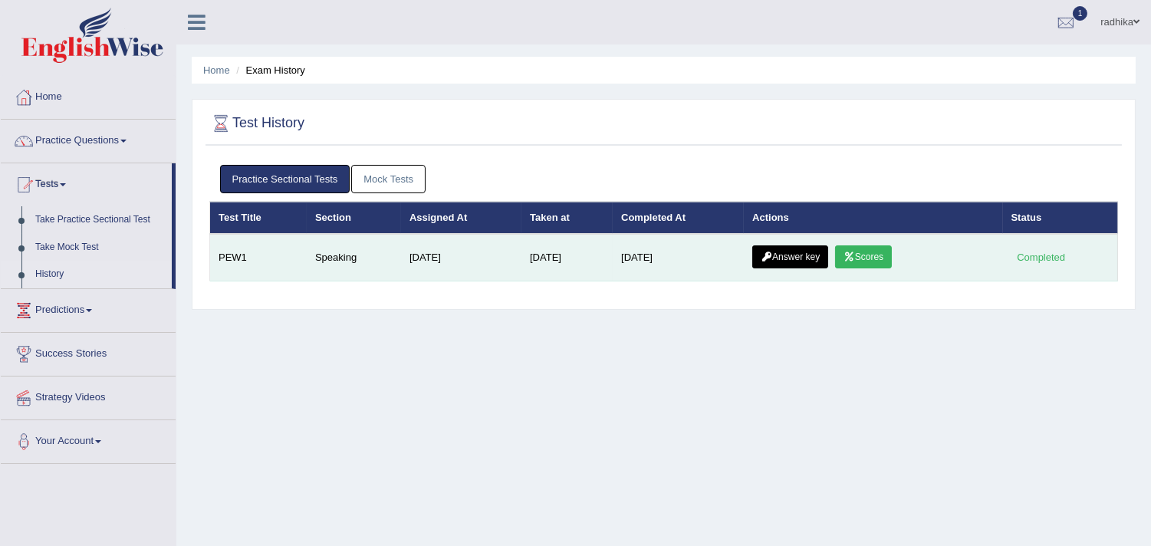
click at [794, 248] on link "Answer key" at bounding box center [791, 256] width 76 height 23
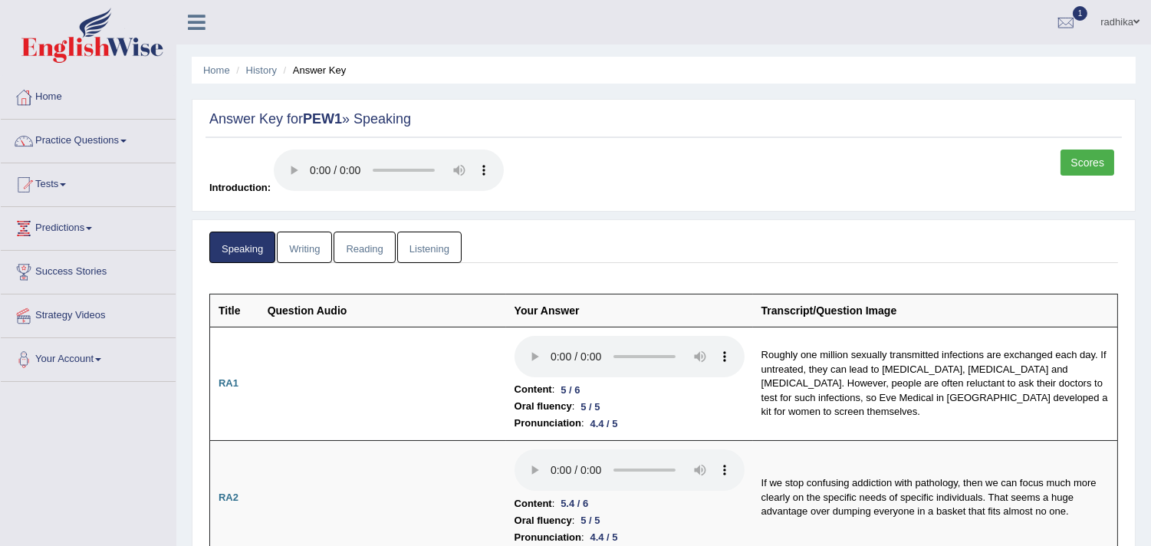
click at [1086, 160] on link "Scores" at bounding box center [1088, 163] width 54 height 26
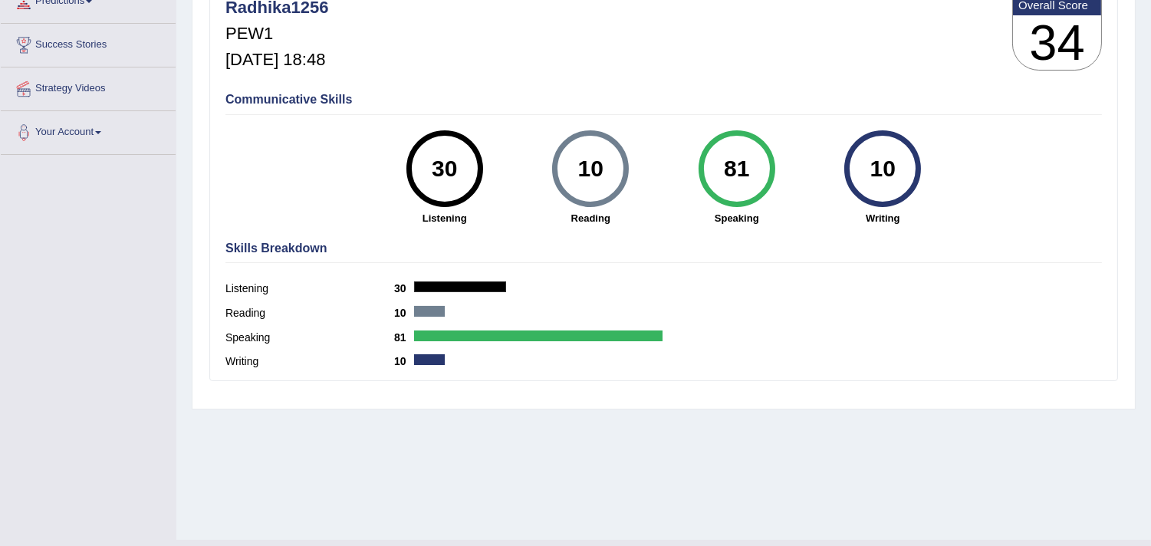
scroll to position [259, 0]
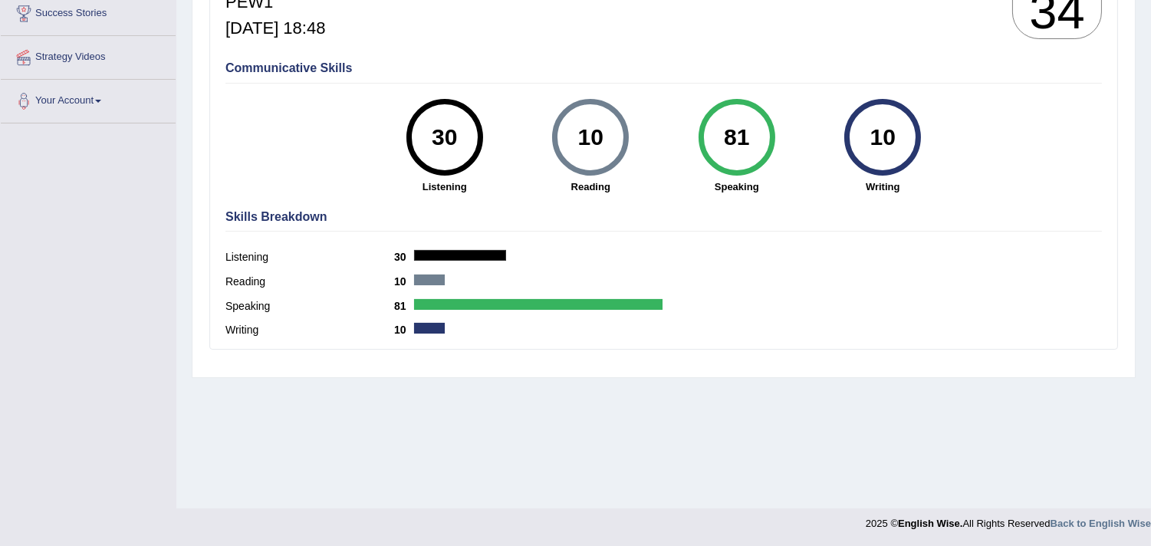
click at [420, 159] on div "30" at bounding box center [445, 137] width 77 height 77
click at [523, 312] on div "Speaking 81" at bounding box center [664, 308] width 877 height 25
click at [551, 285] on div "Reading 10" at bounding box center [664, 284] width 877 height 25
drag, startPoint x: 401, startPoint y: 304, endPoint x: 921, endPoint y: 305, distance: 519.4
click at [1016, 339] on div "Skills Breakdown Listening 30 Reading 10 Speaking 81 Writing 10" at bounding box center [664, 276] width 885 height 147
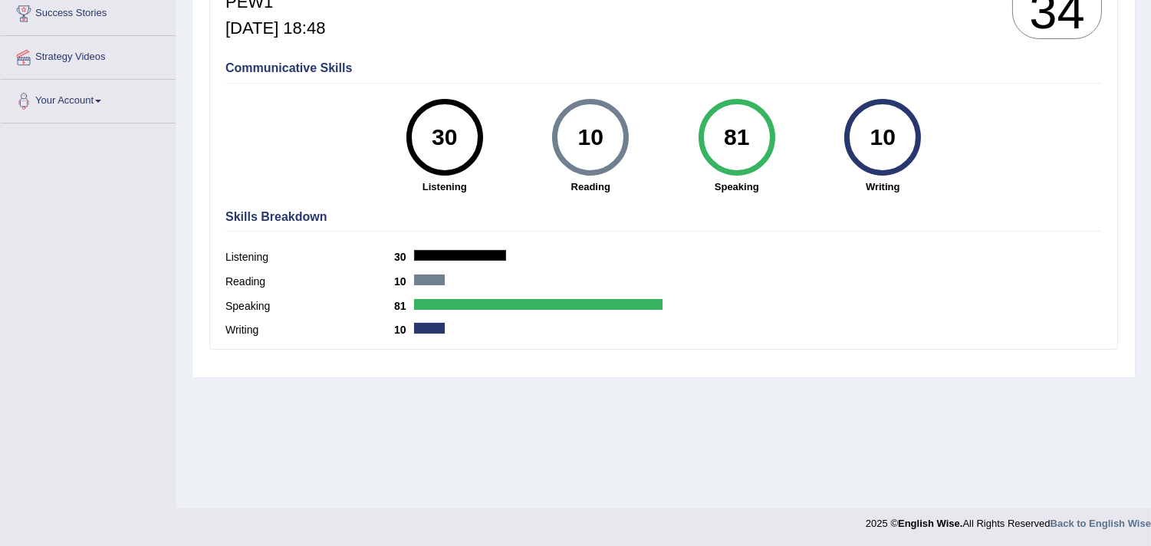
click at [723, 262] on div "Listening 30" at bounding box center [664, 259] width 877 height 25
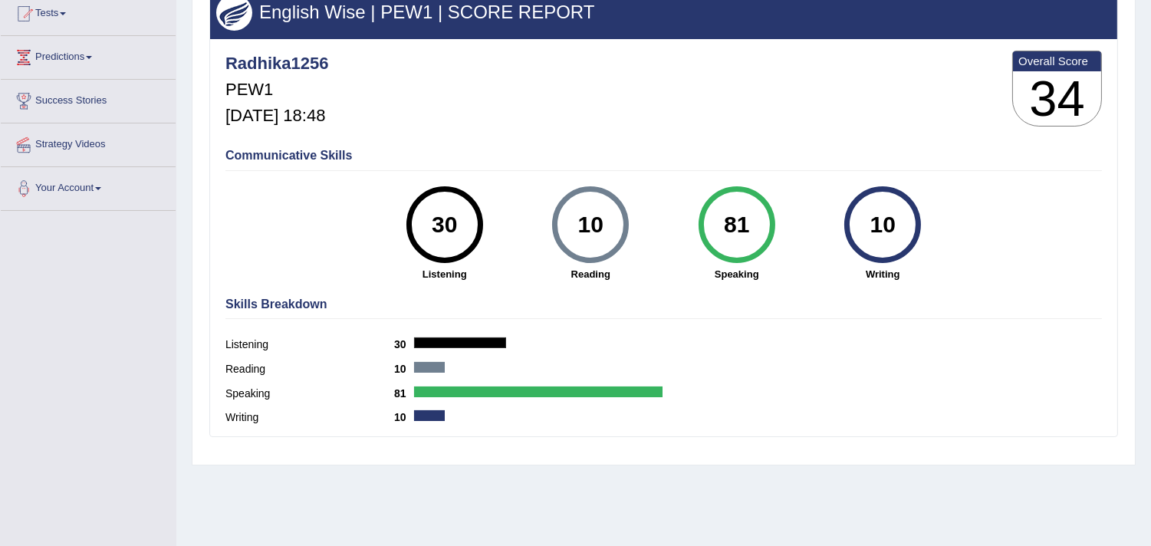
scroll to position [3, 0]
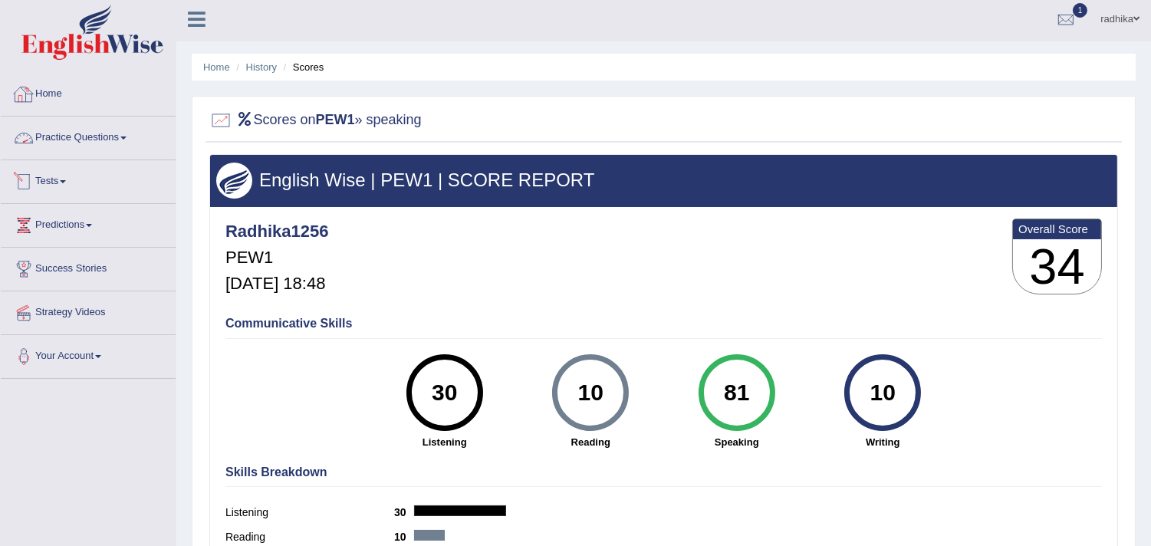
click at [90, 187] on link "Tests" at bounding box center [88, 179] width 175 height 38
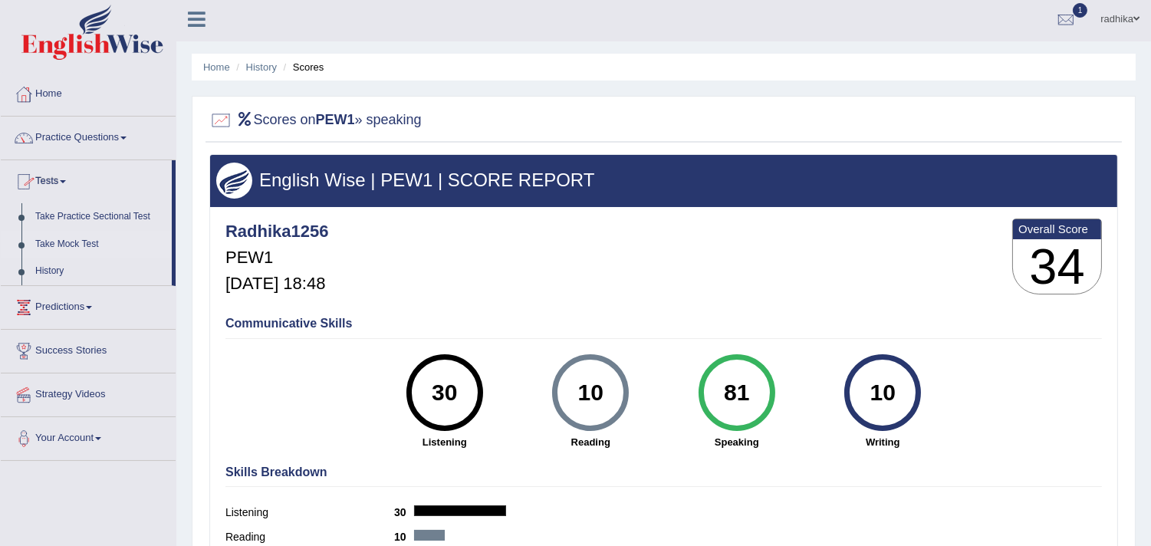
click at [74, 242] on link "Take Mock Test" at bounding box center [99, 245] width 143 height 28
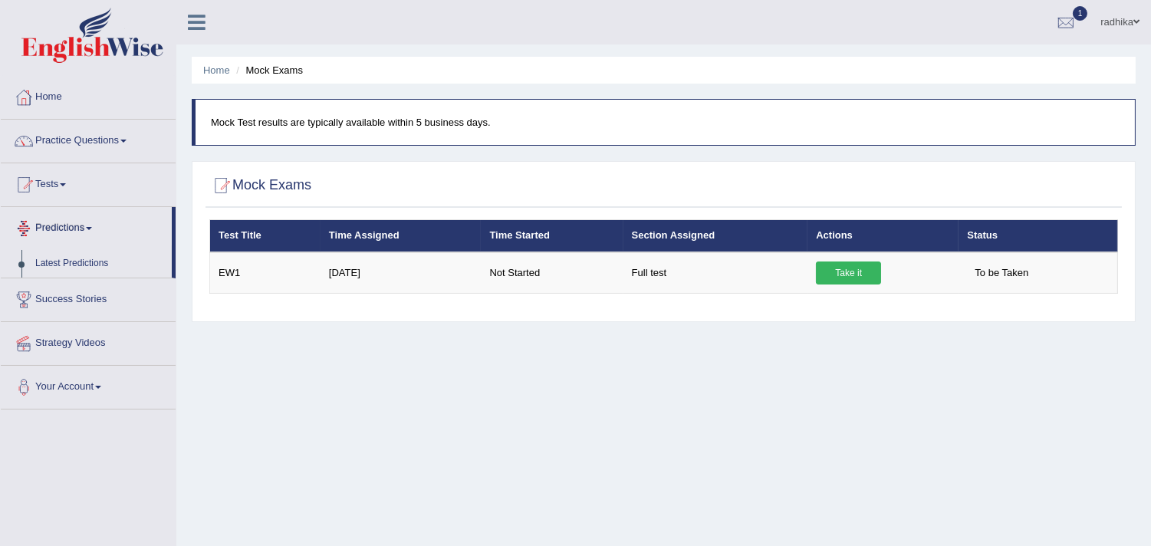
click at [60, 182] on link "Tests" at bounding box center [88, 182] width 175 height 38
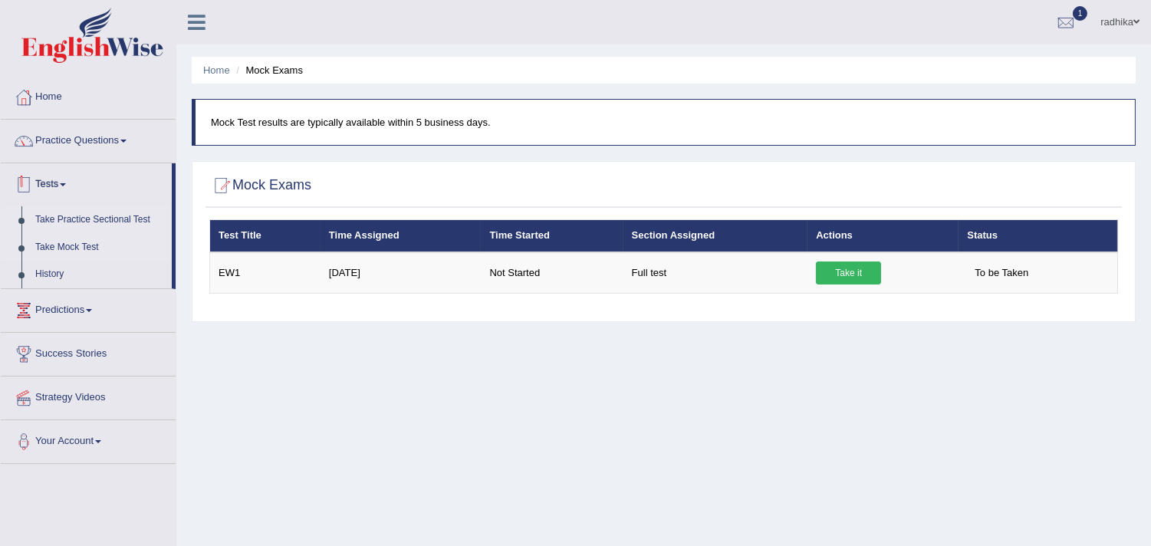
click at [58, 210] on link "Take Practice Sectional Test" at bounding box center [99, 220] width 143 height 28
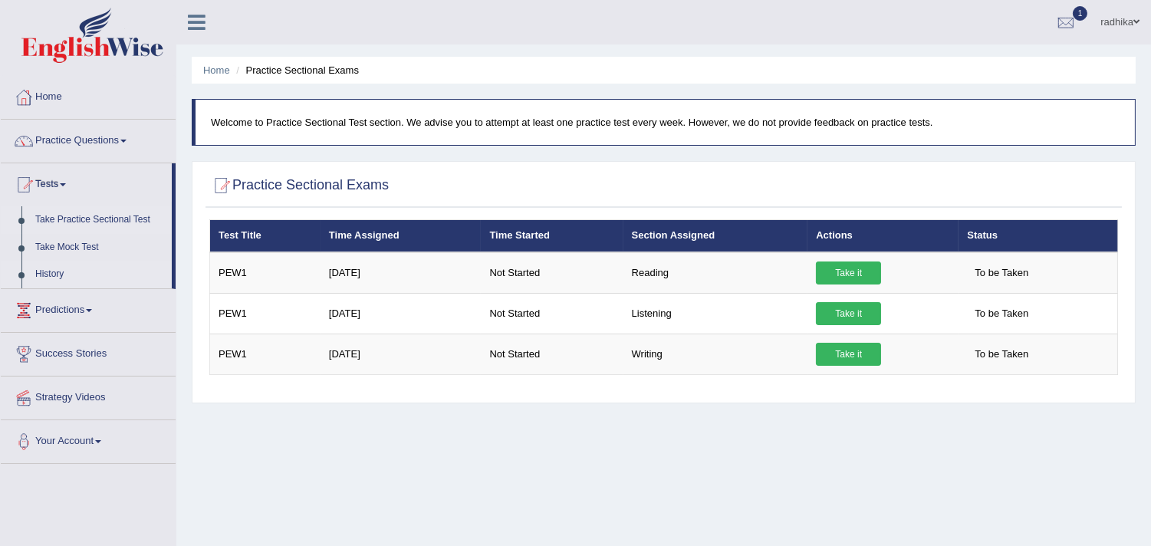
click at [29, 277] on link "History" at bounding box center [99, 275] width 143 height 28
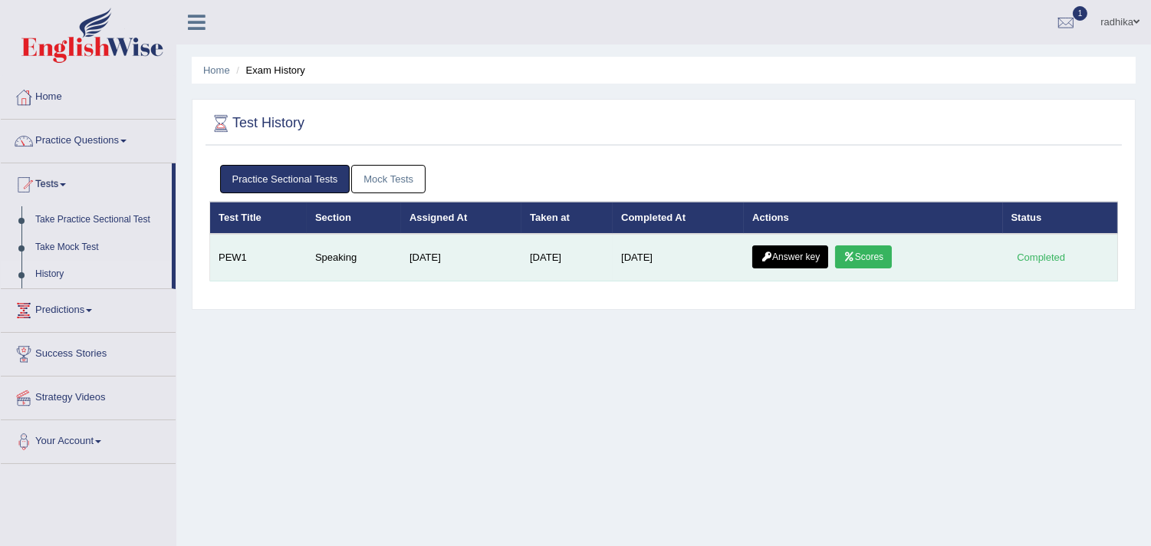
click at [782, 256] on link "Answer key" at bounding box center [791, 256] width 76 height 23
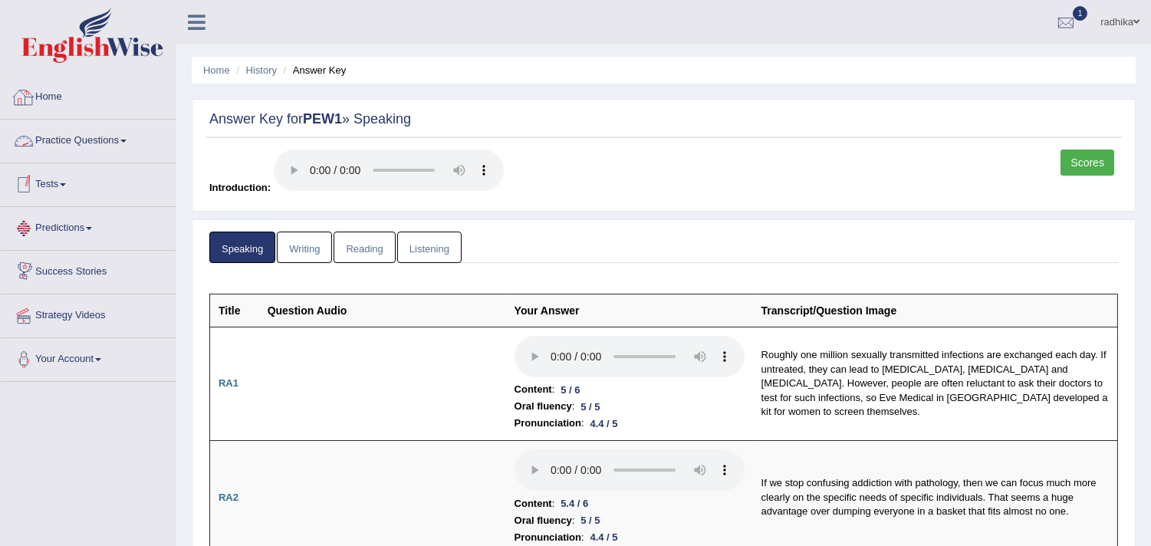
click at [75, 97] on link "Home" at bounding box center [88, 95] width 175 height 38
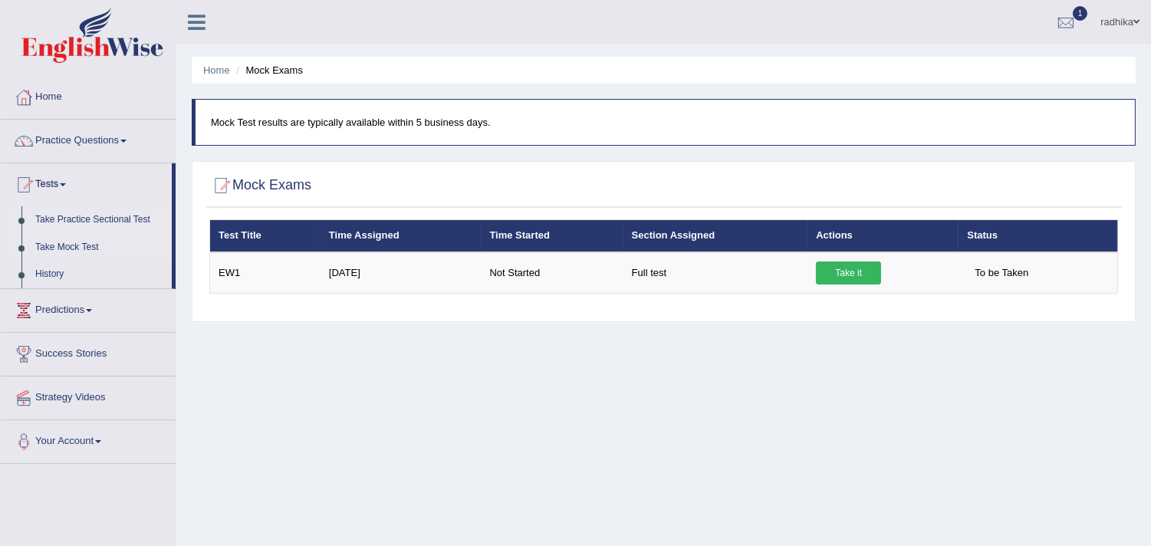
click at [109, 212] on link "Take Practice Sectional Test" at bounding box center [99, 220] width 143 height 28
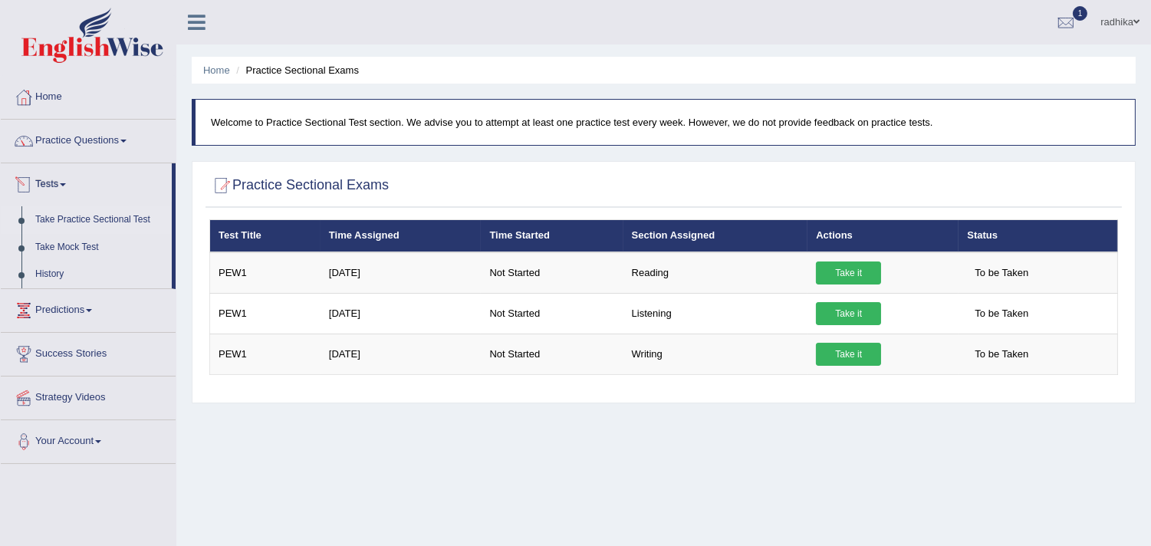
click at [96, 216] on link "Take Practice Sectional Test" at bounding box center [99, 220] width 143 height 28
click at [100, 93] on link "Home" at bounding box center [88, 95] width 175 height 38
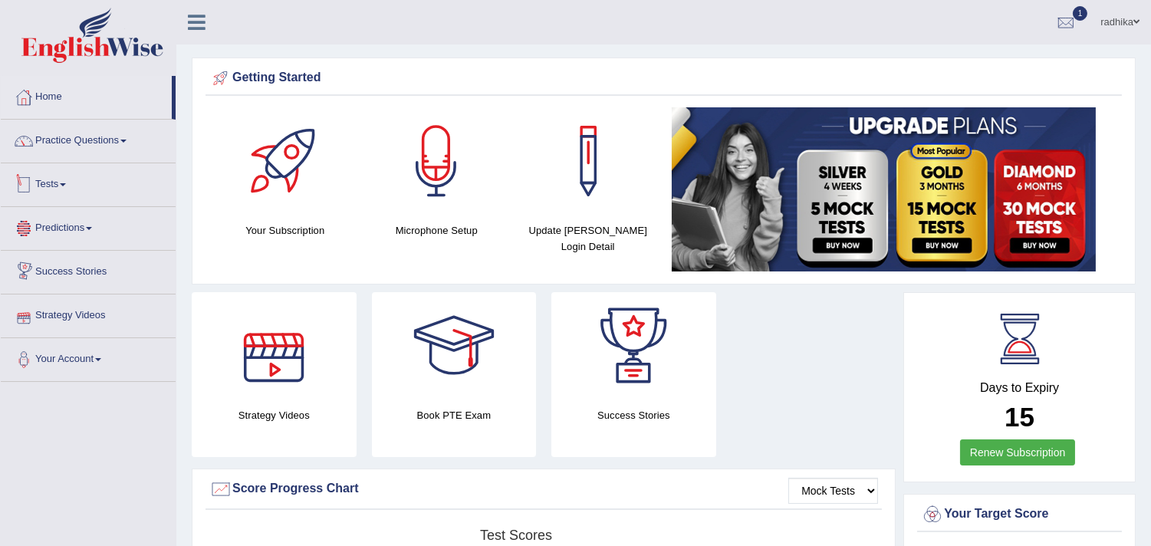
click at [64, 189] on link "Tests" at bounding box center [88, 182] width 175 height 38
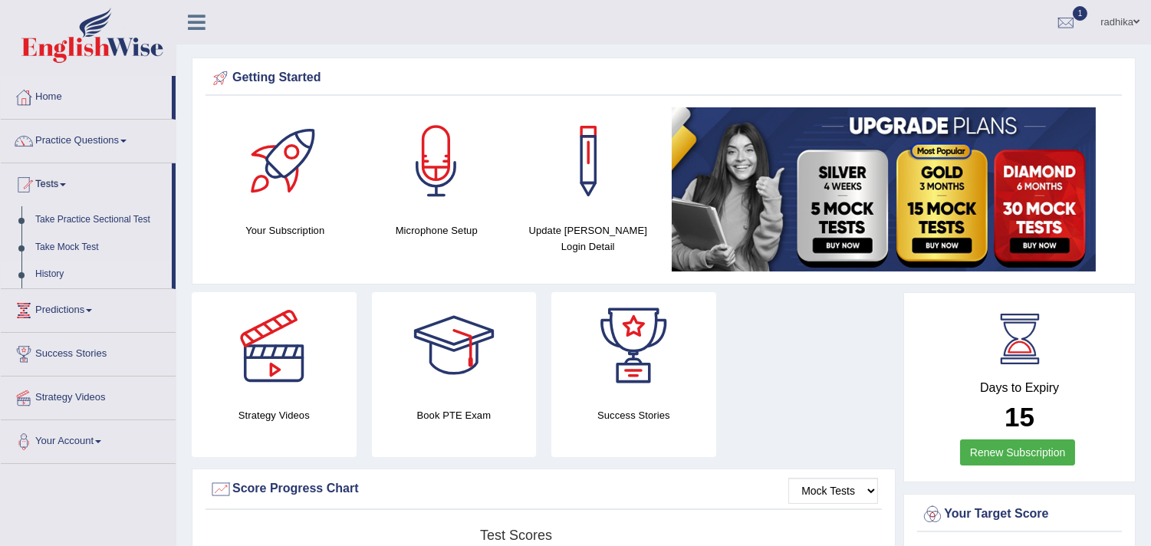
click at [42, 286] on link "History" at bounding box center [99, 275] width 143 height 28
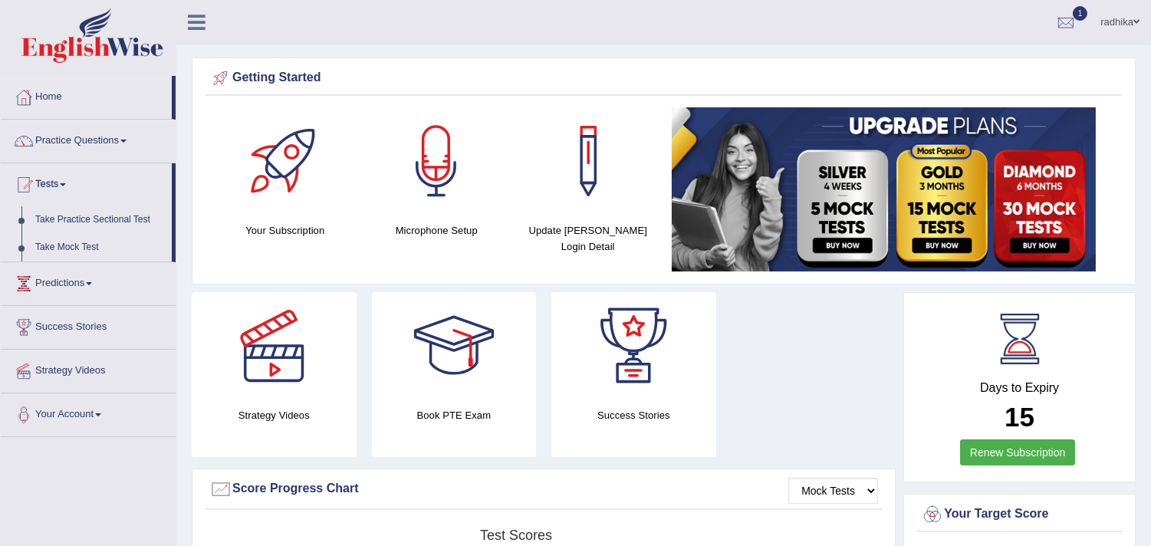
click at [44, 278] on ul "Home Practice Questions Speaking Practice Read Aloud Repeat Sentence Describe I…" at bounding box center [88, 256] width 175 height 361
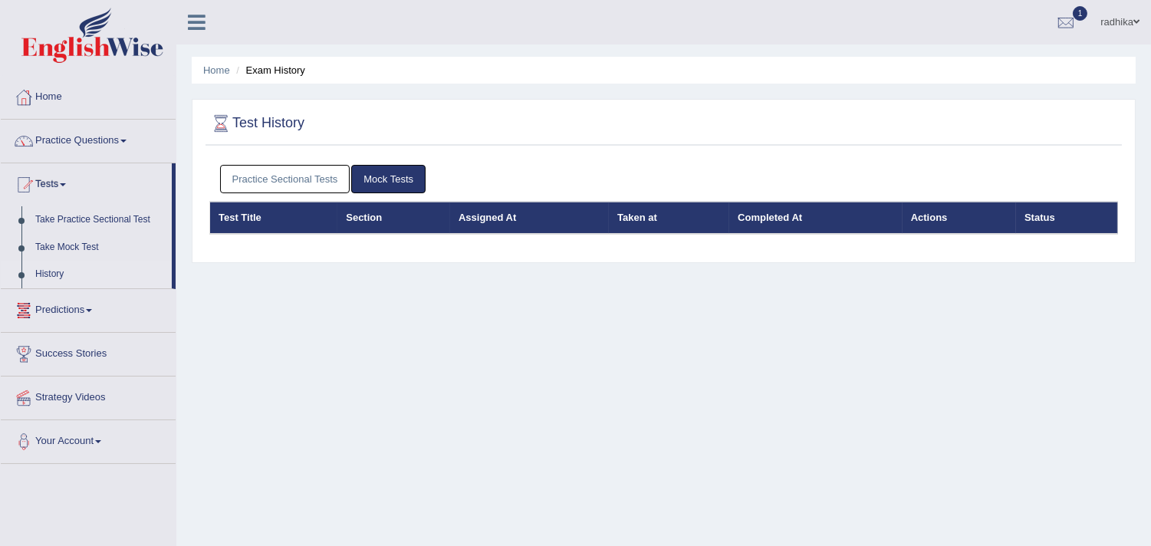
click at [333, 165] on link "Practice Sectional Tests" at bounding box center [285, 179] width 130 height 28
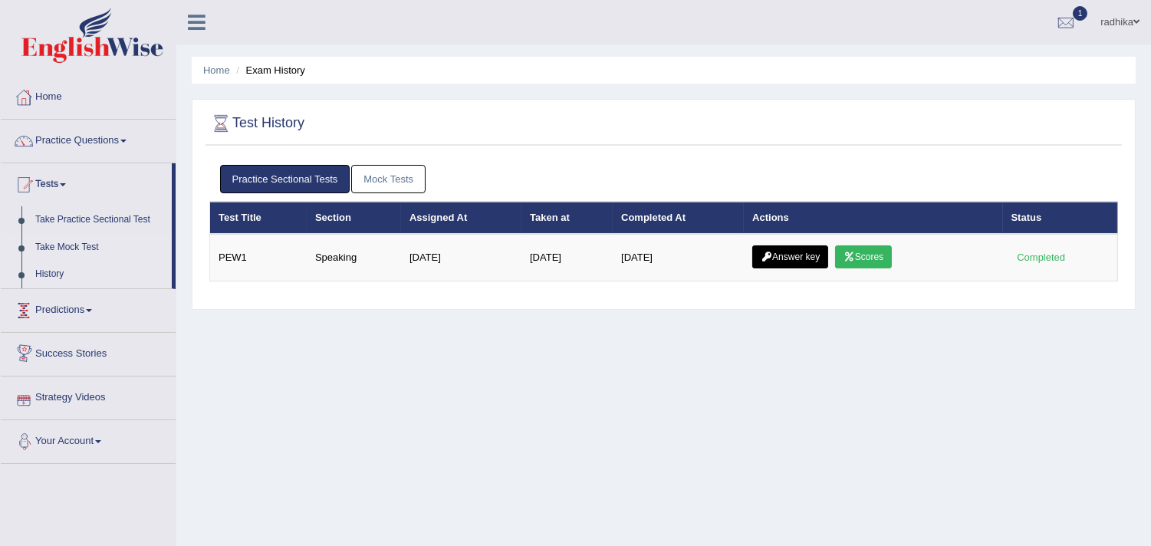
click at [86, 241] on link "Take Mock Test" at bounding box center [99, 248] width 143 height 28
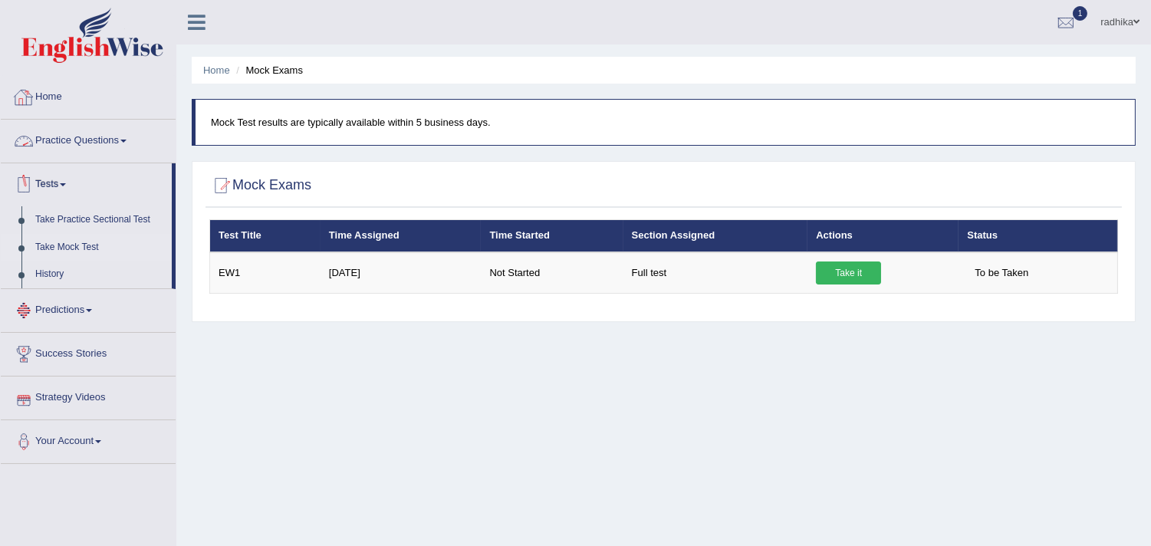
click at [80, 81] on link "Home" at bounding box center [88, 95] width 175 height 38
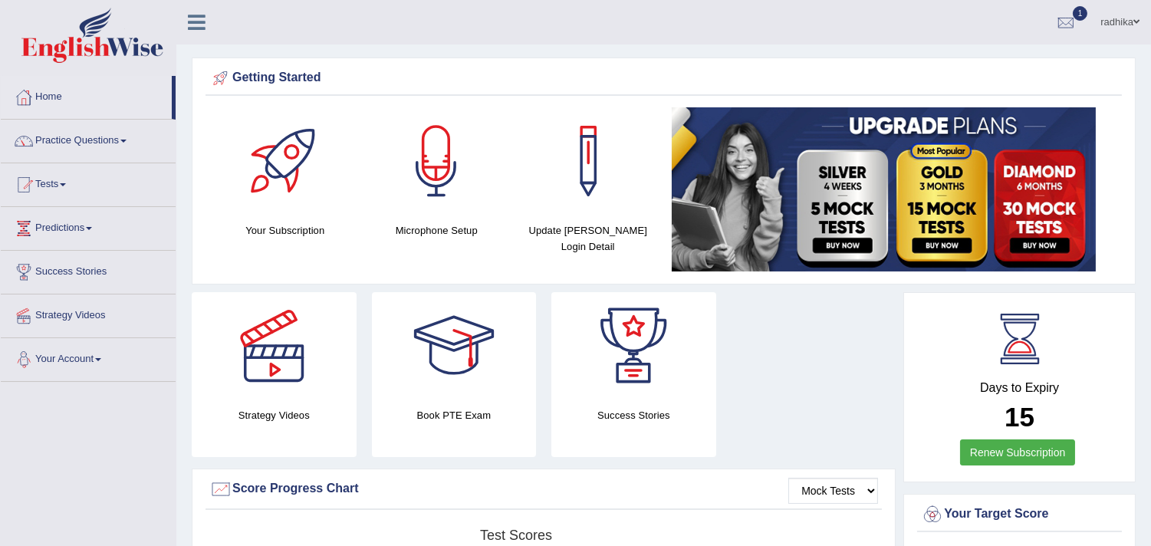
click at [69, 192] on link "Tests" at bounding box center [88, 182] width 175 height 38
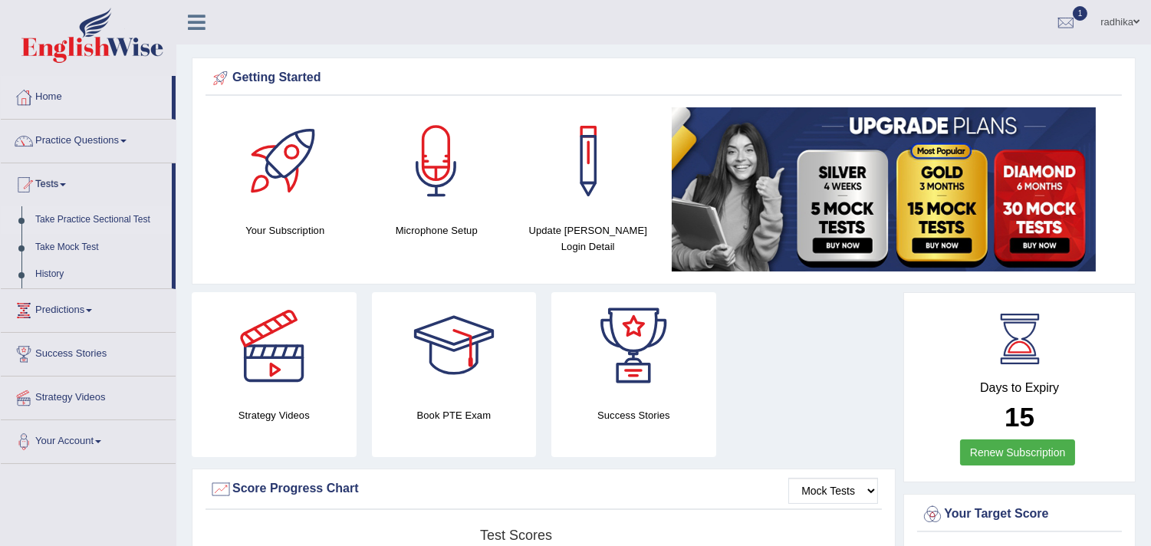
click at [113, 219] on link "Take Practice Sectional Test" at bounding box center [99, 220] width 143 height 28
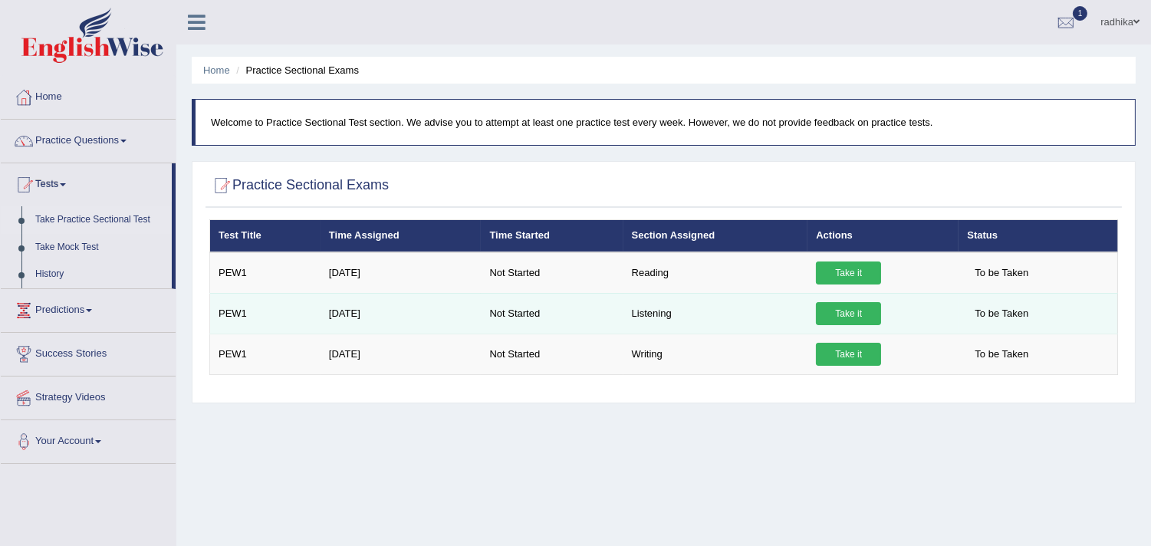
click at [826, 309] on link "Take it" at bounding box center [848, 313] width 65 height 23
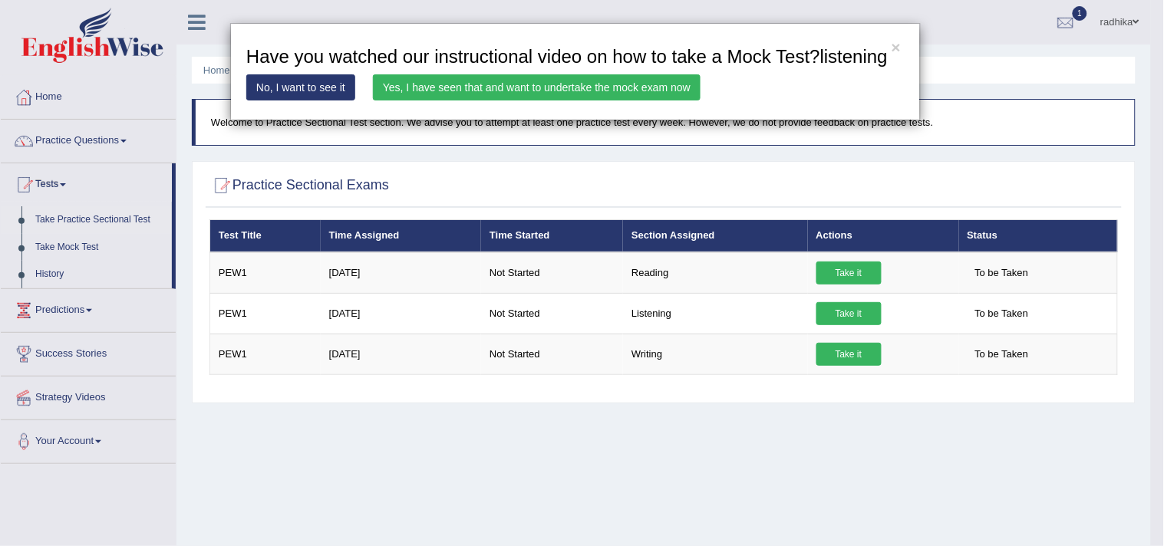
click at [568, 78] on link "Yes, I have seen that and want to undertake the mock exam now" at bounding box center [537, 87] width 328 height 26
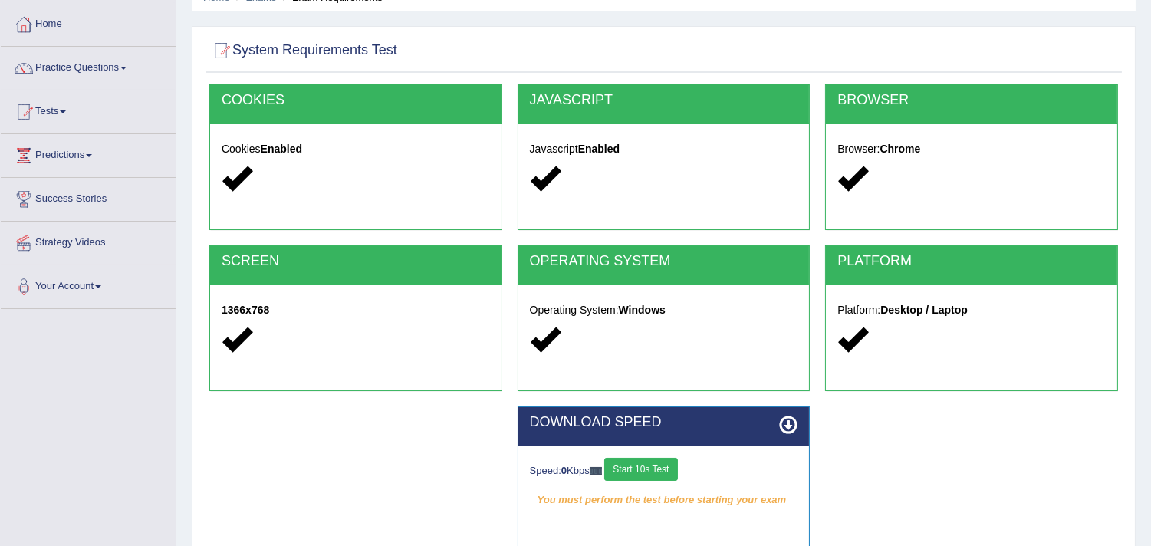
scroll to position [255, 0]
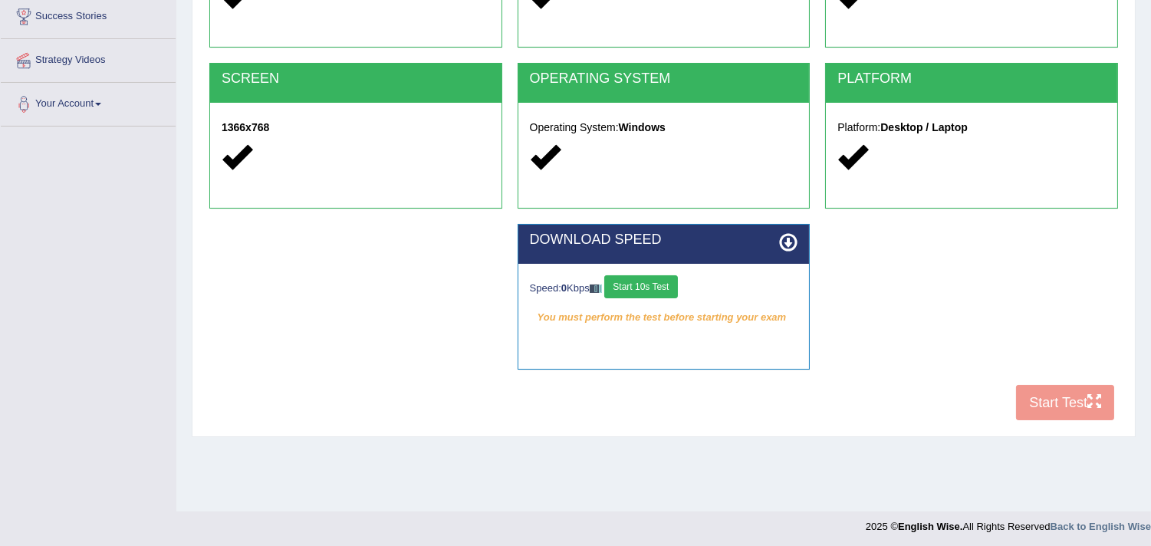
click at [654, 278] on button "Start 10s Test" at bounding box center [641, 286] width 73 height 23
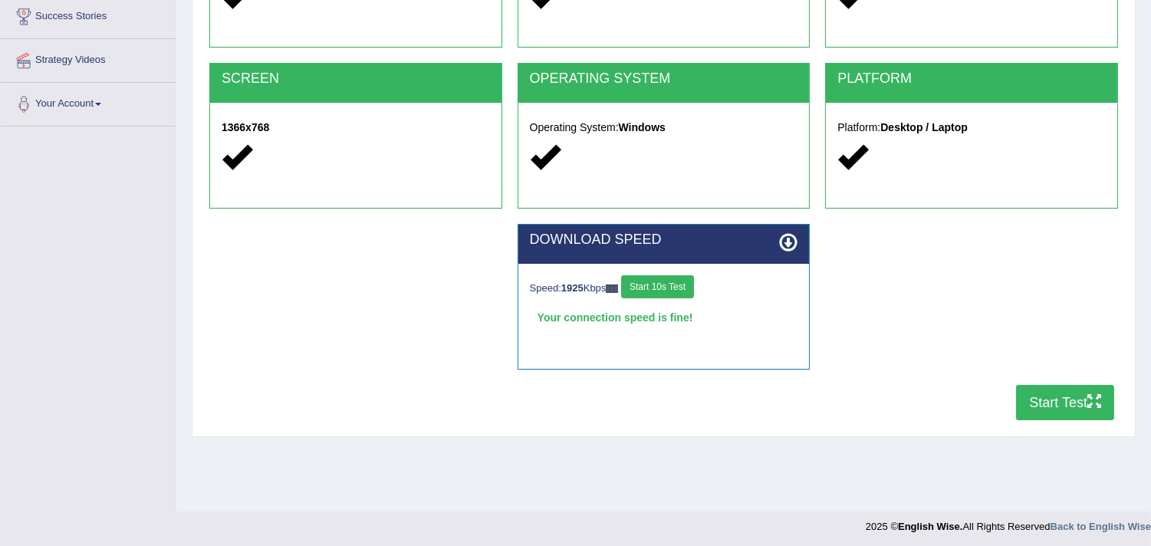
click at [1062, 408] on button "Start Test" at bounding box center [1065, 402] width 98 height 35
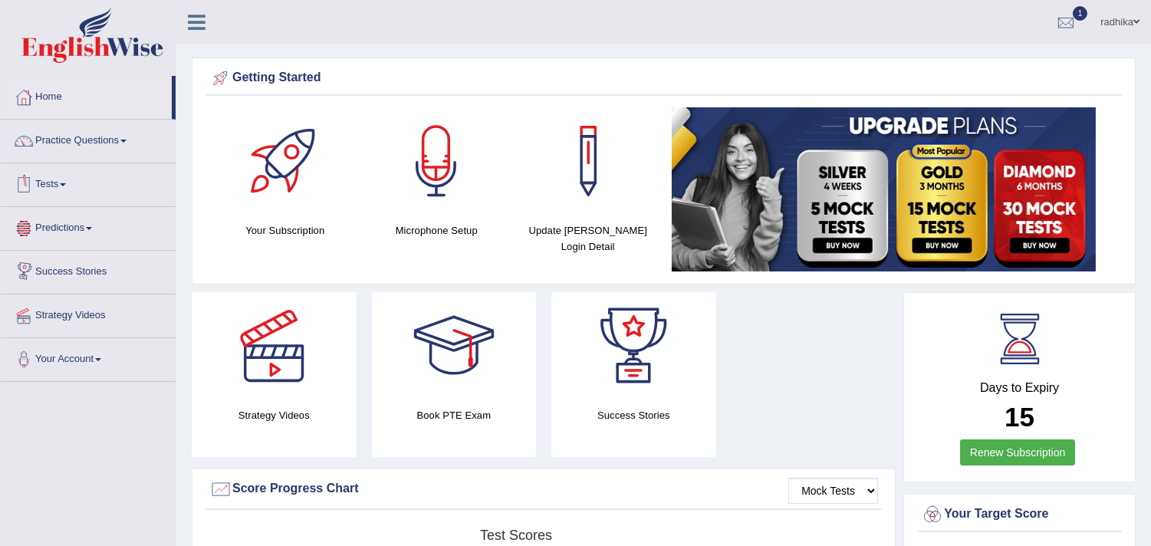
click at [71, 184] on link "Tests" at bounding box center [88, 182] width 175 height 38
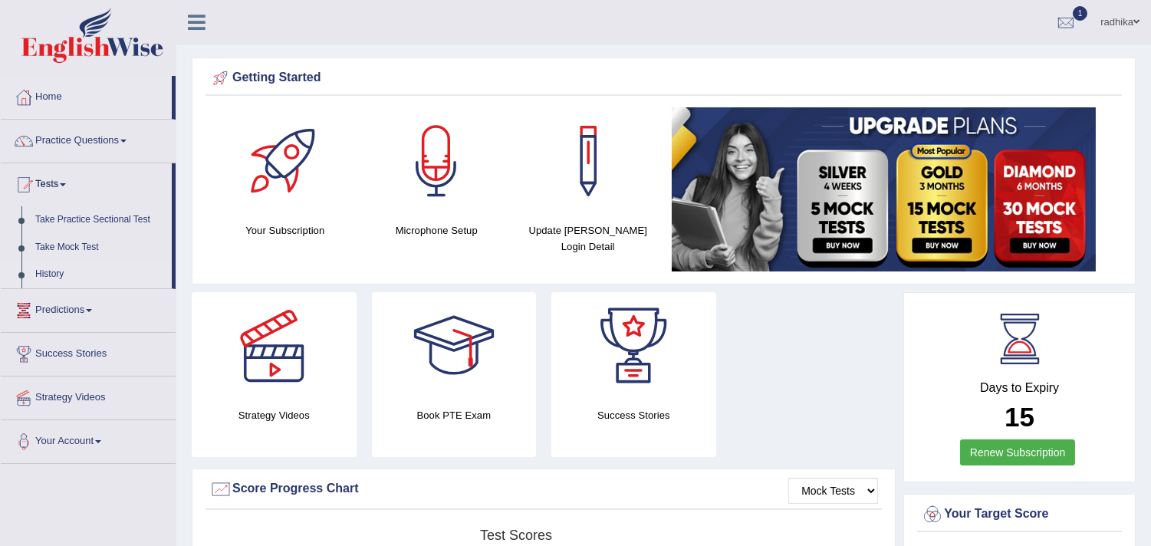
click at [51, 269] on link "History" at bounding box center [99, 275] width 143 height 28
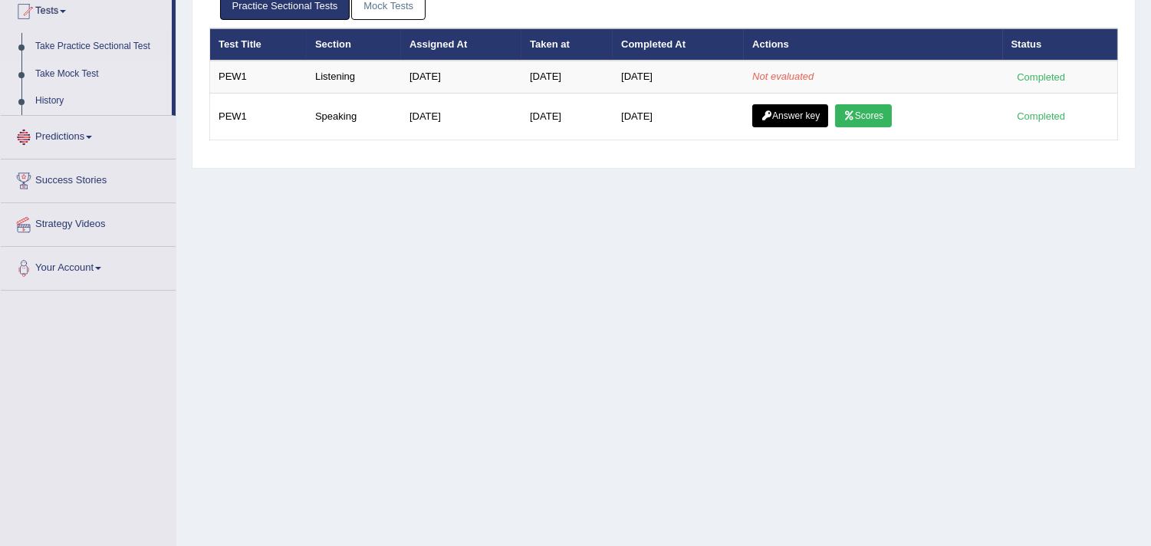
click at [100, 74] on link "Take Mock Test" at bounding box center [99, 75] width 143 height 28
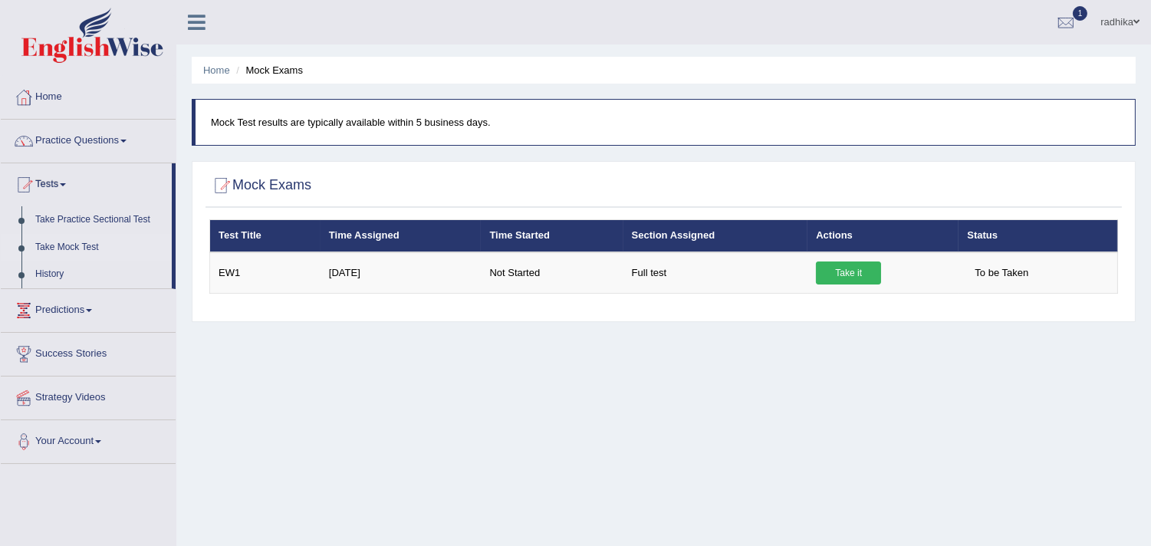
click at [55, 100] on link "Home" at bounding box center [88, 95] width 175 height 38
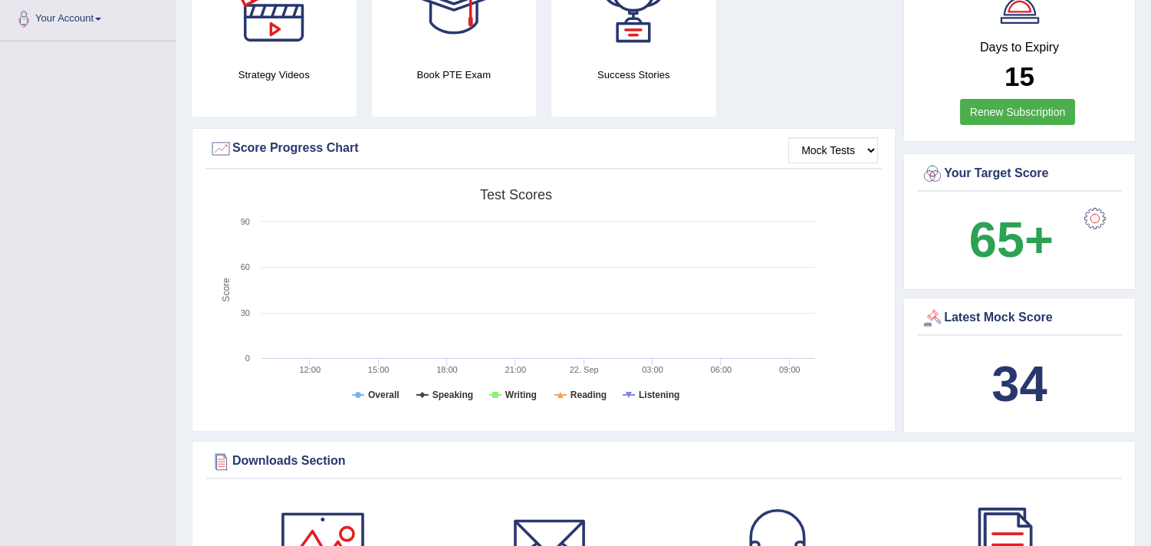
drag, startPoint x: 1018, startPoint y: 381, endPoint x: 802, endPoint y: 308, distance: 227.8
click at [1019, 379] on b "34" at bounding box center [1019, 384] width 55 height 56
click at [453, 394] on tspan "Speaking" at bounding box center [453, 395] width 41 height 11
click at [526, 394] on tspan "Writing" at bounding box center [521, 395] width 31 height 11
click at [634, 387] on rect at bounding box center [516, 300] width 614 height 238
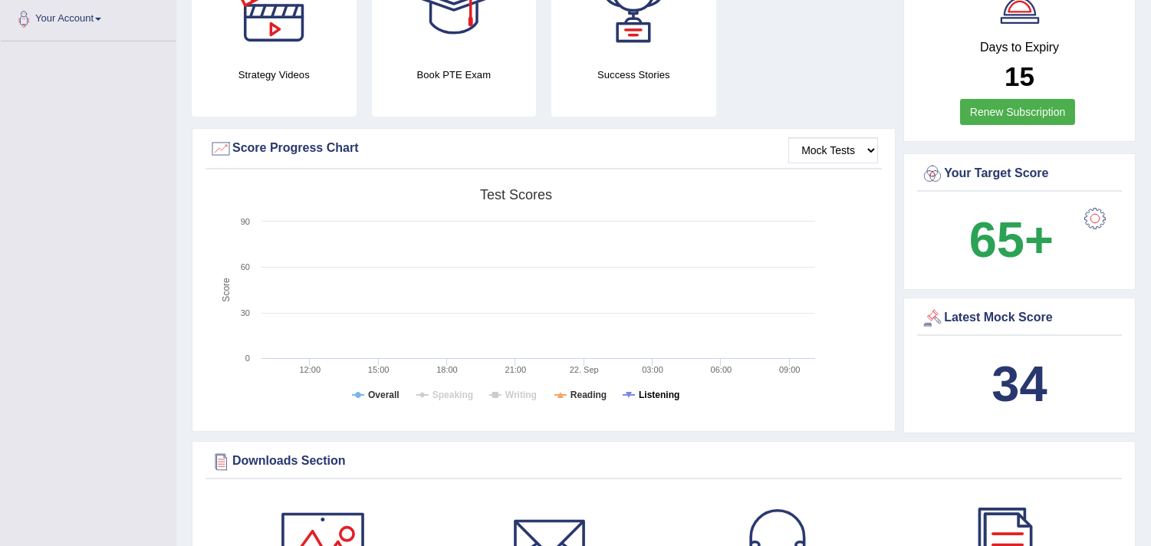
click at [650, 396] on tspan "Listening" at bounding box center [659, 395] width 41 height 11
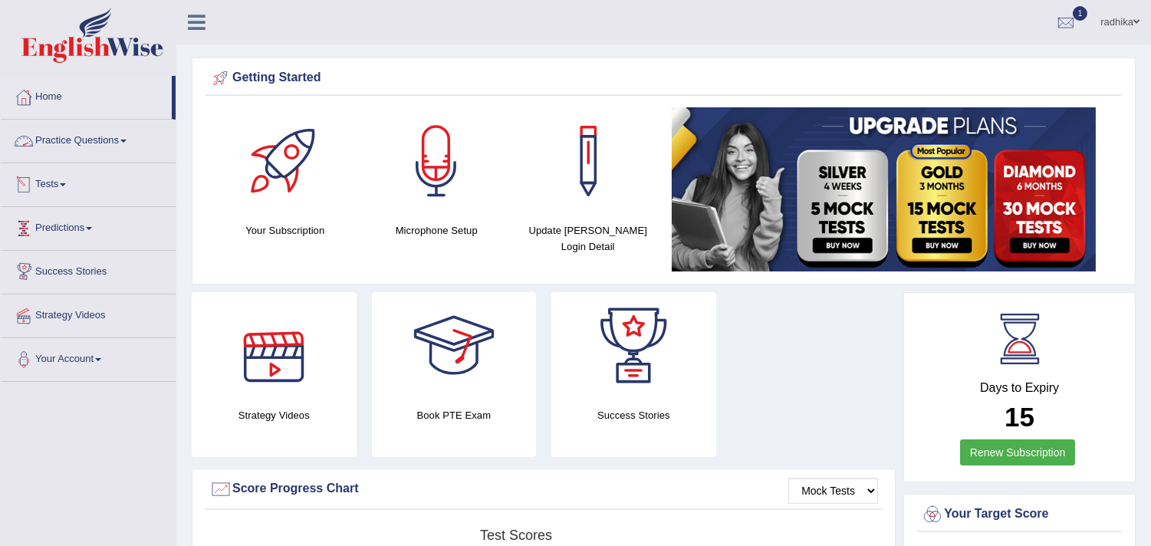
click at [118, 201] on link "Tests" at bounding box center [88, 182] width 175 height 38
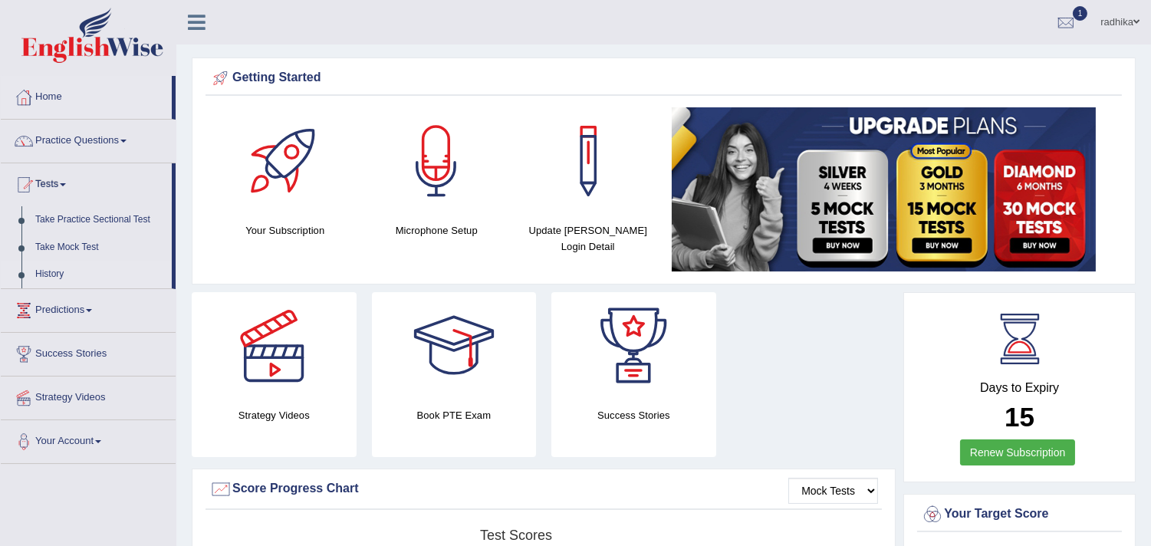
click at [61, 265] on link "History" at bounding box center [99, 275] width 143 height 28
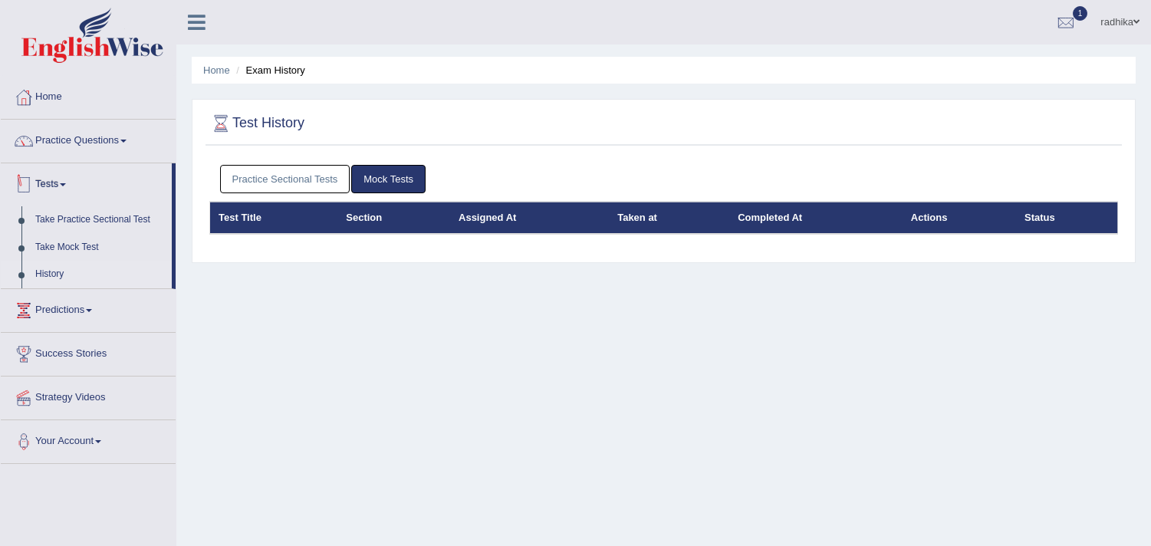
click at [241, 177] on link "Practice Sectional Tests" at bounding box center [285, 179] width 130 height 28
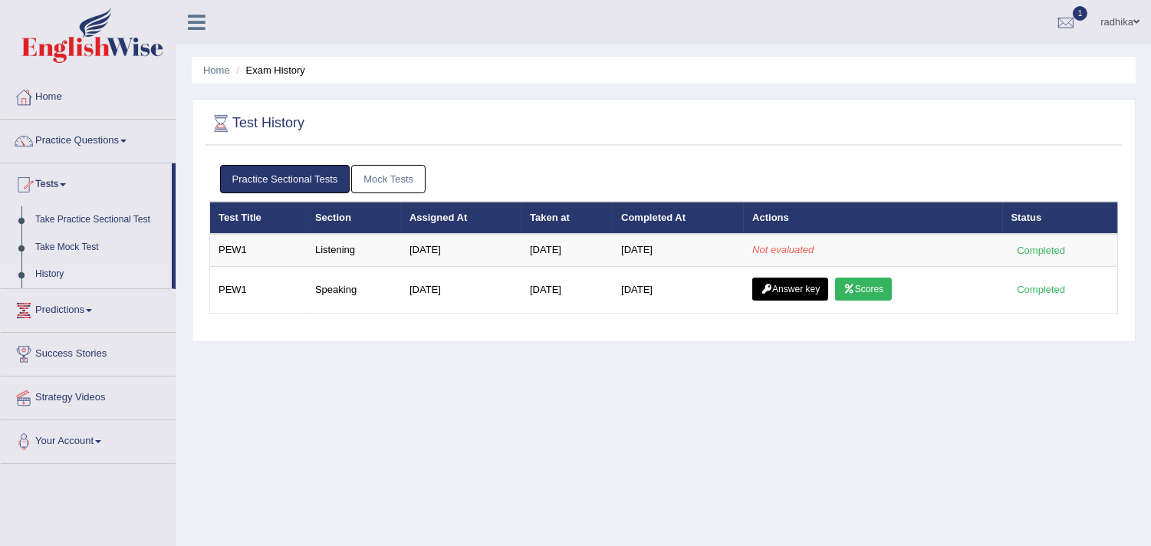
click at [105, 304] on link "Predictions" at bounding box center [88, 308] width 175 height 38
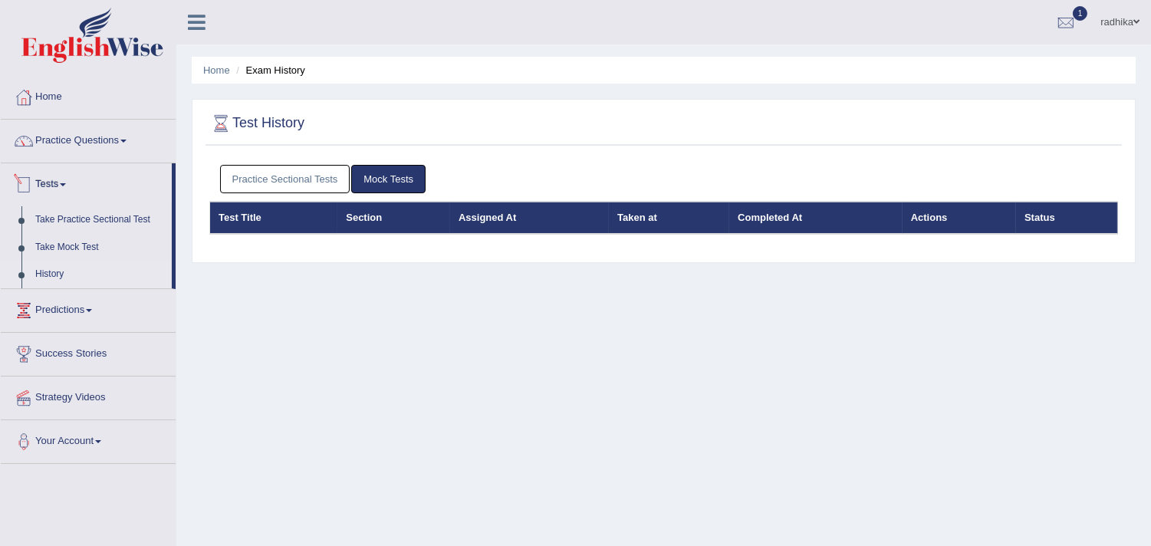
click at [259, 185] on link "Practice Sectional Tests" at bounding box center [285, 179] width 130 height 28
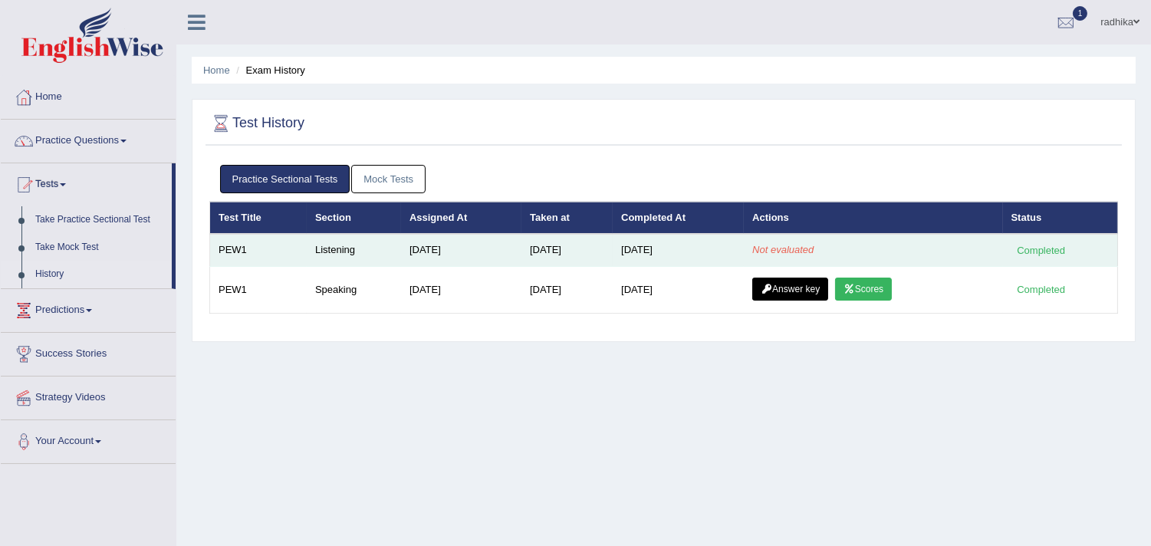
click at [769, 249] on em "Not evaluated" at bounding box center [783, 250] width 61 height 12
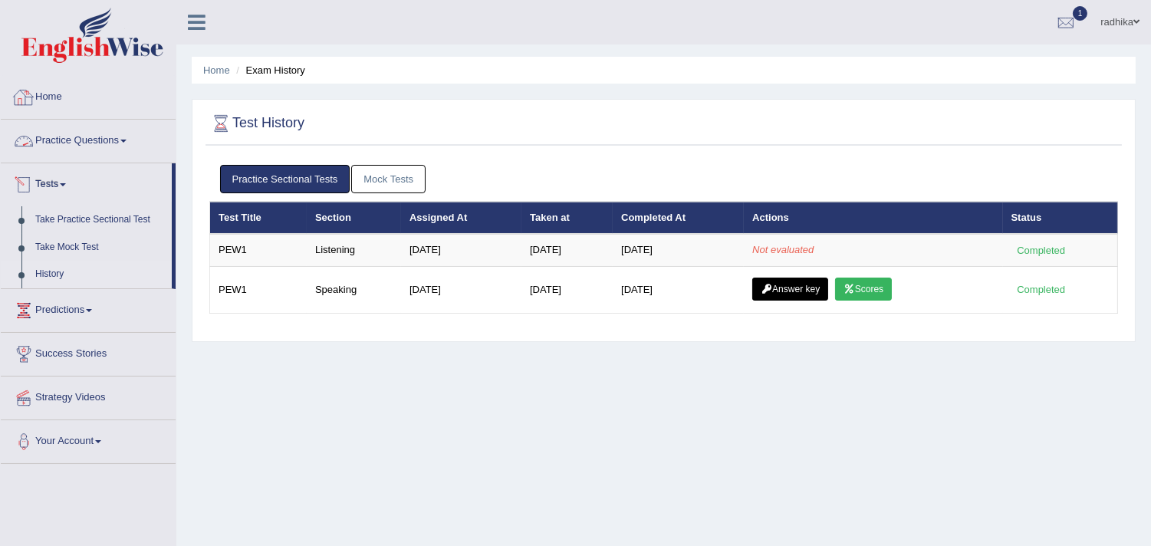
click at [85, 114] on link "Home" at bounding box center [88, 95] width 175 height 38
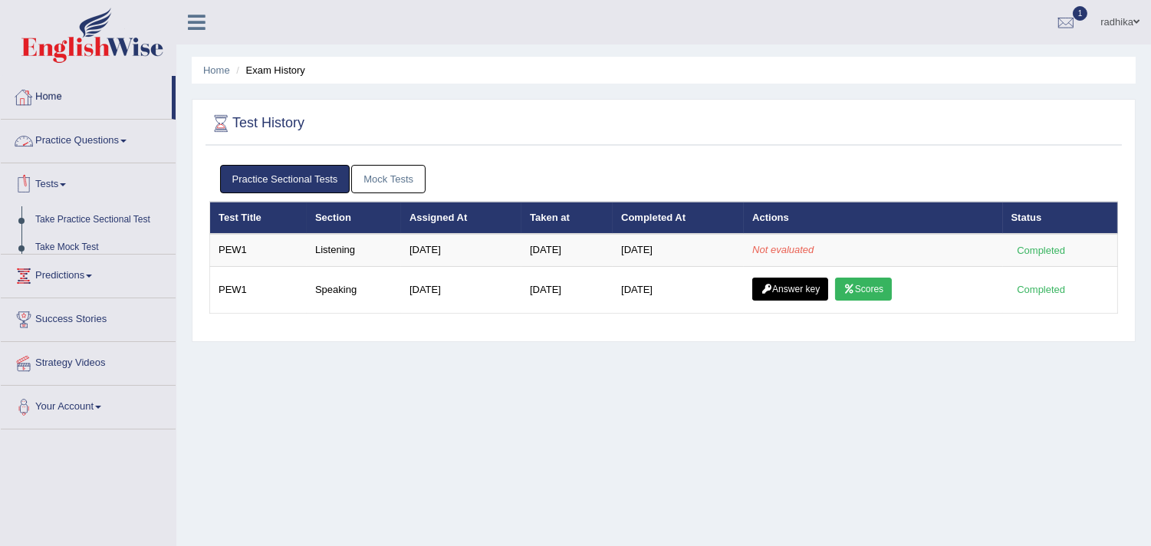
click at [100, 93] on link "Home" at bounding box center [86, 95] width 171 height 38
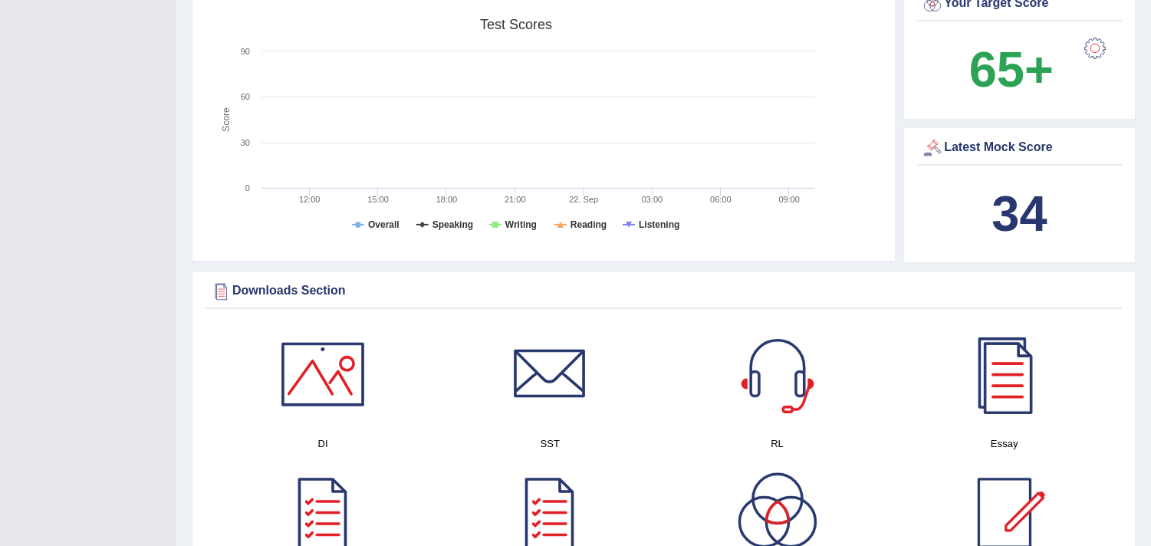
click at [635, 224] on rect at bounding box center [516, 130] width 614 height 238
click at [667, 224] on tspan "Listening" at bounding box center [659, 224] width 41 height 11
click at [596, 219] on tspan "Reading" at bounding box center [589, 224] width 36 height 11
click at [532, 219] on tspan "Writing" at bounding box center [521, 224] width 31 height 11
click at [466, 213] on rect at bounding box center [516, 130] width 614 height 238
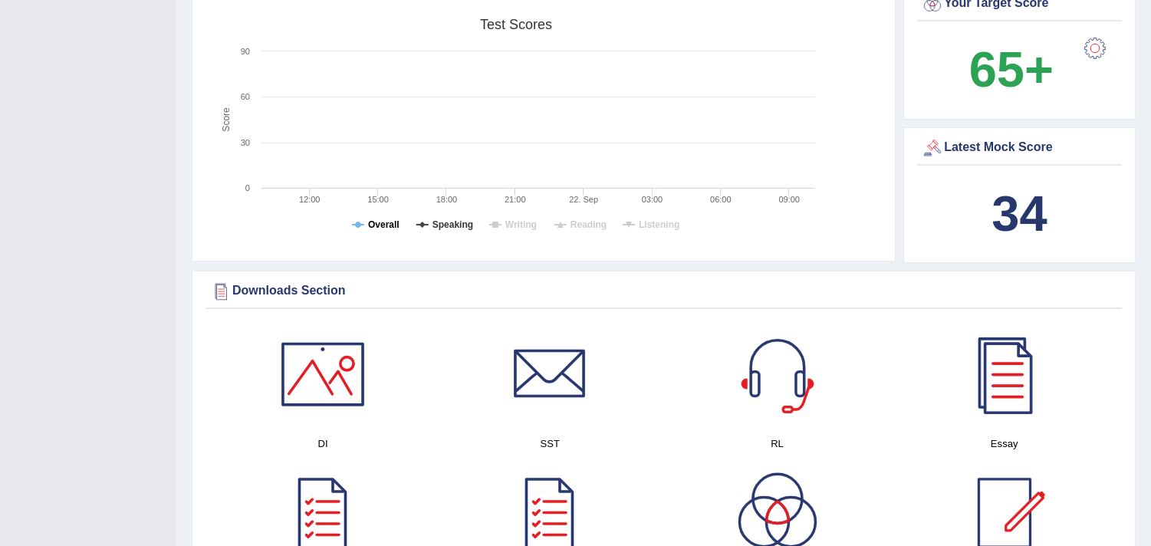
click at [380, 219] on tspan "Overall" at bounding box center [383, 224] width 31 height 11
click at [443, 230] on tspan "Speaking" at bounding box center [453, 224] width 41 height 11
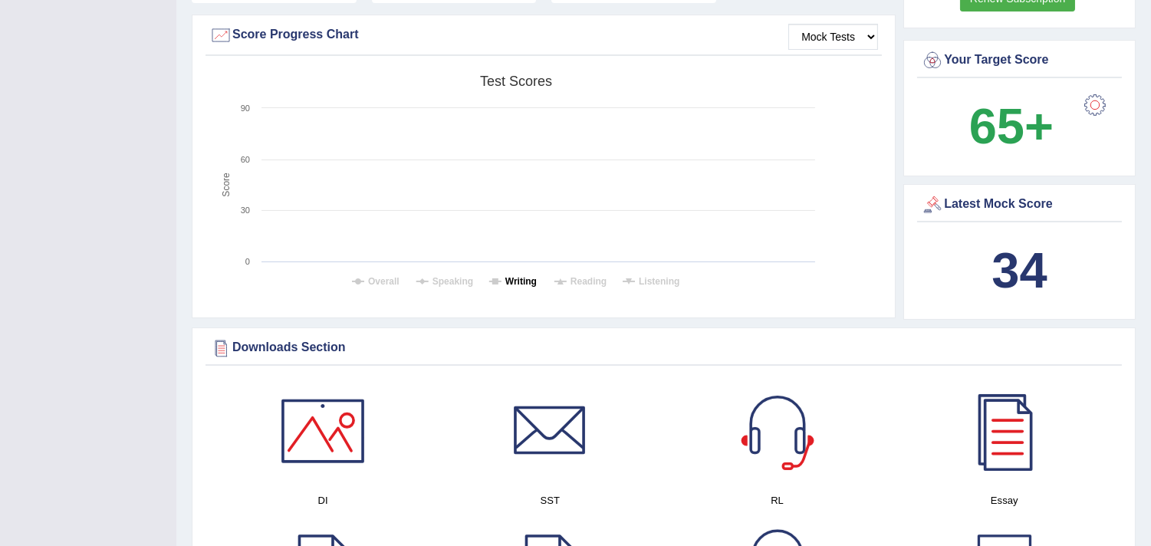
scroll to position [341, 0]
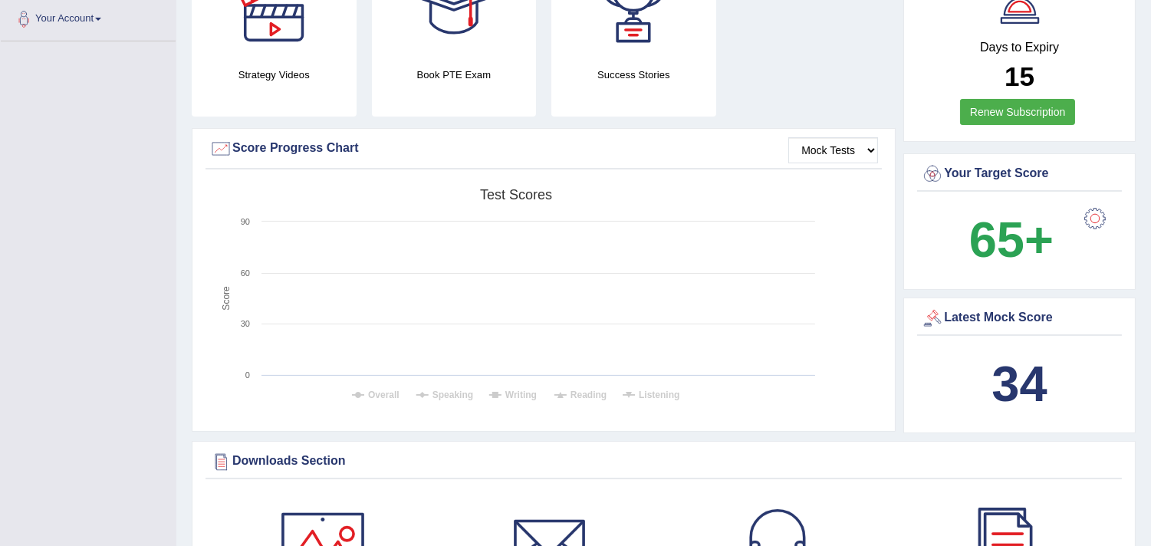
click at [400, 390] on rect at bounding box center [516, 300] width 614 height 238
click at [443, 390] on tspan "Speaking" at bounding box center [453, 395] width 41 height 11
click at [446, 385] on rect at bounding box center [516, 300] width 614 height 238
click at [447, 400] on tspan "Speaking" at bounding box center [453, 395] width 41 height 11
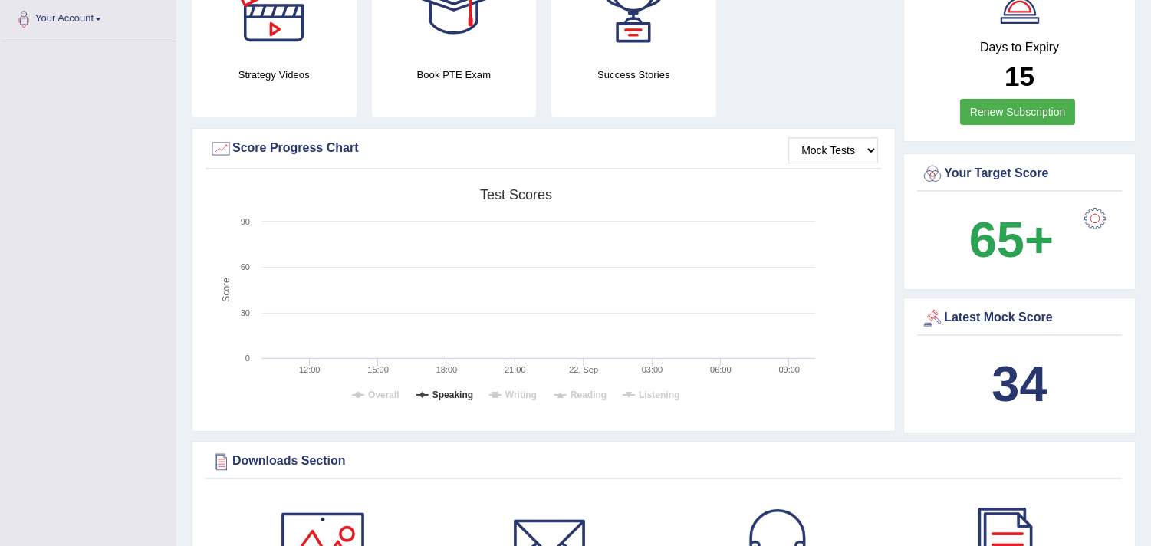
click at [259, 269] on rect at bounding box center [516, 300] width 614 height 238
drag, startPoint x: 418, startPoint y: 307, endPoint x: 770, endPoint y: 209, distance: 365.4
click at [451, 297] on rect at bounding box center [516, 300] width 614 height 238
click at [850, 155] on select "Mock Tests" at bounding box center [834, 150] width 90 height 26
click at [1001, 363] on b "34" at bounding box center [1019, 384] width 55 height 56
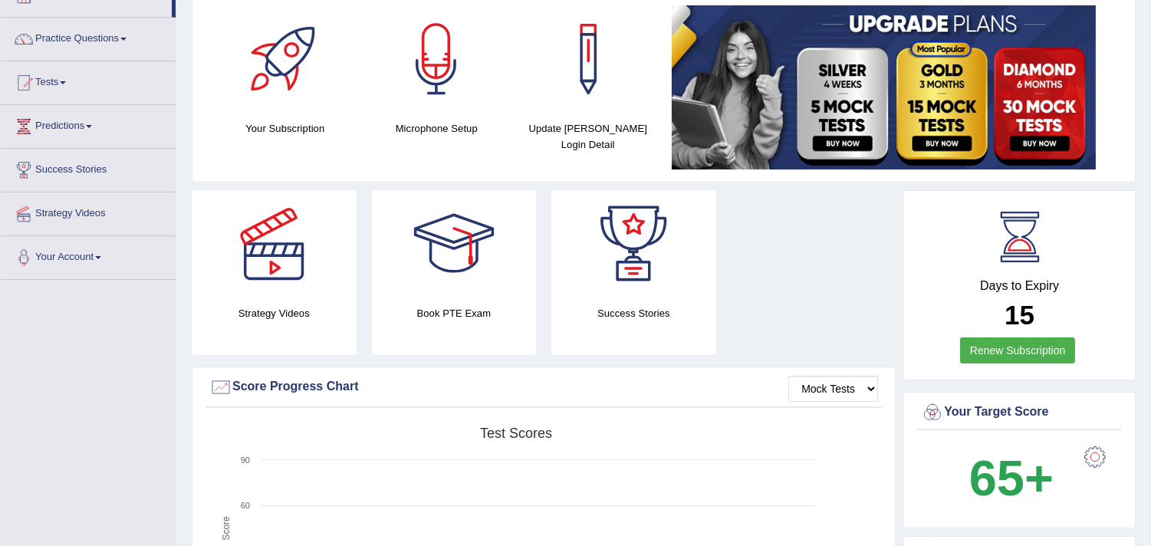
scroll to position [0, 0]
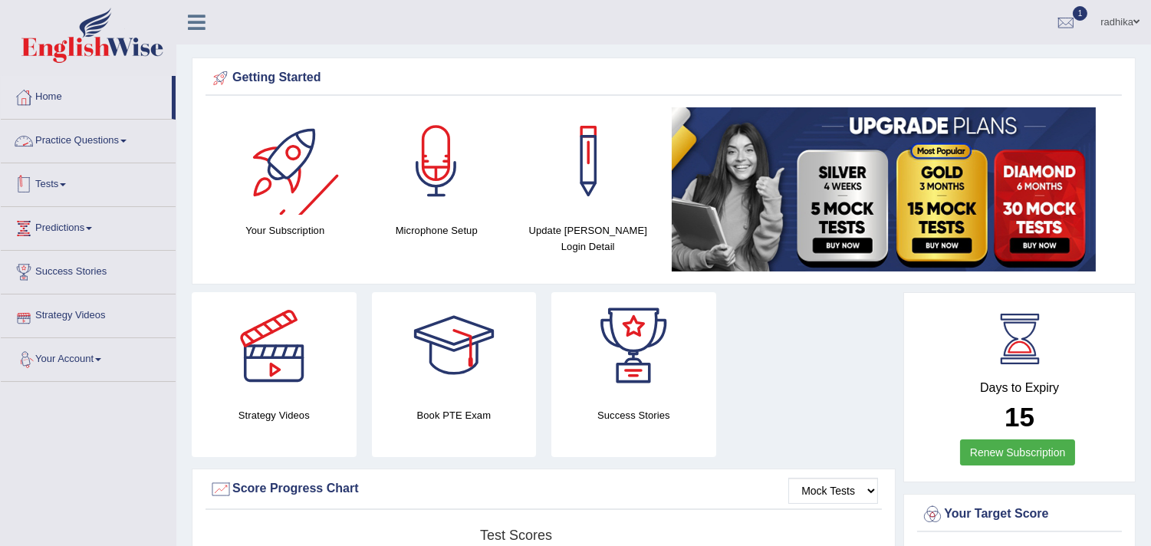
click at [60, 173] on link "Tests" at bounding box center [88, 182] width 175 height 38
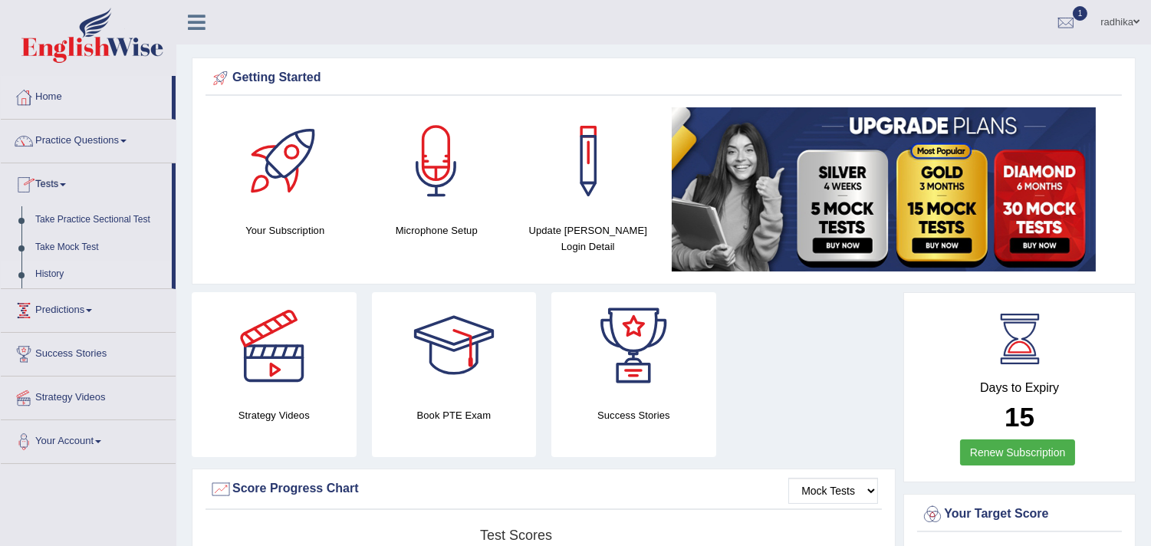
click at [59, 272] on link "History" at bounding box center [99, 275] width 143 height 28
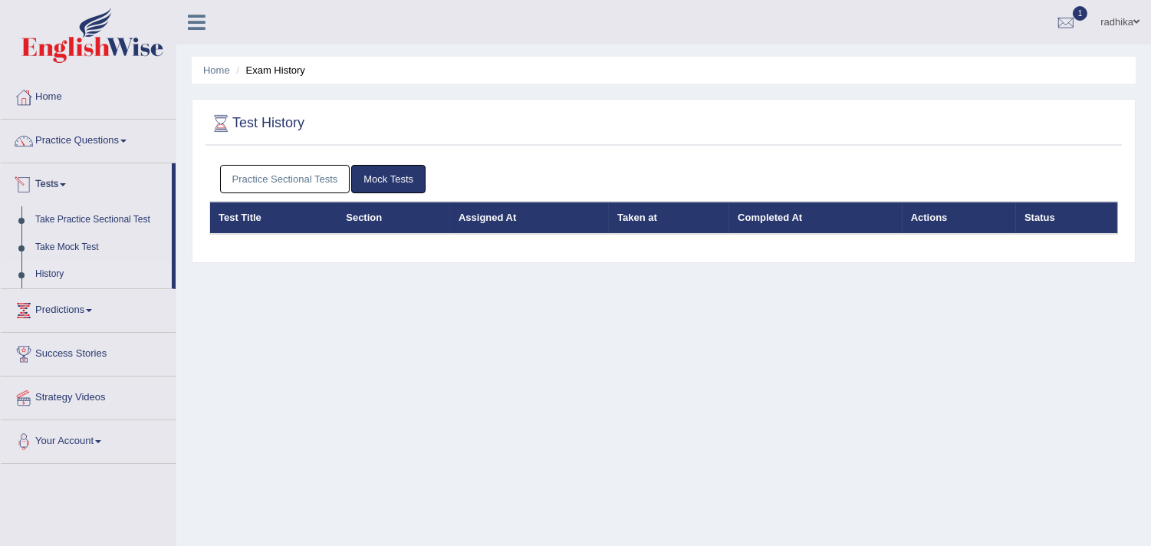
click at [324, 177] on link "Practice Sectional Tests" at bounding box center [285, 179] width 130 height 28
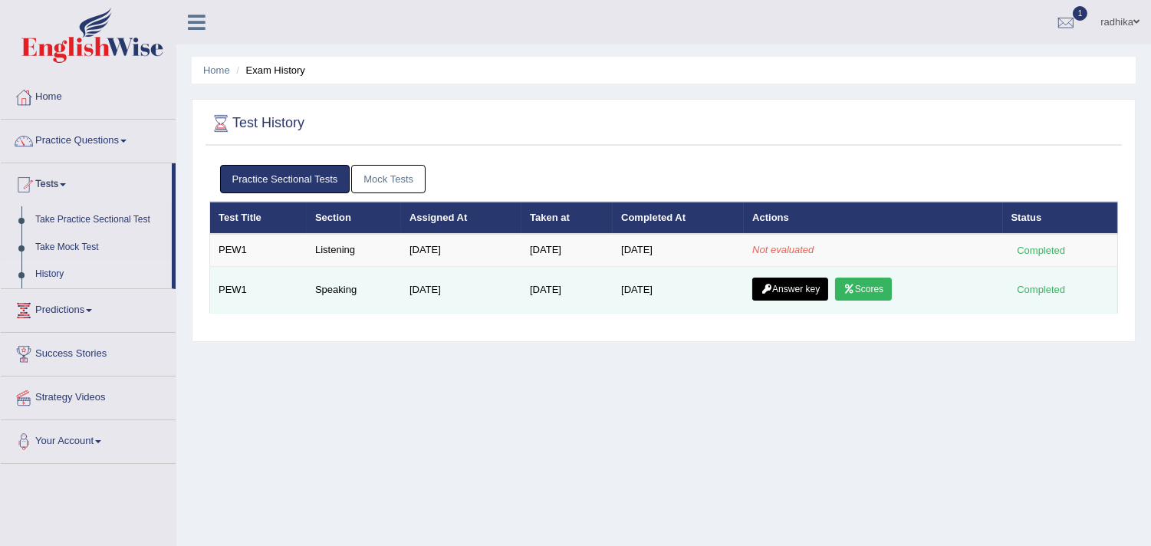
click at [862, 278] on link "Scores" at bounding box center [863, 289] width 57 height 23
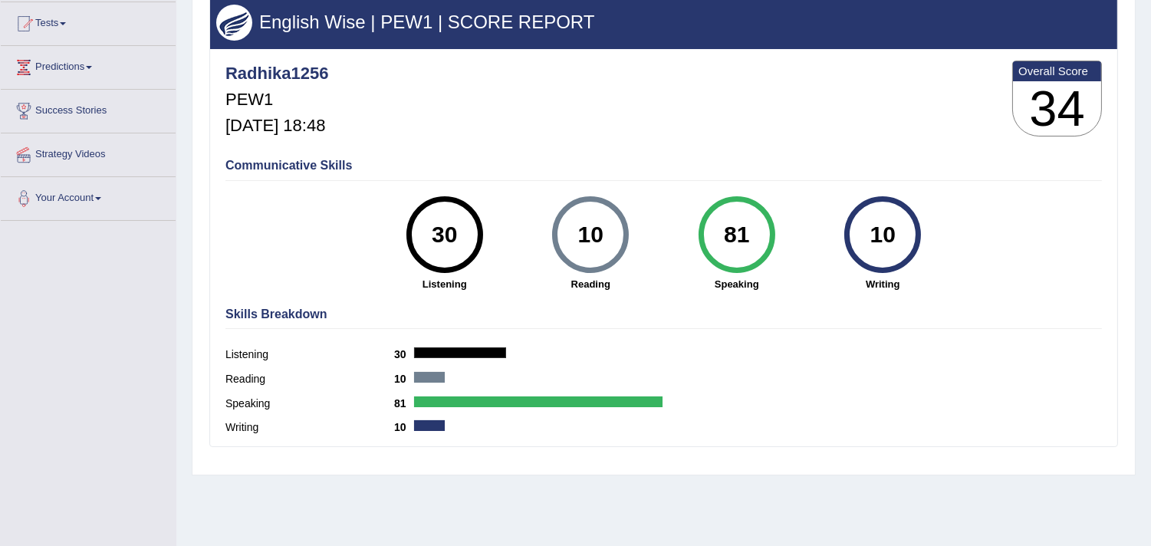
scroll to position [85, 0]
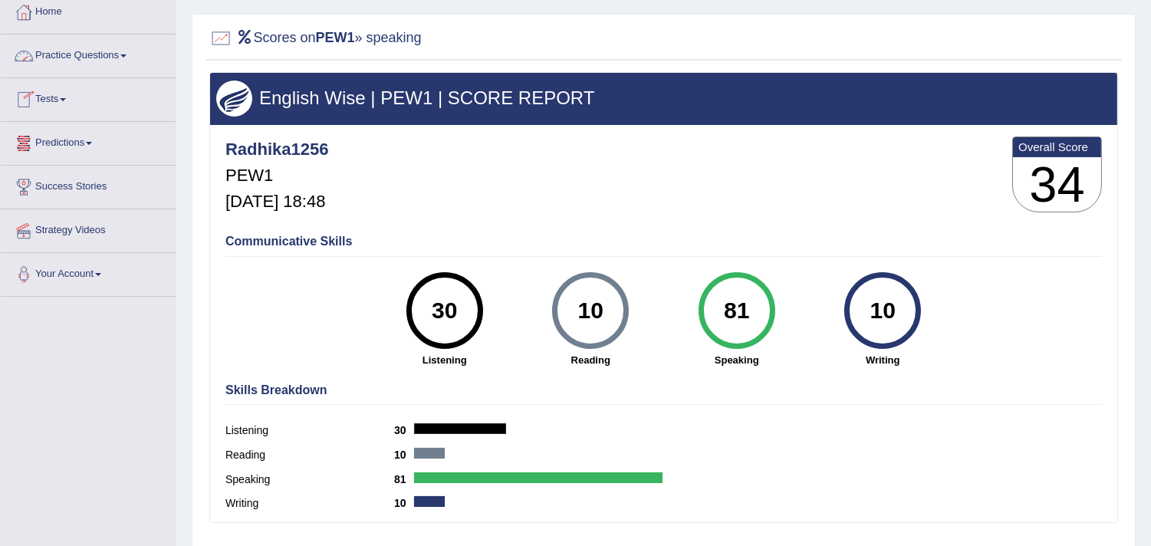
click at [75, 98] on link "Tests" at bounding box center [88, 97] width 175 height 38
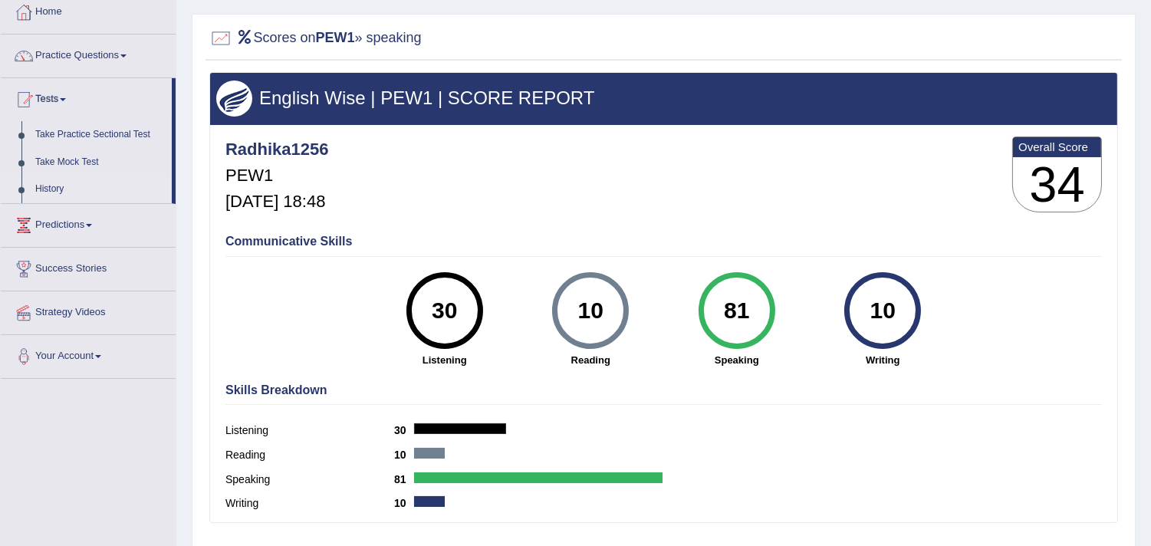
click at [46, 193] on link "History" at bounding box center [99, 190] width 143 height 28
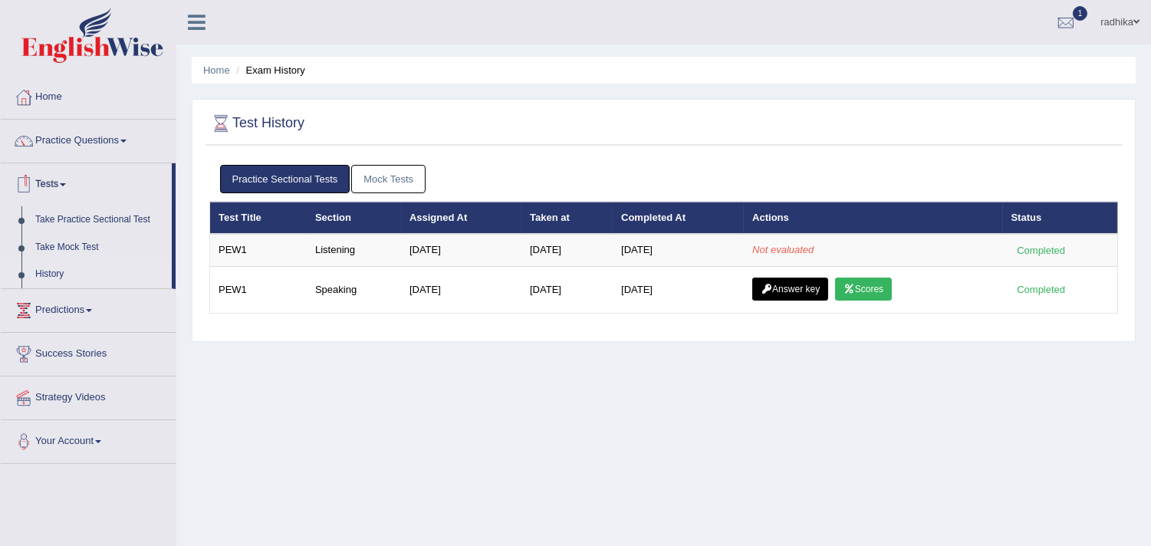
click at [59, 272] on link "History" at bounding box center [99, 275] width 143 height 28
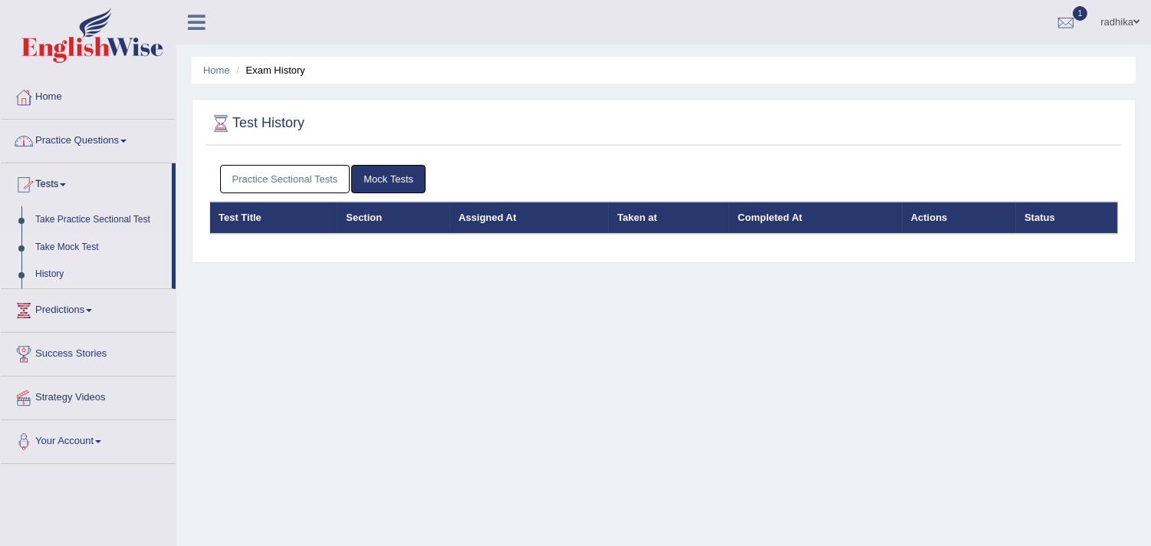
click at [35, 259] on link "Take Mock Test" at bounding box center [99, 248] width 143 height 28
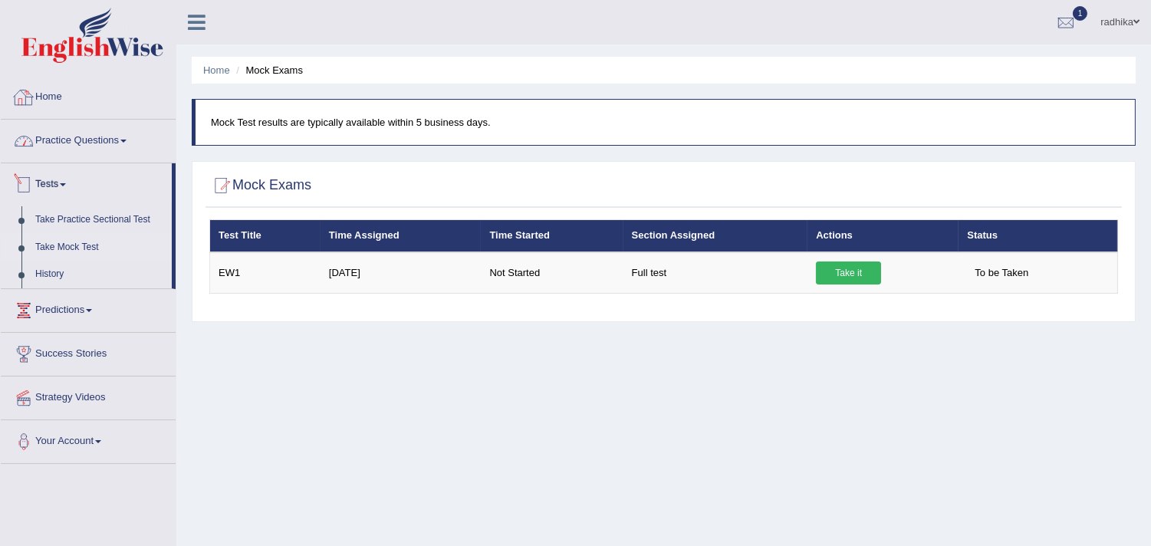
click at [60, 80] on link "Home" at bounding box center [88, 95] width 175 height 38
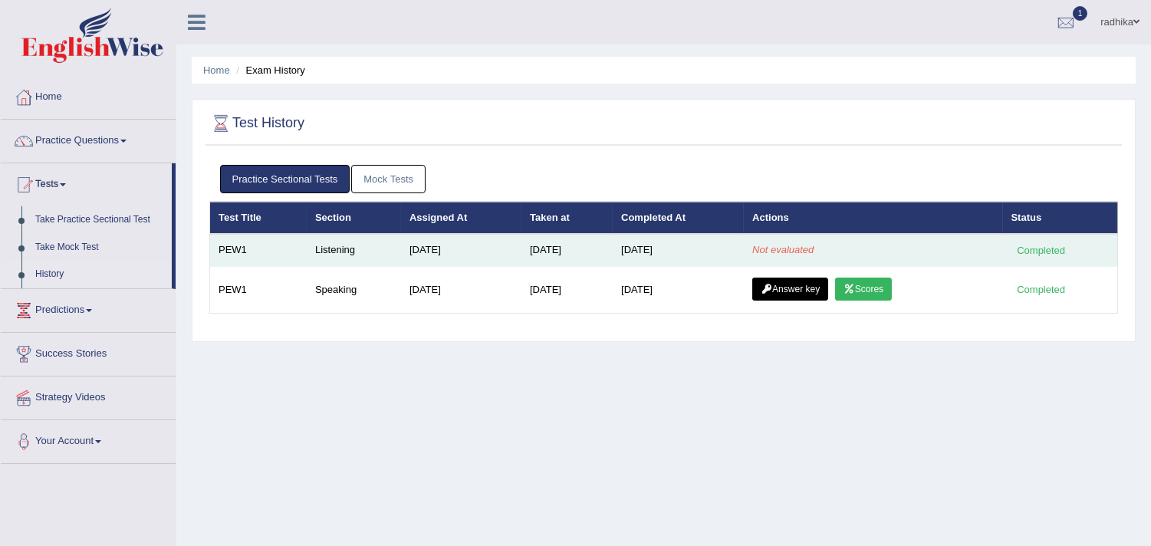
click at [773, 259] on td "Not evaluated" at bounding box center [873, 250] width 259 height 32
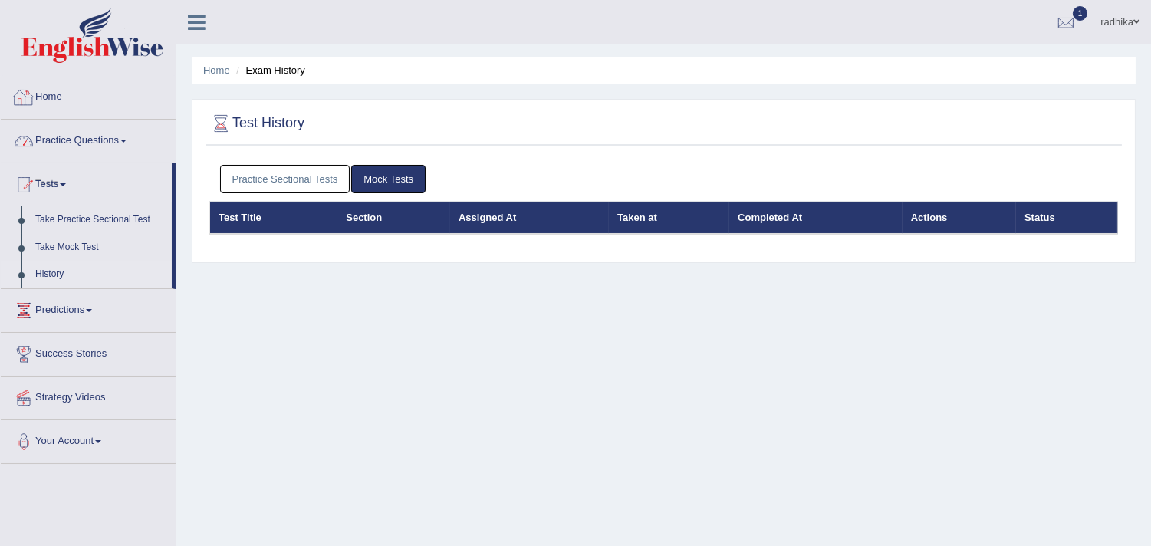
click at [77, 104] on link "Home" at bounding box center [88, 95] width 175 height 38
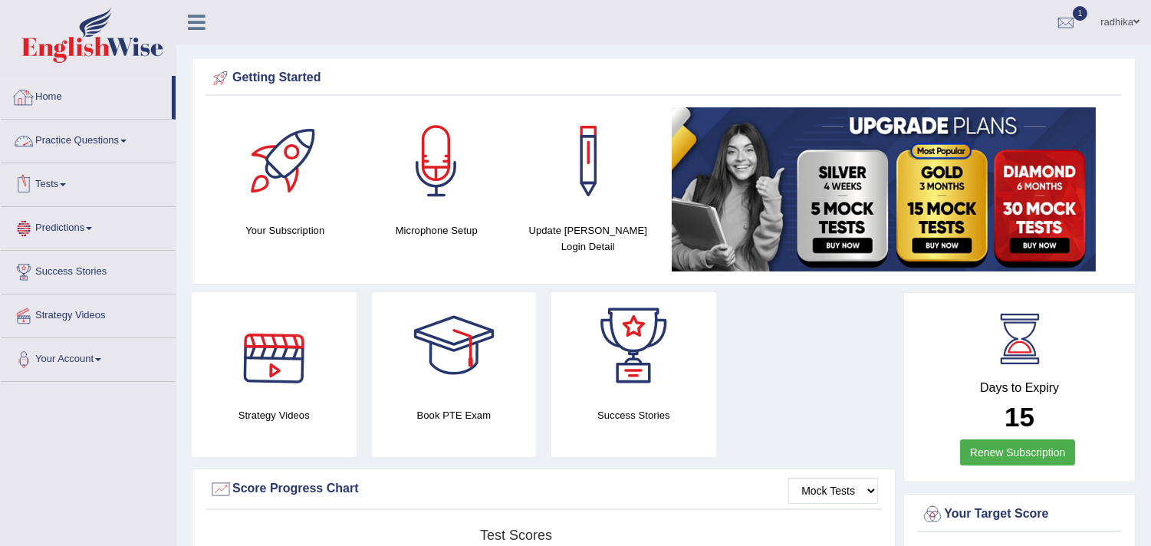
click at [58, 102] on link "Home" at bounding box center [86, 95] width 171 height 38
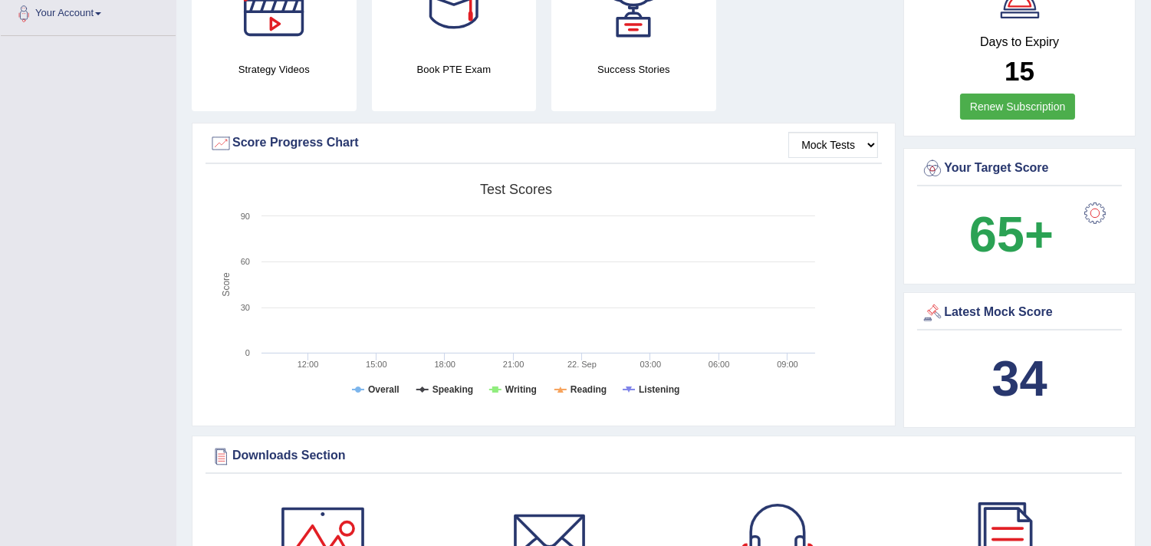
click at [1010, 394] on b "34" at bounding box center [1019, 379] width 55 height 56
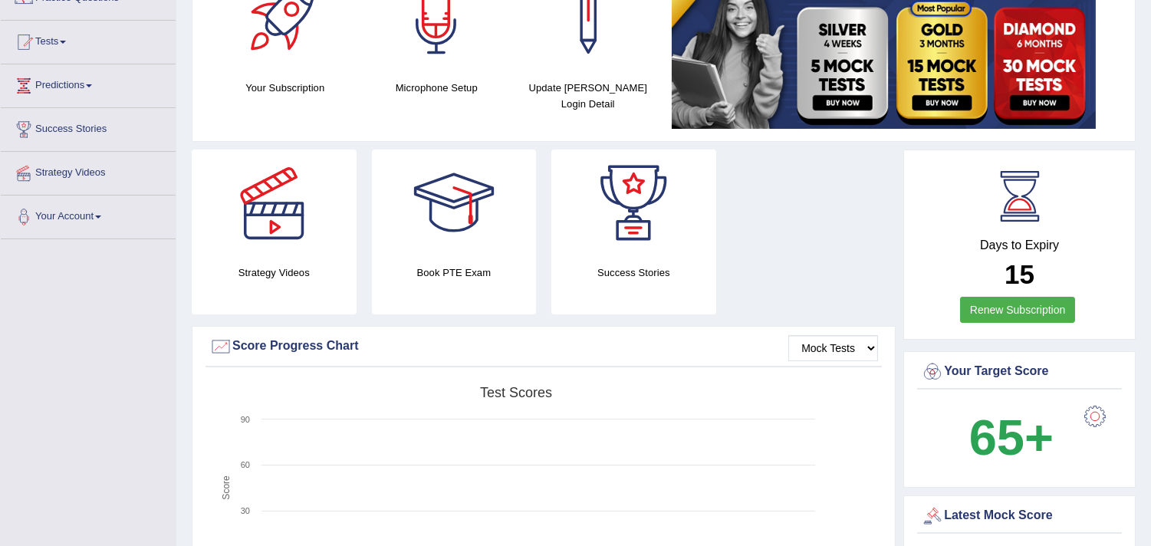
scroll to position [90, 0]
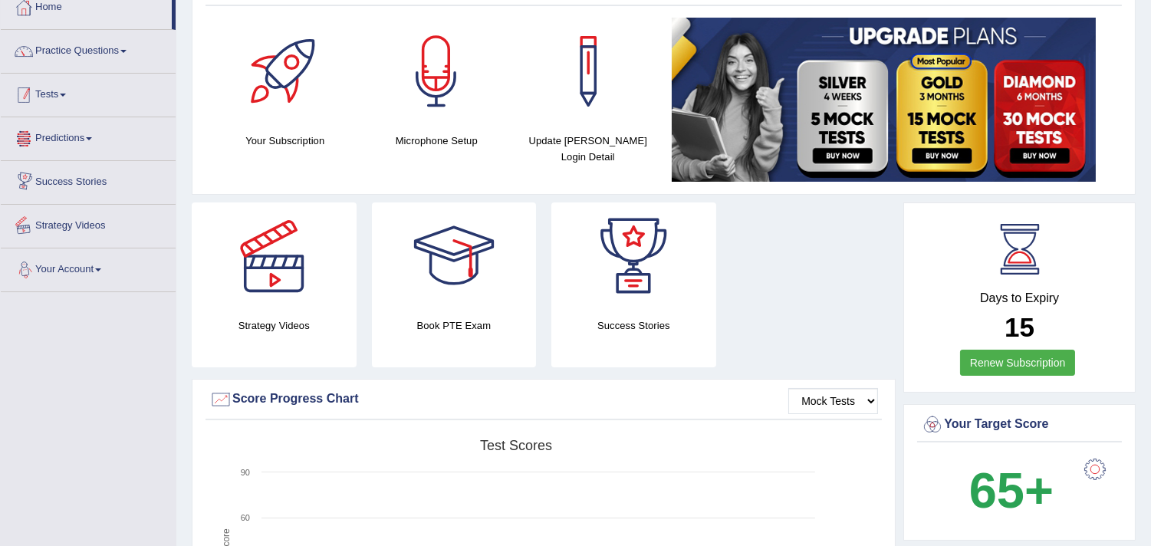
click at [81, 103] on link "Tests" at bounding box center [88, 93] width 175 height 38
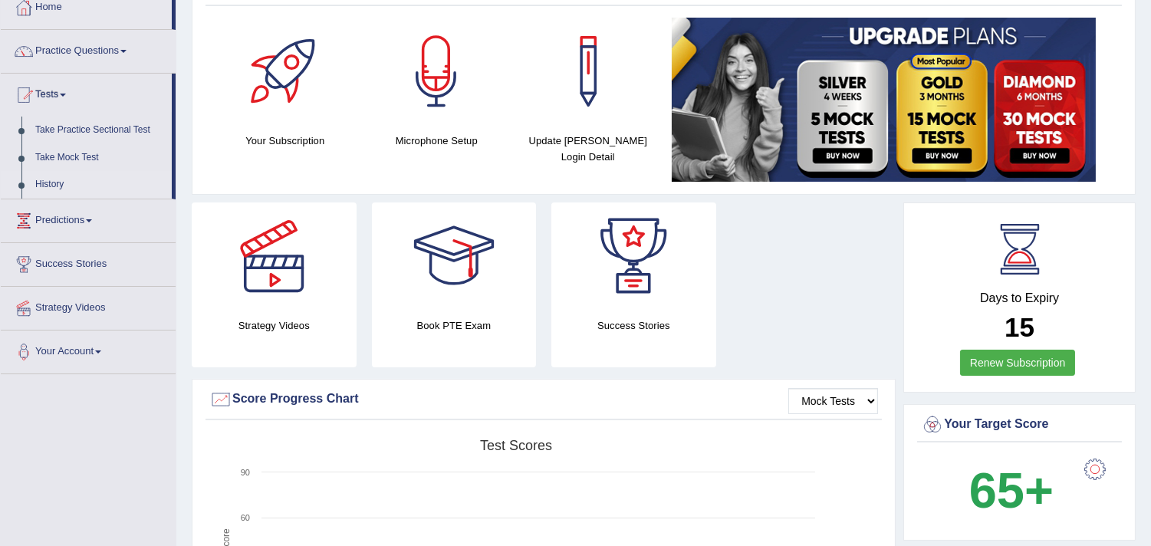
click at [59, 171] on link "History" at bounding box center [99, 185] width 143 height 28
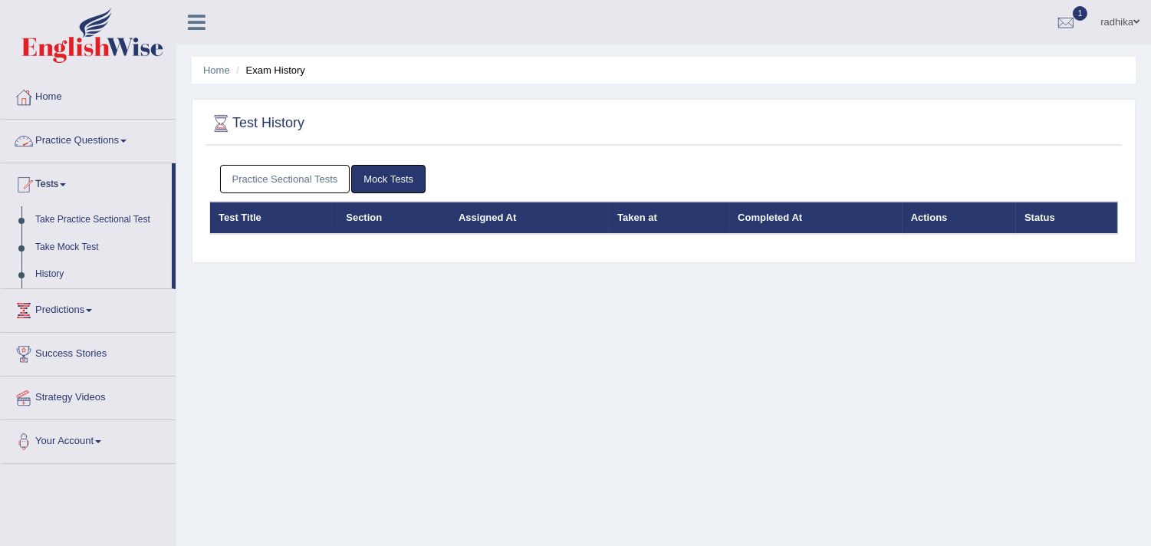
click at [249, 185] on link "Practice Sectional Tests" at bounding box center [285, 179] width 130 height 28
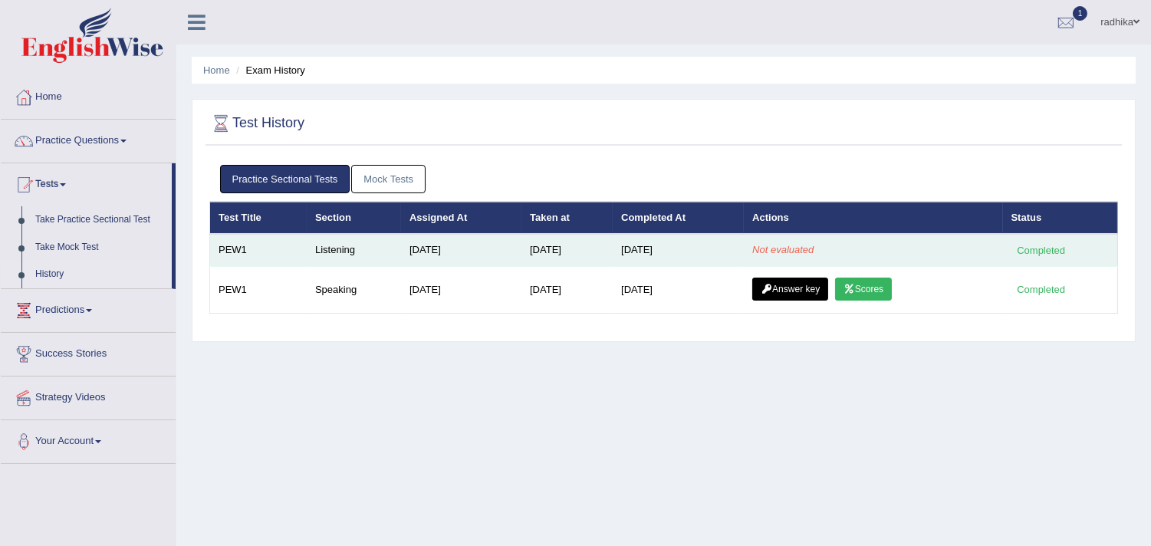
click at [838, 253] on td "Not evaluated" at bounding box center [873, 250] width 259 height 32
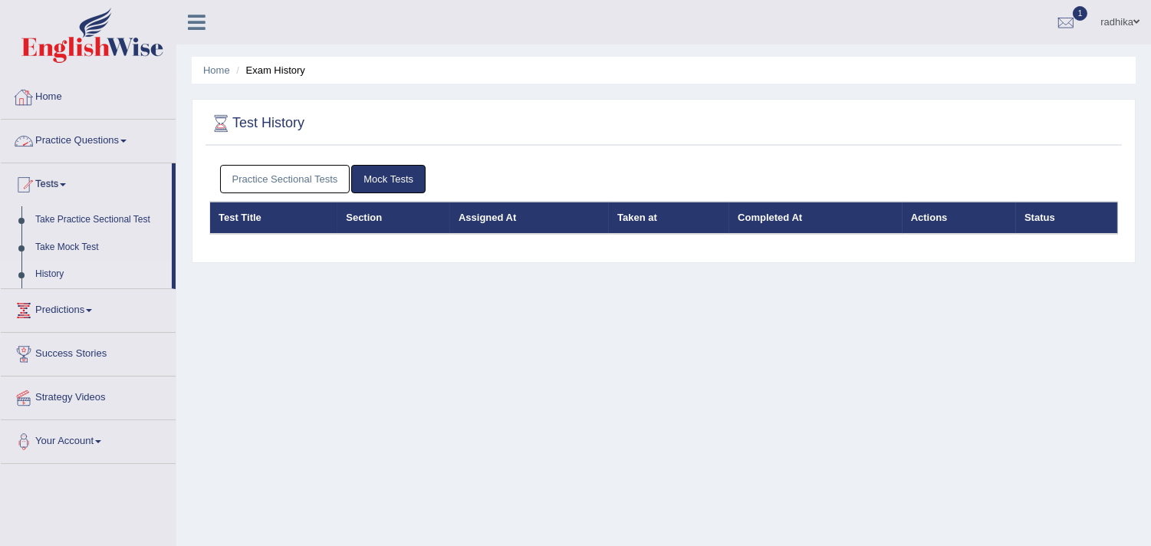
click at [62, 97] on link "Home" at bounding box center [88, 95] width 175 height 38
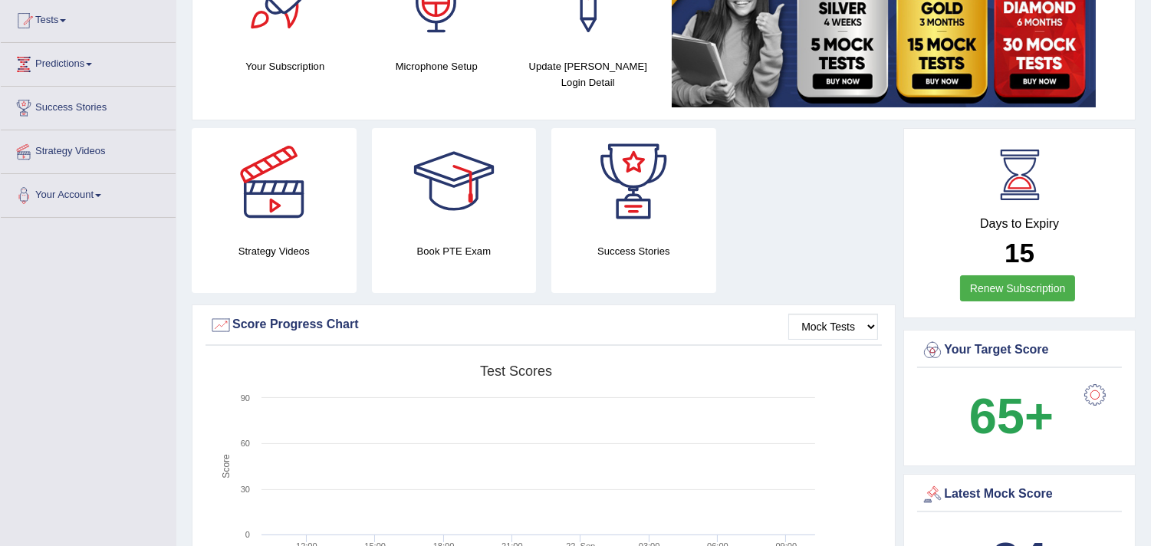
scroll to position [255, 0]
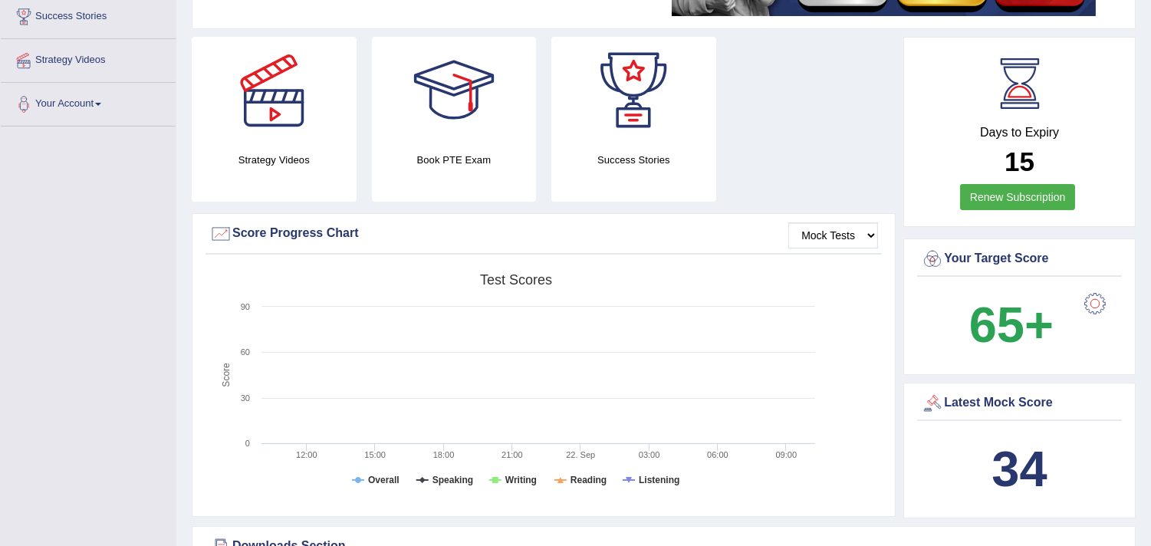
click at [1000, 465] on b "34" at bounding box center [1019, 469] width 55 height 56
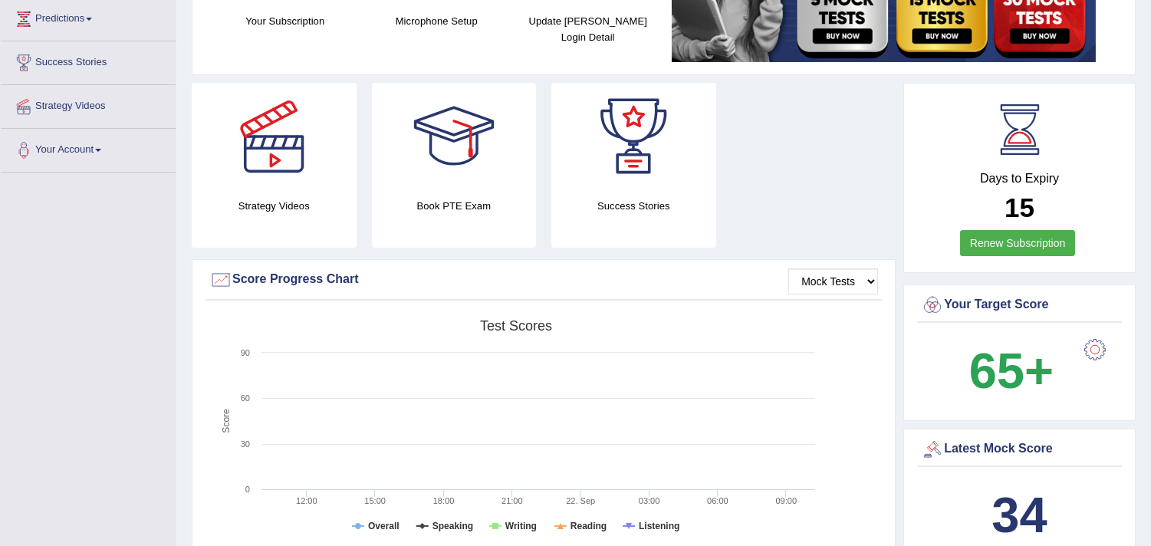
scroll to position [0, 0]
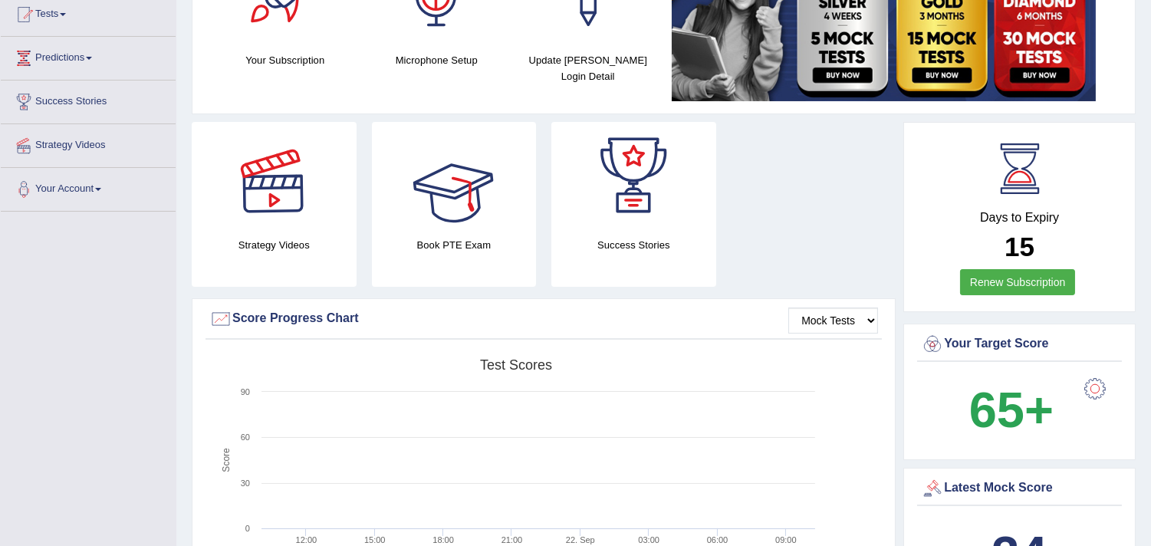
scroll to position [85, 0]
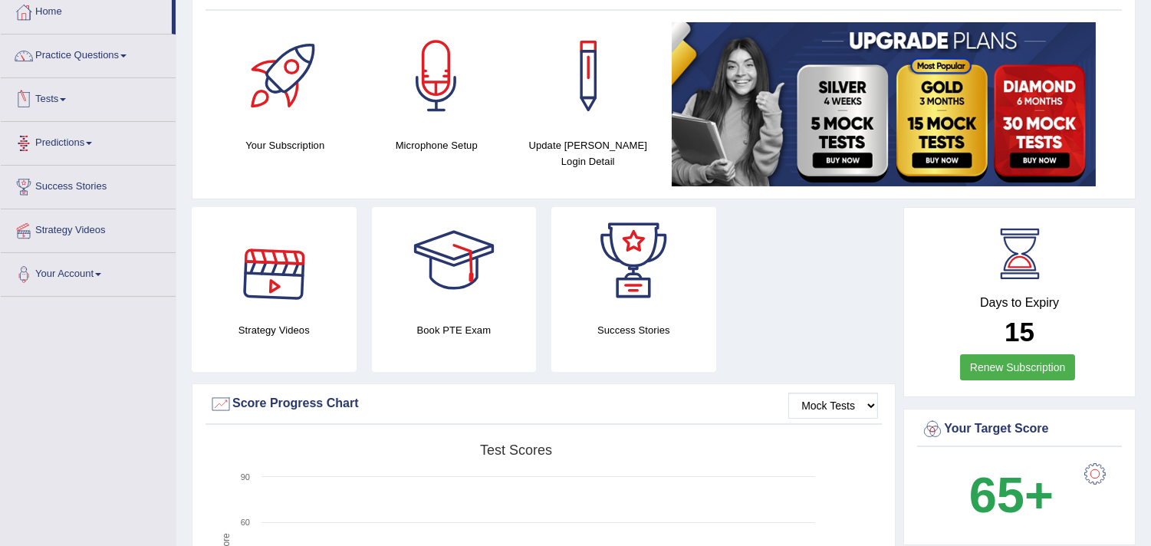
click at [89, 109] on link "Tests" at bounding box center [88, 97] width 175 height 38
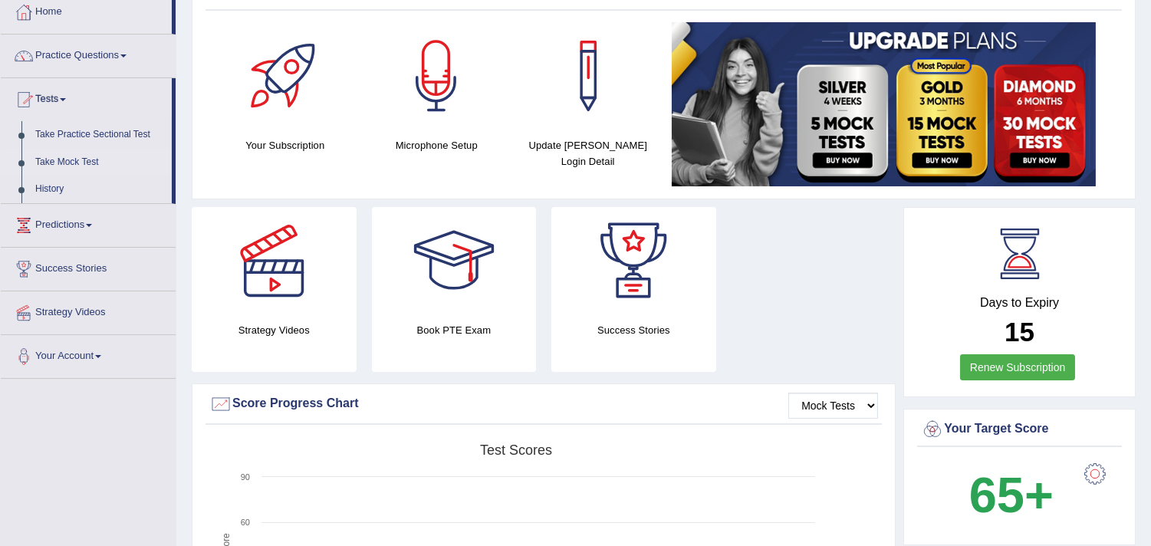
click at [77, 155] on link "Take Mock Test" at bounding box center [99, 163] width 143 height 28
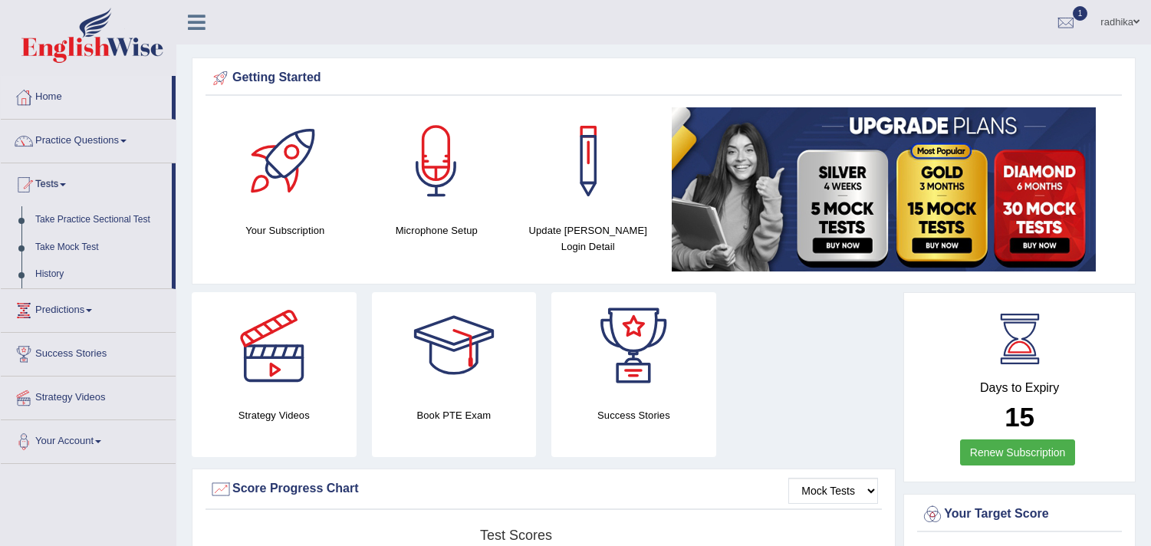
click at [69, 269] on link "History" at bounding box center [99, 275] width 143 height 28
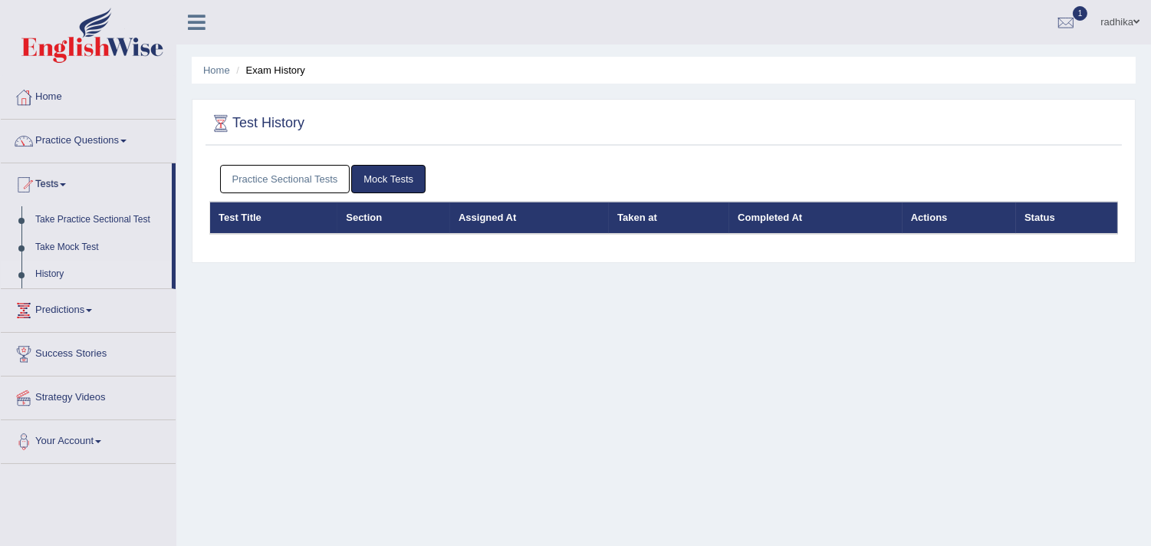
click at [278, 173] on link "Practice Sectional Tests" at bounding box center [285, 179] width 130 height 28
click at [250, 179] on link "Practice Sectional Tests" at bounding box center [285, 179] width 130 height 28
click at [241, 172] on link "Practice Sectional Tests" at bounding box center [285, 179] width 130 height 28
click at [290, 173] on link "Practice Sectional Tests" at bounding box center [285, 179] width 130 height 28
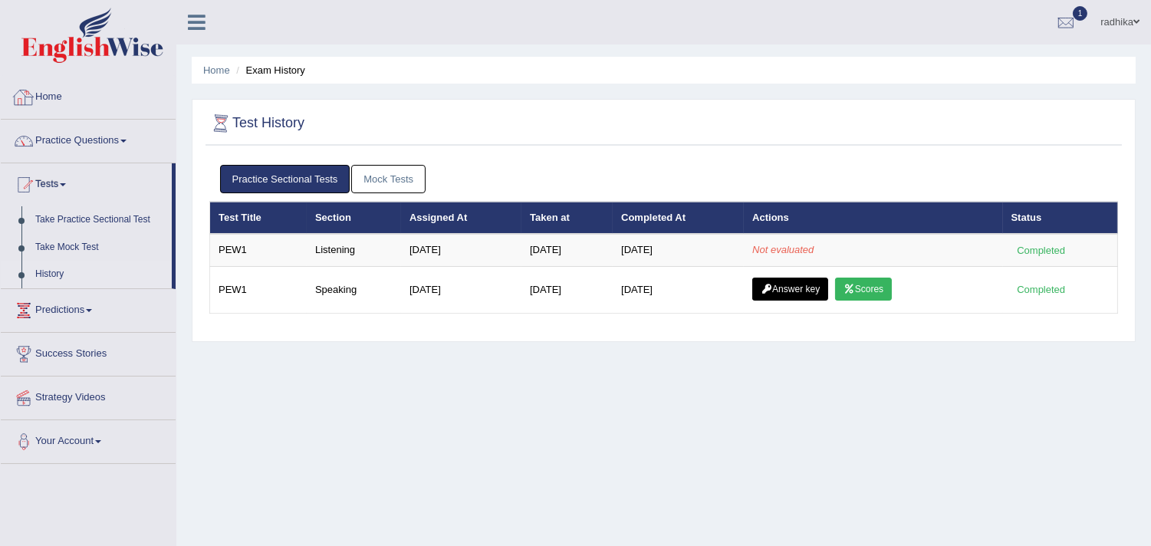
click at [117, 96] on link "Home" at bounding box center [88, 95] width 175 height 38
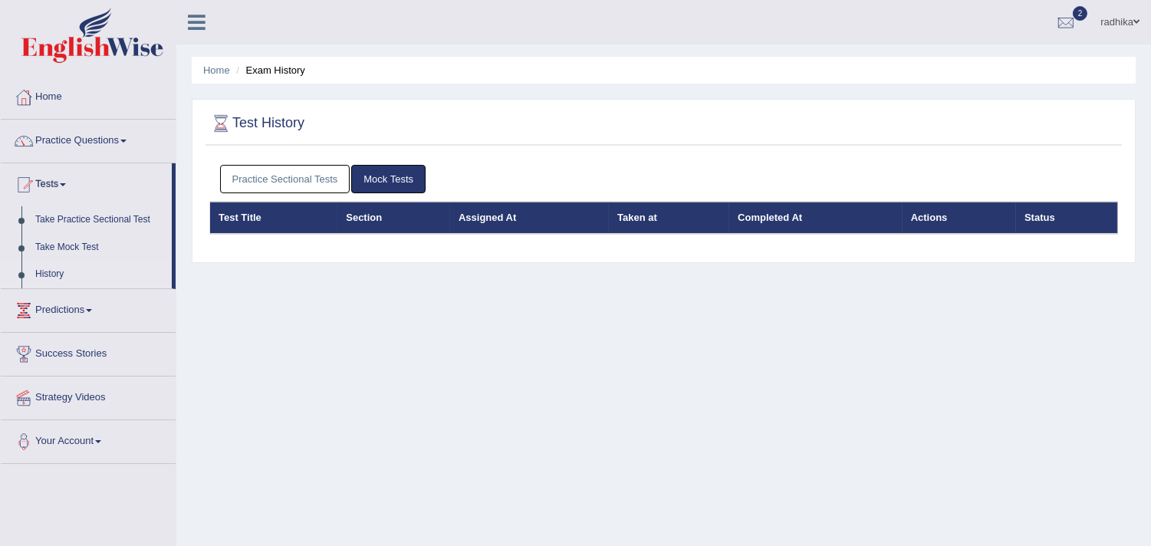
click at [317, 174] on link "Practice Sectional Tests" at bounding box center [285, 179] width 130 height 28
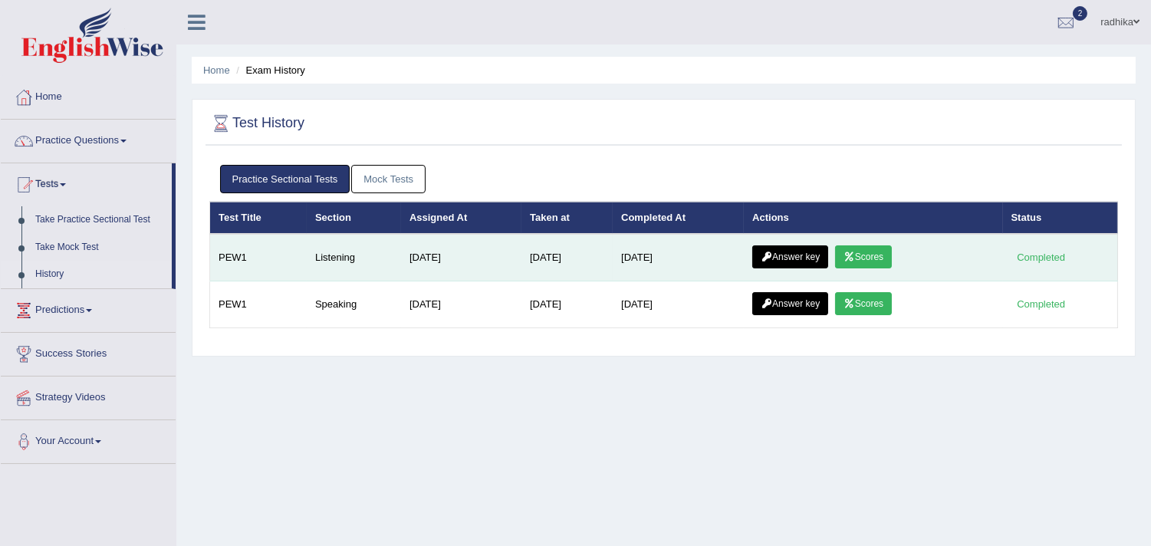
click at [888, 257] on link "Scores" at bounding box center [863, 256] width 57 height 23
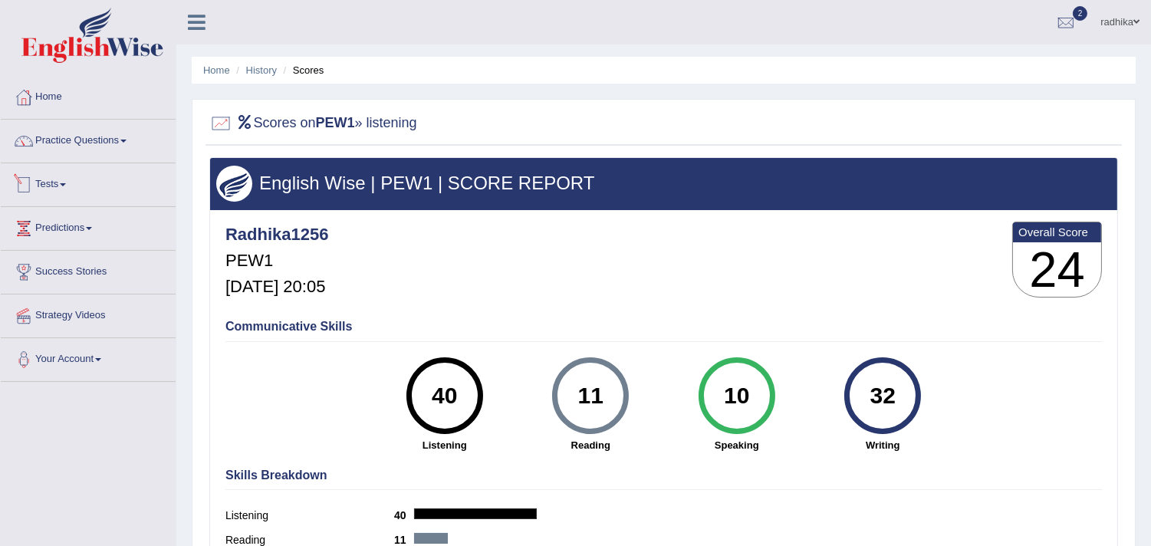
click at [127, 190] on link "Tests" at bounding box center [88, 182] width 175 height 38
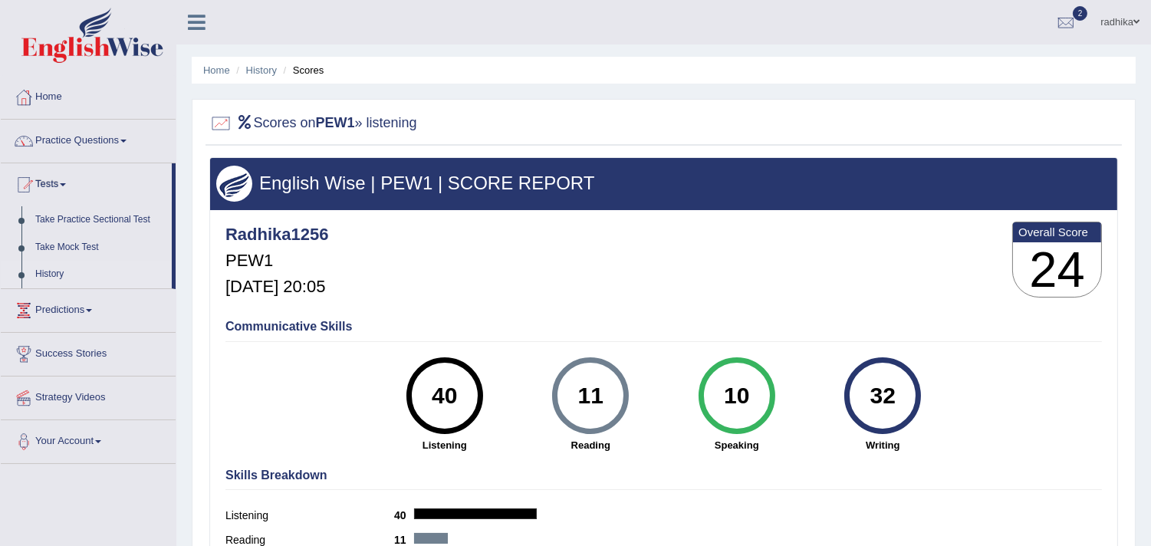
click at [74, 275] on link "History" at bounding box center [99, 275] width 143 height 28
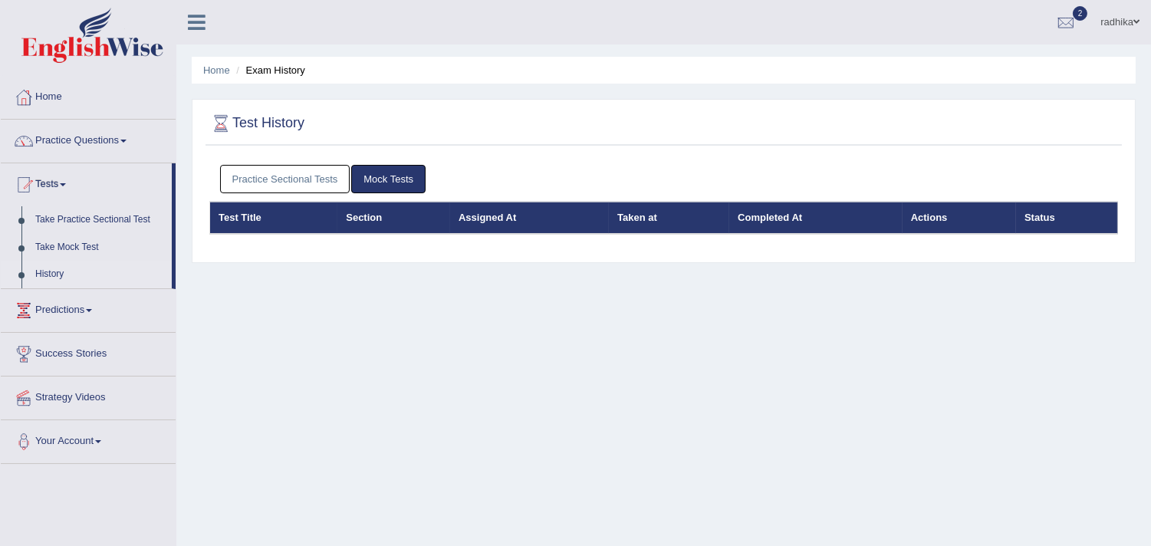
click at [296, 175] on link "Practice Sectional Tests" at bounding box center [285, 179] width 130 height 28
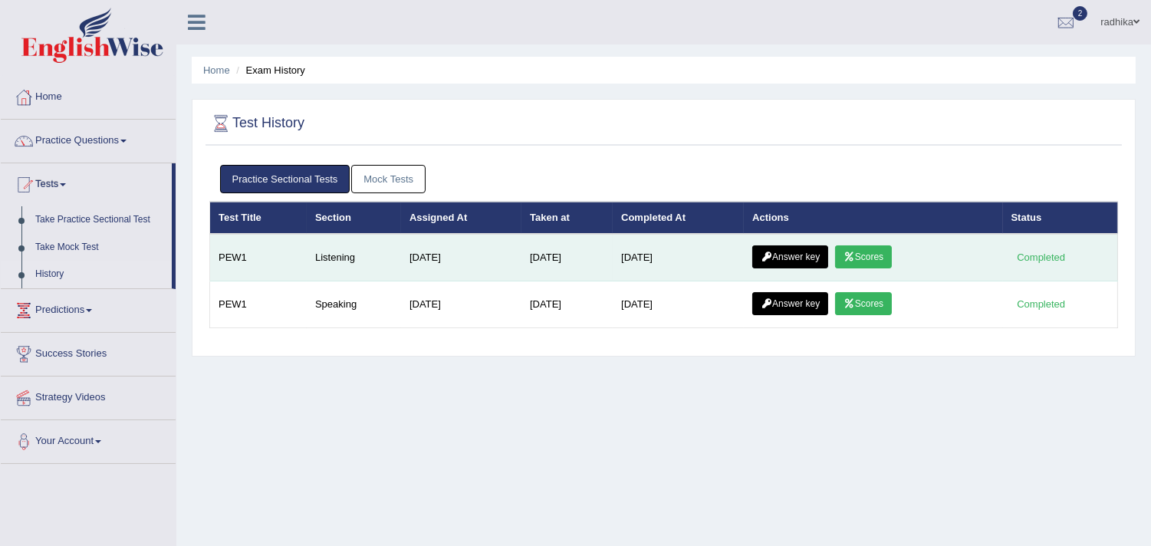
click at [801, 255] on link "Answer key" at bounding box center [791, 256] width 76 height 23
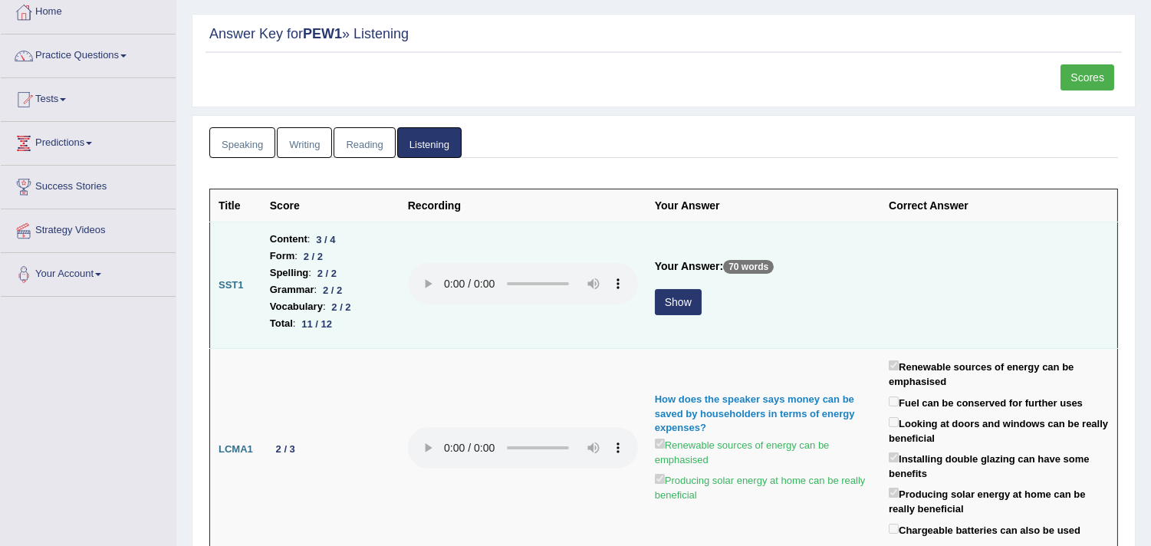
scroll to position [85, 0]
click at [679, 301] on button "Show" at bounding box center [678, 302] width 47 height 26
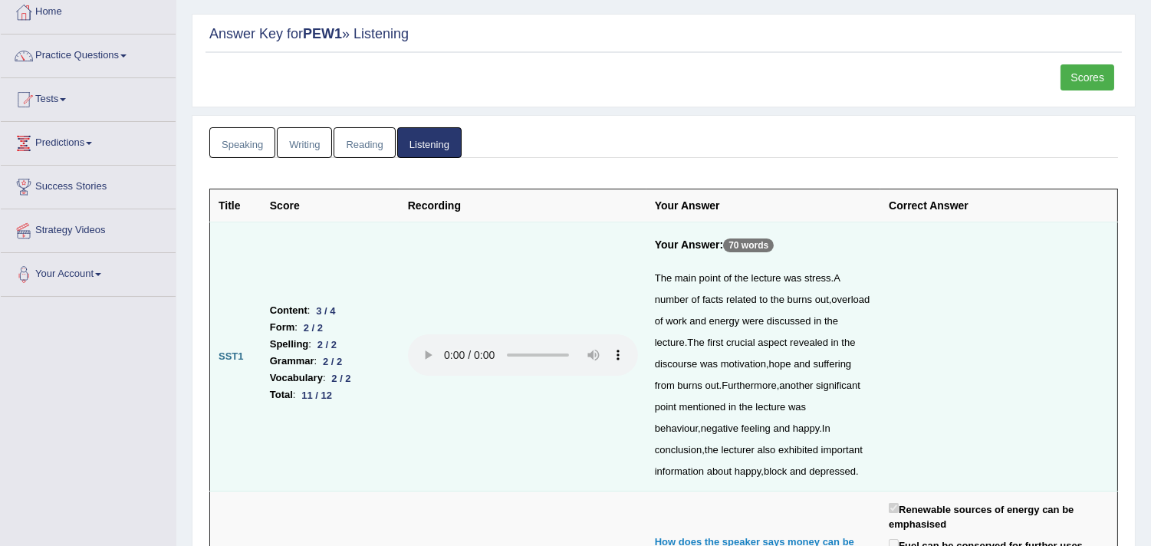
click at [269, 374] on td "Content : 3 / 4 Form : 2 / 2 Spelling : 2 / 2 Grammar : 2 / 2 Vocabulary : 2 / …" at bounding box center [331, 356] width 138 height 269
click at [330, 391] on div "11 / 12" at bounding box center [317, 395] width 42 height 16
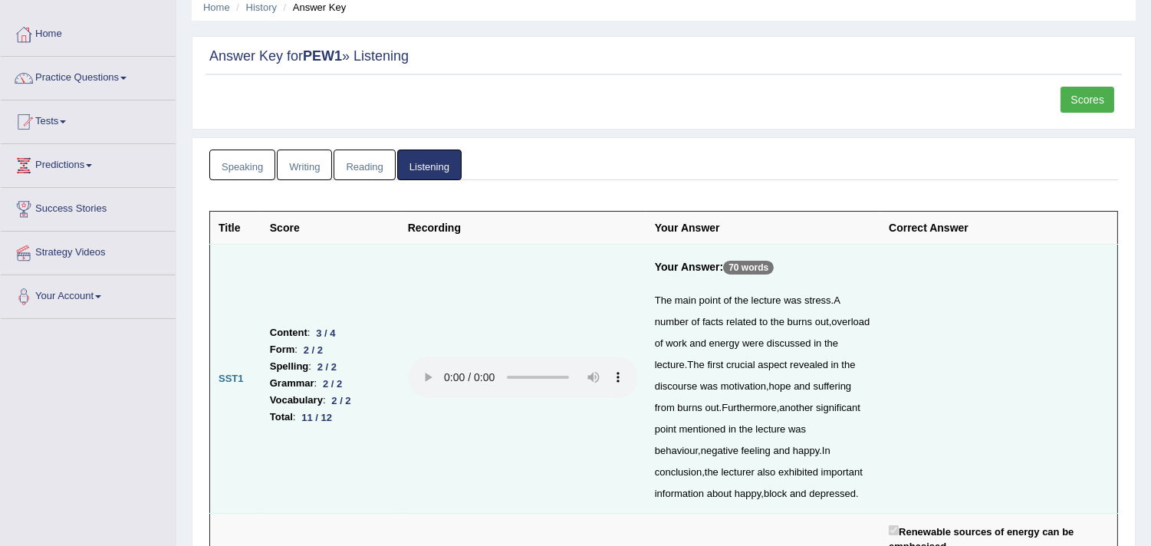
scroll to position [0, 0]
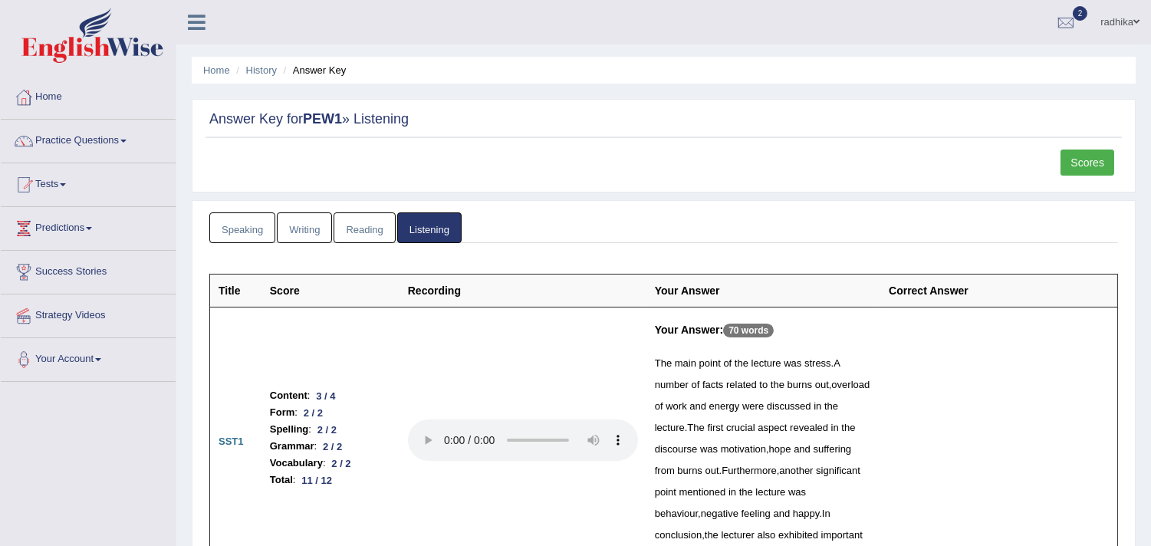
click at [227, 232] on link "Speaking" at bounding box center [242, 228] width 66 height 31
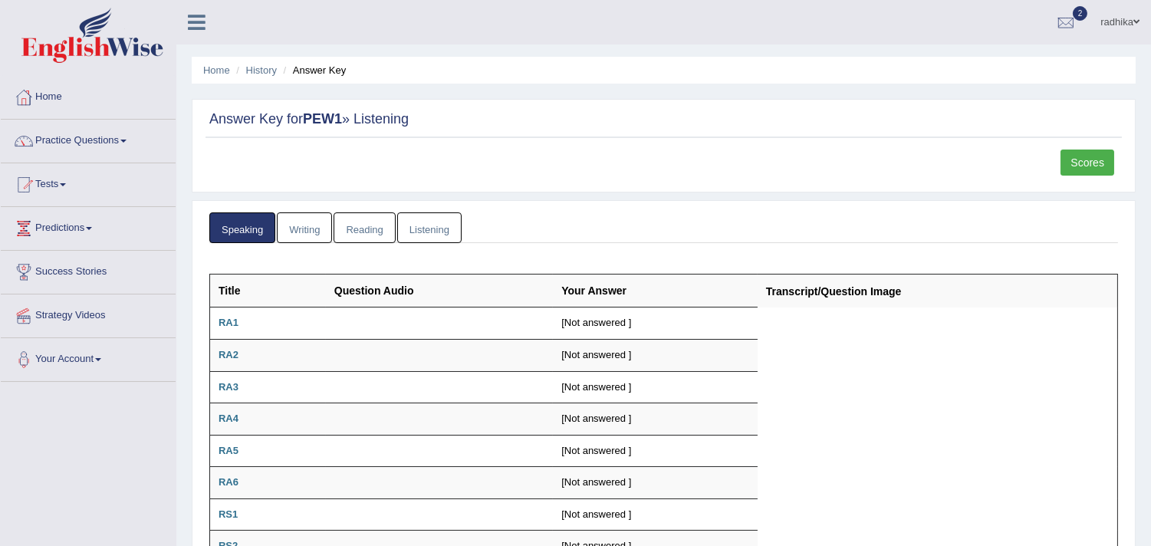
click at [458, 230] on link "Listening" at bounding box center [429, 228] width 64 height 31
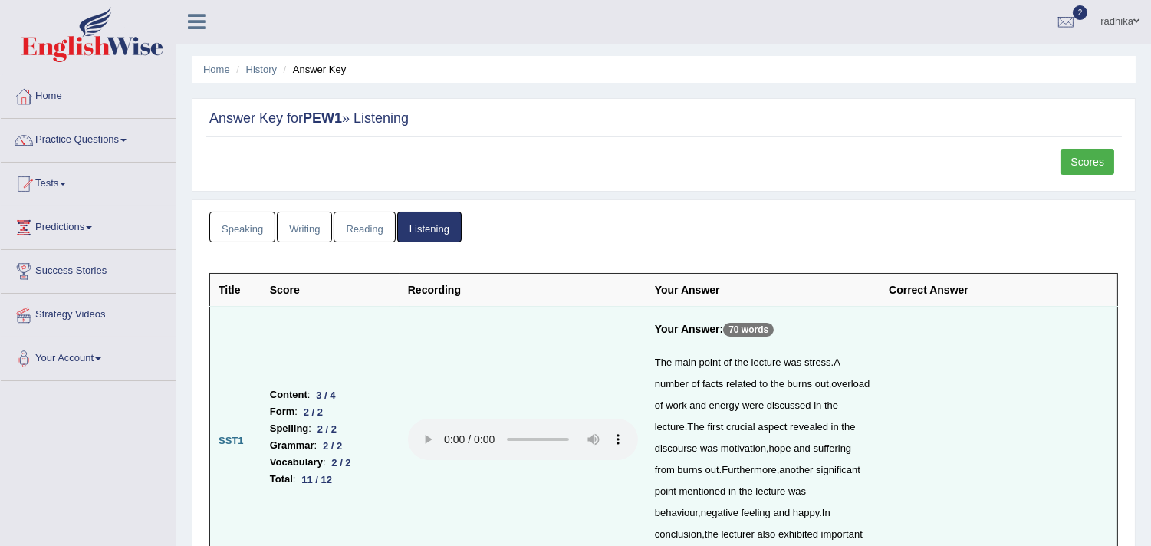
scroll to position [170, 0]
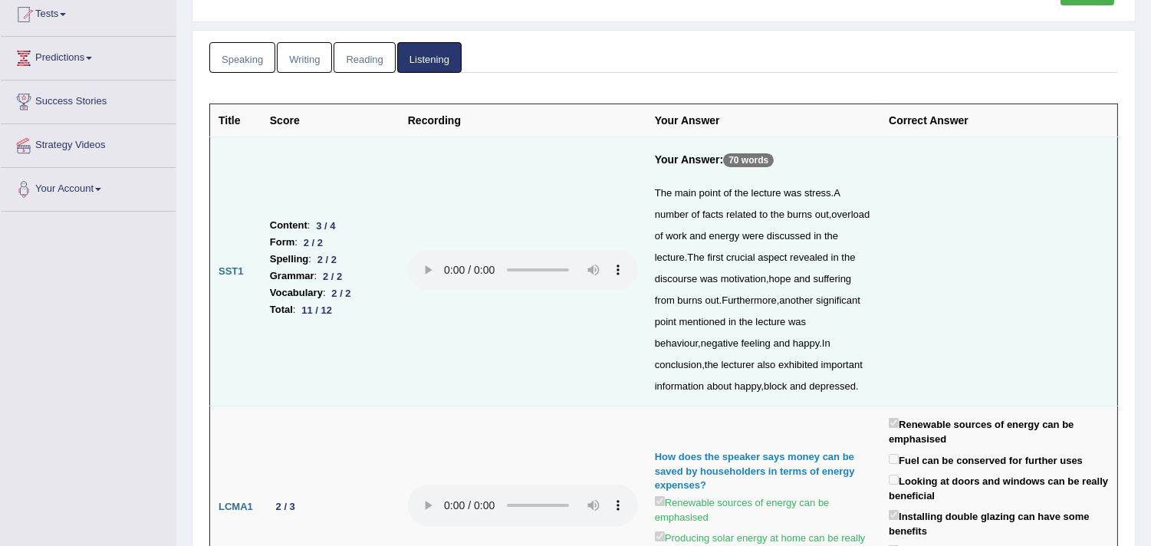
click at [324, 312] on div "11 / 12" at bounding box center [317, 310] width 42 height 16
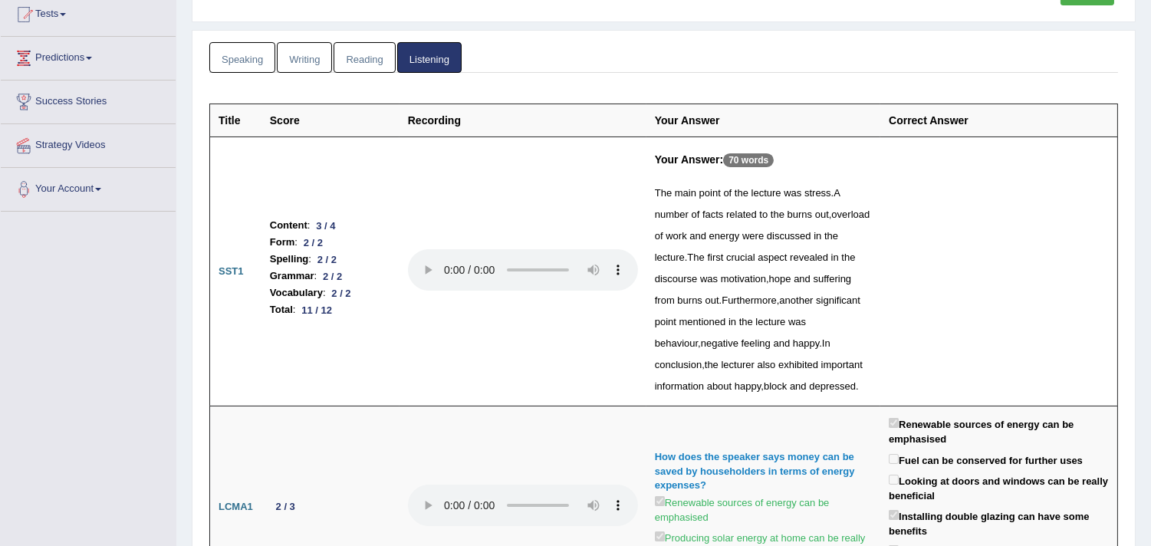
click at [813, 203] on div "The main point of the lecture was stress . A number of facts related to the bur…" at bounding box center [763, 290] width 217 height 215
click at [721, 242] on div "The main point of the lecture was stress . A number of facts related to the bur…" at bounding box center [763, 290] width 217 height 215
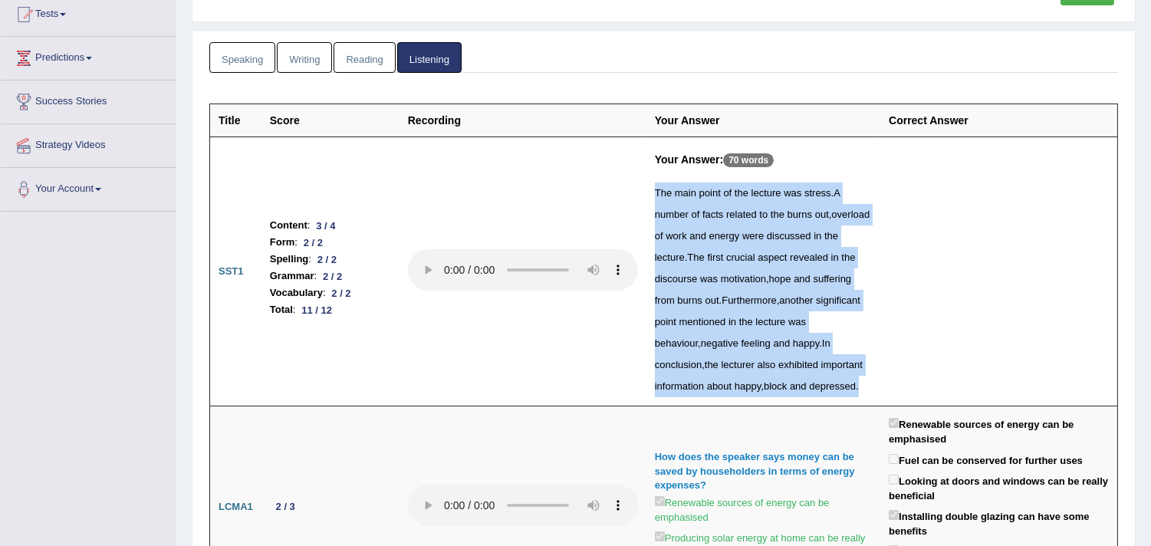
click at [721, 242] on div "The main point of the lecture was stress . A number of facts related to the bur…" at bounding box center [763, 290] width 217 height 215
click at [930, 255] on td at bounding box center [999, 271] width 237 height 269
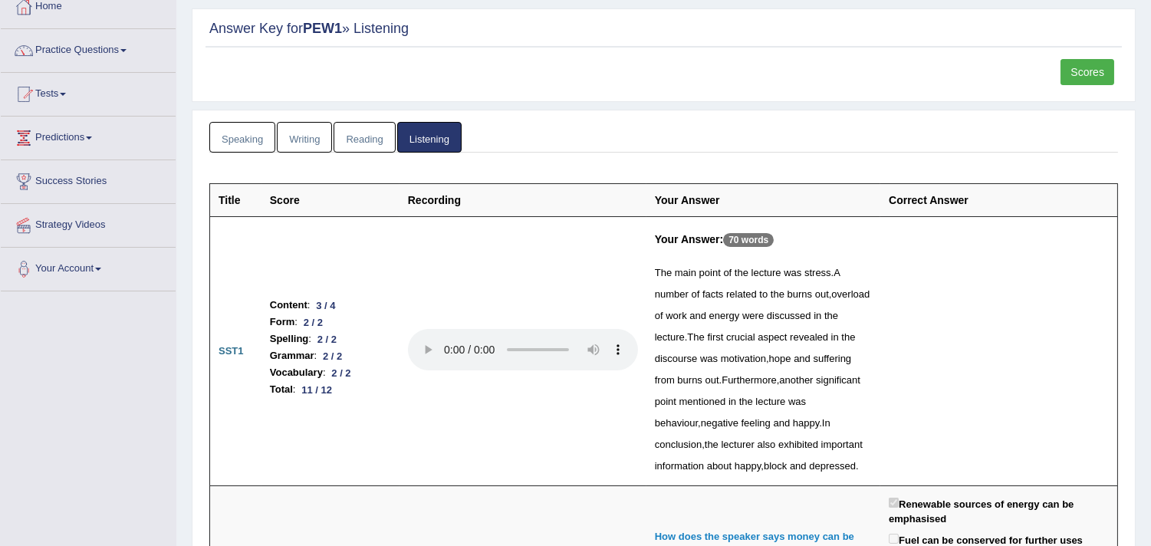
scroll to position [0, 0]
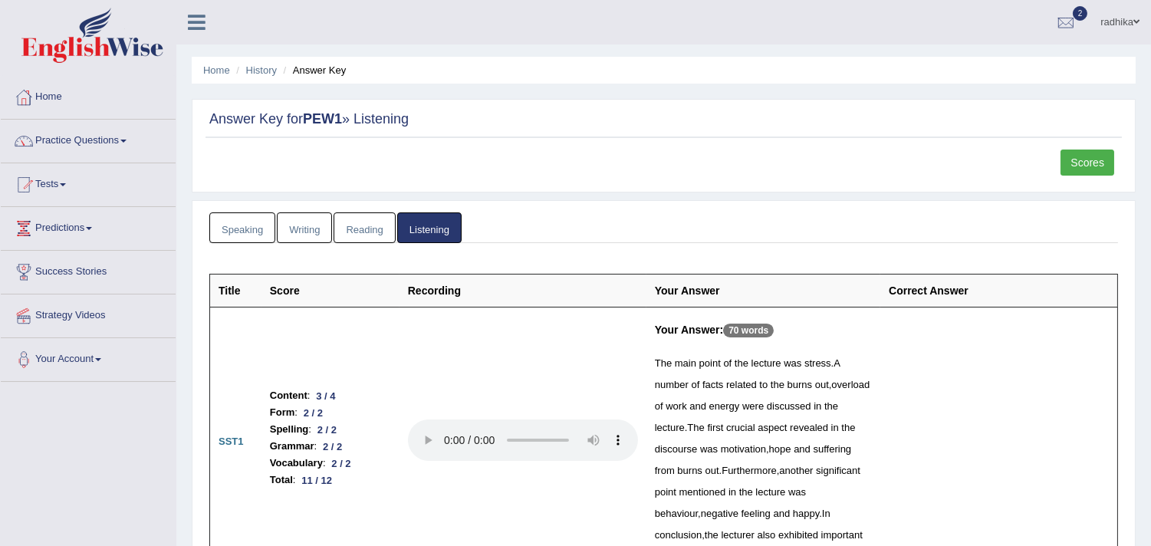
click at [1094, 156] on link "Scores" at bounding box center [1088, 163] width 54 height 26
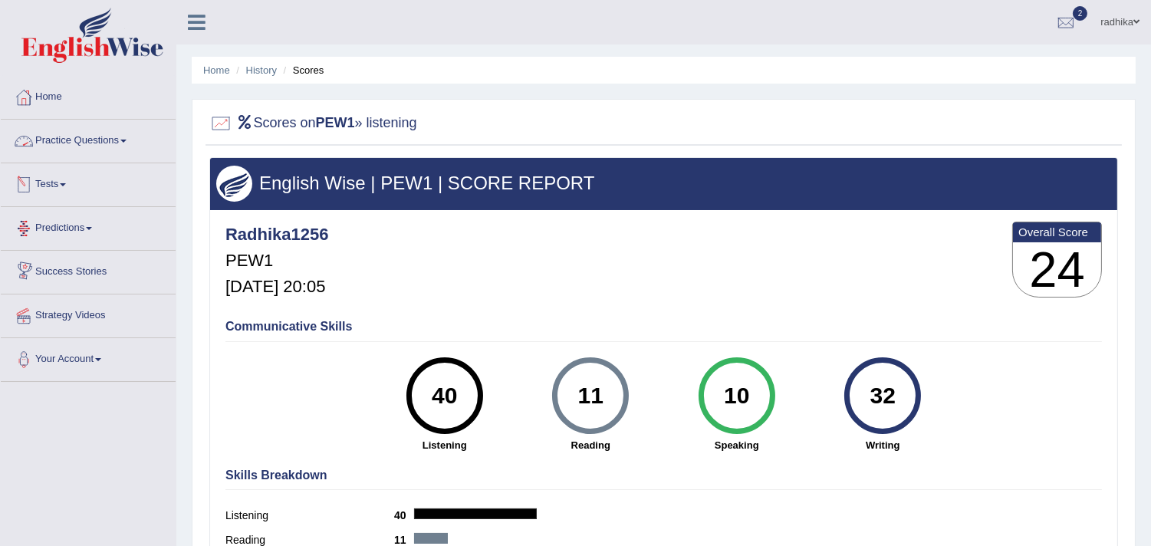
click at [83, 179] on link "Tests" at bounding box center [88, 182] width 175 height 38
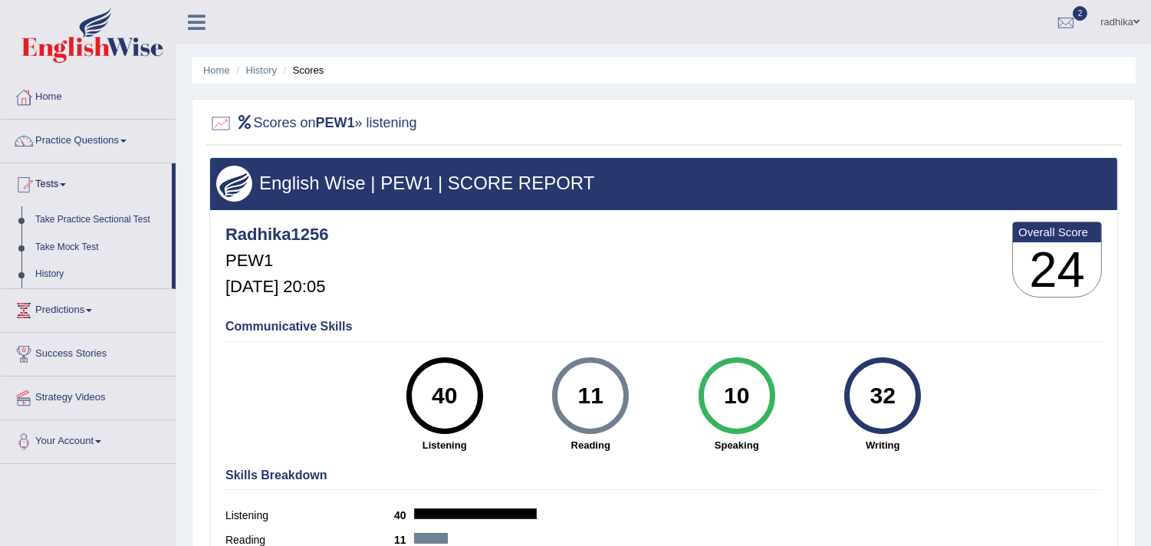
click at [502, 292] on div "Radhika1256 PEW1 Sep 22, 2025, 20:05 Overall Score 24" at bounding box center [664, 263] width 885 height 91
click at [1091, 263] on h3 "24" at bounding box center [1057, 269] width 88 height 55
click at [1020, 269] on h3 "24" at bounding box center [1057, 269] width 88 height 55
drag, startPoint x: 916, startPoint y: 265, endPoint x: 819, endPoint y: 267, distance: 97.5
click at [875, 270] on div "Radhika1256 PEW1 Sep 22, 2025, 20:05 Overall Score 24" at bounding box center [664, 263] width 885 height 91
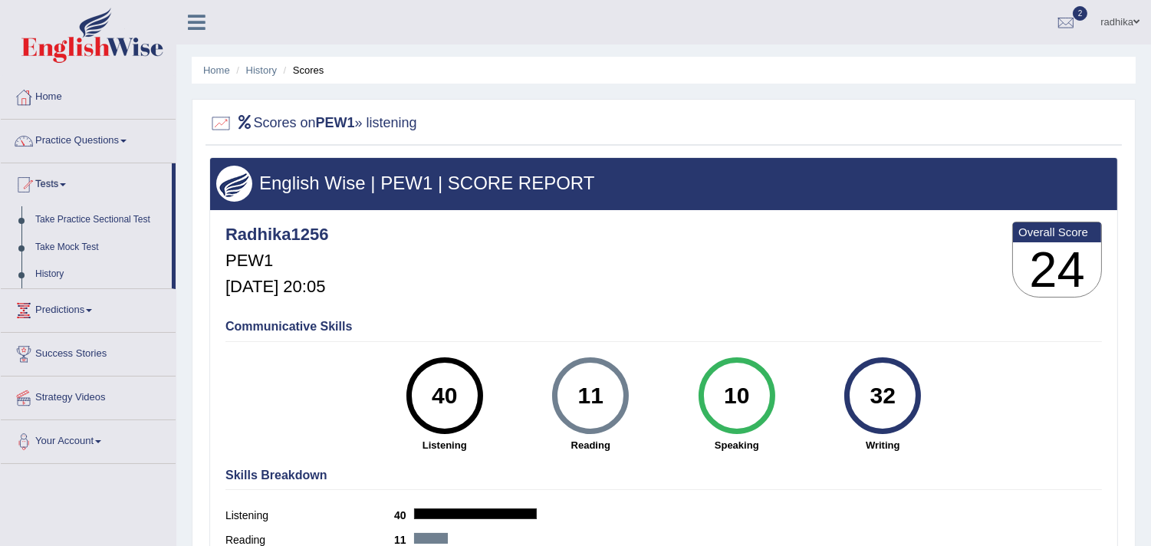
drag, startPoint x: 690, startPoint y: 269, endPoint x: 678, endPoint y: 282, distance: 17.9
click at [678, 282] on div "Radhika1256 PEW1 Sep 22, 2025, 20:05 Overall Score 24" at bounding box center [664, 263] width 885 height 91
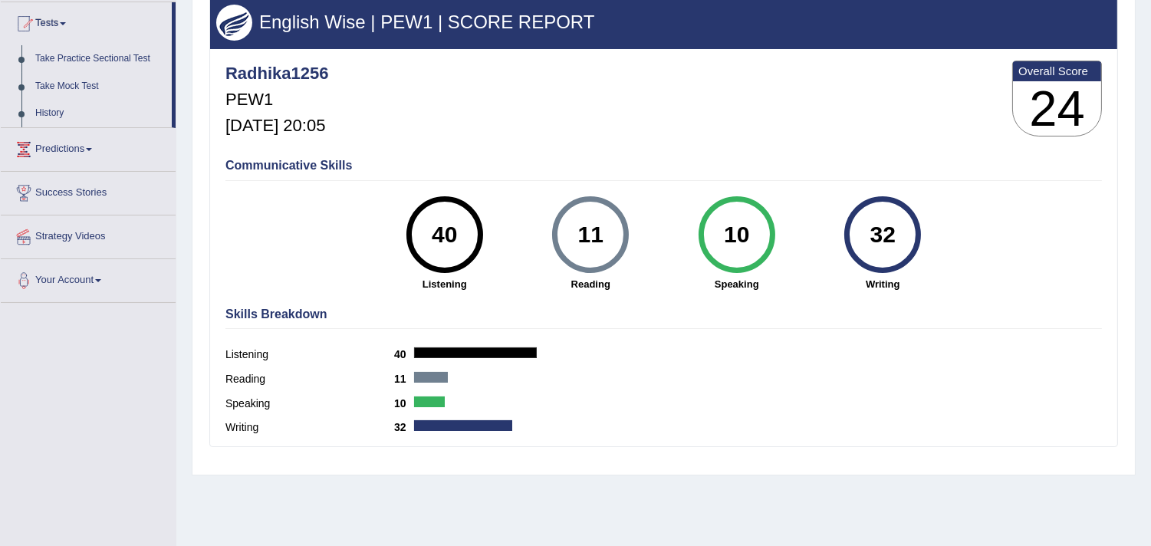
scroll to position [3, 0]
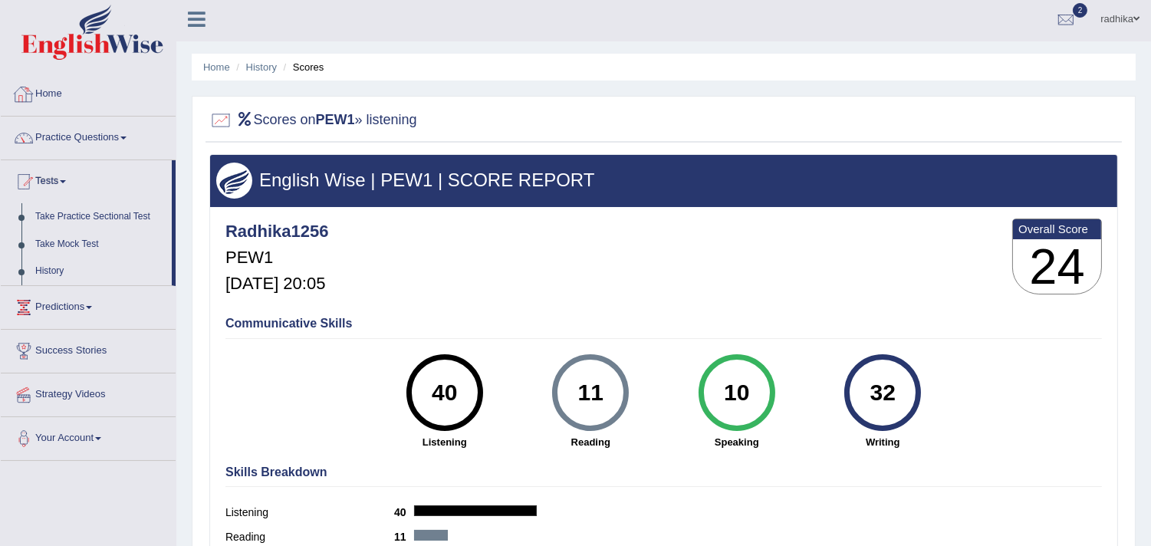
click at [94, 80] on link "Home" at bounding box center [88, 92] width 175 height 38
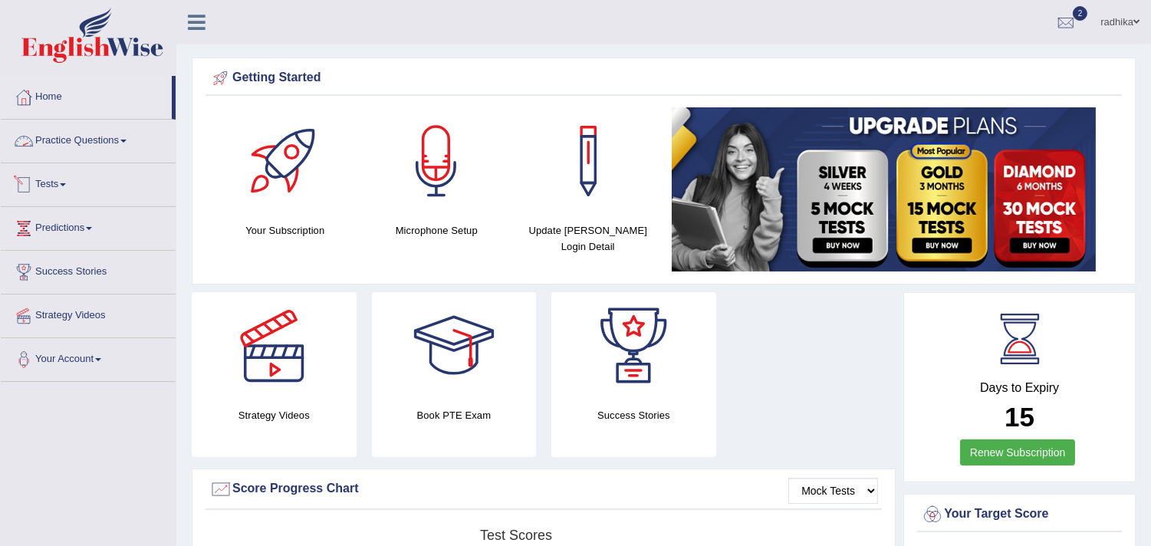
click at [62, 182] on link "Tests" at bounding box center [88, 182] width 175 height 38
